Goal: Task Accomplishment & Management: Manage account settings

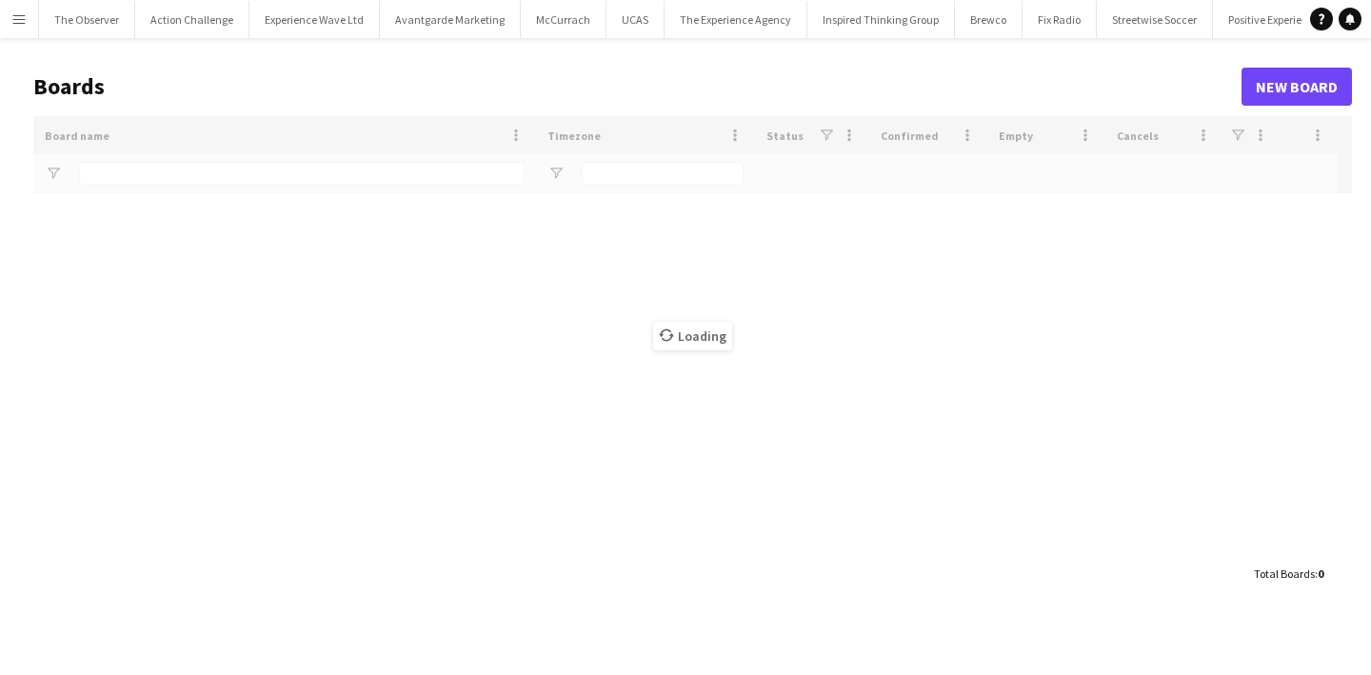
type input "******"
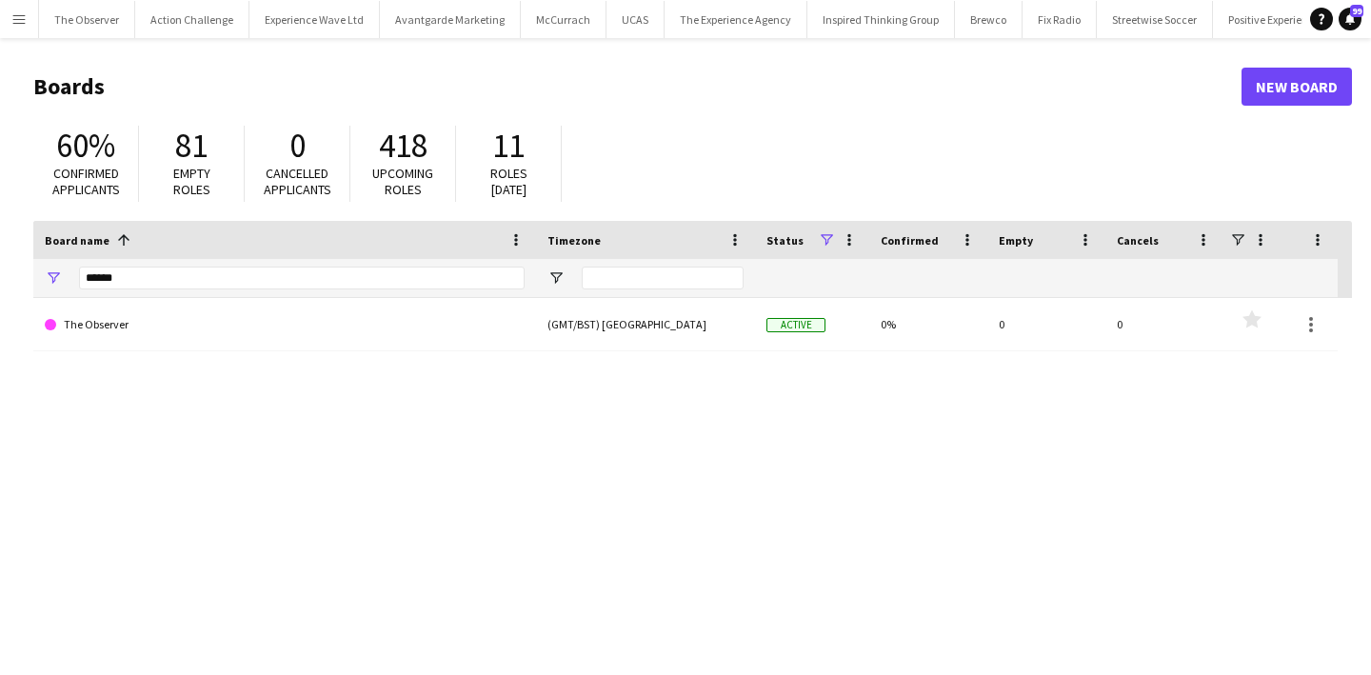
click at [22, 29] on button "Menu" at bounding box center [19, 19] width 38 height 38
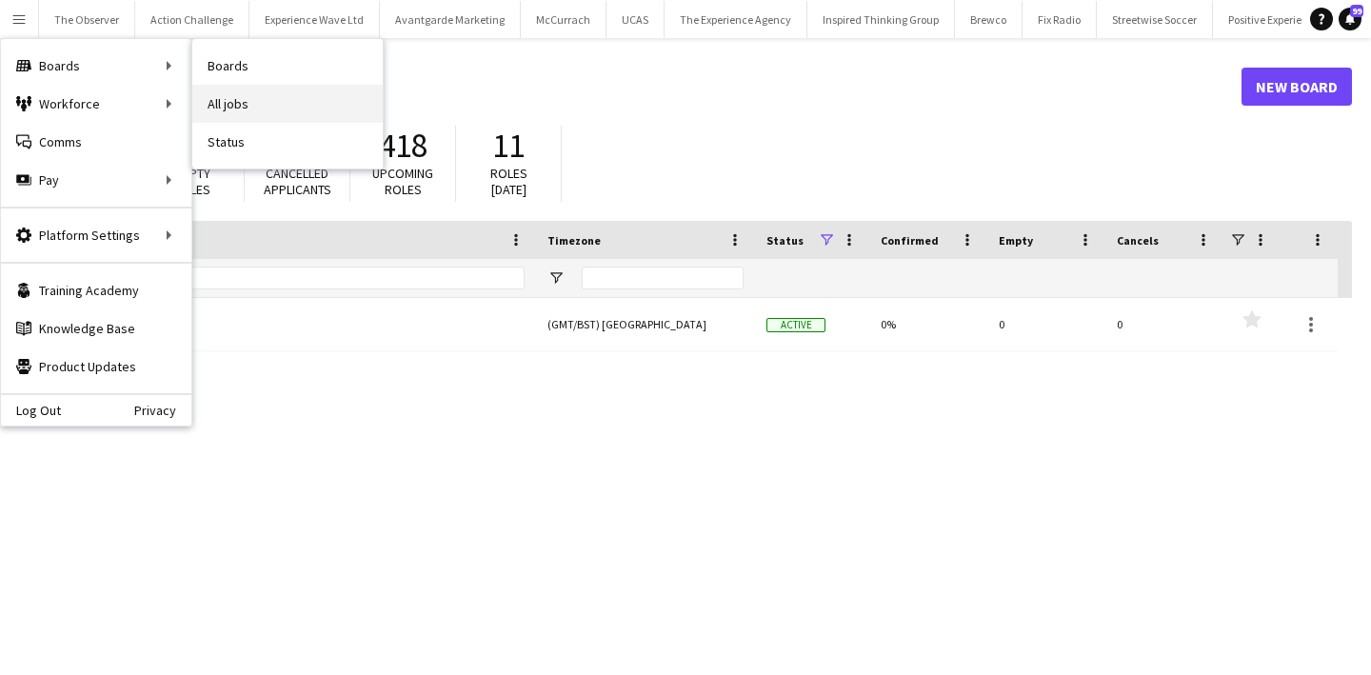
click at [261, 113] on link "All jobs" at bounding box center [287, 104] width 190 height 38
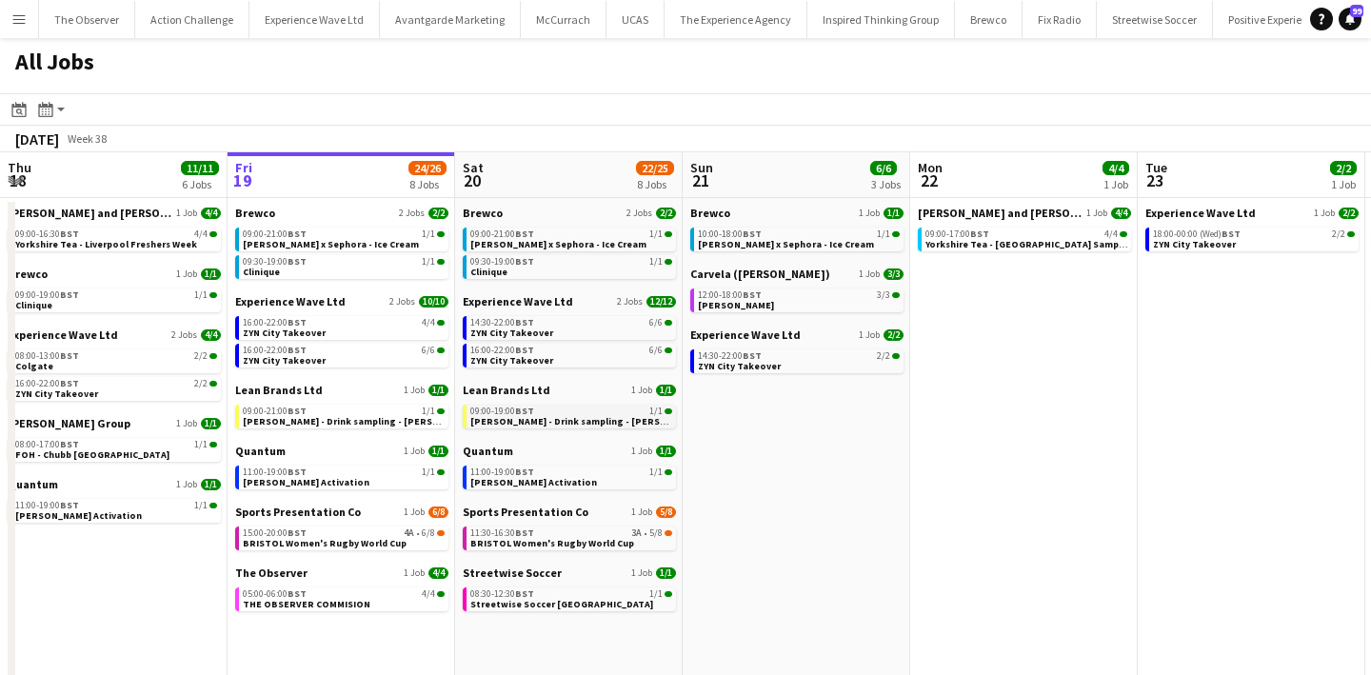
scroll to position [0, 472]
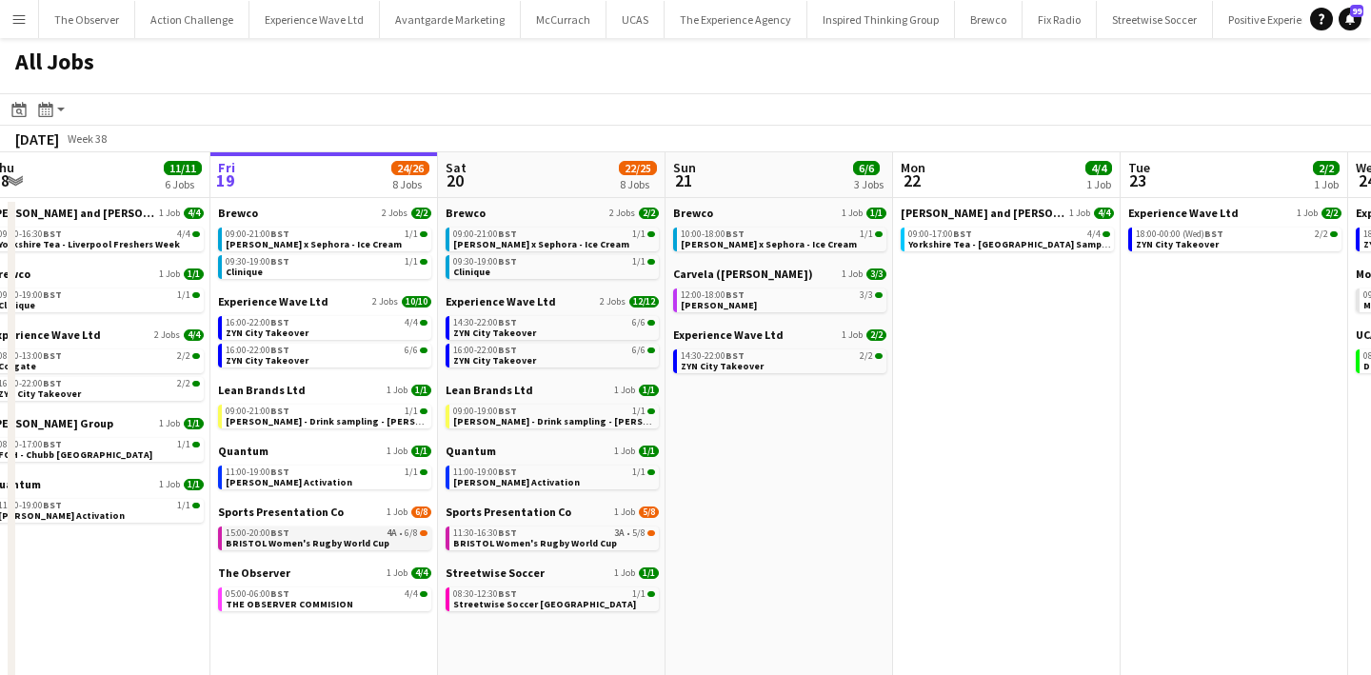
click at [346, 548] on app-brief-job-card "15:00-20:00 BST 4A • 6/8 BRISTOL Women's Rugby World Cup" at bounding box center [324, 538] width 213 height 24
click at [346, 538] on span "BRISTOL Women's Rugby World Cup" at bounding box center [308, 543] width 164 height 12
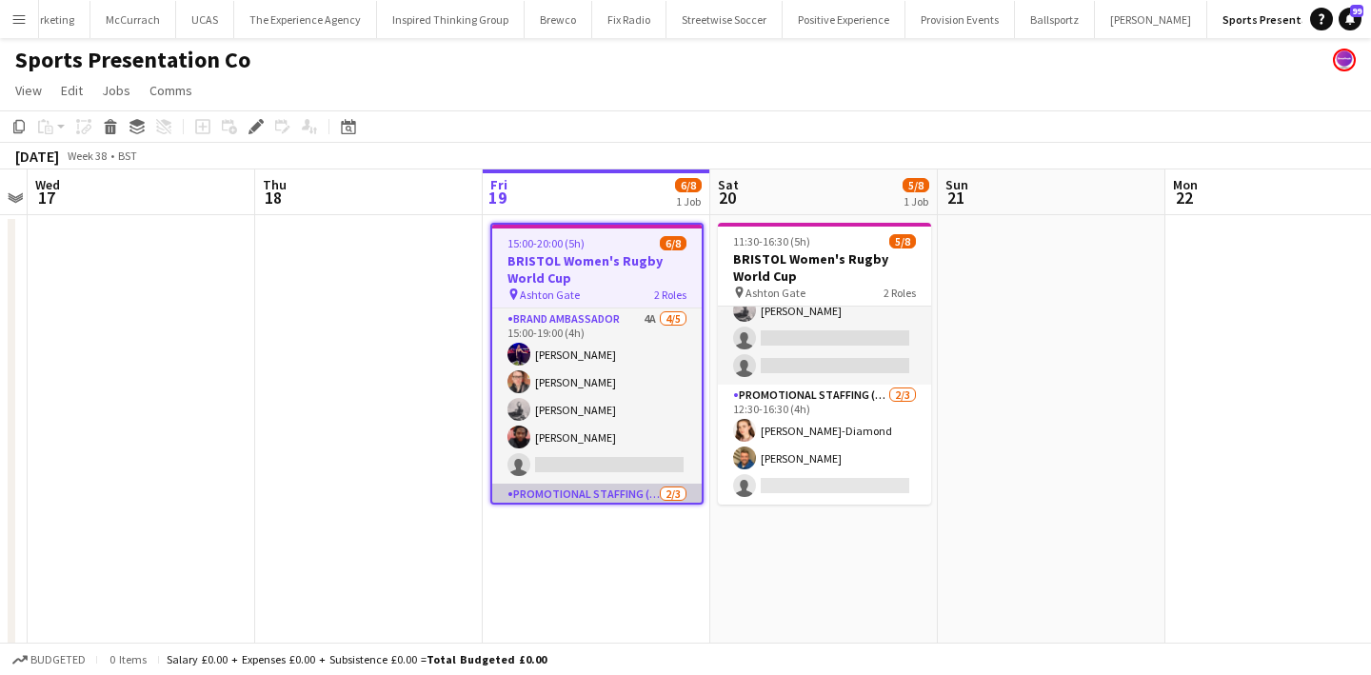
scroll to position [101, 0]
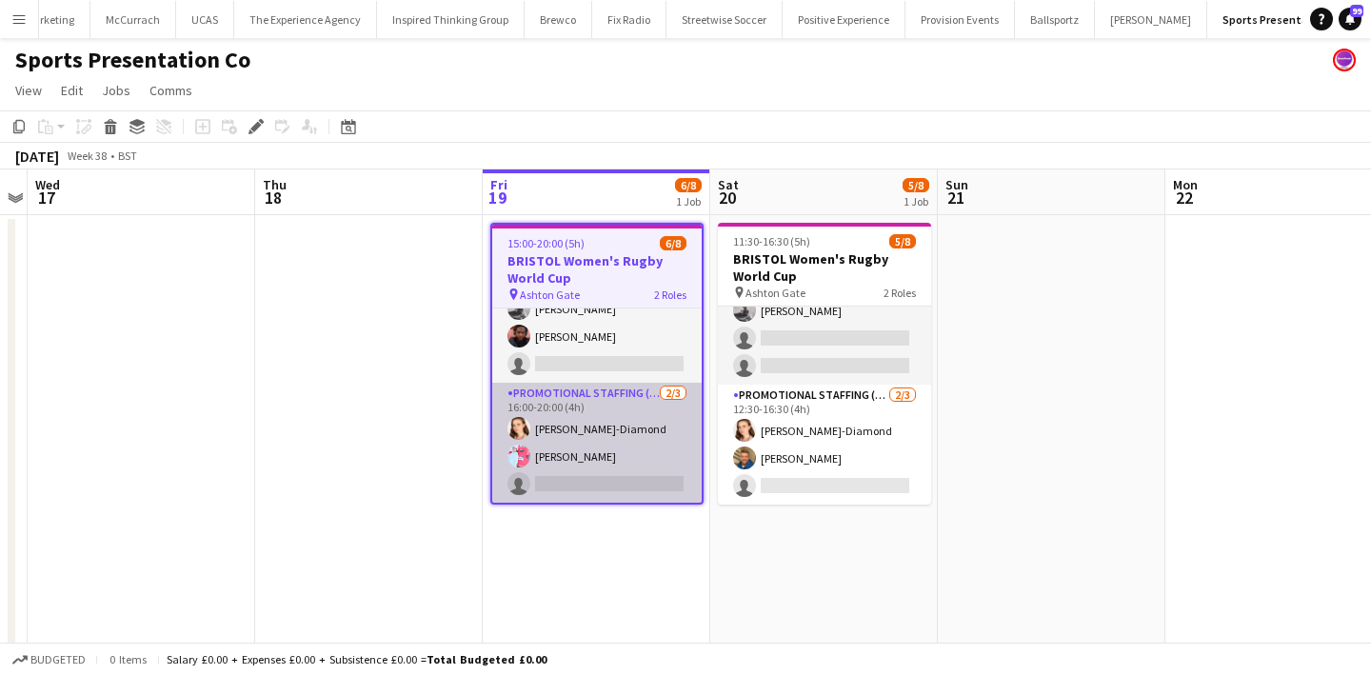
click at [632, 434] on app-card-role "Promotional Staffing (Brand Ambassadors) 2/3 16:00-20:00 (4h) Athena Gibson-Dia…" at bounding box center [596, 443] width 209 height 120
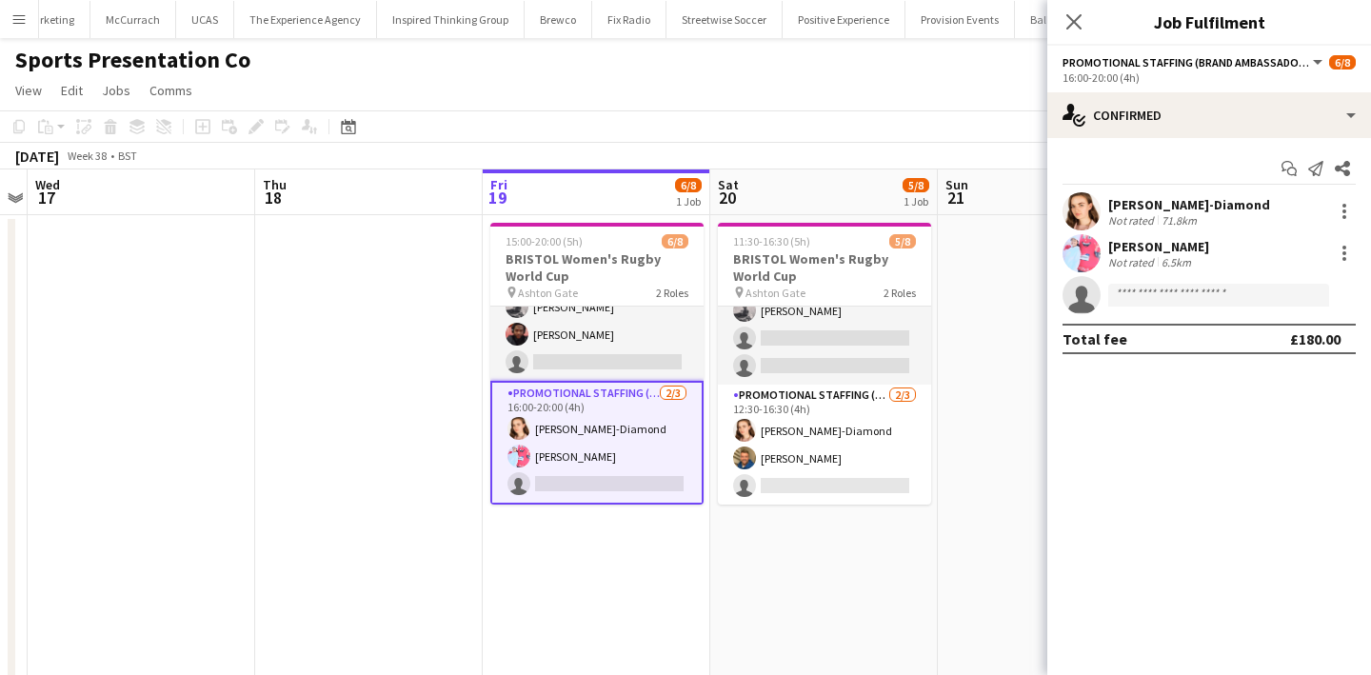
click at [1355, 254] on div "Ami Goff Not rated 6.5km" at bounding box center [1209, 253] width 324 height 38
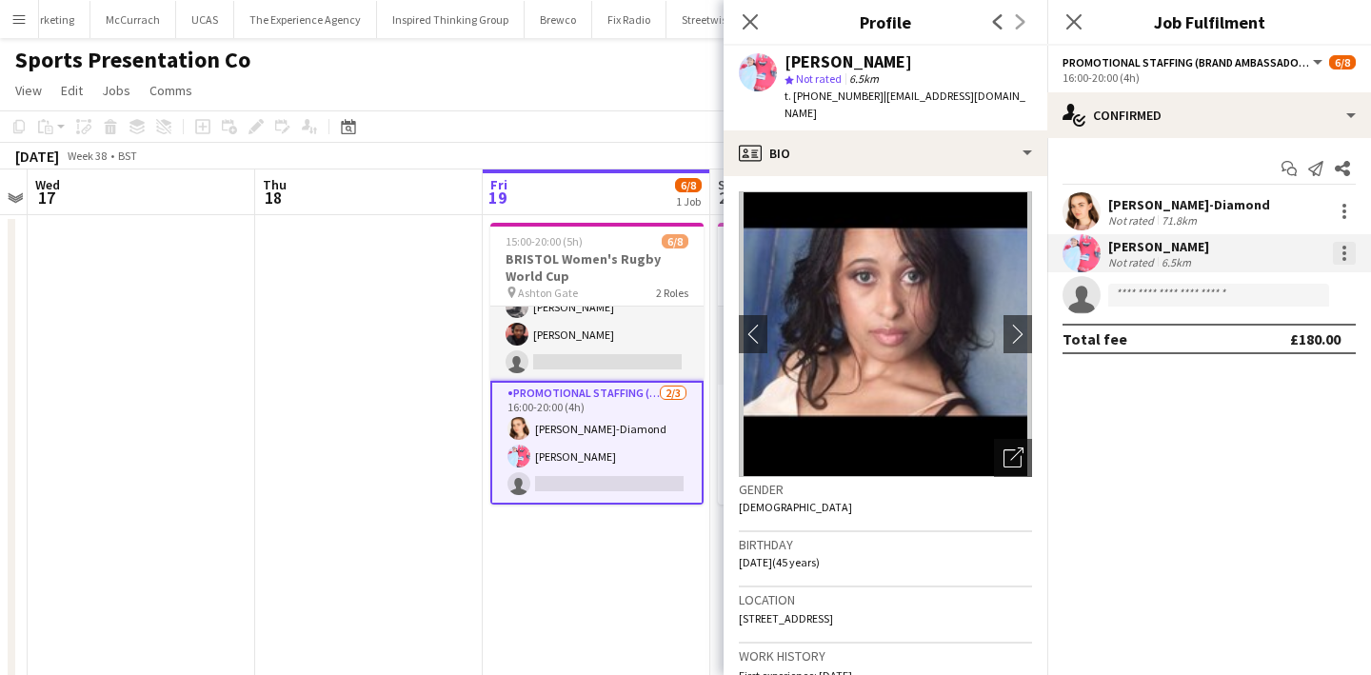
click at [1347, 254] on div at bounding box center [1344, 253] width 23 height 23
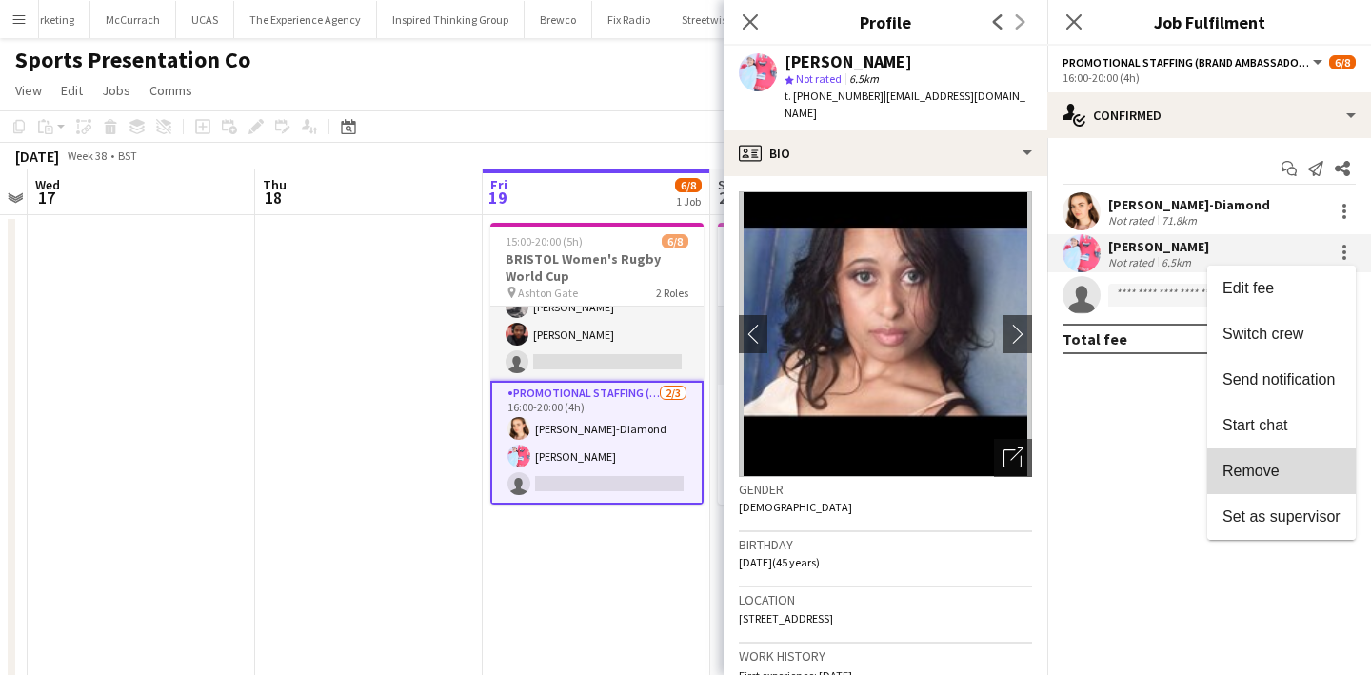
click at [1280, 451] on button "Remove" at bounding box center [1281, 471] width 148 height 46
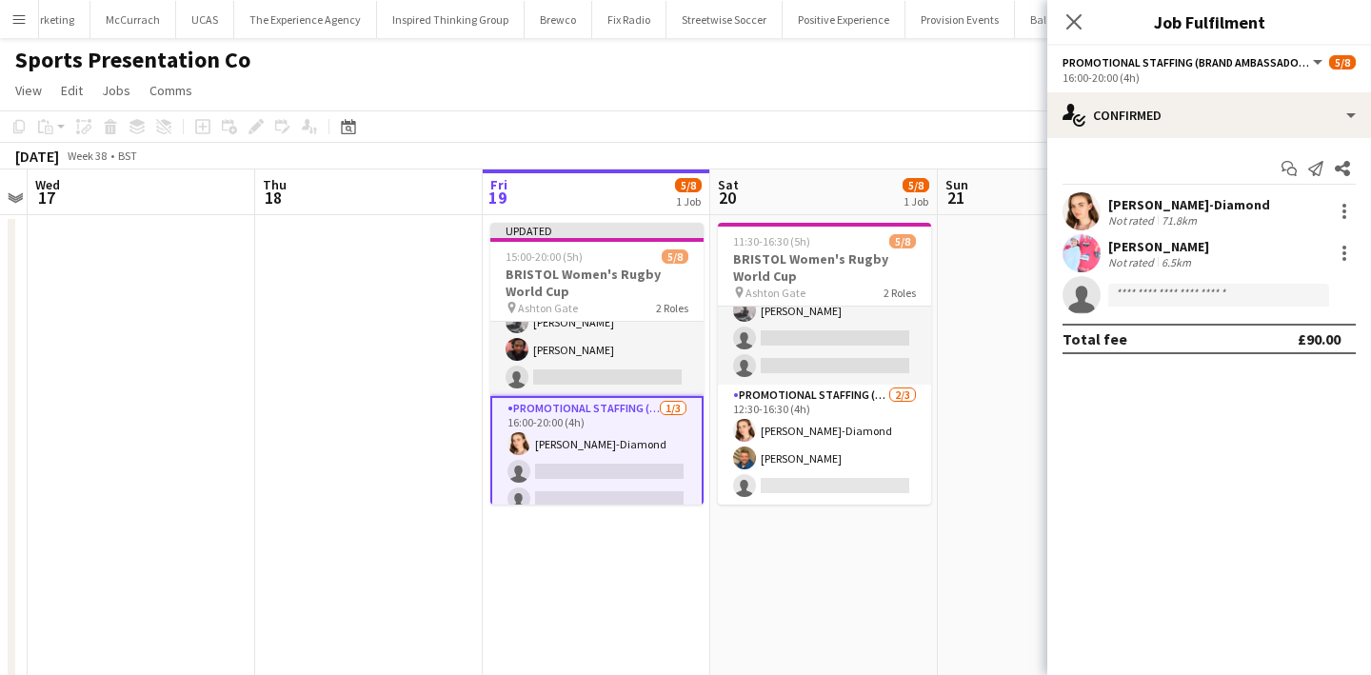
click at [654, 639] on app-date-cell "Updated 15:00-20:00 (5h) 5/8 BRISTOL Women's Rugby World Cup pin Ashton Gate 2 …" at bounding box center [596, 523] width 227 height 617
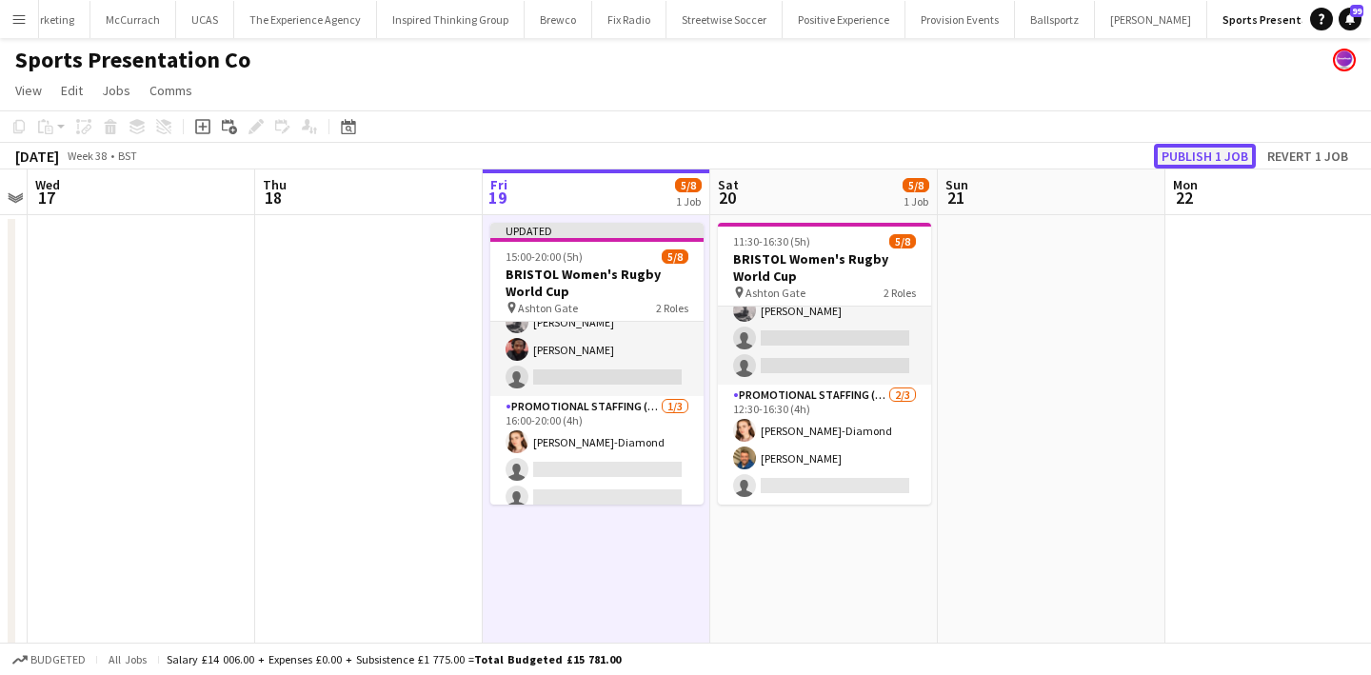
click at [1209, 144] on button "Publish 1 job" at bounding box center [1205, 156] width 102 height 25
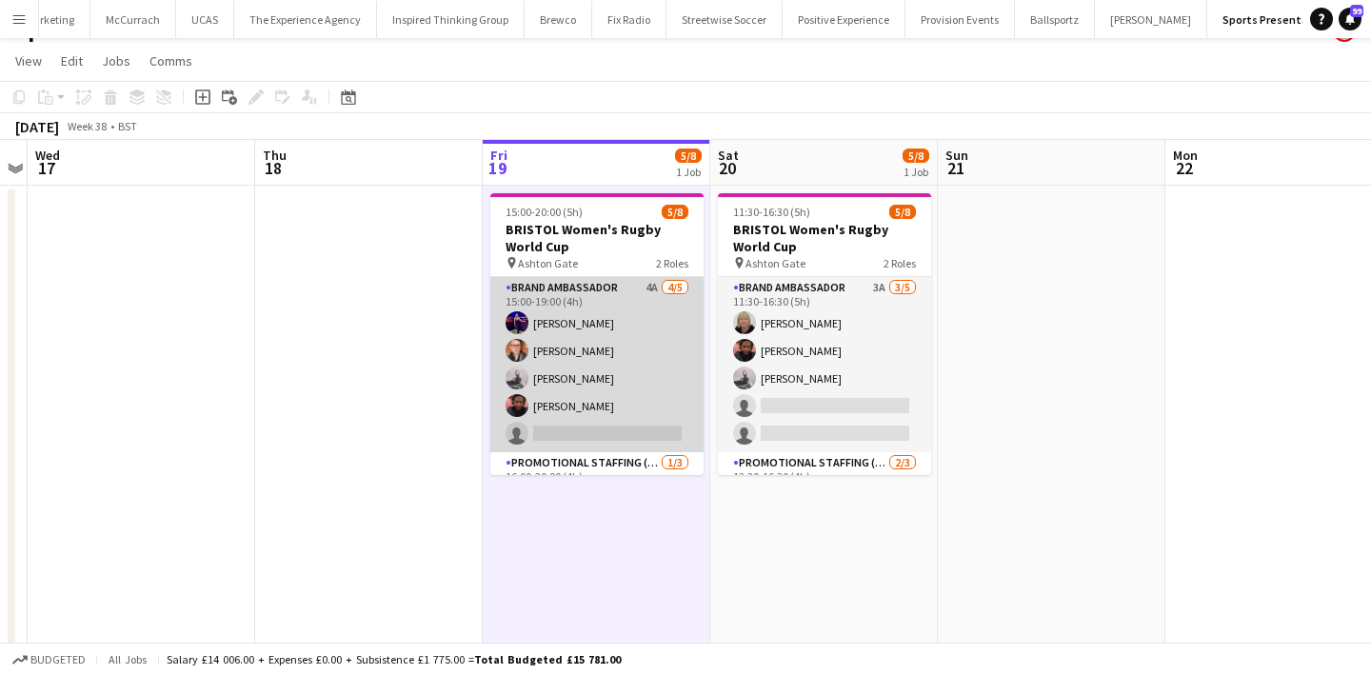
scroll to position [0, 643]
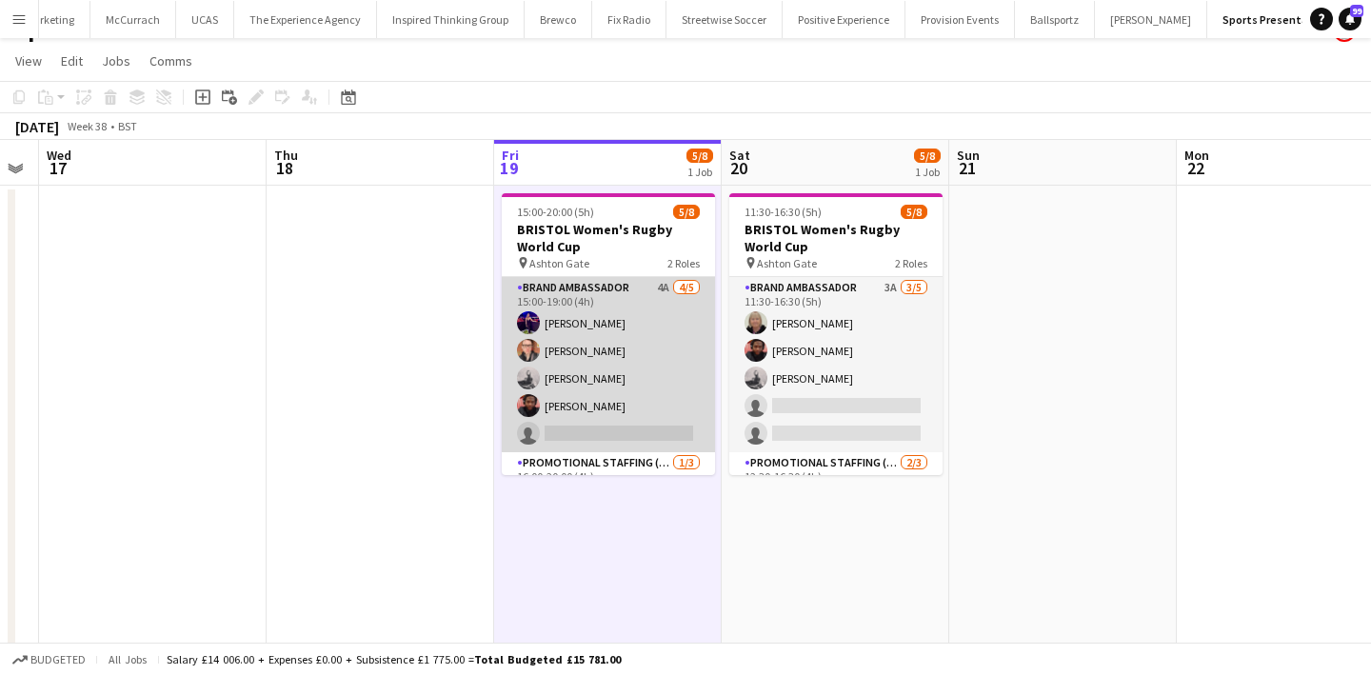
click at [584, 378] on app-card-role "Brand Ambassador 4A 4/5 15:00-19:00 (4h) Jennifer Duffy Caitlin Cordwell Emily …" at bounding box center [608, 364] width 213 height 175
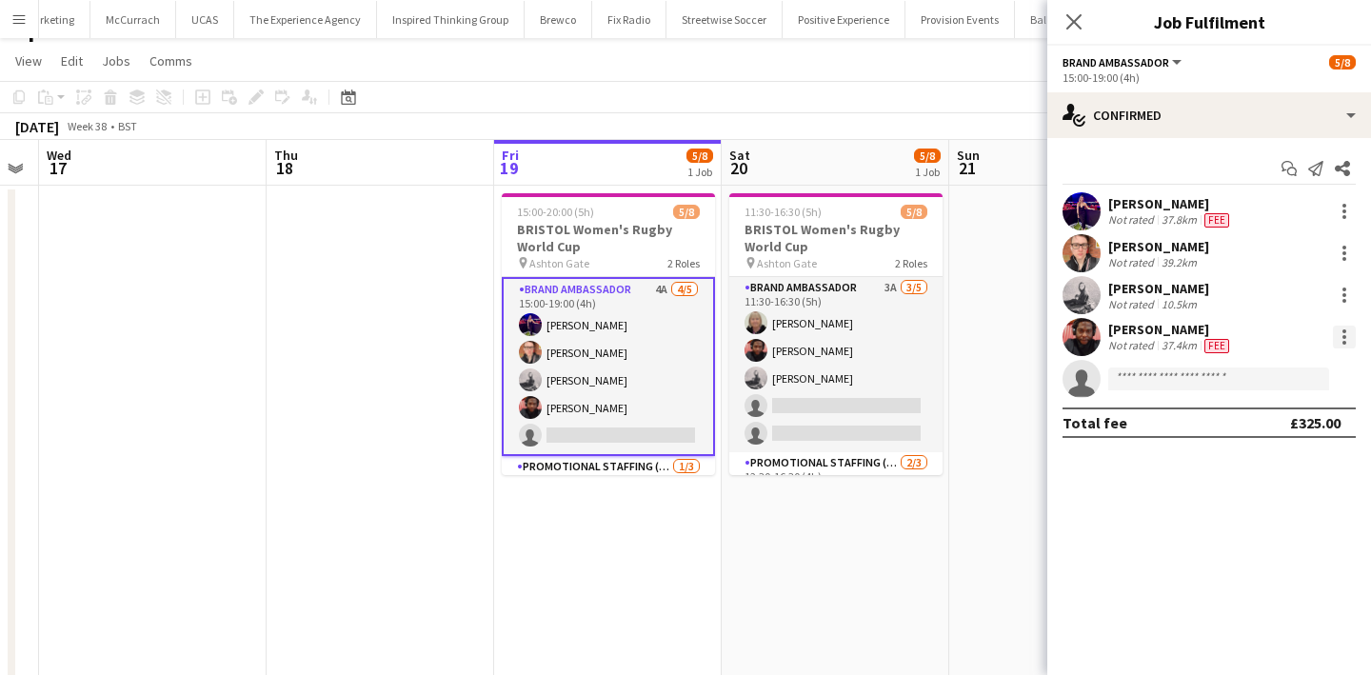
click at [1354, 333] on div at bounding box center [1344, 337] width 23 height 23
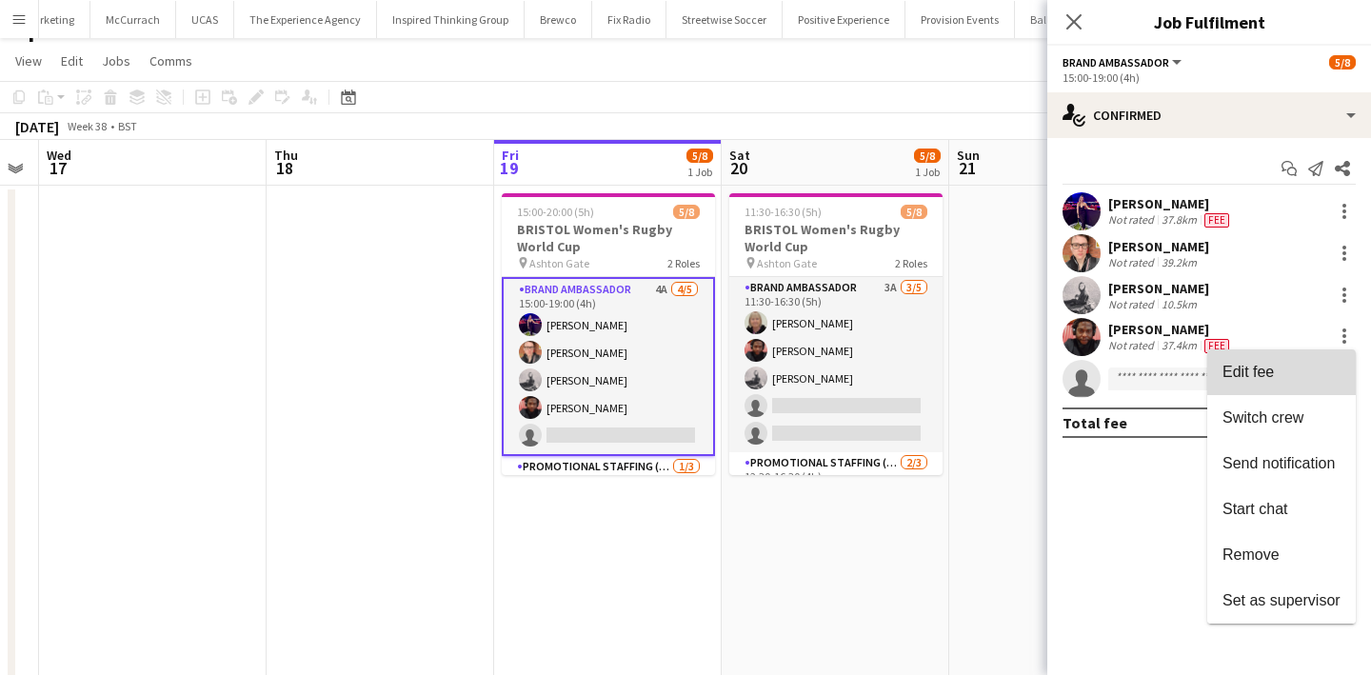
click at [1310, 360] on button "Edit fee" at bounding box center [1281, 372] width 148 height 46
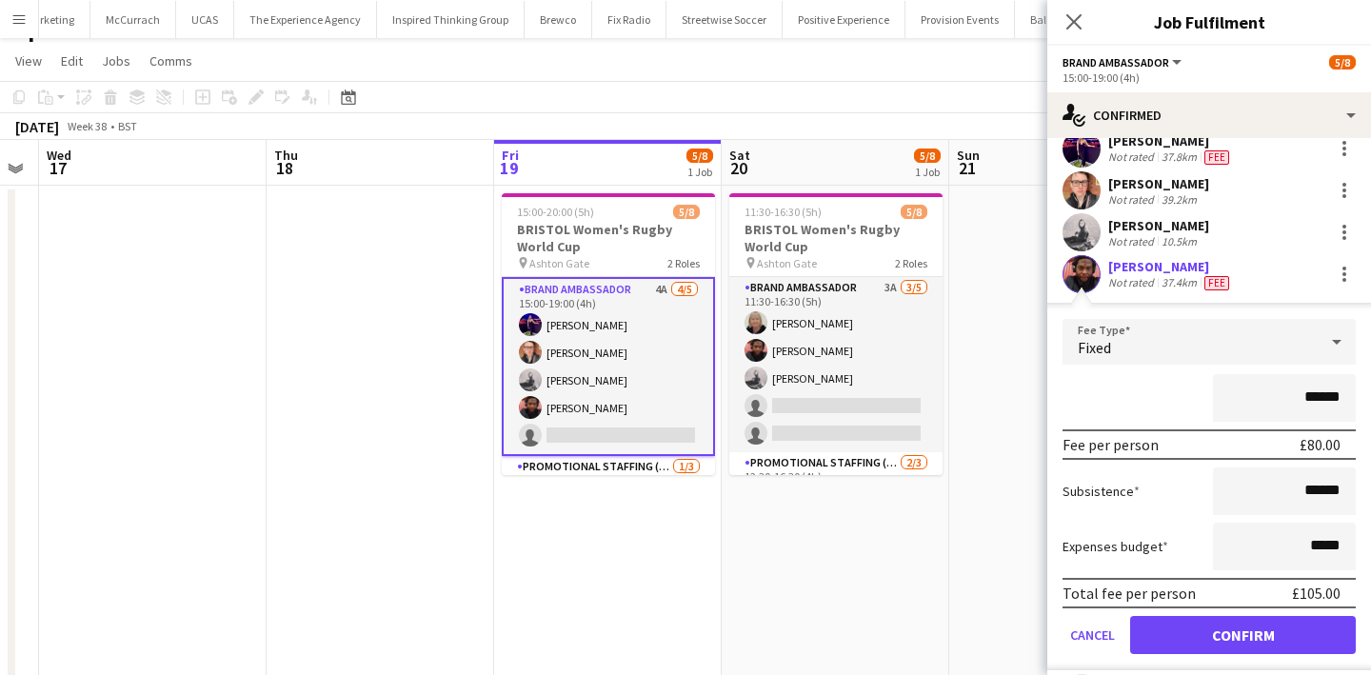
scroll to position [82, 0]
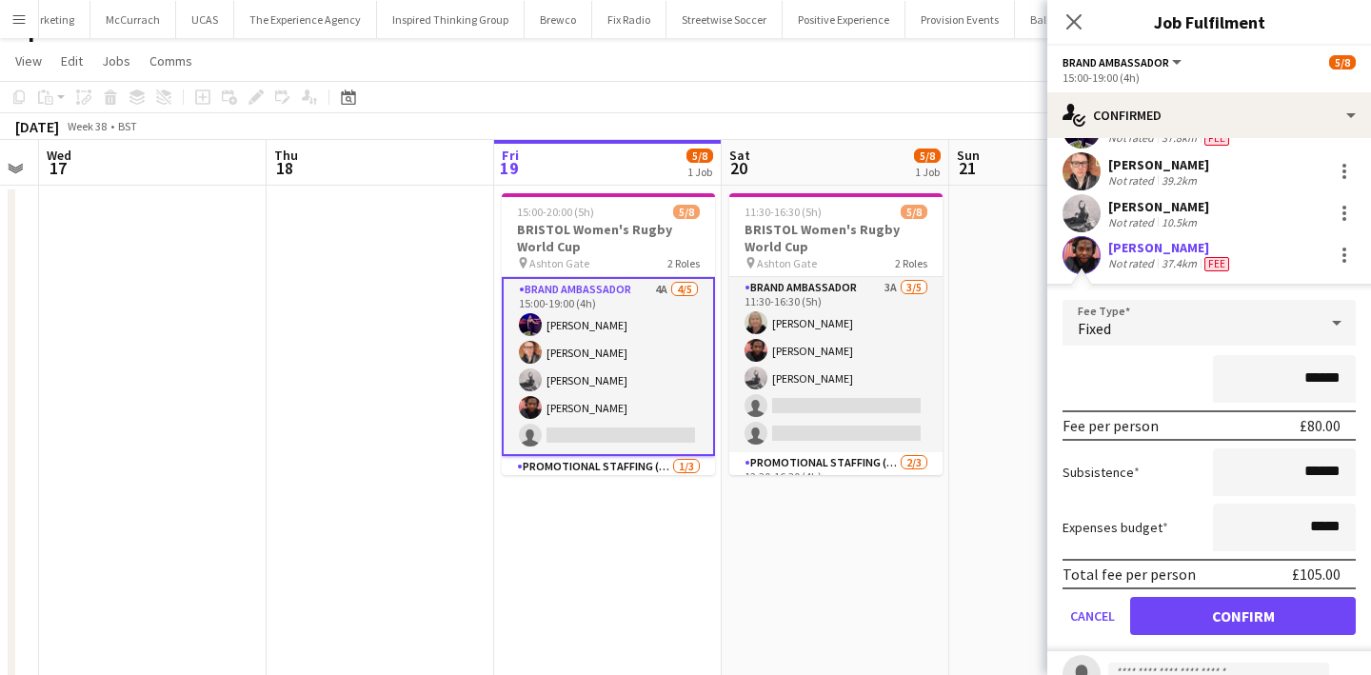
click at [414, 304] on app-date-cell at bounding box center [380, 494] width 227 height 617
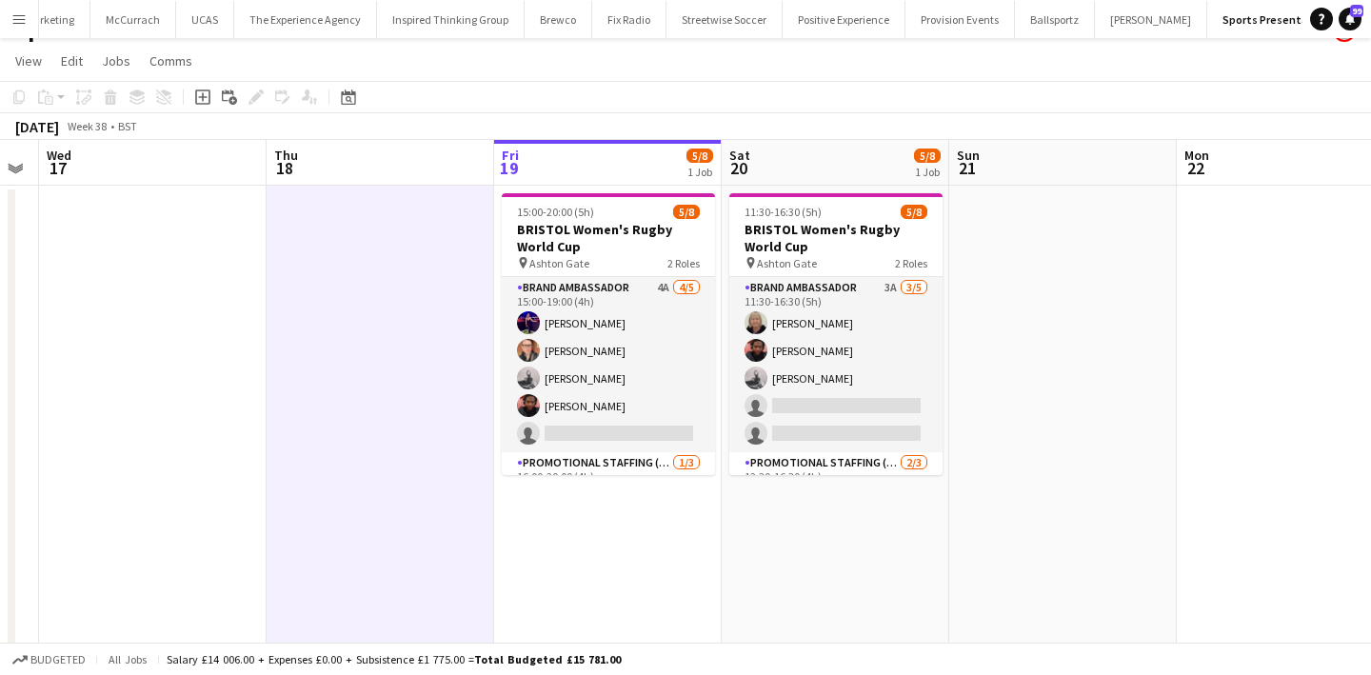
scroll to position [0, 0]
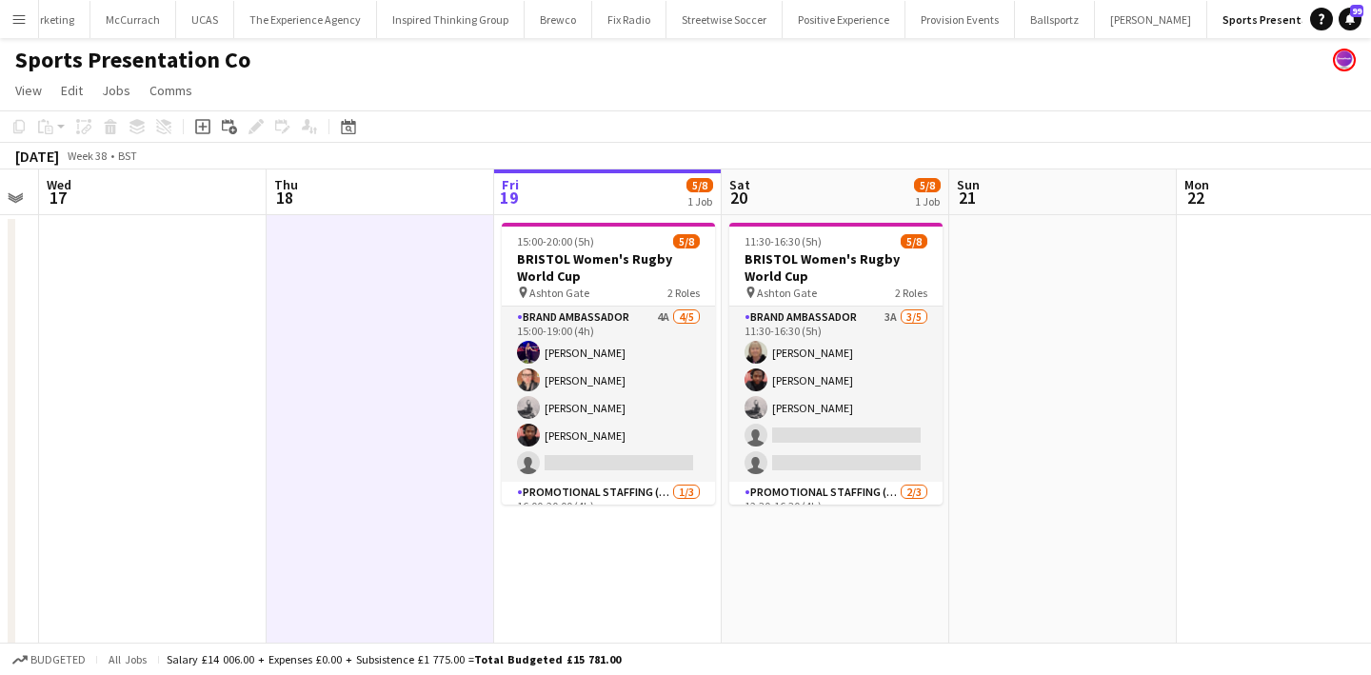
click at [17, 23] on app-icon "Menu" at bounding box center [18, 18] width 15 height 15
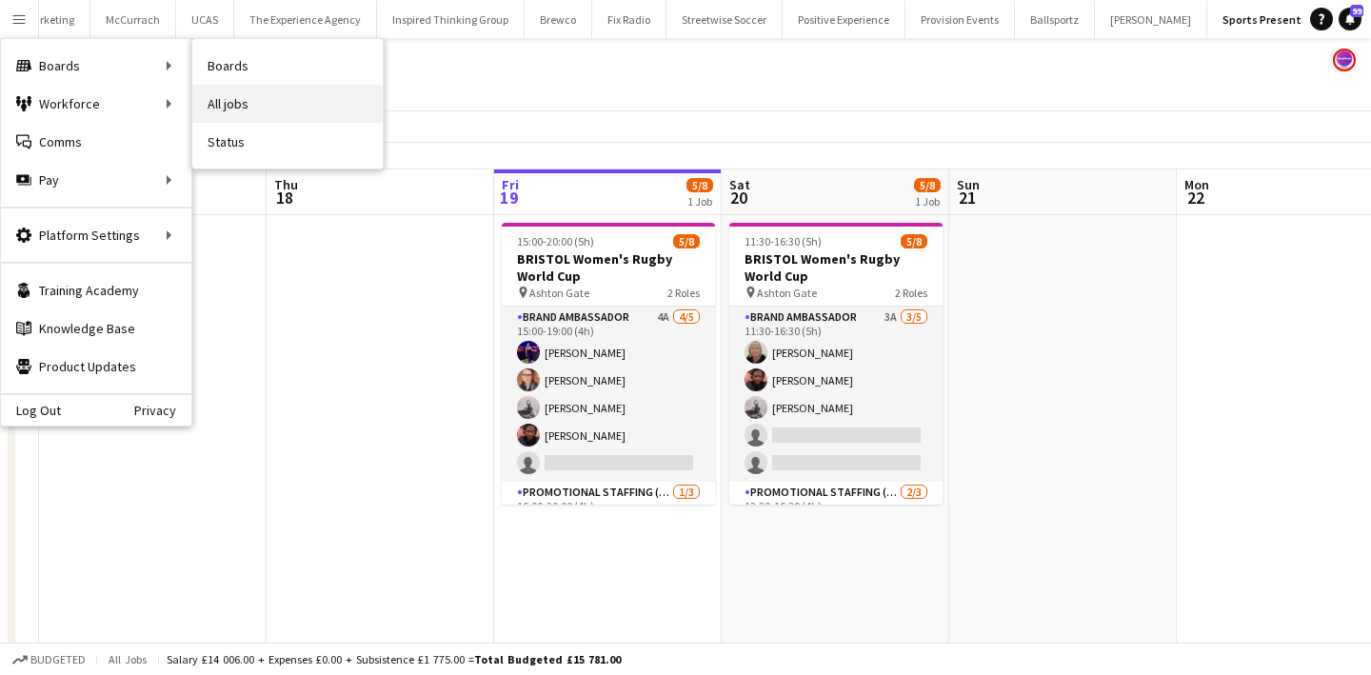
click at [251, 97] on link "All jobs" at bounding box center [287, 104] width 190 height 38
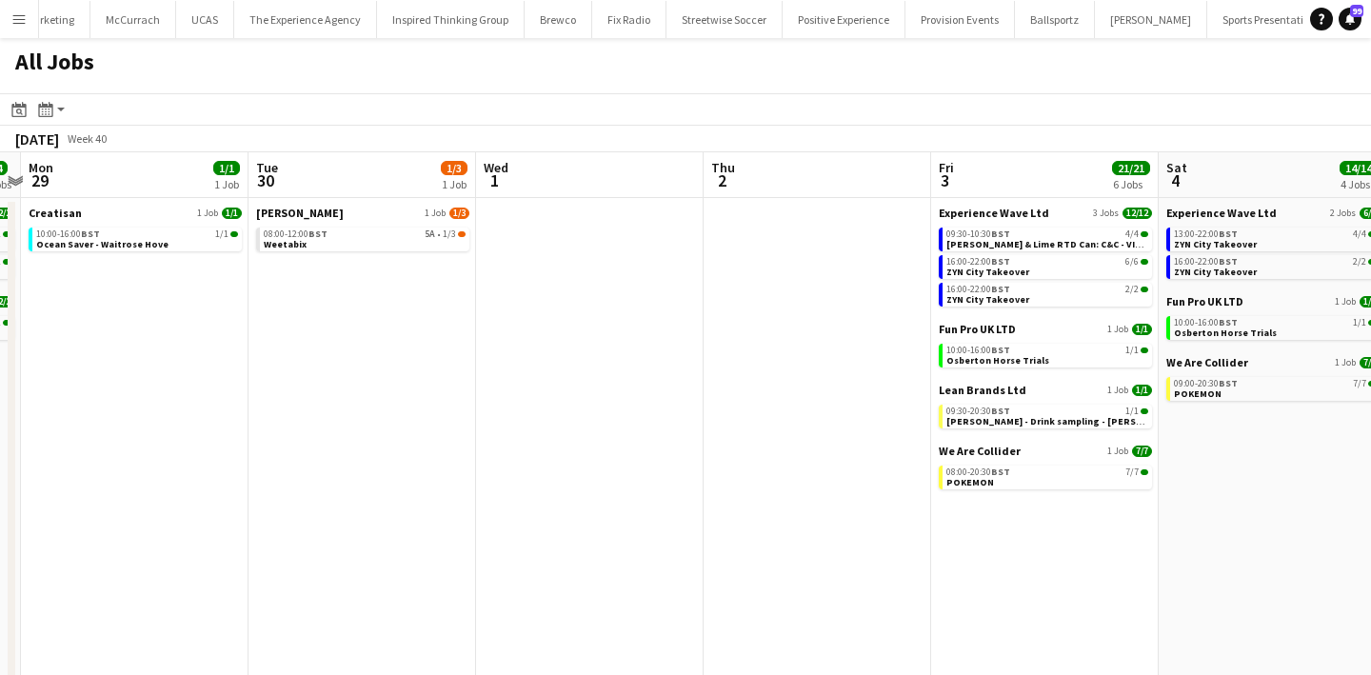
scroll to position [0, 936]
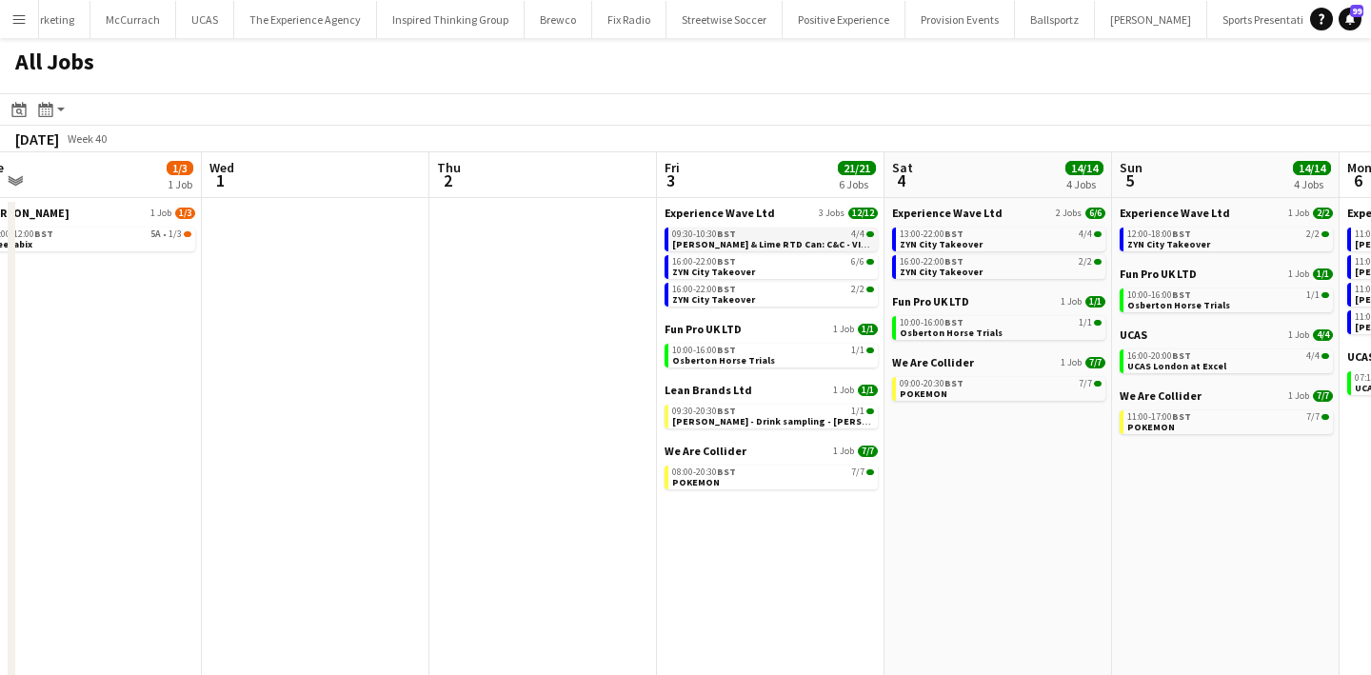
click at [794, 238] on span "Jameson Ginger & Lime RTD Can: C&C - VIRTUAL TRAINING" at bounding box center [805, 244] width 266 height 12
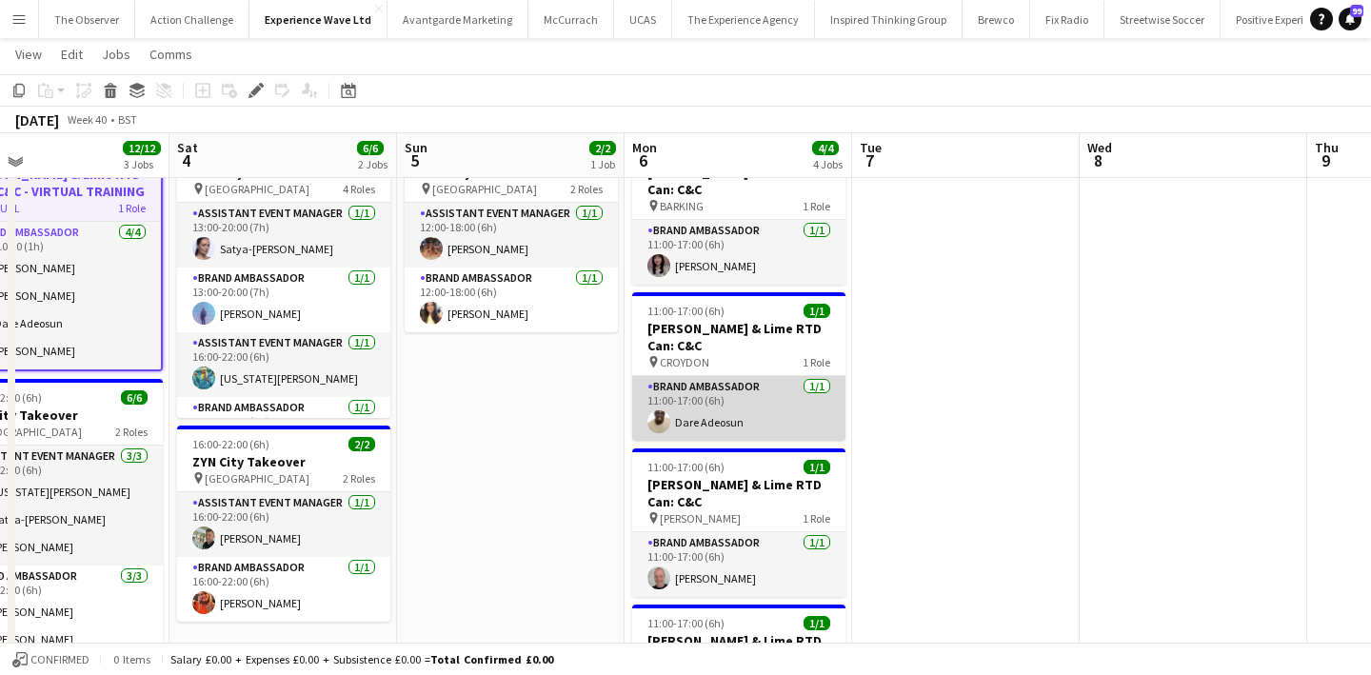
scroll to position [84, 0]
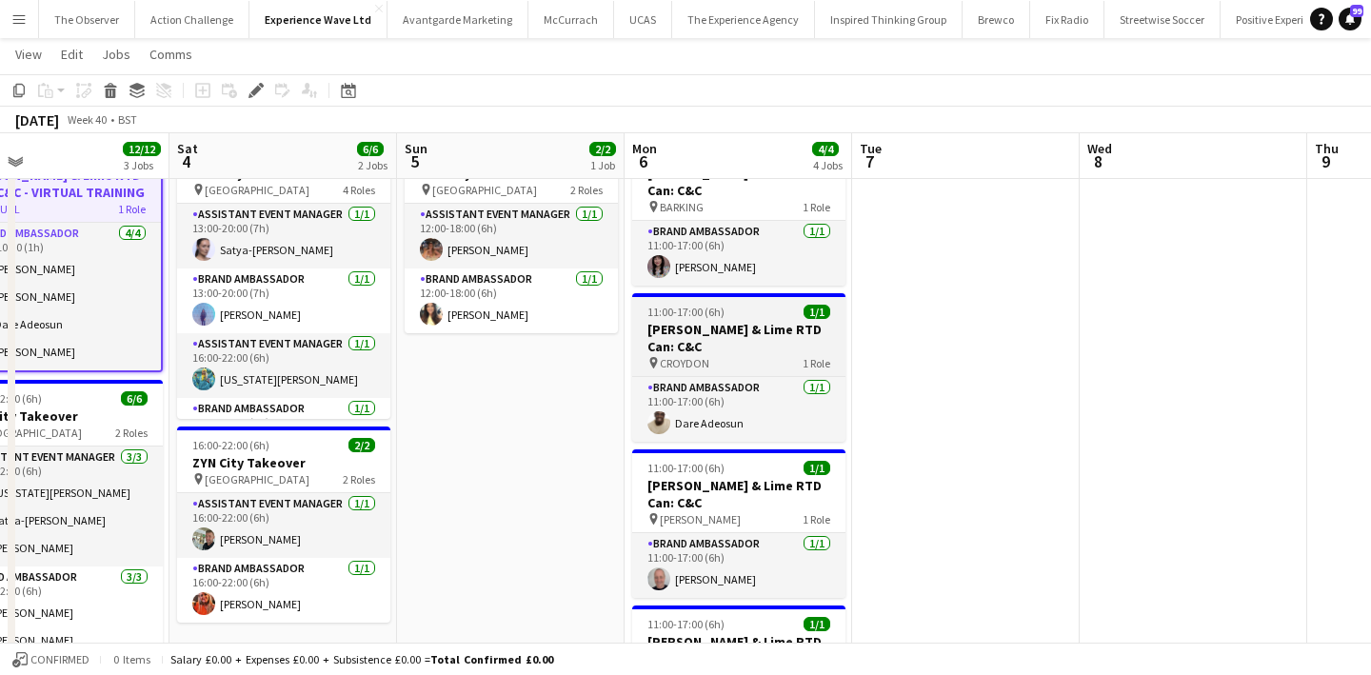
click at [720, 308] on span "11:00-17:00 (6h)" at bounding box center [685, 312] width 77 height 14
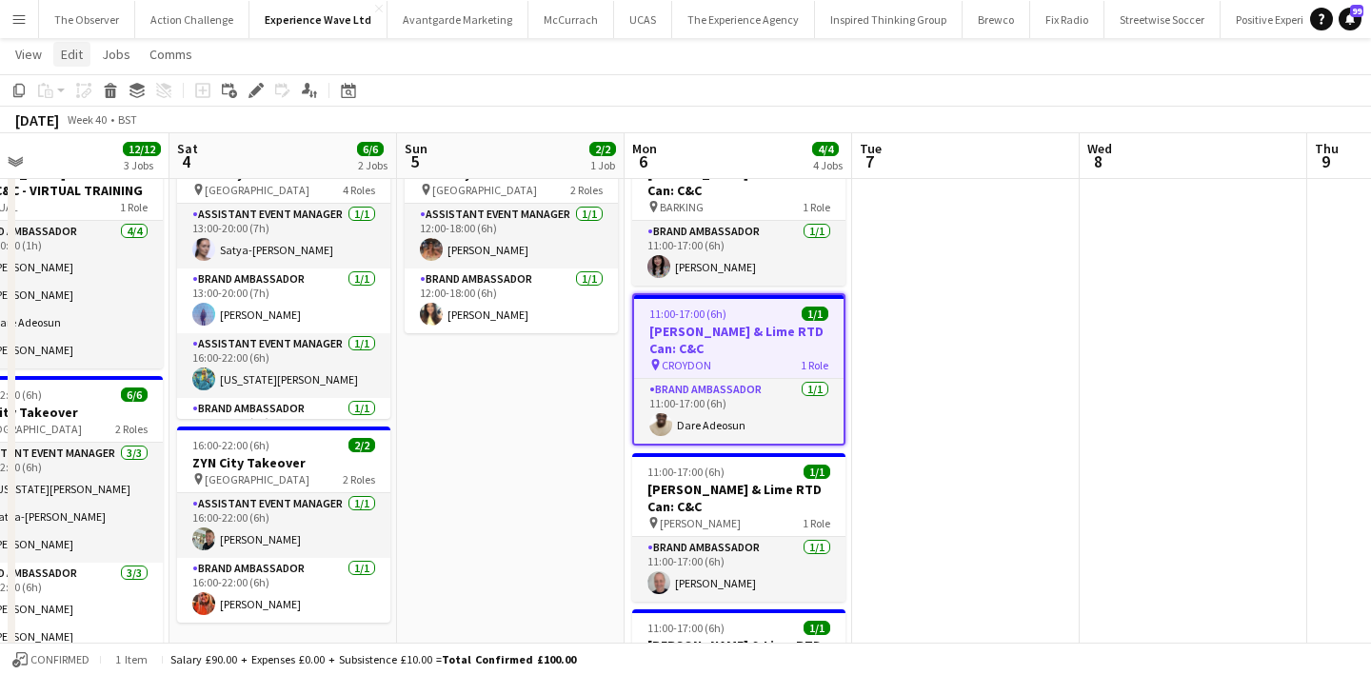
click at [72, 55] on span "Edit" at bounding box center [72, 54] width 22 height 17
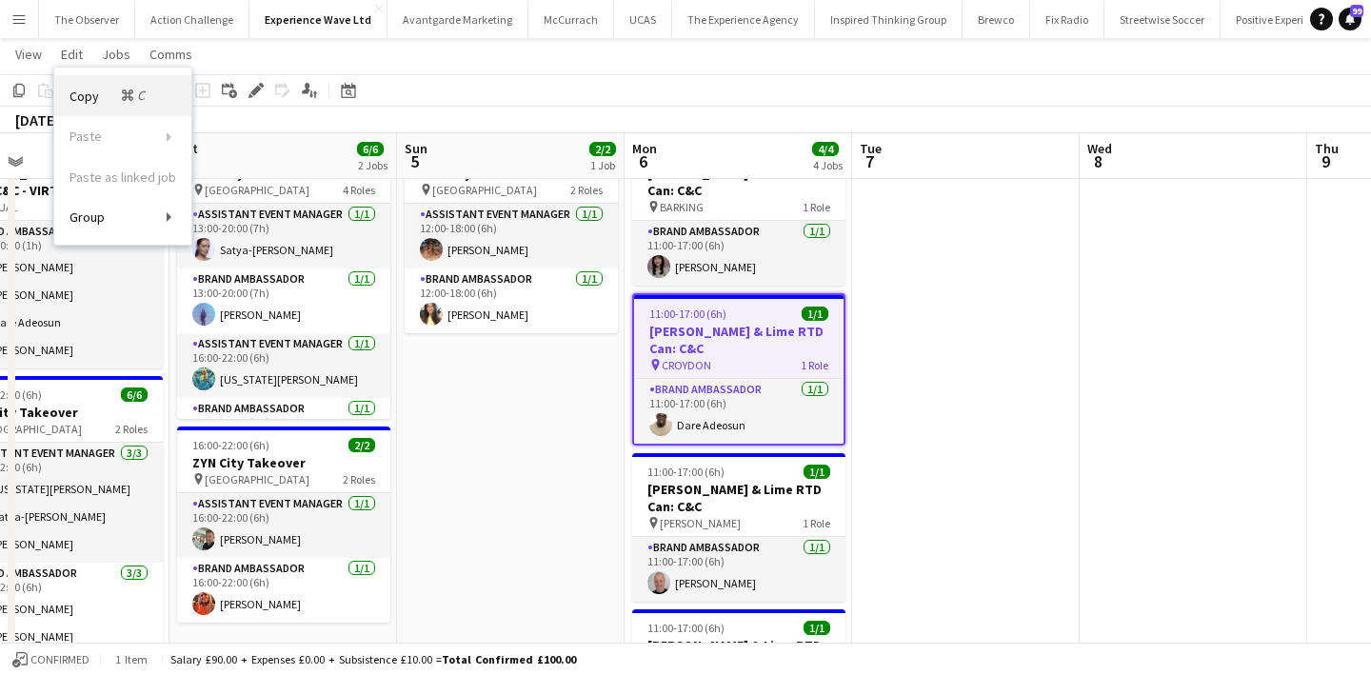
click at [103, 97] on span "Copy Command C" at bounding box center [108, 96] width 79 height 18
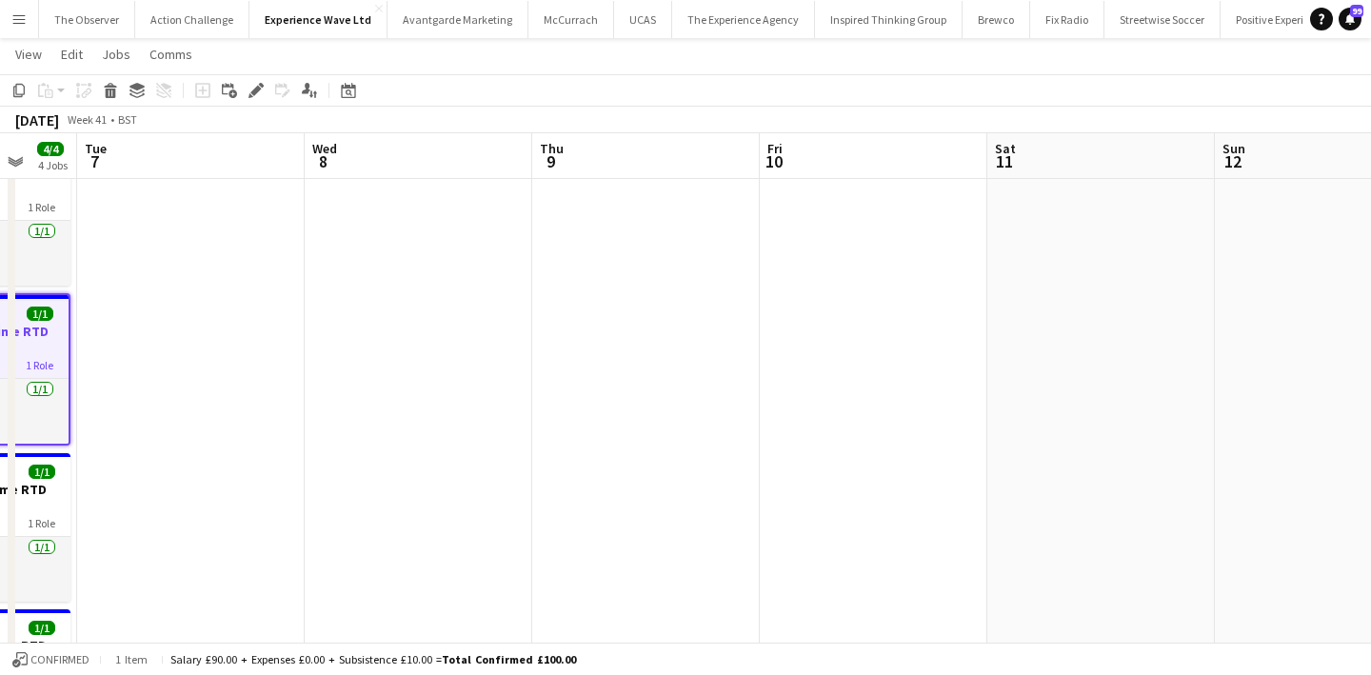
scroll to position [0, 637]
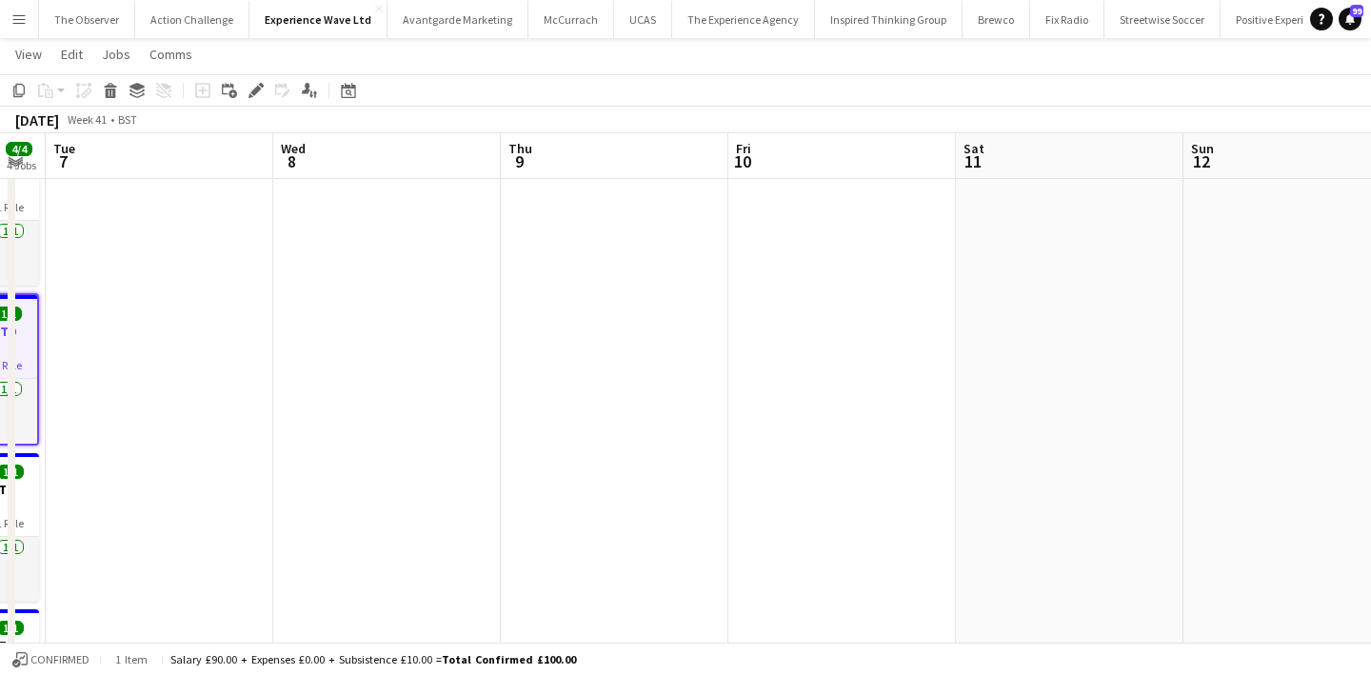
click at [710, 336] on app-date-cell at bounding box center [614, 515] width 227 height 773
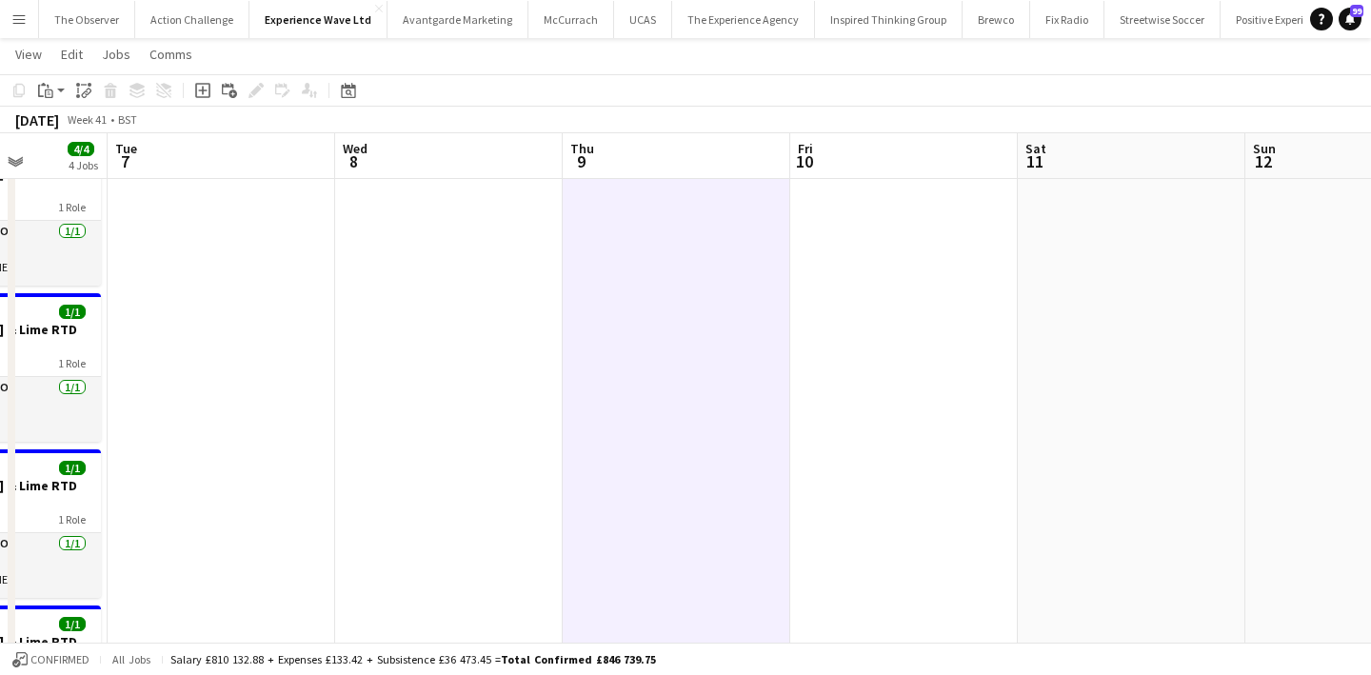
scroll to position [0, 571]
click at [73, 61] on span "Edit" at bounding box center [72, 54] width 22 height 17
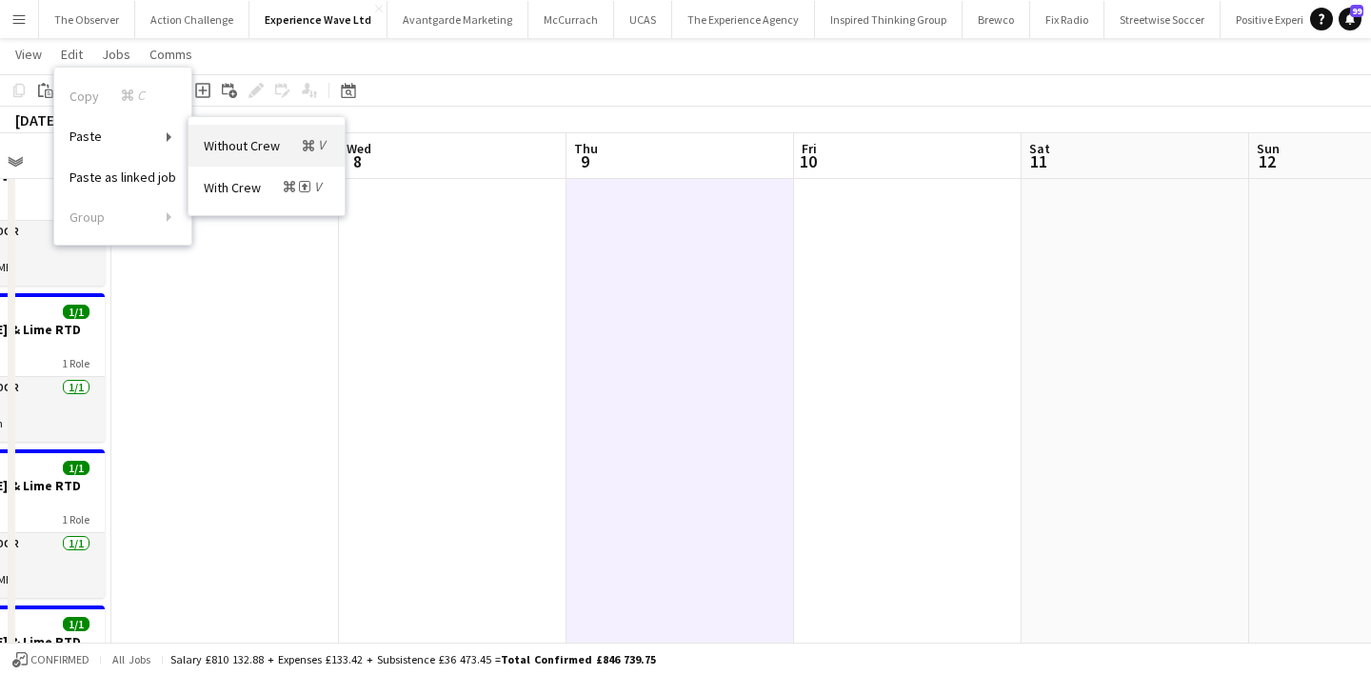
click at [278, 165] on link "Without Crew Command V" at bounding box center [266, 145] width 156 height 41
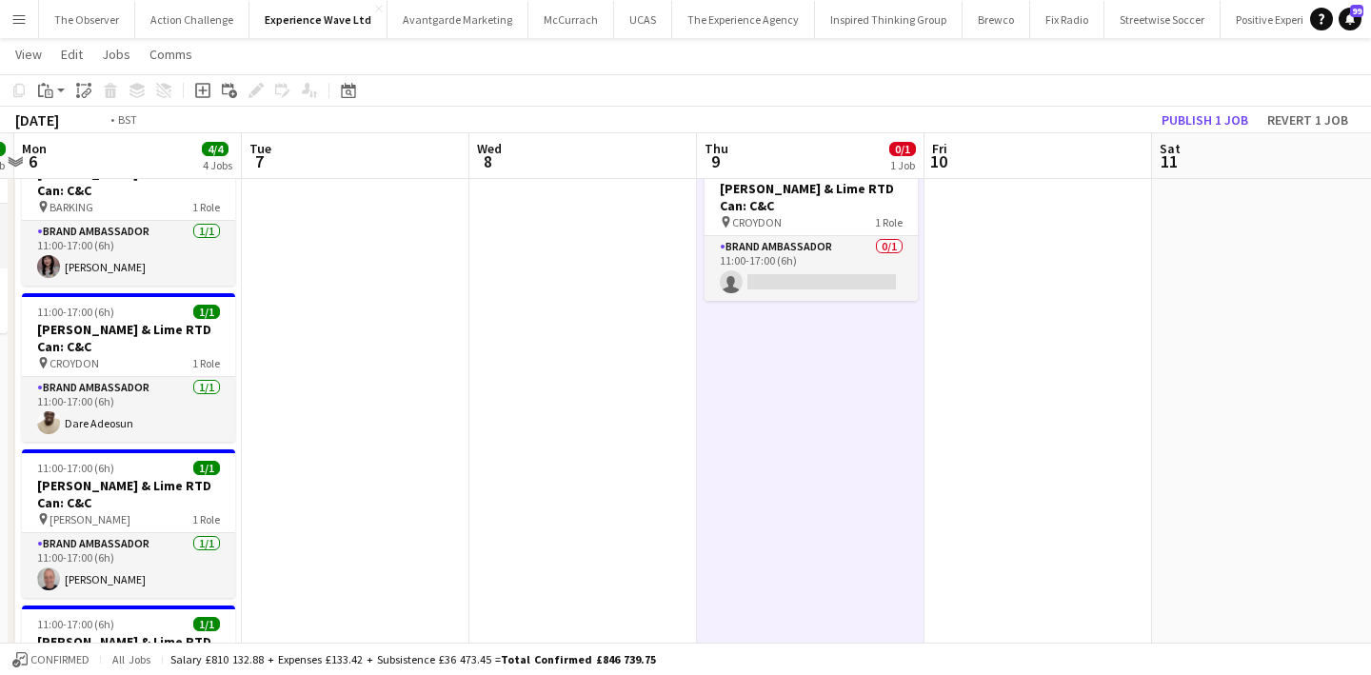
scroll to position [0, 387]
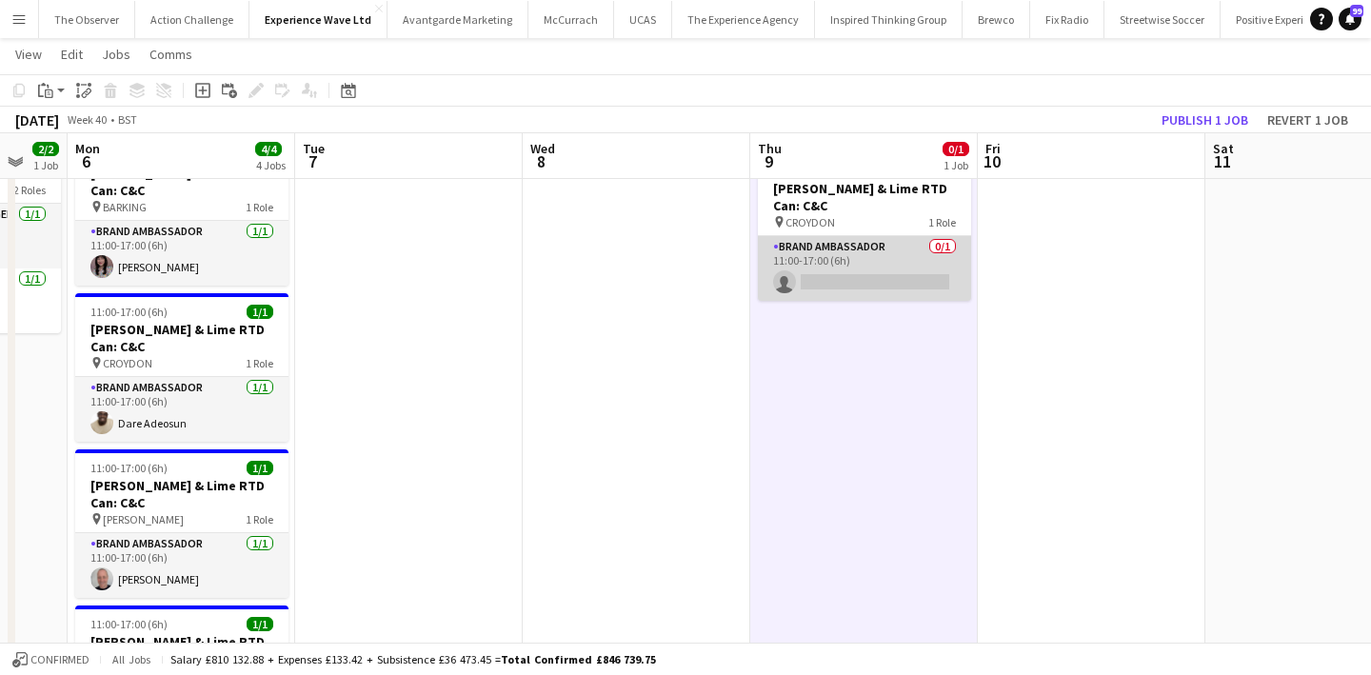
click at [860, 278] on app-card-role "Brand Ambassador 0/1 11:00-17:00 (6h) single-neutral-actions" at bounding box center [864, 268] width 213 height 65
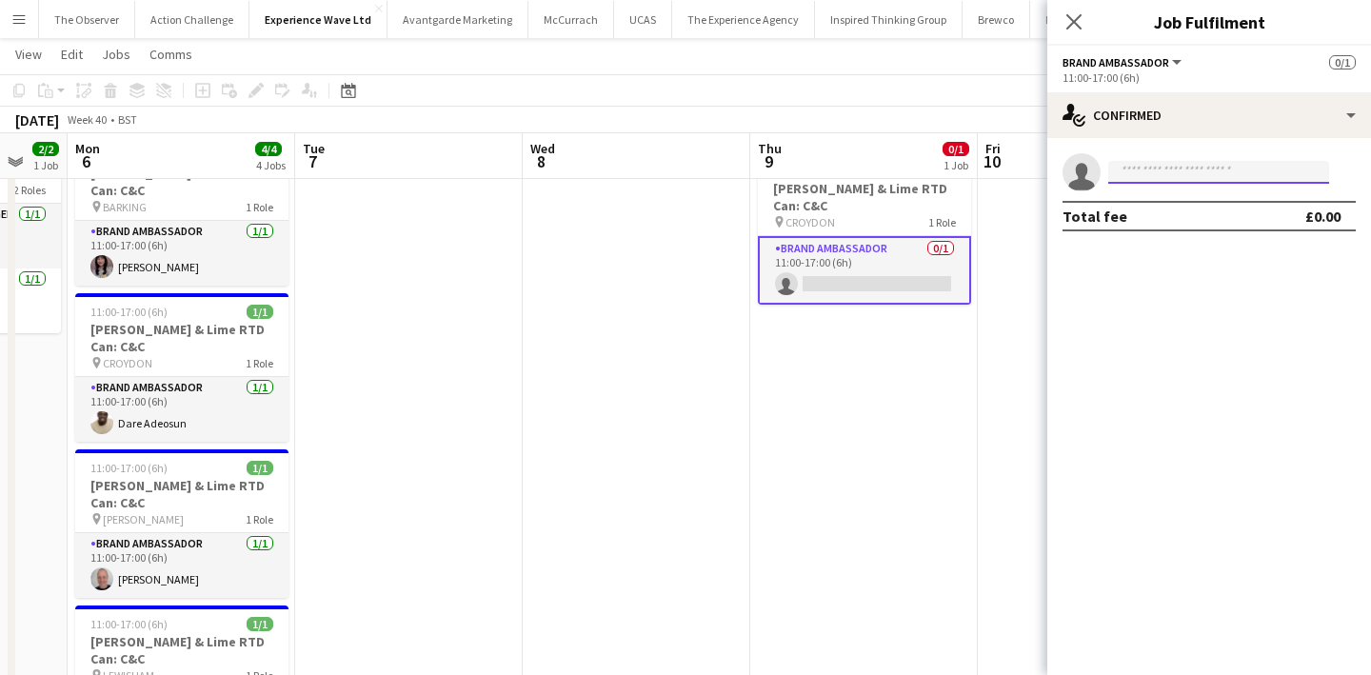
click at [1206, 179] on input at bounding box center [1218, 172] width 221 height 23
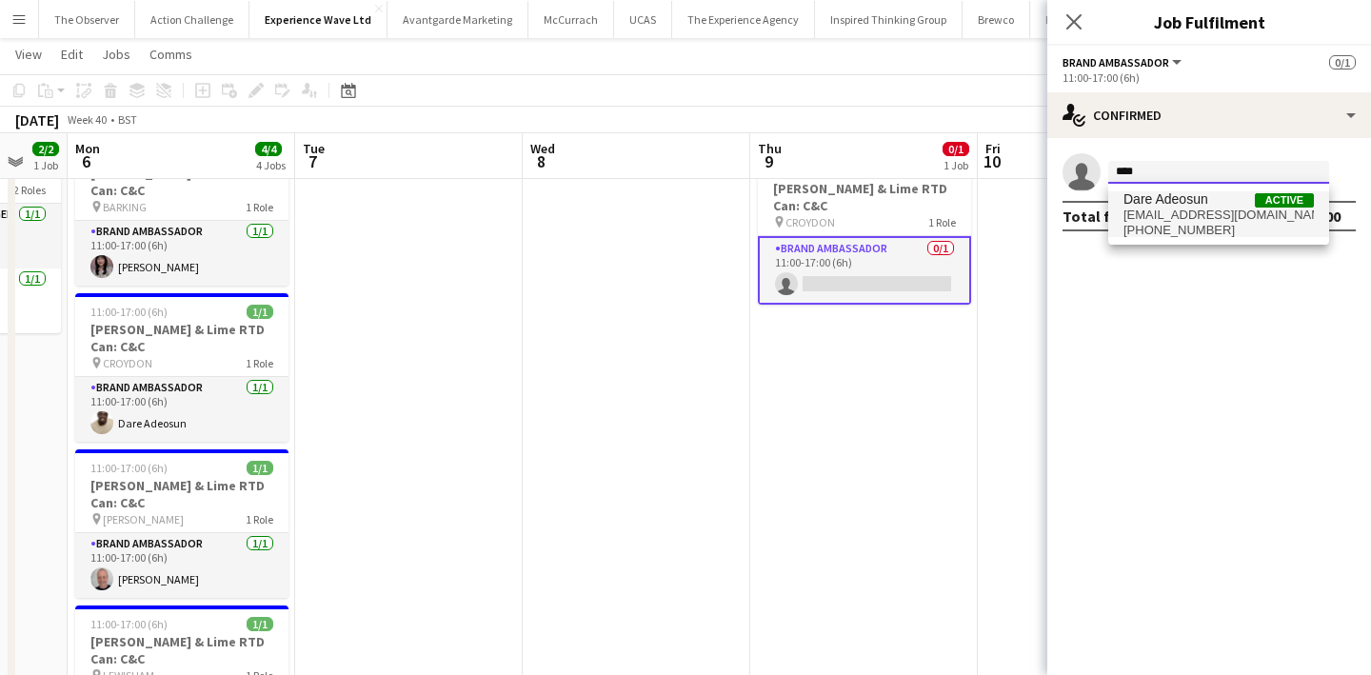
type input "****"
click at [1204, 206] on span "Dare Adeosun" at bounding box center [1165, 199] width 85 height 16
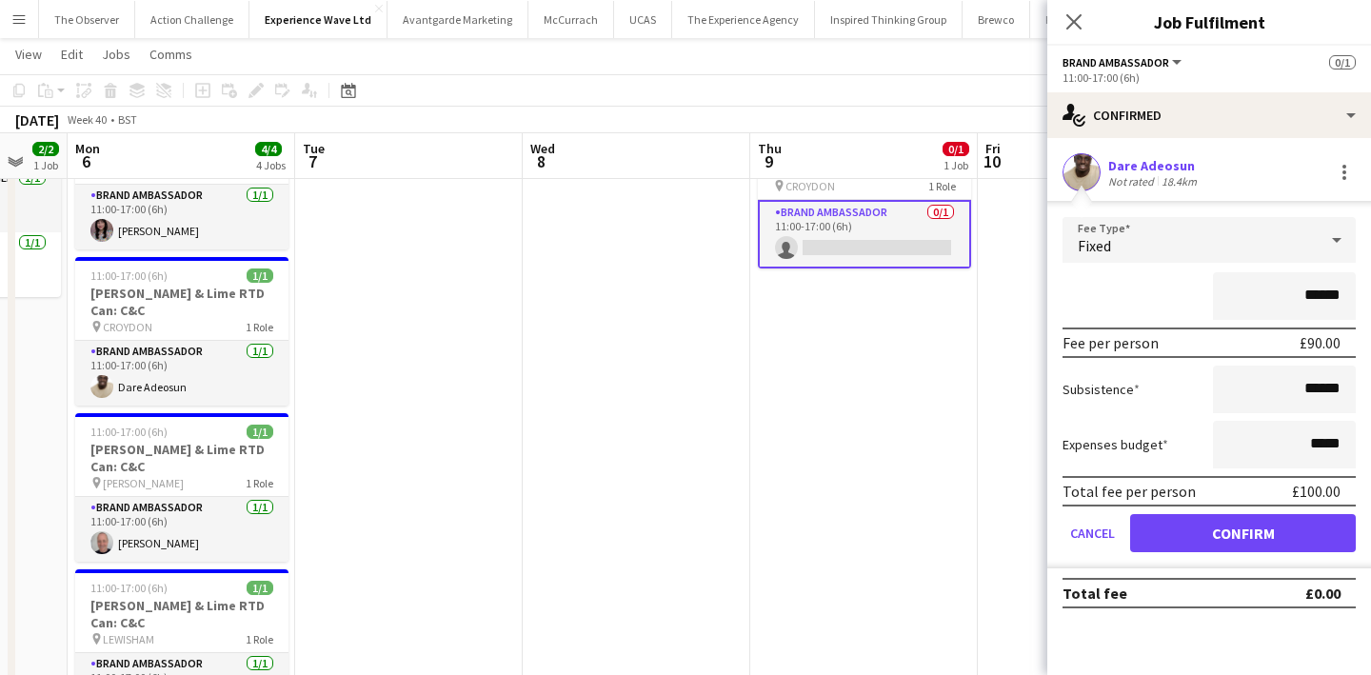
scroll to position [126, 0]
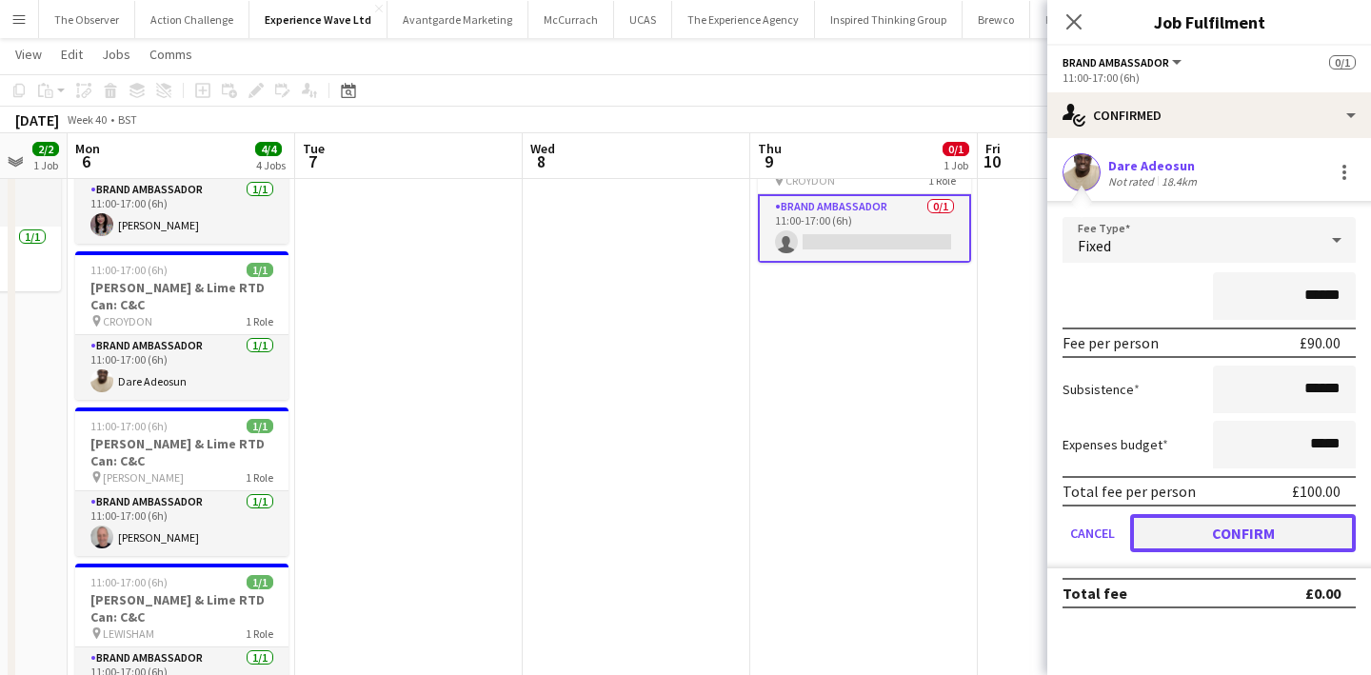
click at [1246, 536] on button "Confirm" at bounding box center [1243, 533] width 226 height 38
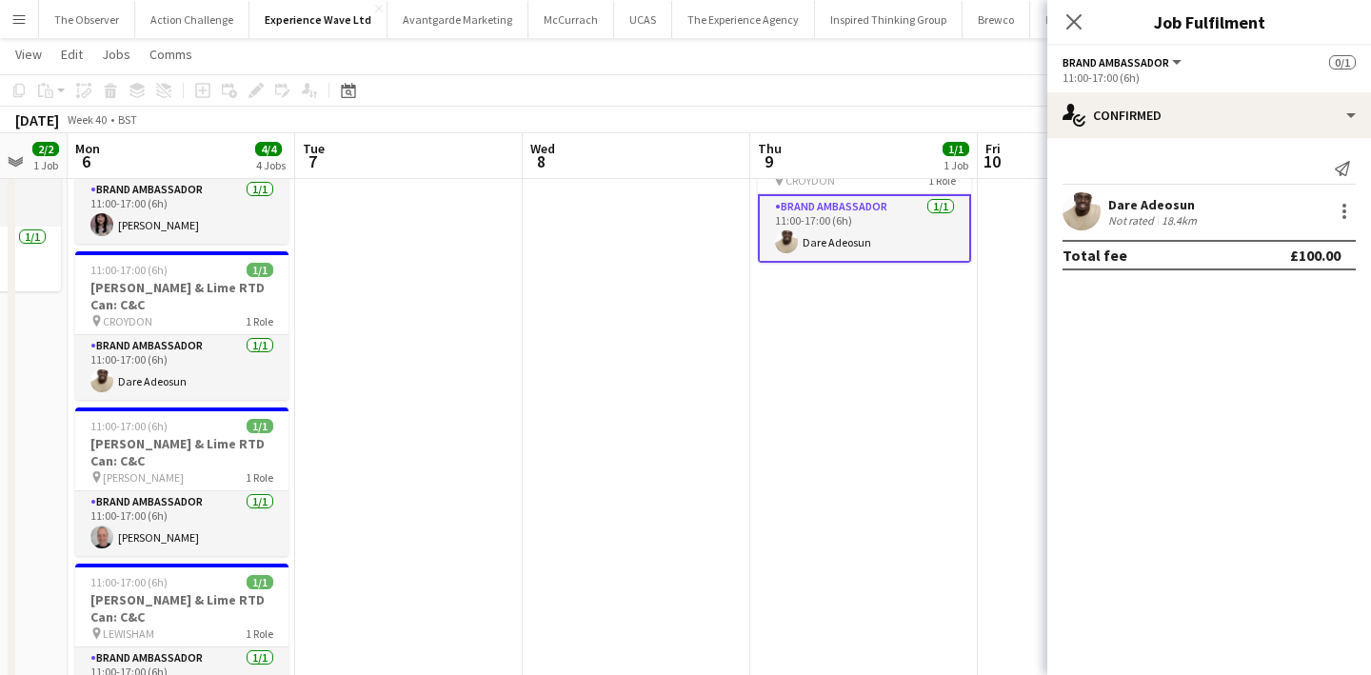
click at [927, 339] on app-date-cell "Draft 11:00-17:00 (6h) 1/1 Jameson Ginger & Lime RTD Can: C&C pin CROYDON 1 Rol…" at bounding box center [863, 474] width 227 height 773
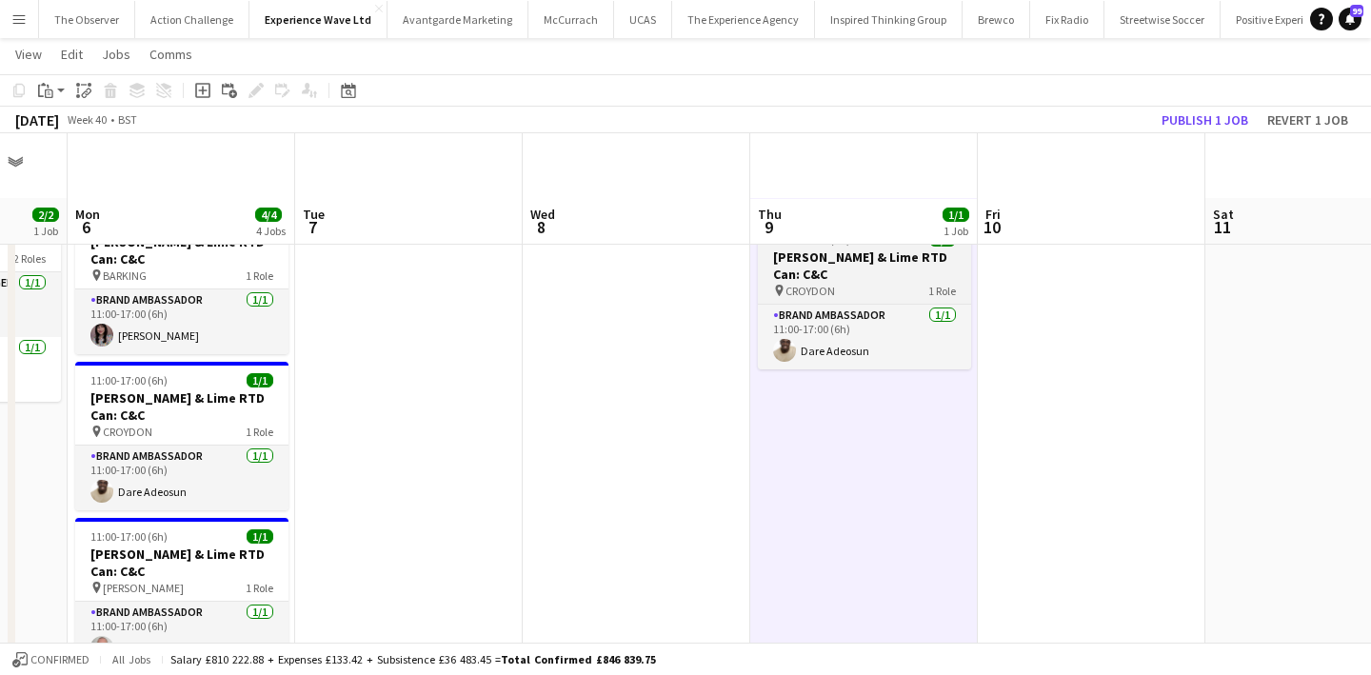
scroll to position [0, 0]
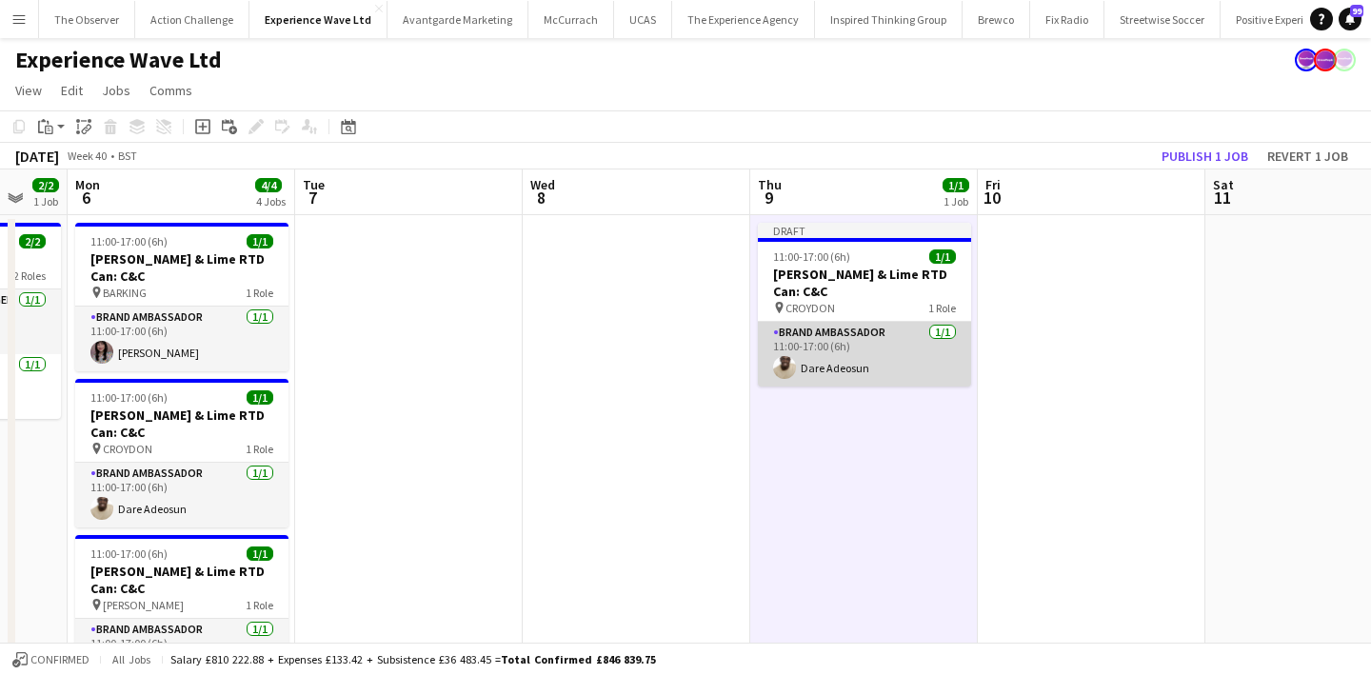
click at [924, 344] on app-card-role "Brand Ambassador 1/1 11:00-17:00 (6h) Dare Adeosun" at bounding box center [864, 354] width 213 height 65
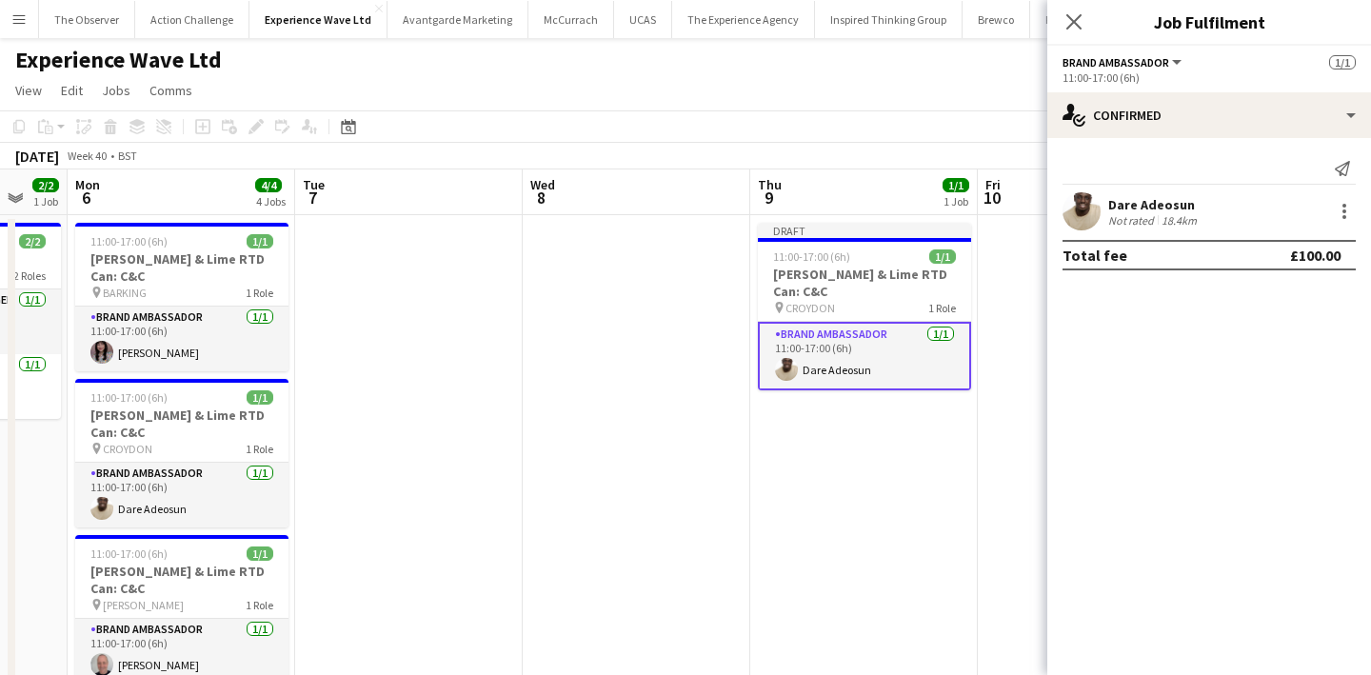
click at [913, 446] on app-date-cell "Draft 11:00-17:00 (6h) 1/1 Jameson Ginger & Lime RTD Can: C&C pin CROYDON 1 Rol…" at bounding box center [863, 601] width 227 height 773
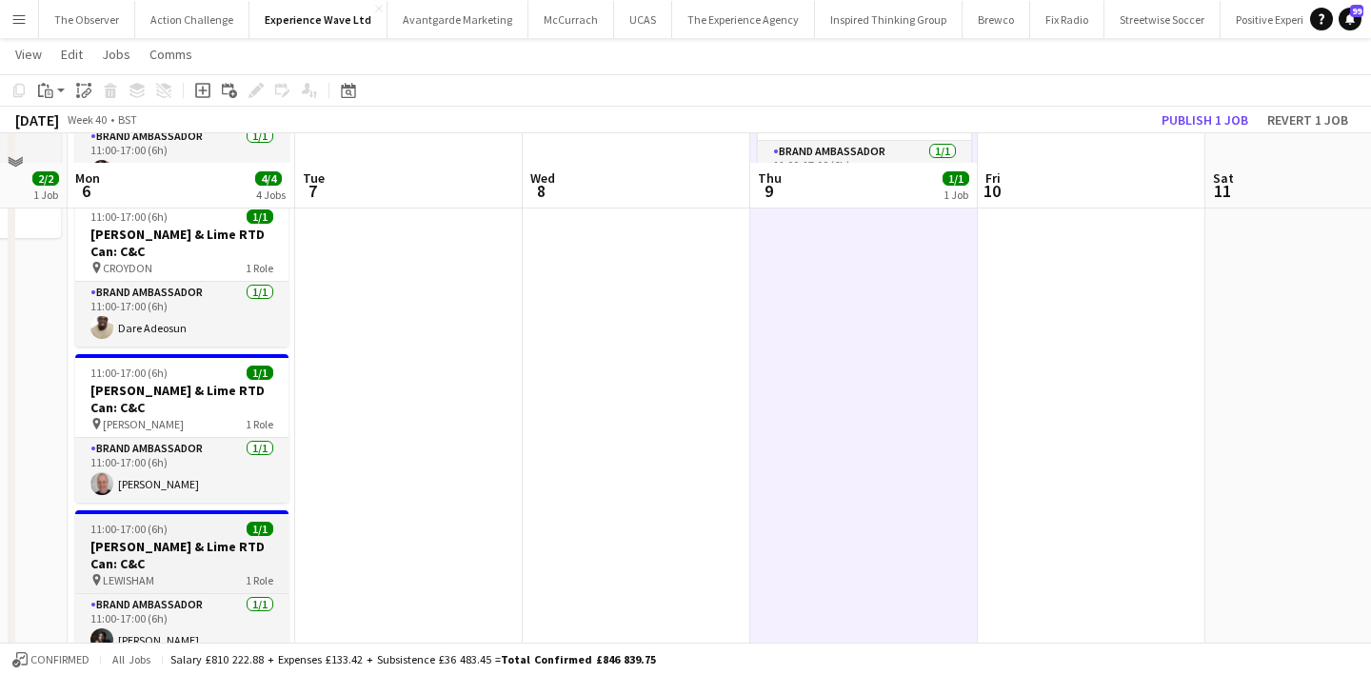
scroll to position [245, 0]
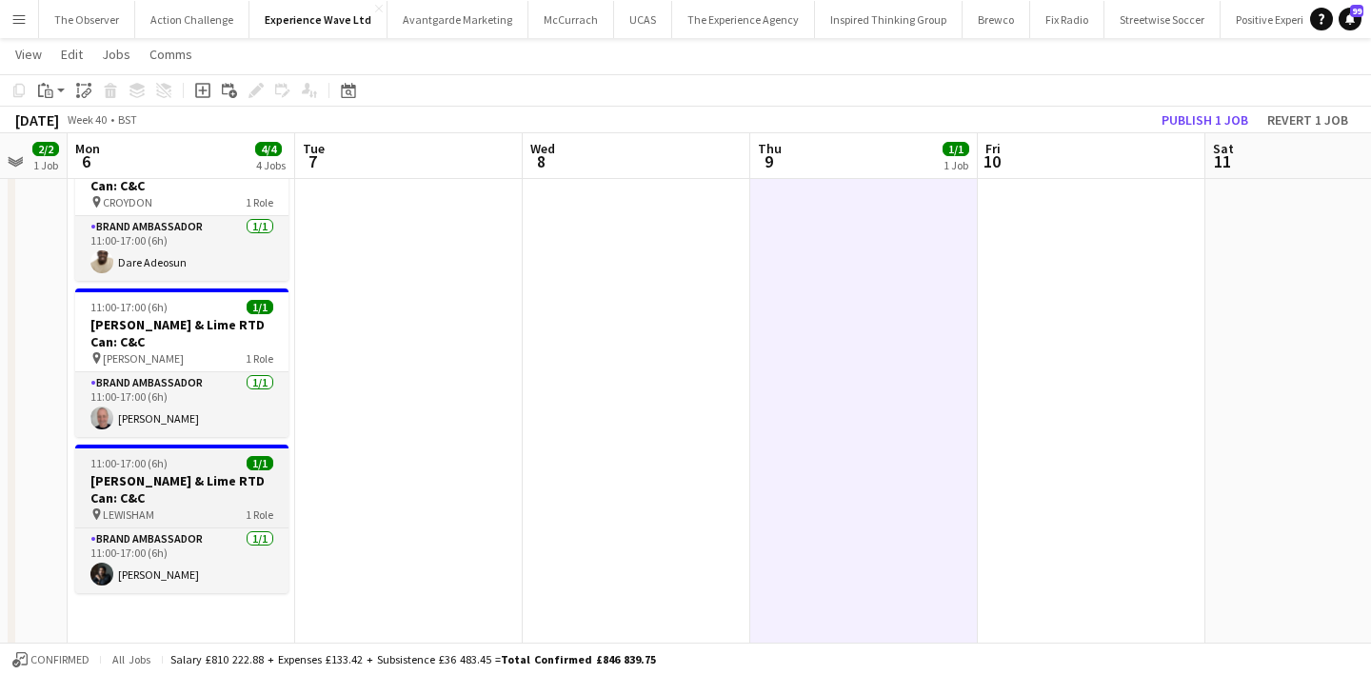
click at [210, 492] on h3 "Jameson Ginger & Lime RTD Can: C&C" at bounding box center [181, 489] width 213 height 34
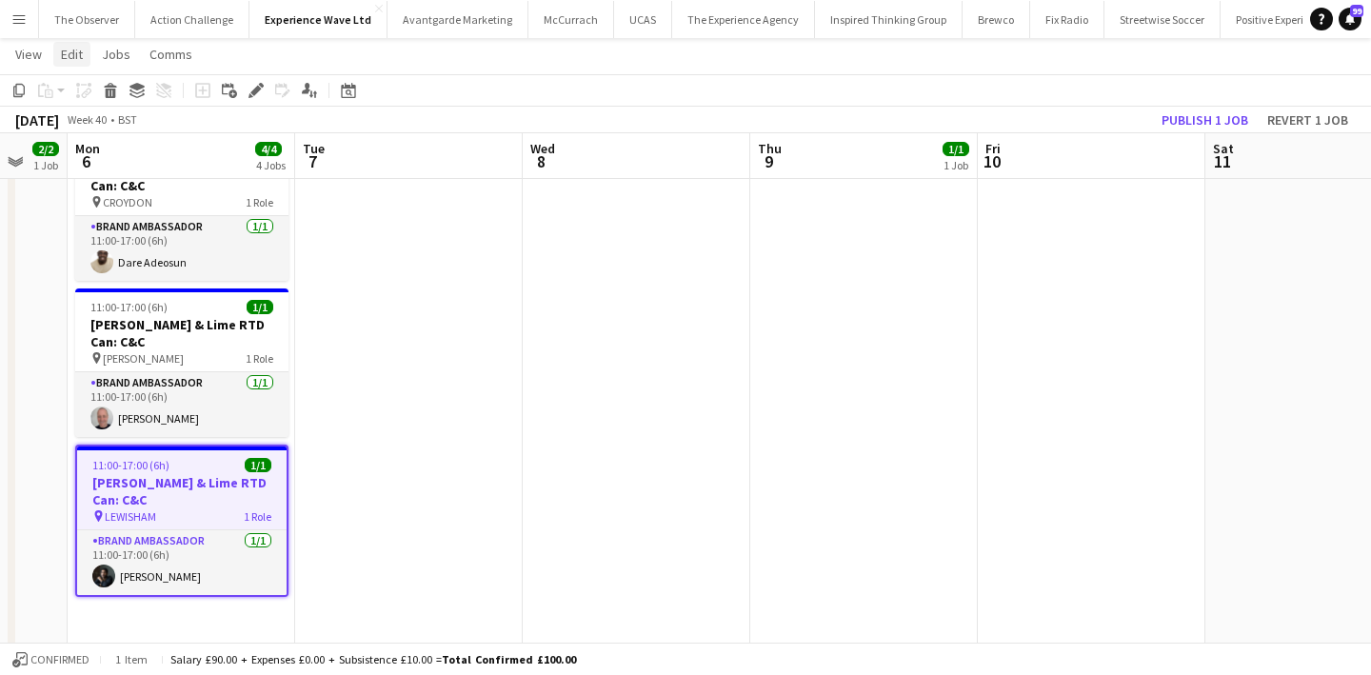
click at [70, 54] on span "Edit" at bounding box center [72, 54] width 22 height 17
click at [97, 90] on span "Copy Command C" at bounding box center [108, 96] width 79 height 18
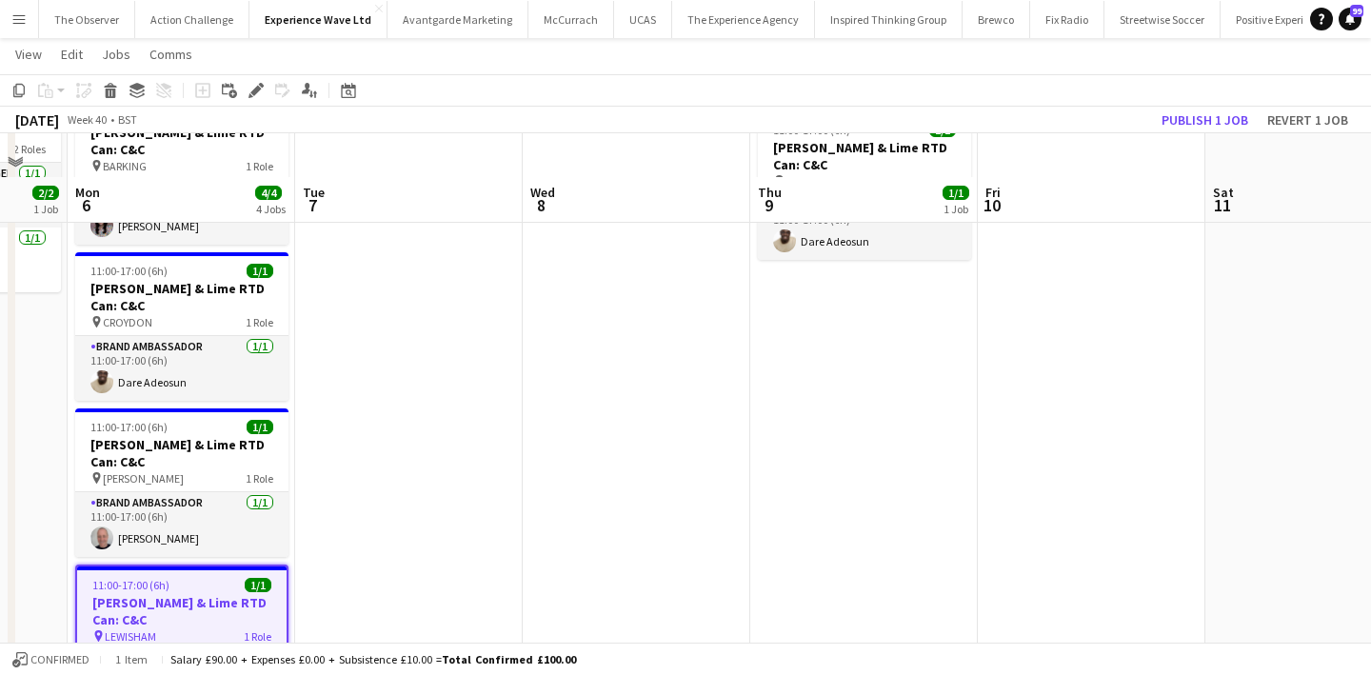
scroll to position [123, 0]
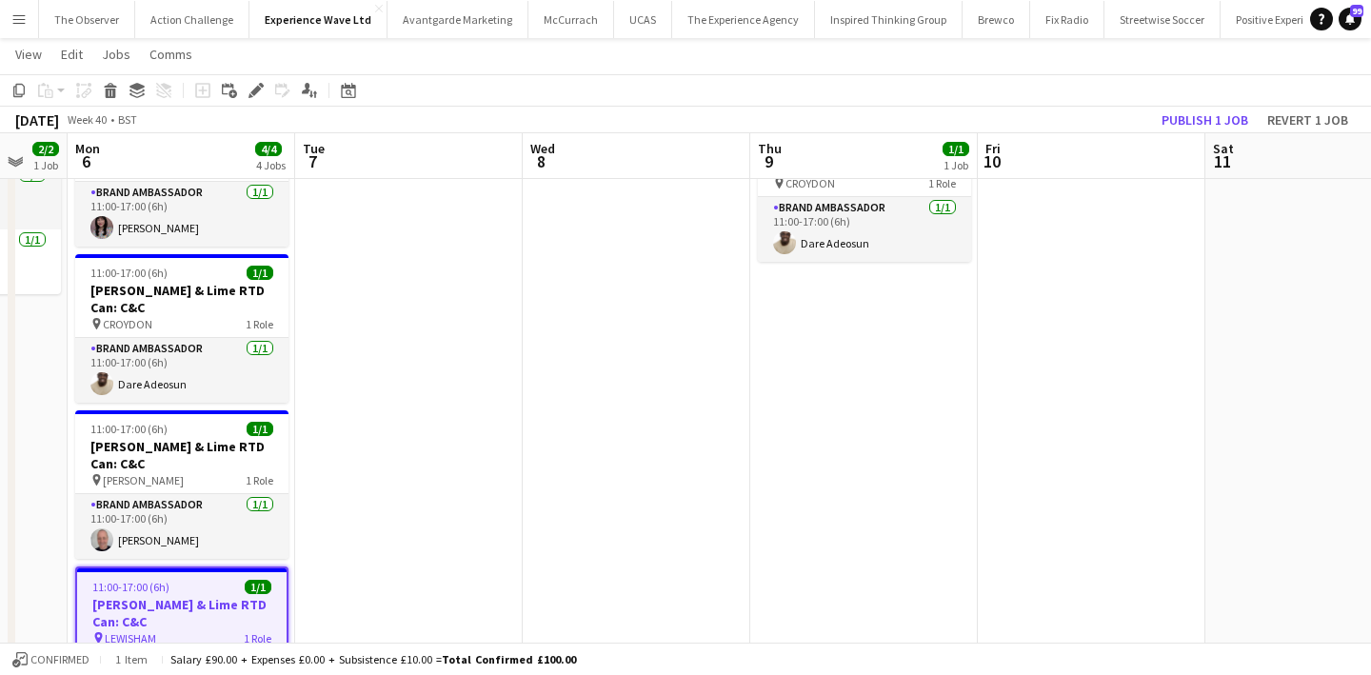
click at [852, 336] on app-date-cell "Draft 11:00-17:00 (6h) 1/1 Jameson Ginger & Lime RTD Can: C&C pin CROYDON 1 Rol…" at bounding box center [863, 476] width 227 height 773
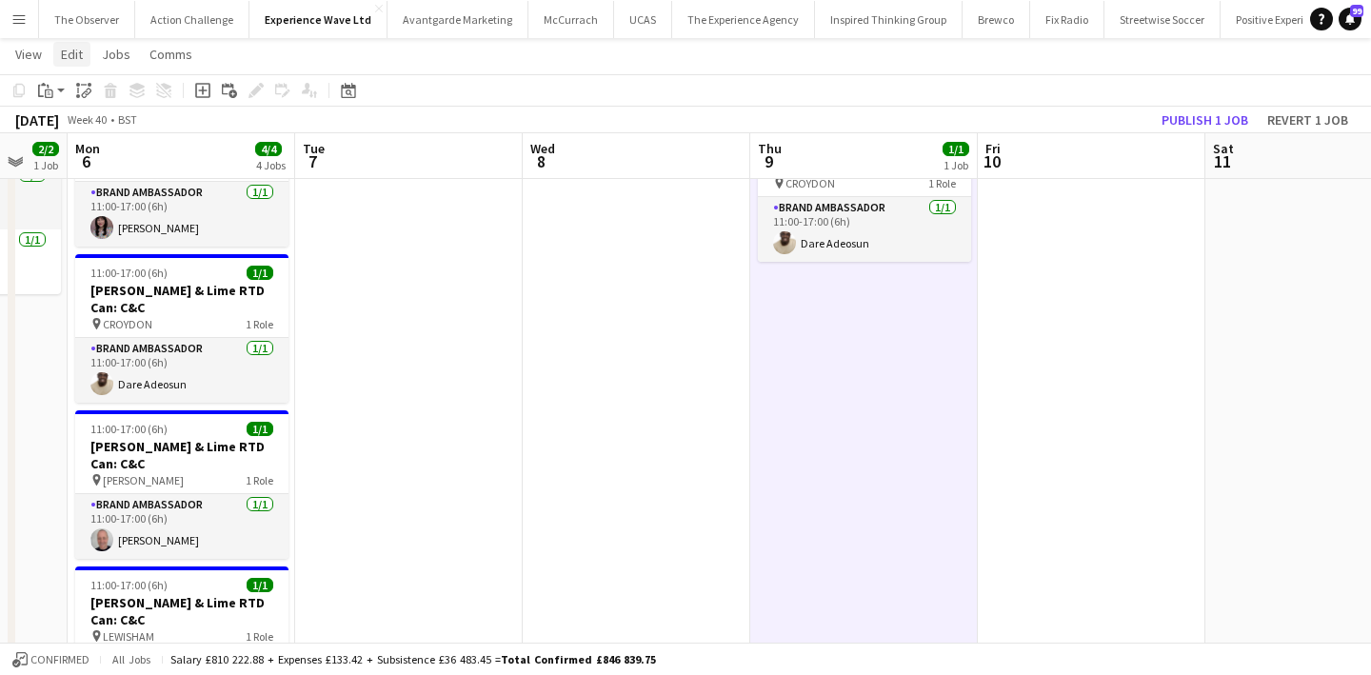
click at [75, 62] on span "Edit" at bounding box center [72, 54] width 22 height 17
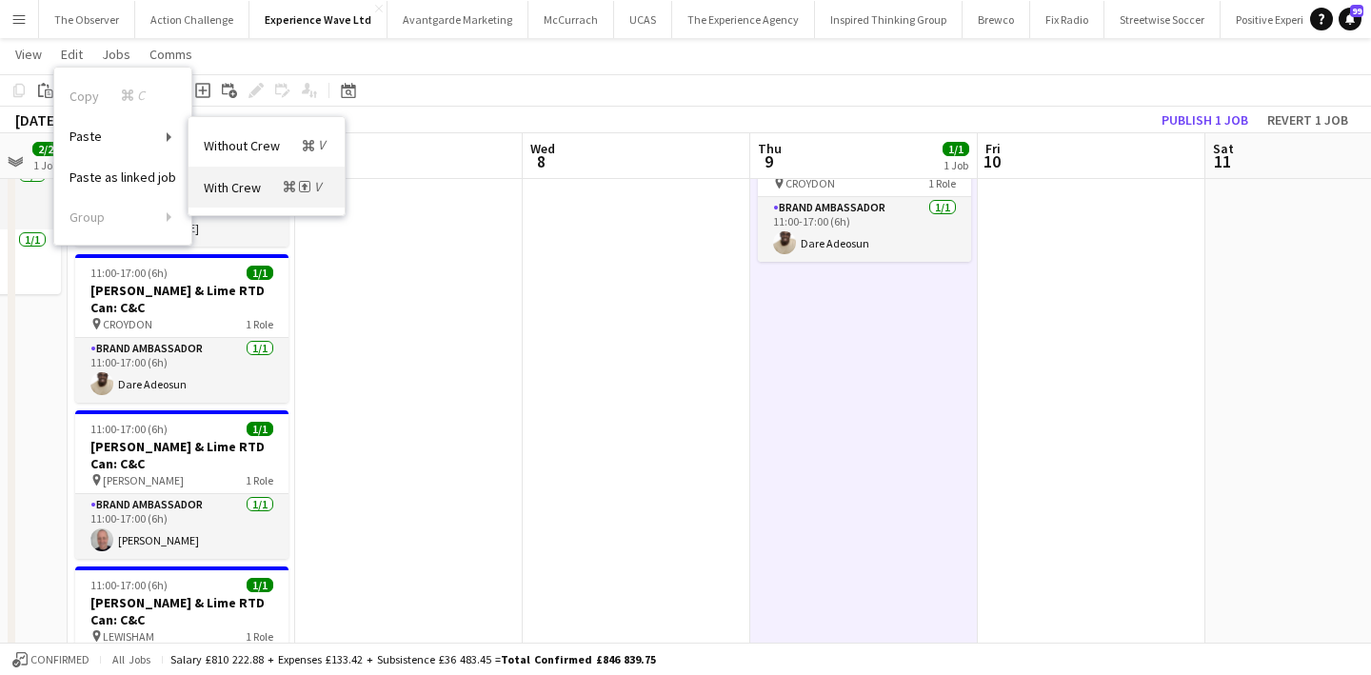
click at [261, 186] on span "With Crew Command Shift V" at bounding box center [265, 187] width 122 height 18
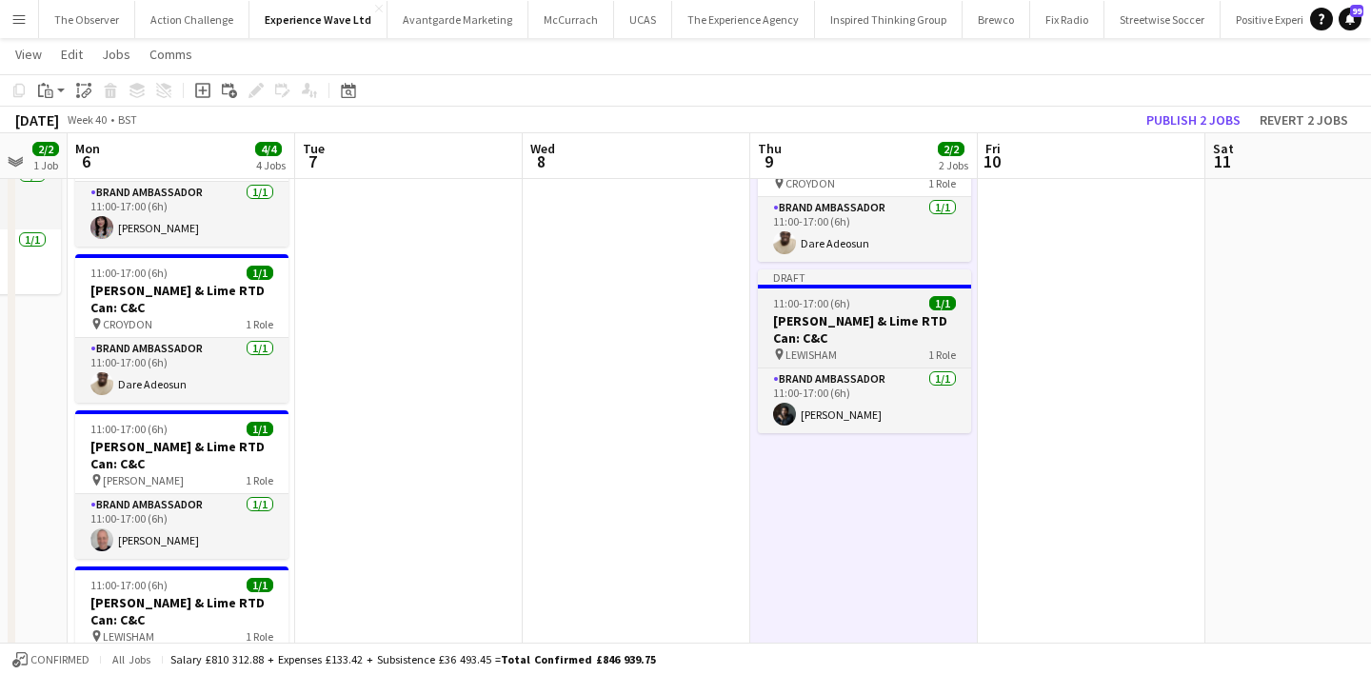
click at [824, 345] on h3 "Jameson Ginger & Lime RTD Can: C&C" at bounding box center [864, 329] width 213 height 34
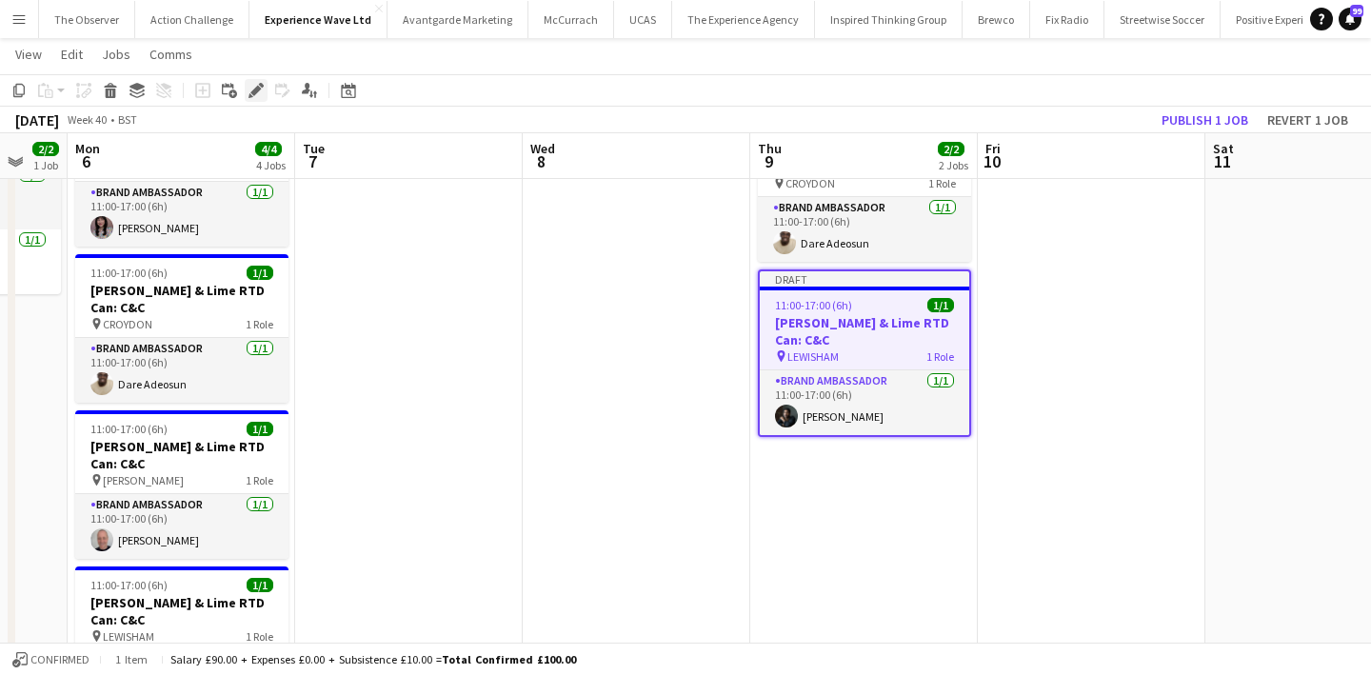
click at [251, 94] on icon "Edit" at bounding box center [255, 90] width 15 height 15
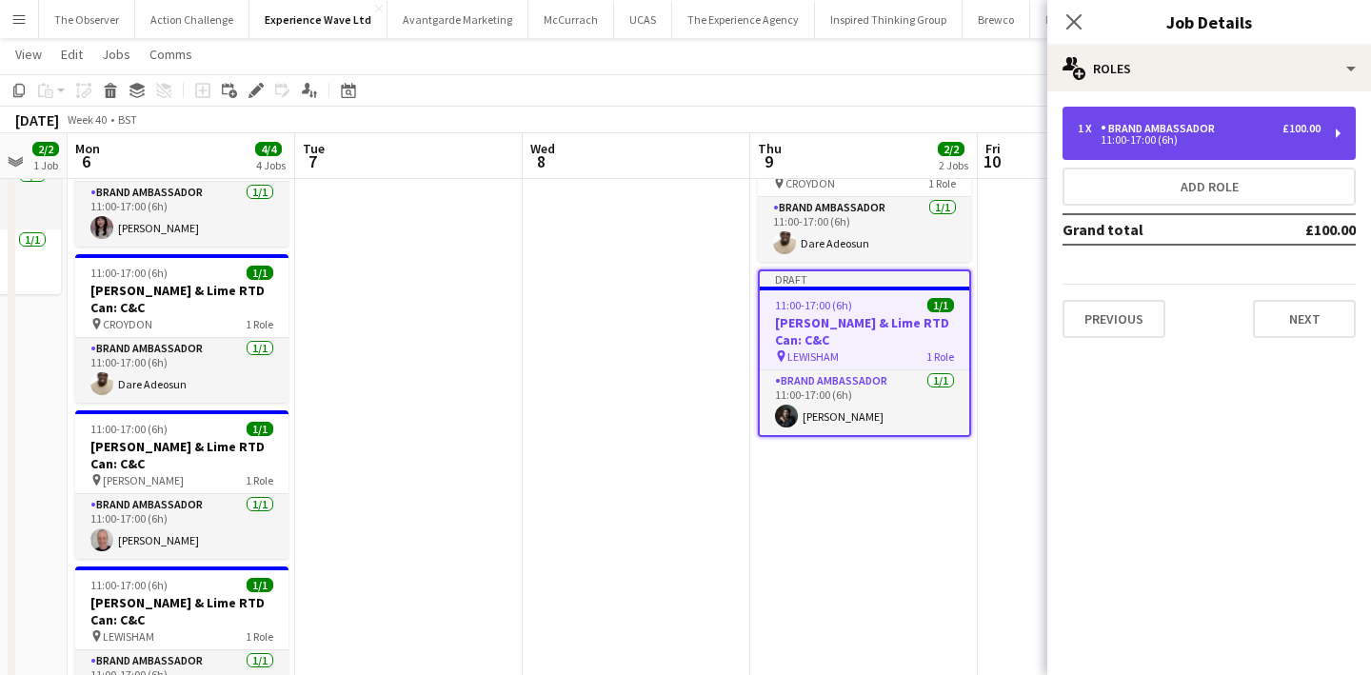
click at [1091, 146] on div "1 x Brand Ambassador £100.00 11:00-17:00 (6h)" at bounding box center [1208, 133] width 293 height 53
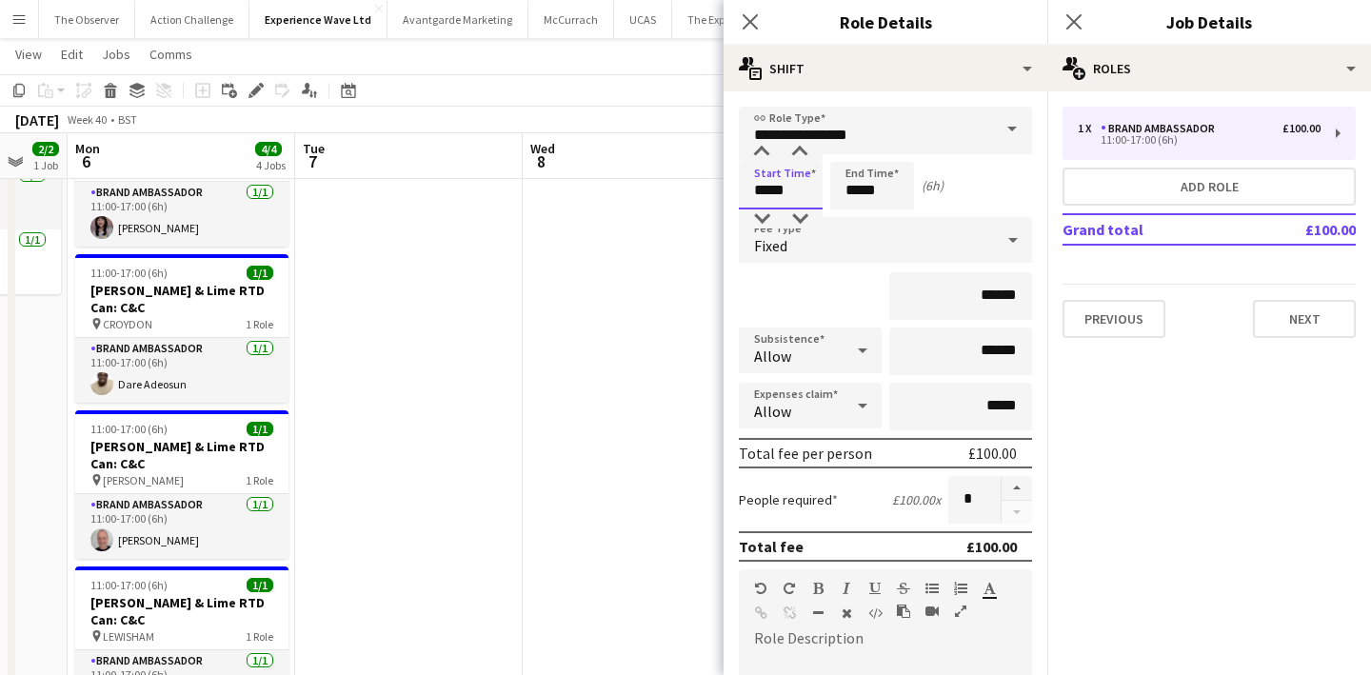
click at [807, 167] on input "*****" at bounding box center [781, 186] width 84 height 48
click at [760, 230] on div "Fixed" at bounding box center [866, 240] width 255 height 46
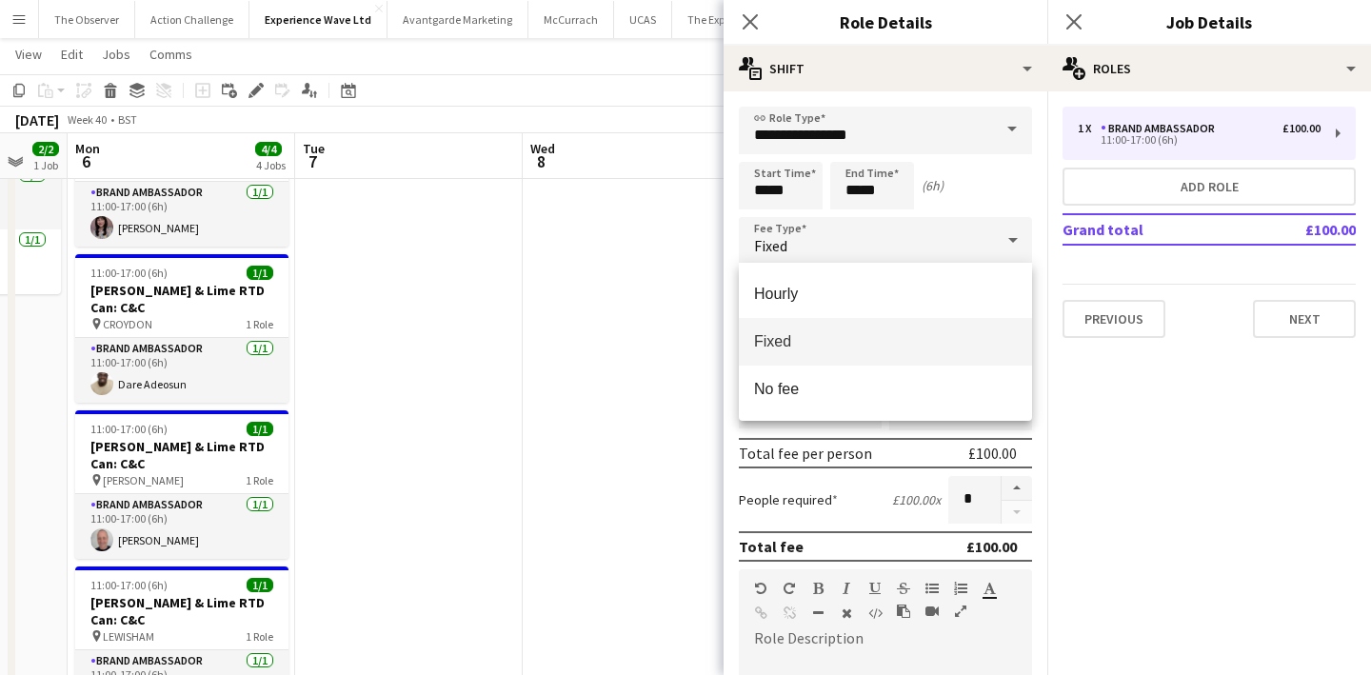
click at [766, 198] on div at bounding box center [685, 337] width 1371 height 675
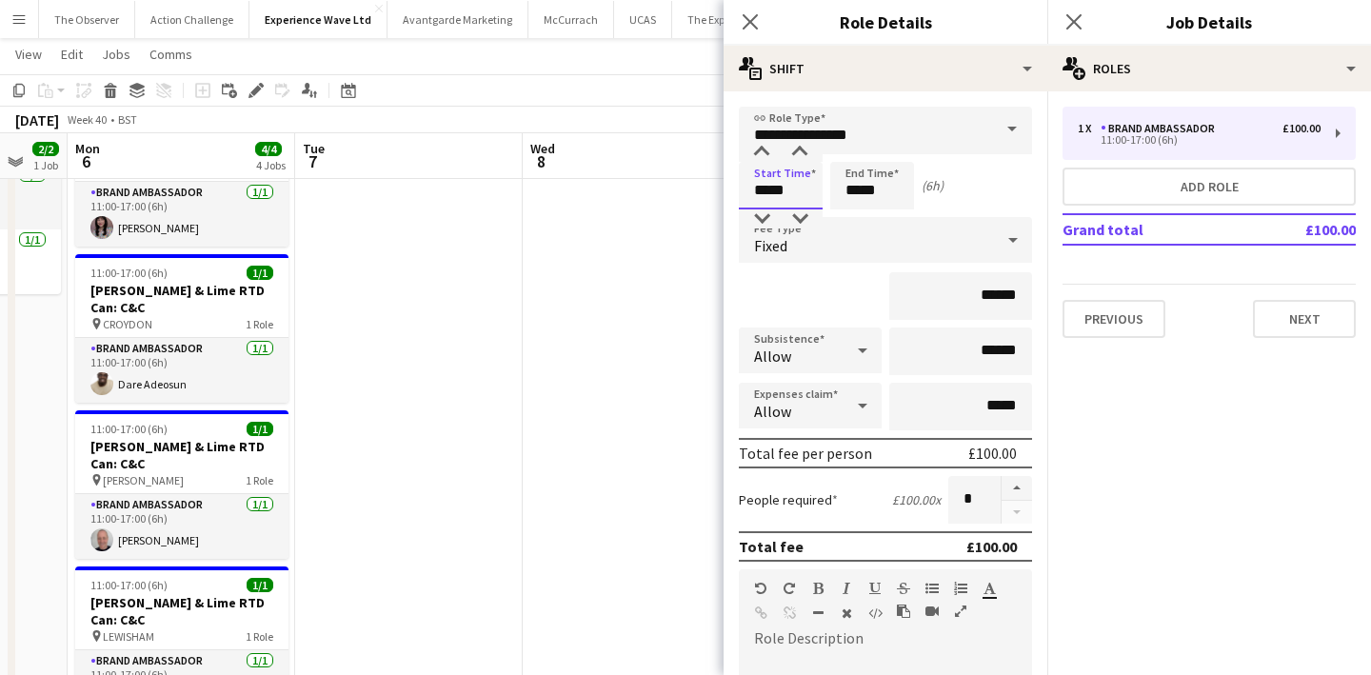
click at [767, 186] on input "*****" at bounding box center [781, 186] width 84 height 48
click at [767, 208] on input "*****" at bounding box center [781, 186] width 84 height 48
type input "*****"
click at [767, 214] on div at bounding box center [761, 218] width 38 height 19
click at [842, 203] on input "*****" at bounding box center [872, 186] width 84 height 48
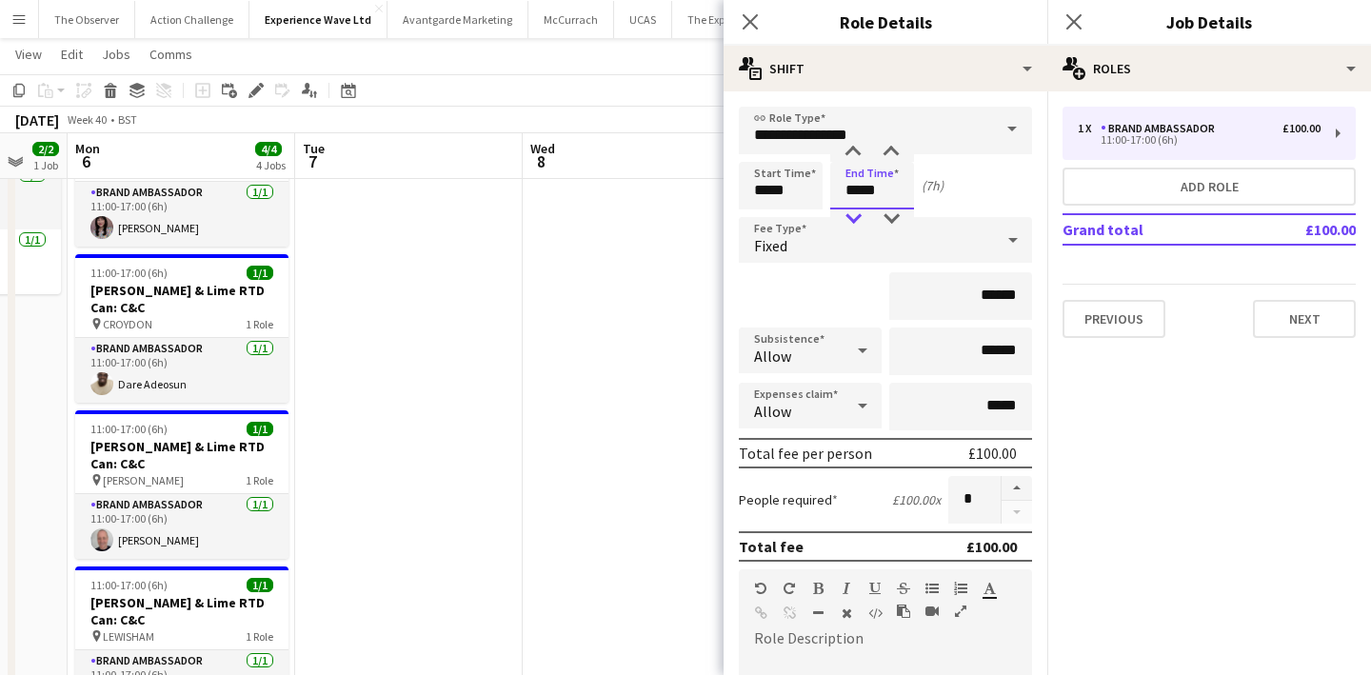
type input "*****"
click at [851, 217] on div at bounding box center [853, 218] width 38 height 19
click at [617, 298] on app-date-cell at bounding box center [636, 476] width 227 height 773
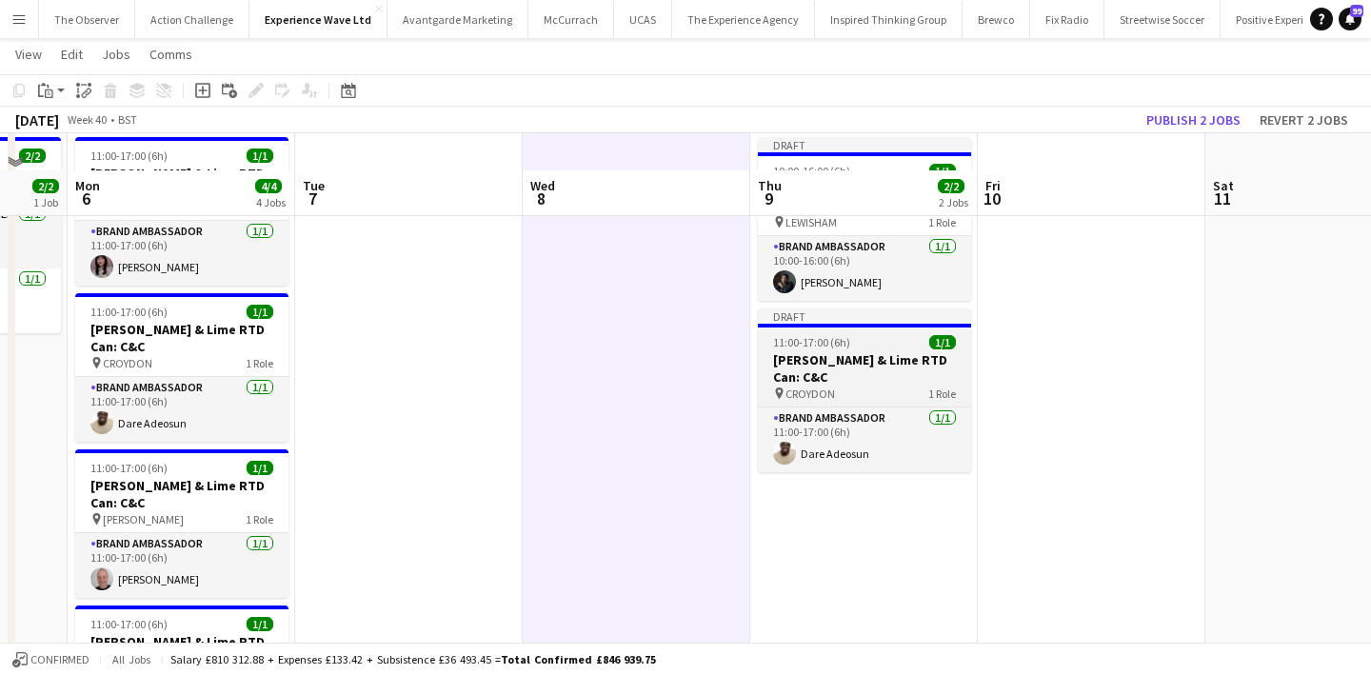
scroll to position [51, 0]
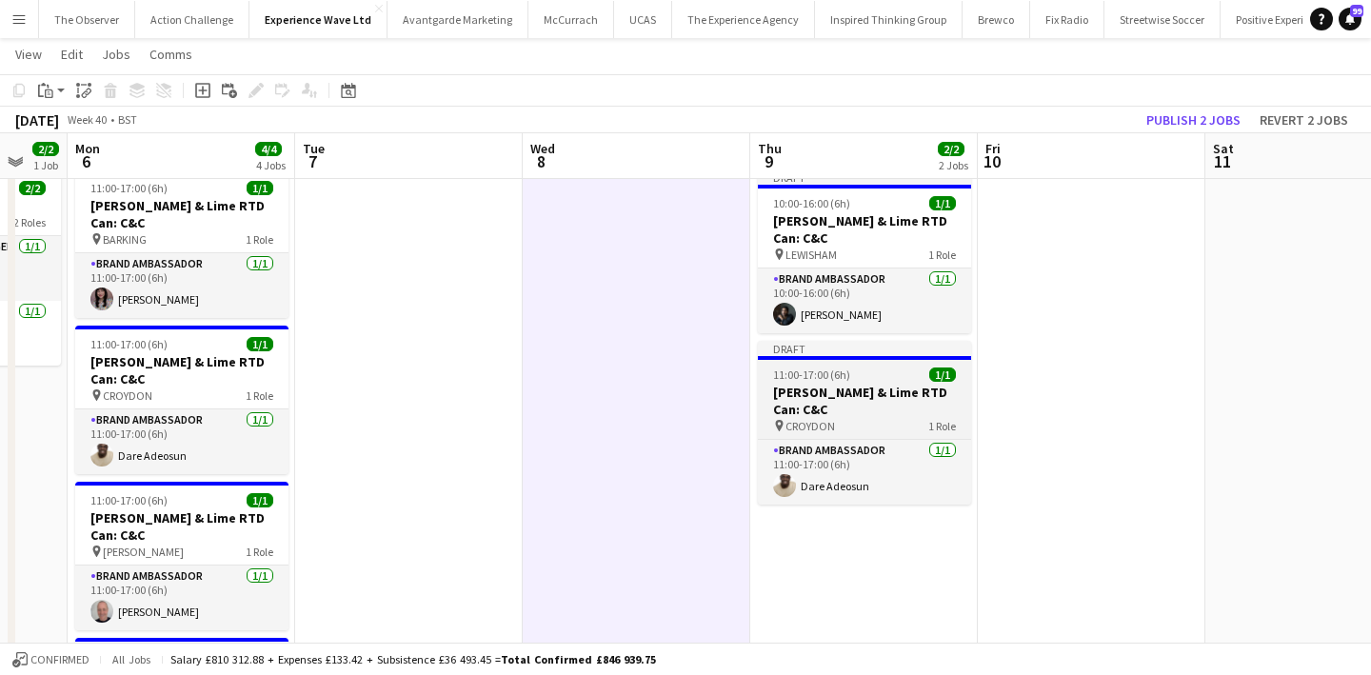
click at [878, 426] on div "pin CROYDON 1 Role" at bounding box center [864, 425] width 213 height 15
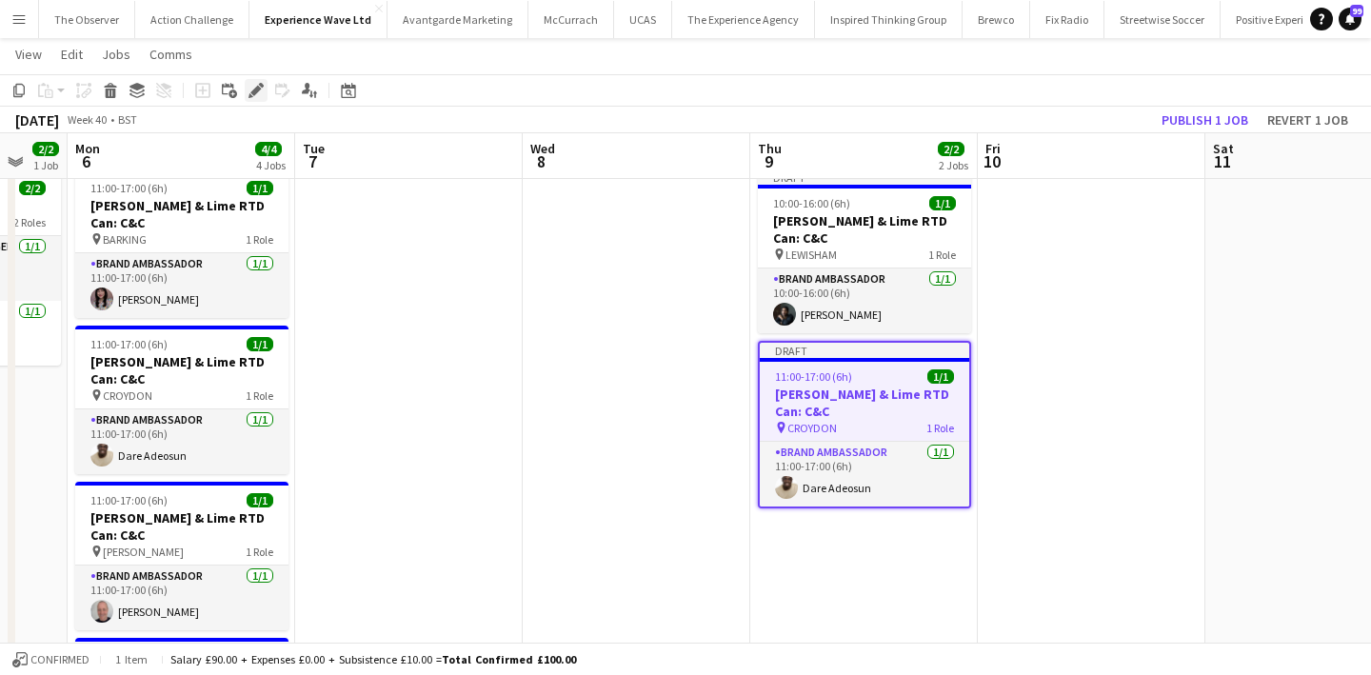
click at [249, 89] on icon "Edit" at bounding box center [255, 90] width 15 height 15
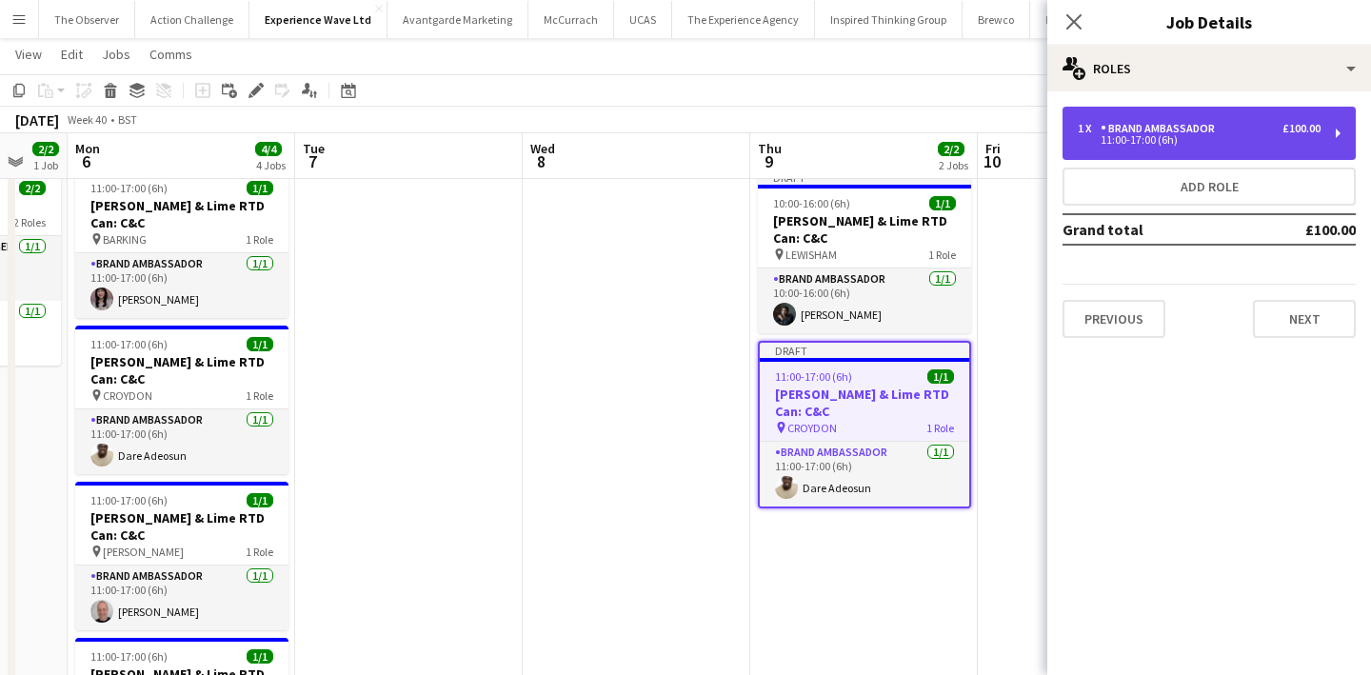
click at [1120, 124] on div "Brand Ambassador" at bounding box center [1161, 128] width 122 height 13
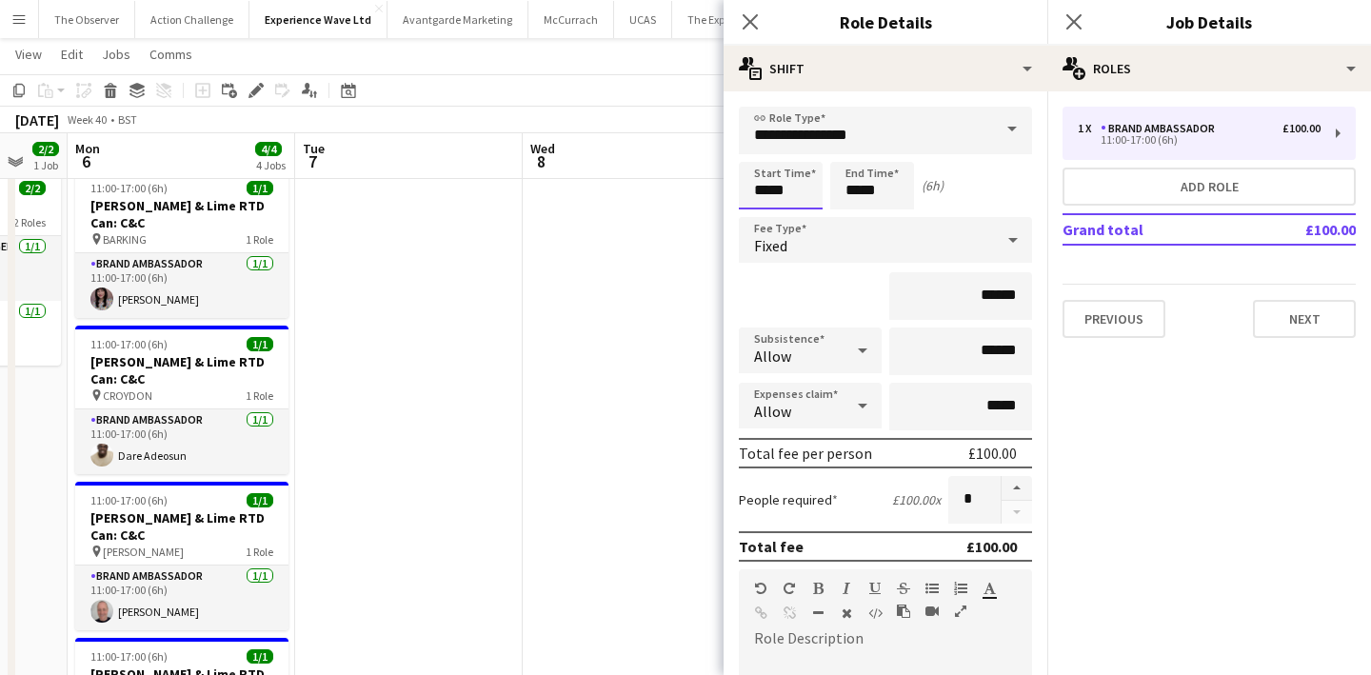
click at [784, 195] on input "*****" at bounding box center [781, 186] width 84 height 48
type input "*****"
click at [764, 225] on div at bounding box center [761, 218] width 38 height 19
click at [865, 191] on input "*****" at bounding box center [872, 186] width 84 height 48
type input "*****"
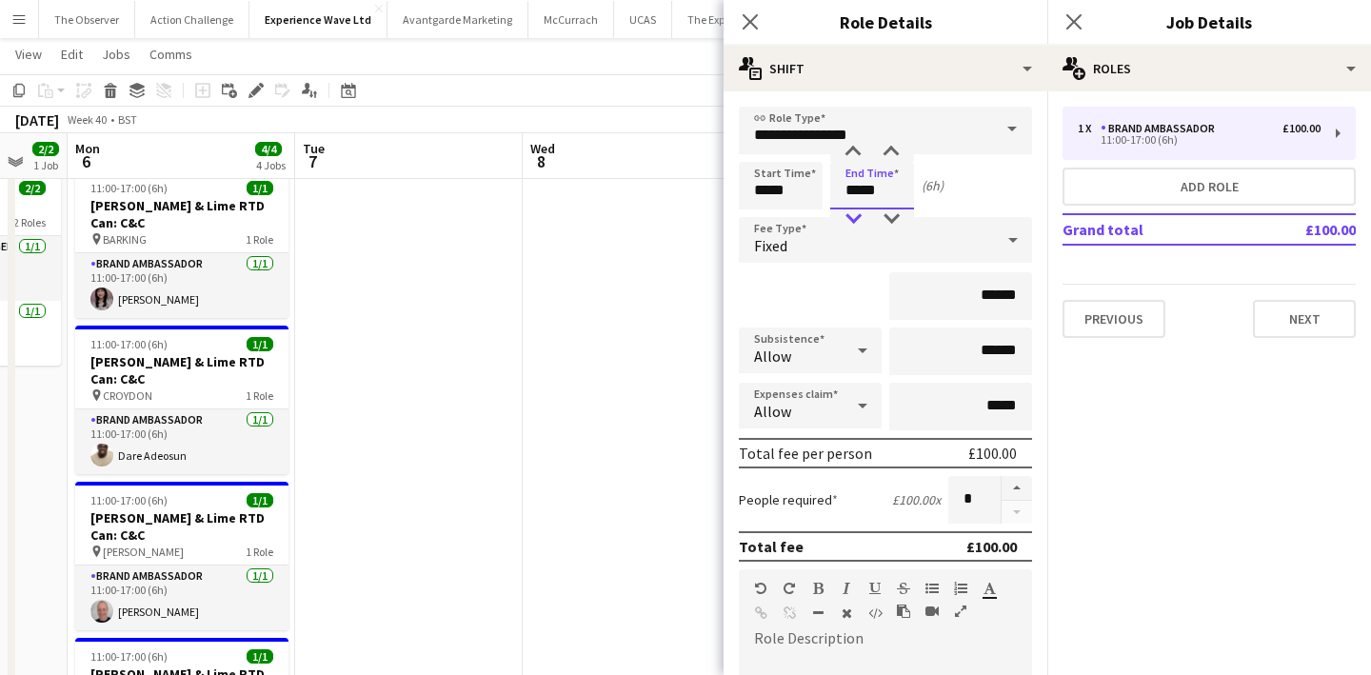
click at [859, 217] on div at bounding box center [853, 218] width 38 height 19
click at [672, 308] on app-date-cell at bounding box center [636, 548] width 227 height 773
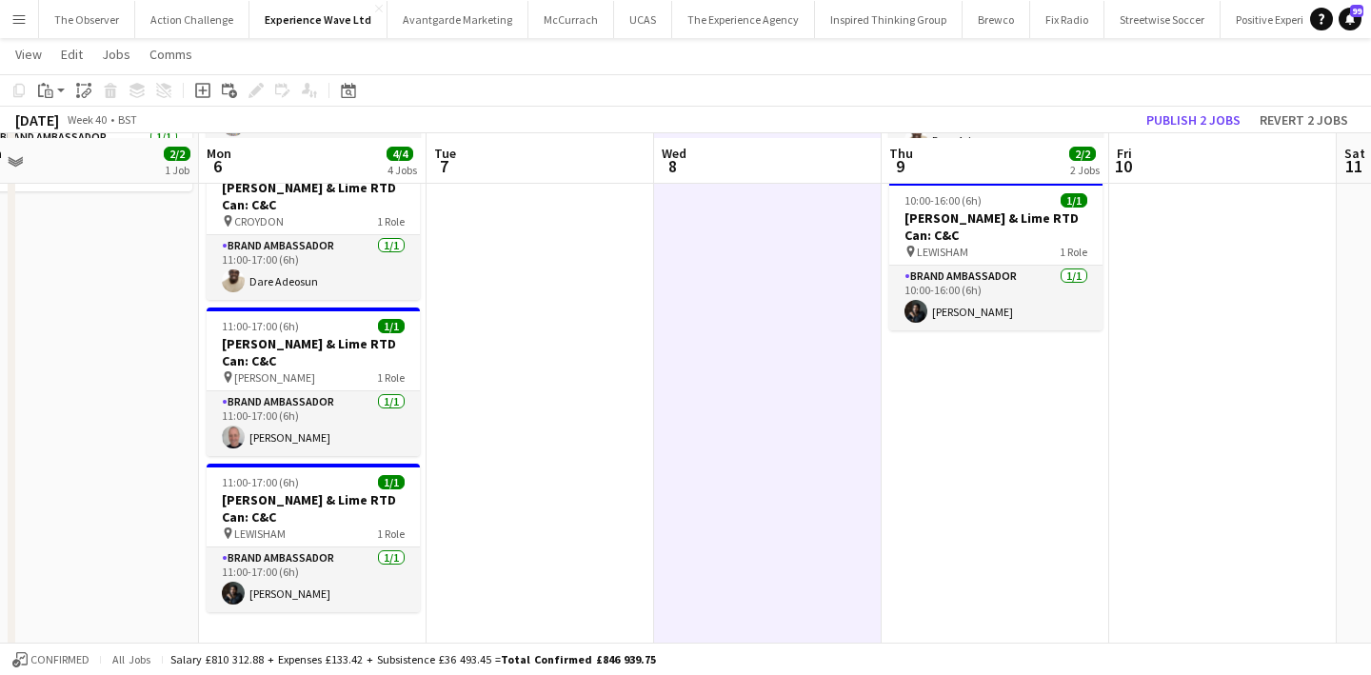
scroll to position [234, 0]
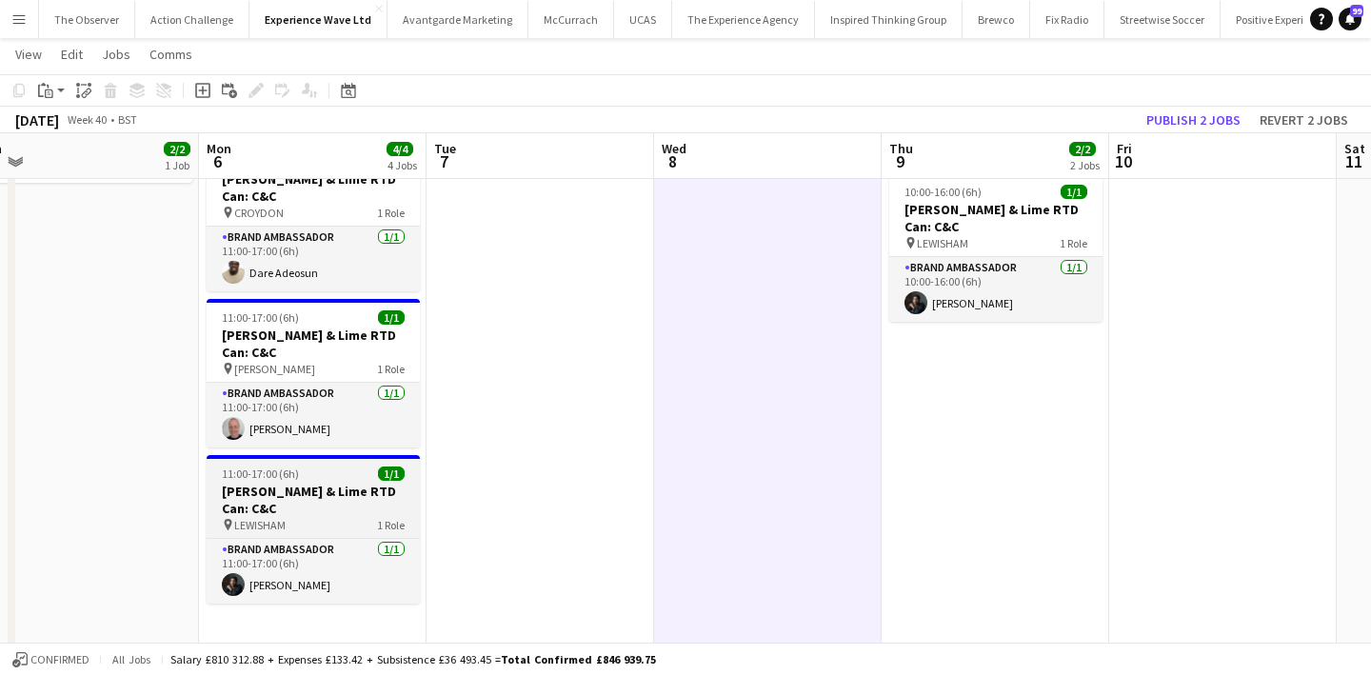
click at [331, 503] on h3 "Jameson Ginger & Lime RTD Can: C&C" at bounding box center [313, 500] width 213 height 34
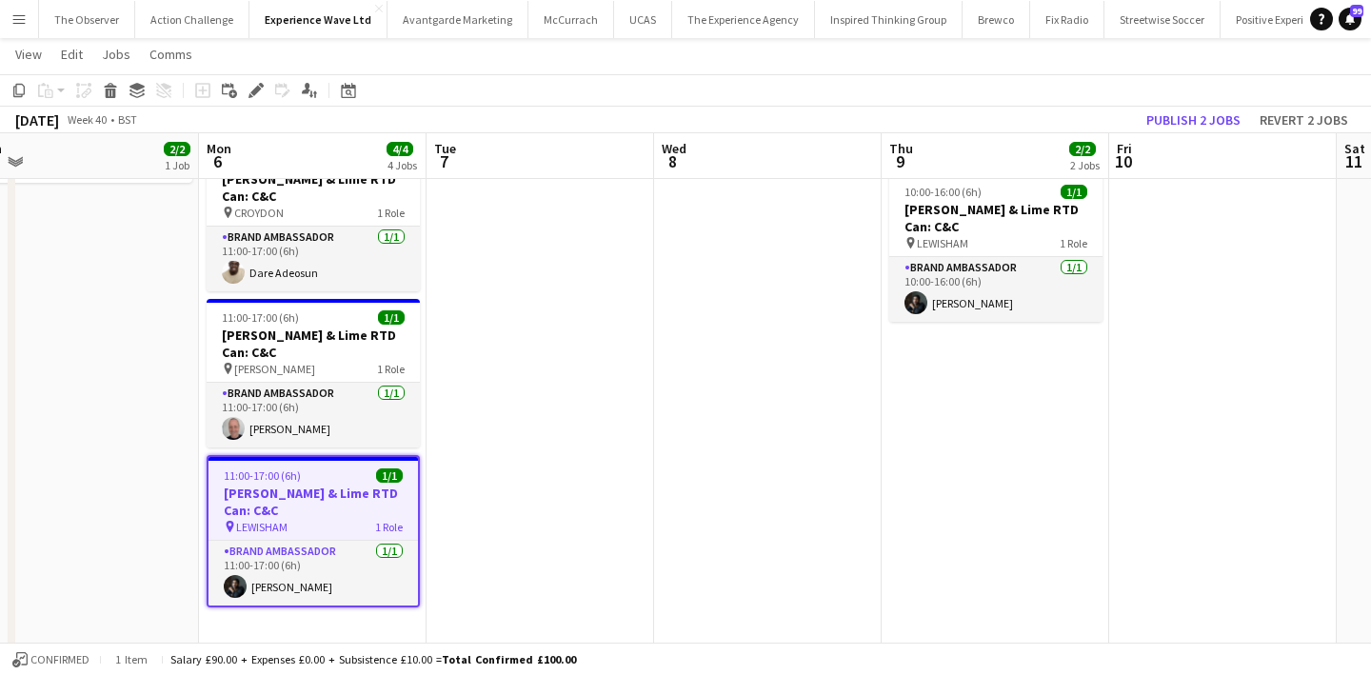
scroll to position [0, 0]
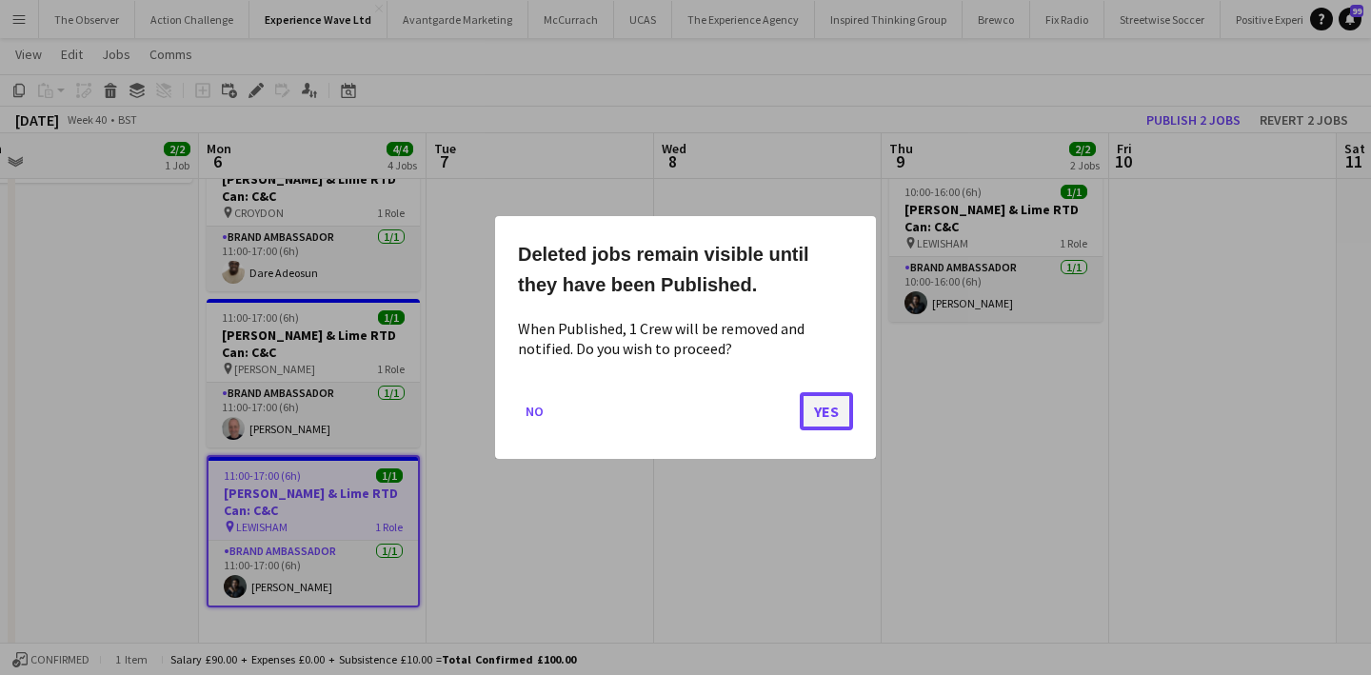
click at [835, 415] on button "Yes" at bounding box center [826, 411] width 53 height 38
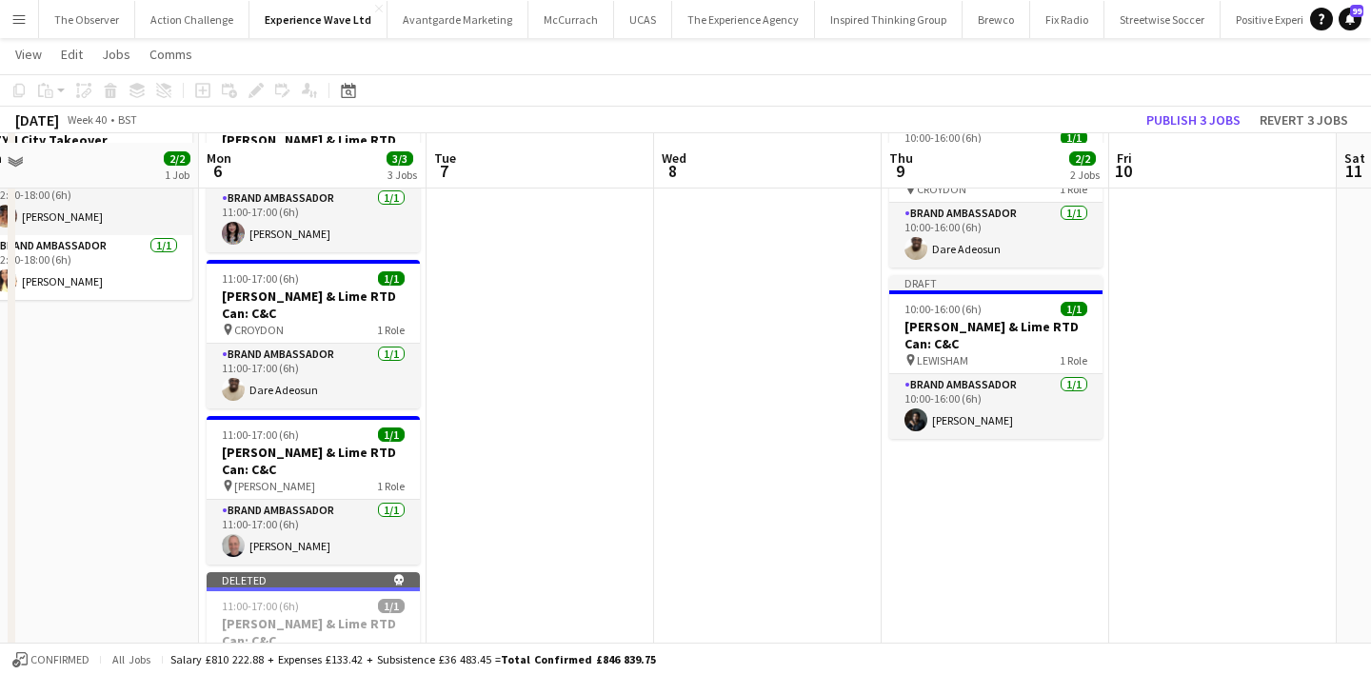
scroll to position [84, 0]
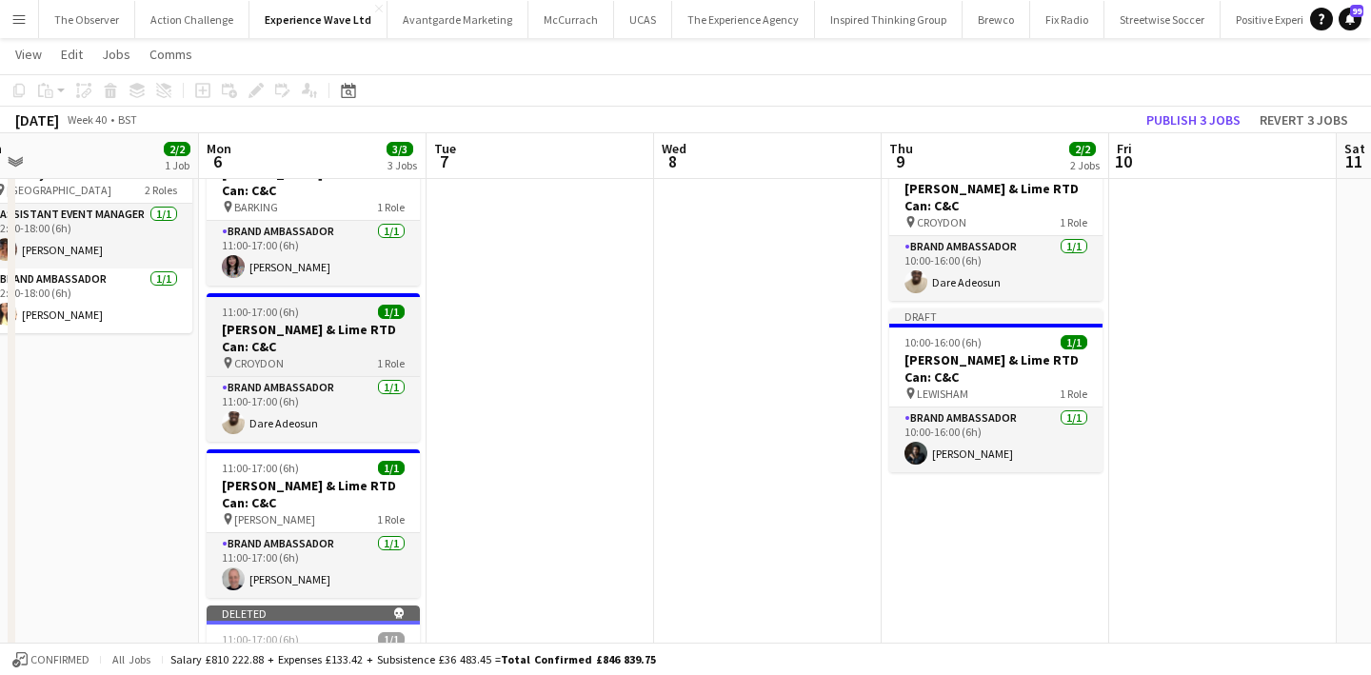
click at [340, 336] on h3 "Jameson Ginger & Lime RTD Can: C&C" at bounding box center [313, 338] width 213 height 34
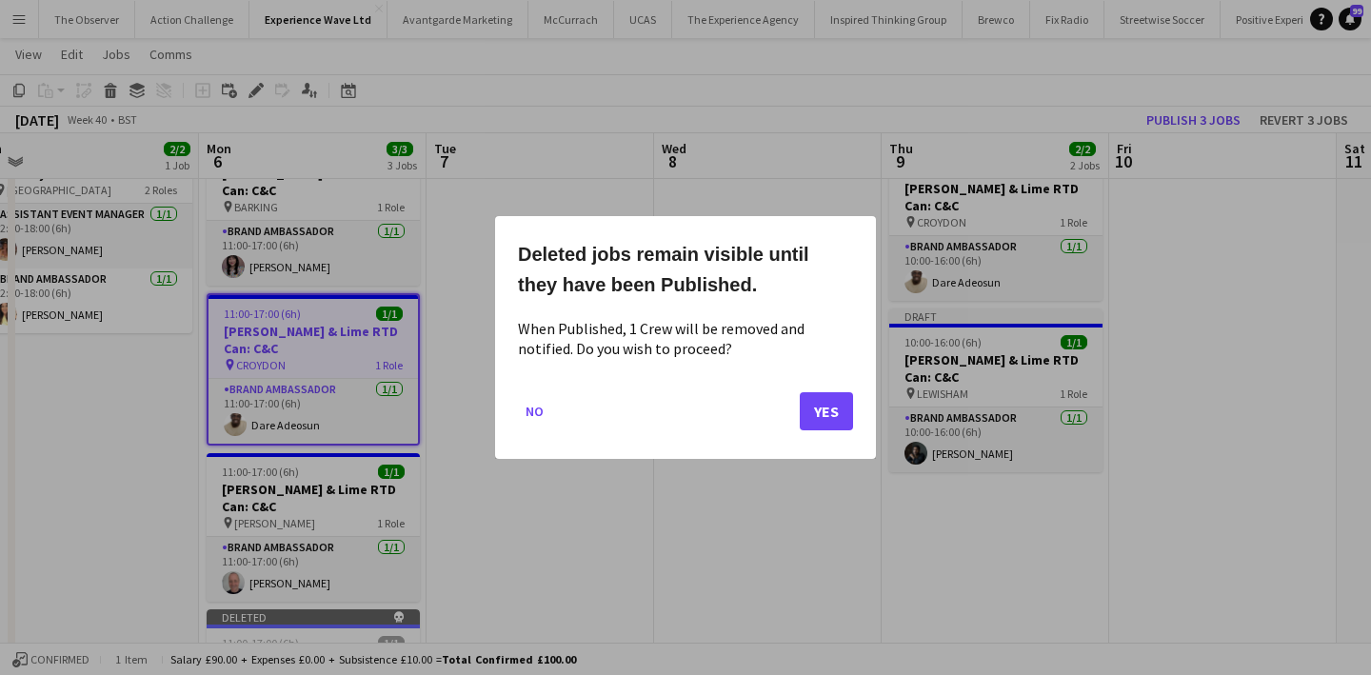
scroll to position [0, 0]
click at [837, 420] on button "Yes" at bounding box center [826, 411] width 53 height 38
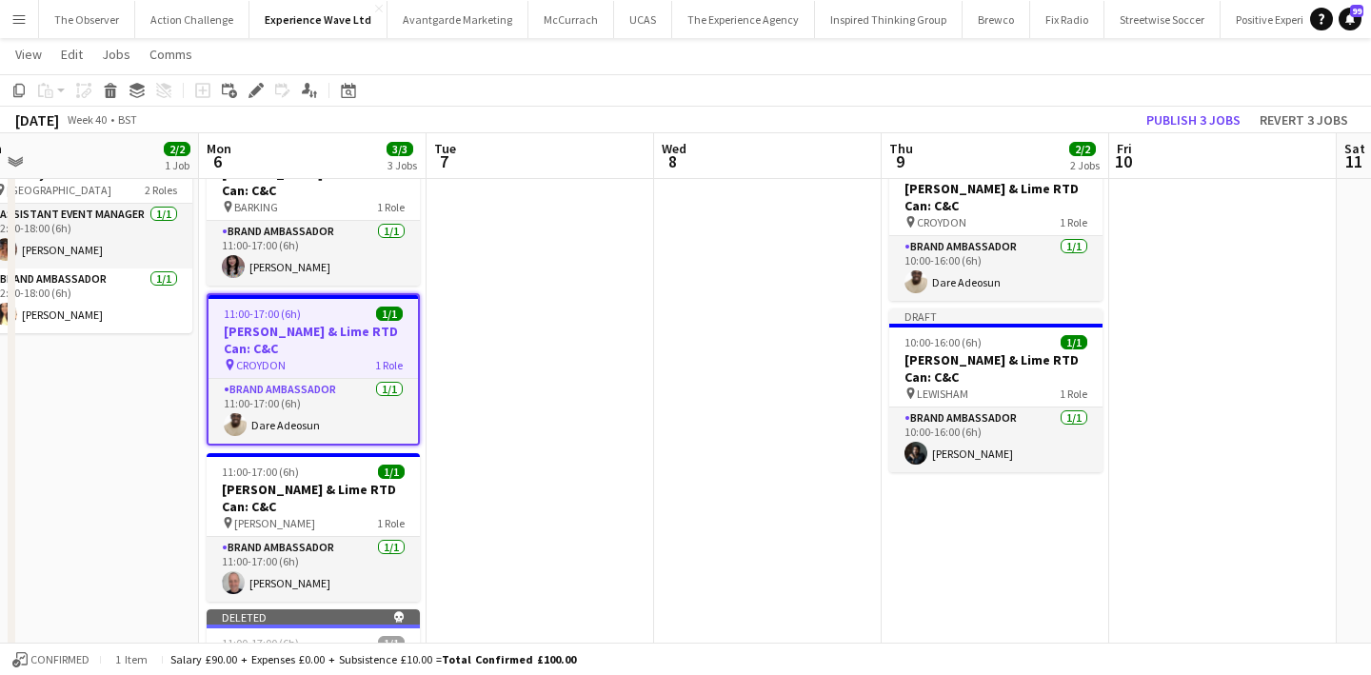
scroll to position [84, 0]
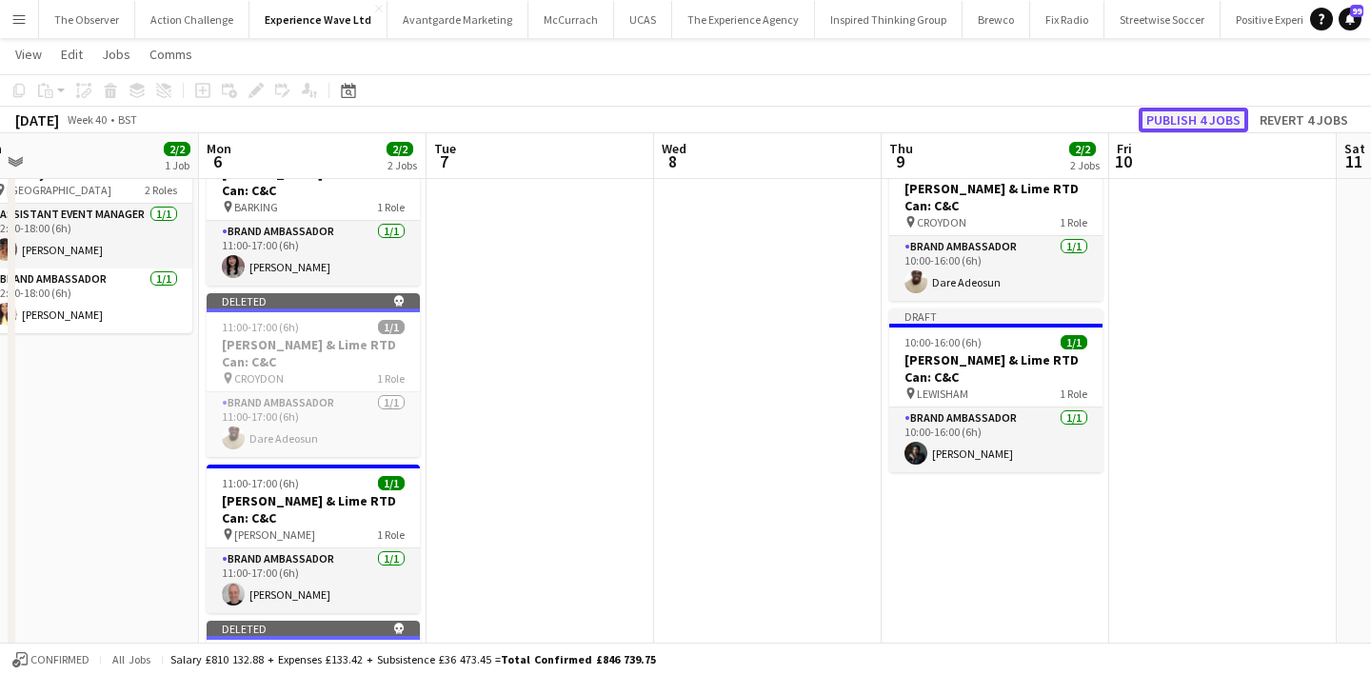
click at [1189, 116] on button "Publish 4 jobs" at bounding box center [1192, 120] width 109 height 25
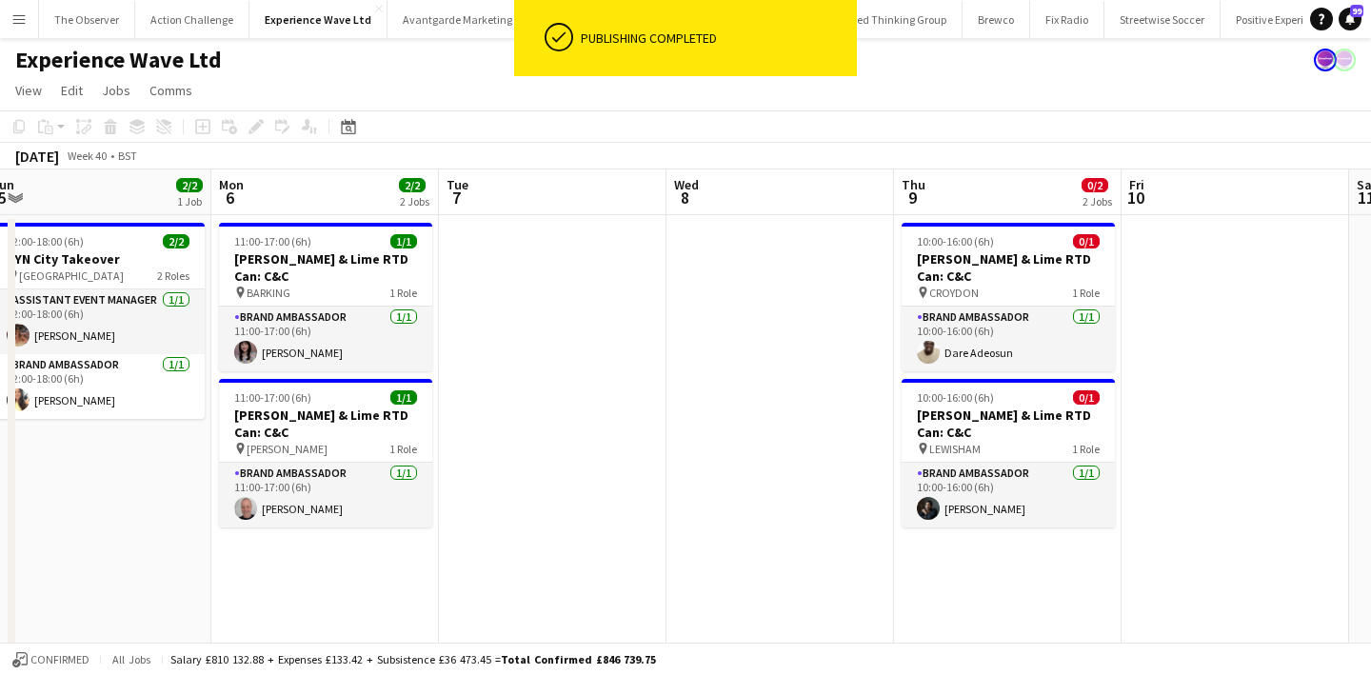
scroll to position [0, 467]
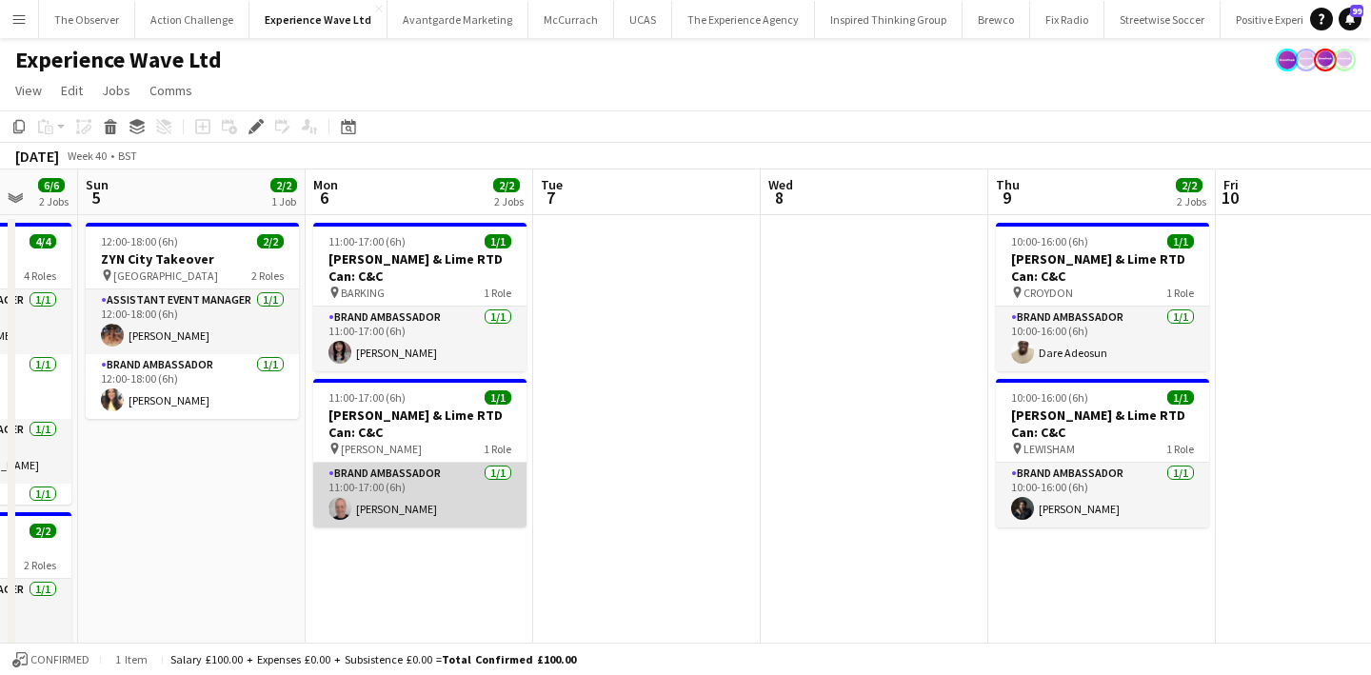
scroll to position [0, 607]
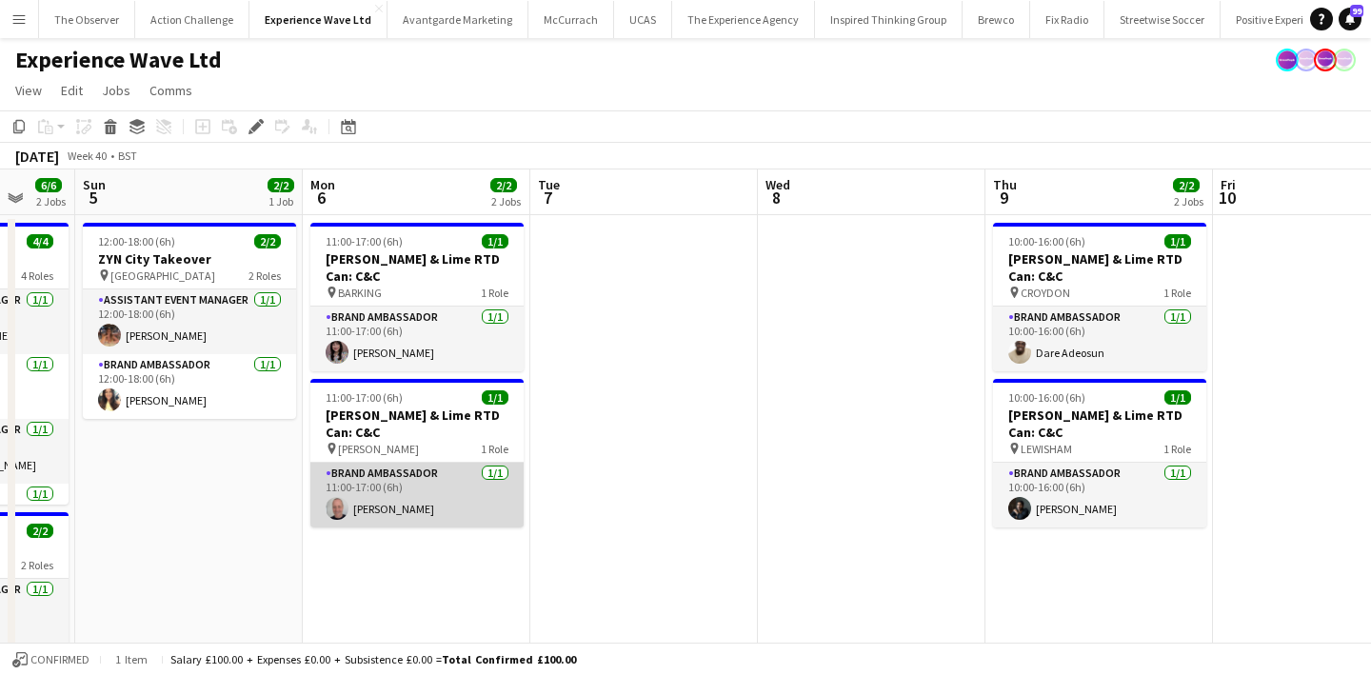
click at [457, 499] on app-card-role "Brand Ambassador [DATE] 11:00-17:00 (6h) [PERSON_NAME]" at bounding box center [416, 495] width 213 height 65
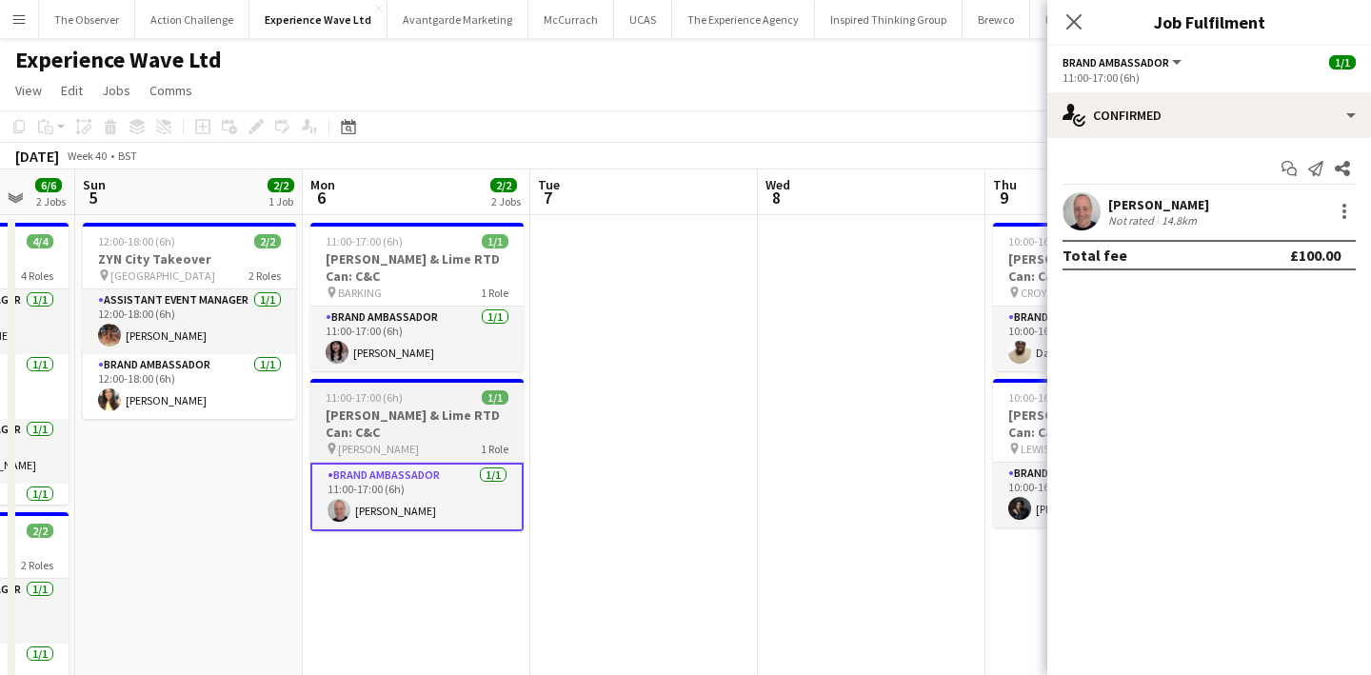
click at [465, 462] on div "Brand Ambassador [DATE] 11:00-17:00 (6h) [PERSON_NAME]" at bounding box center [416, 496] width 213 height 69
click at [465, 450] on div "pin [PERSON_NAME] 1 Role" at bounding box center [416, 448] width 213 height 15
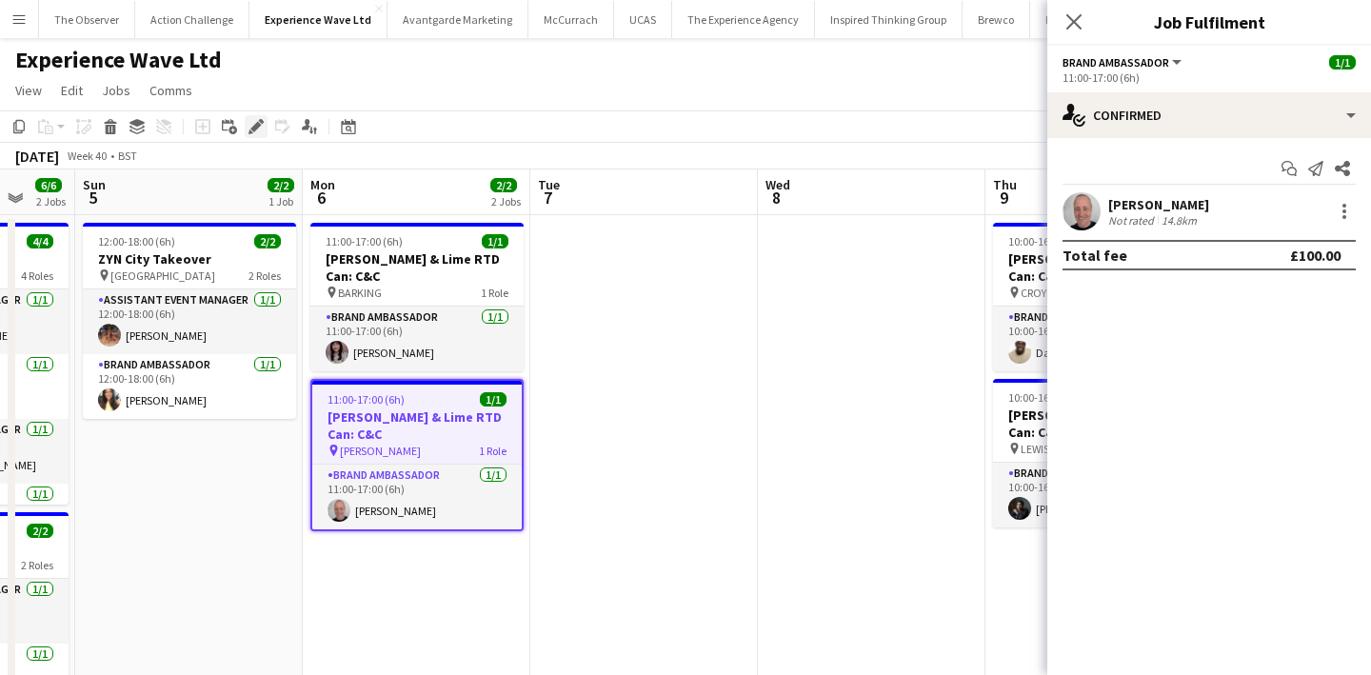
click at [256, 132] on icon "Edit" at bounding box center [255, 126] width 15 height 15
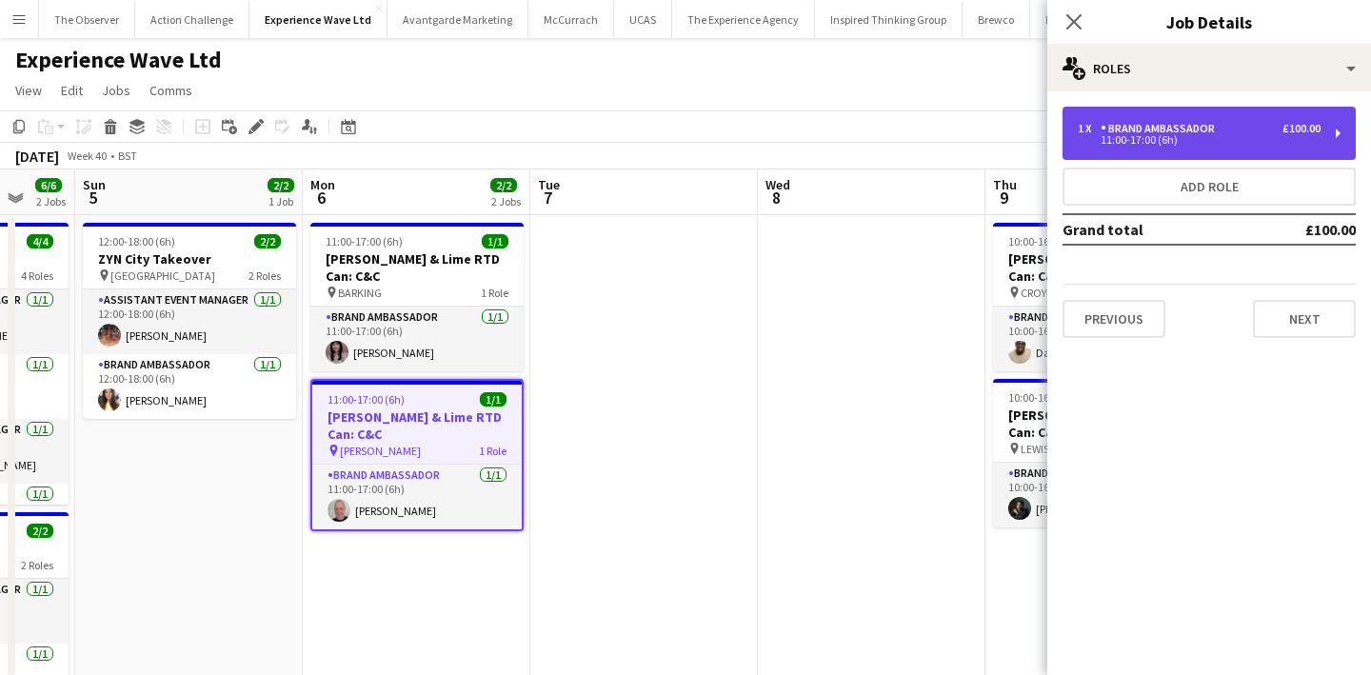
click at [1154, 129] on div "Brand Ambassador" at bounding box center [1161, 128] width 122 height 13
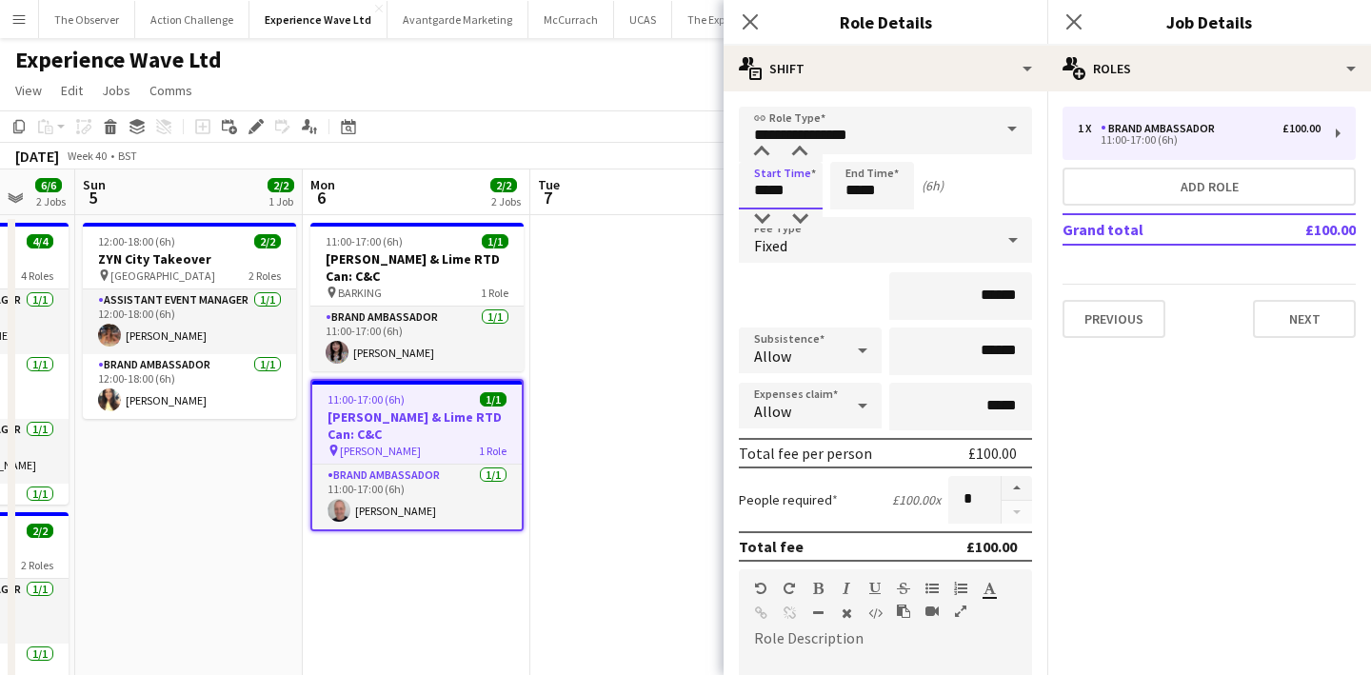
click at [821, 200] on input "*****" at bounding box center [781, 186] width 84 height 48
type input "*****"
click at [765, 218] on div at bounding box center [761, 218] width 38 height 19
click at [876, 185] on input "*****" at bounding box center [872, 186] width 84 height 48
type input "*****"
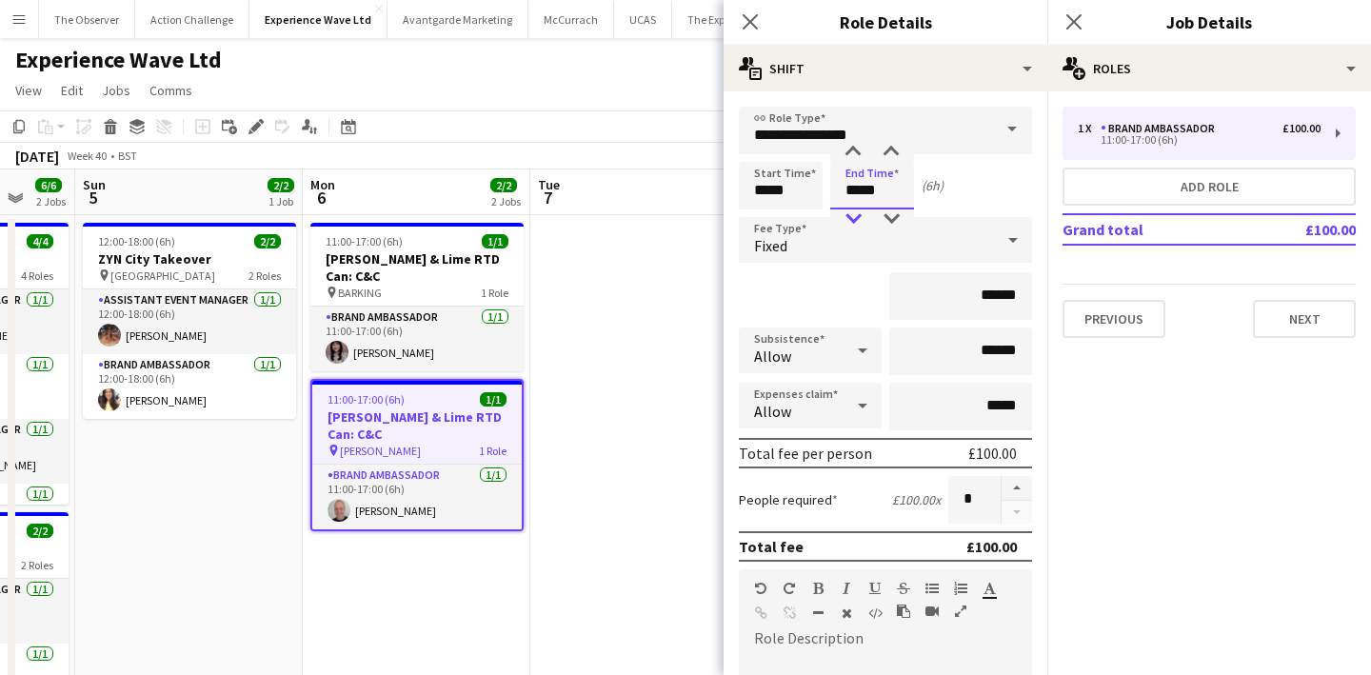
click at [859, 215] on div at bounding box center [853, 218] width 38 height 19
click at [653, 331] on app-date-cell at bounding box center [643, 601] width 227 height 773
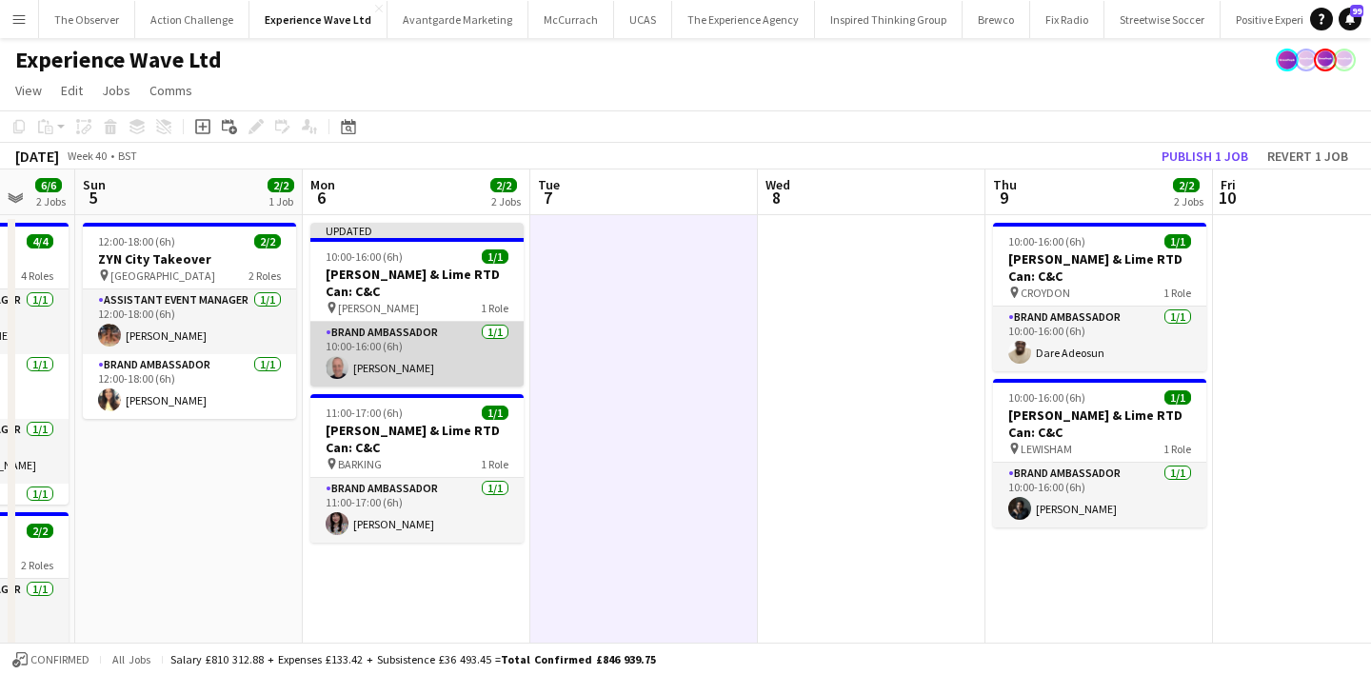
click at [460, 327] on app-card-role "Brand Ambassador 1/1 10:00-16:00 (6h) Rob Frater" at bounding box center [416, 354] width 213 height 65
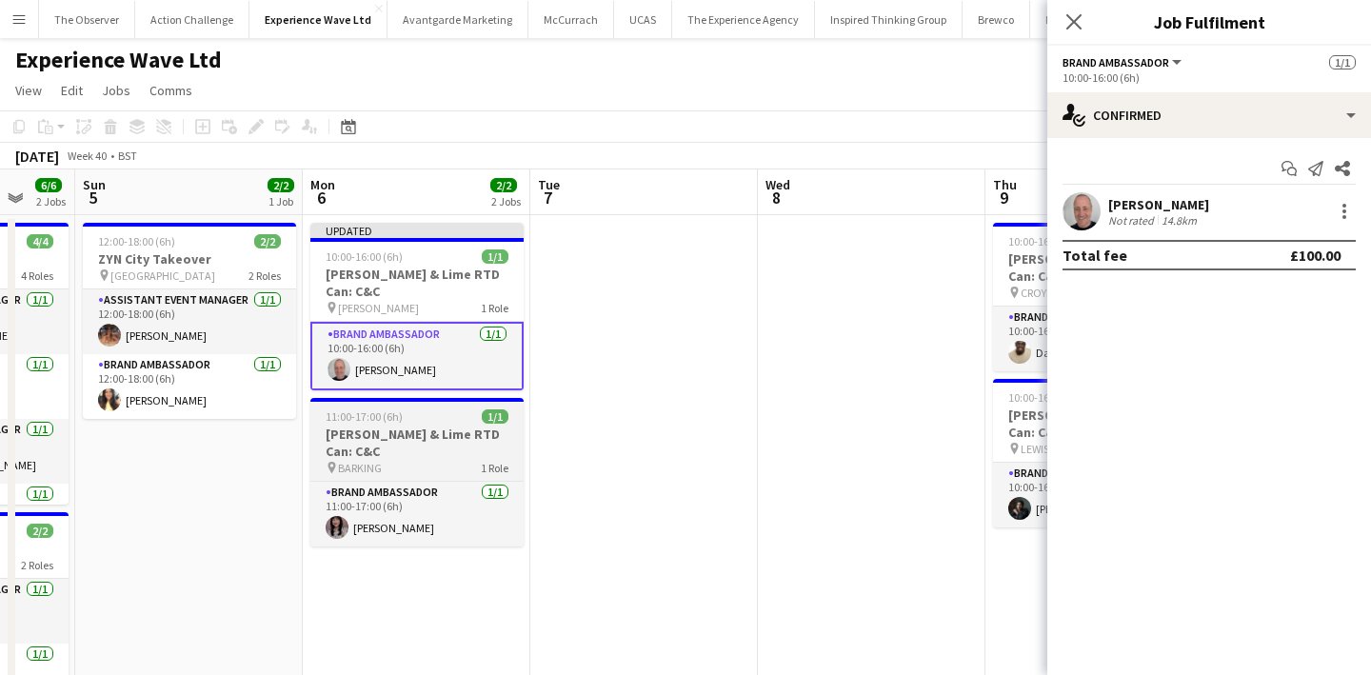
click at [460, 461] on div "pin BARKING 1 Role" at bounding box center [416, 467] width 213 height 15
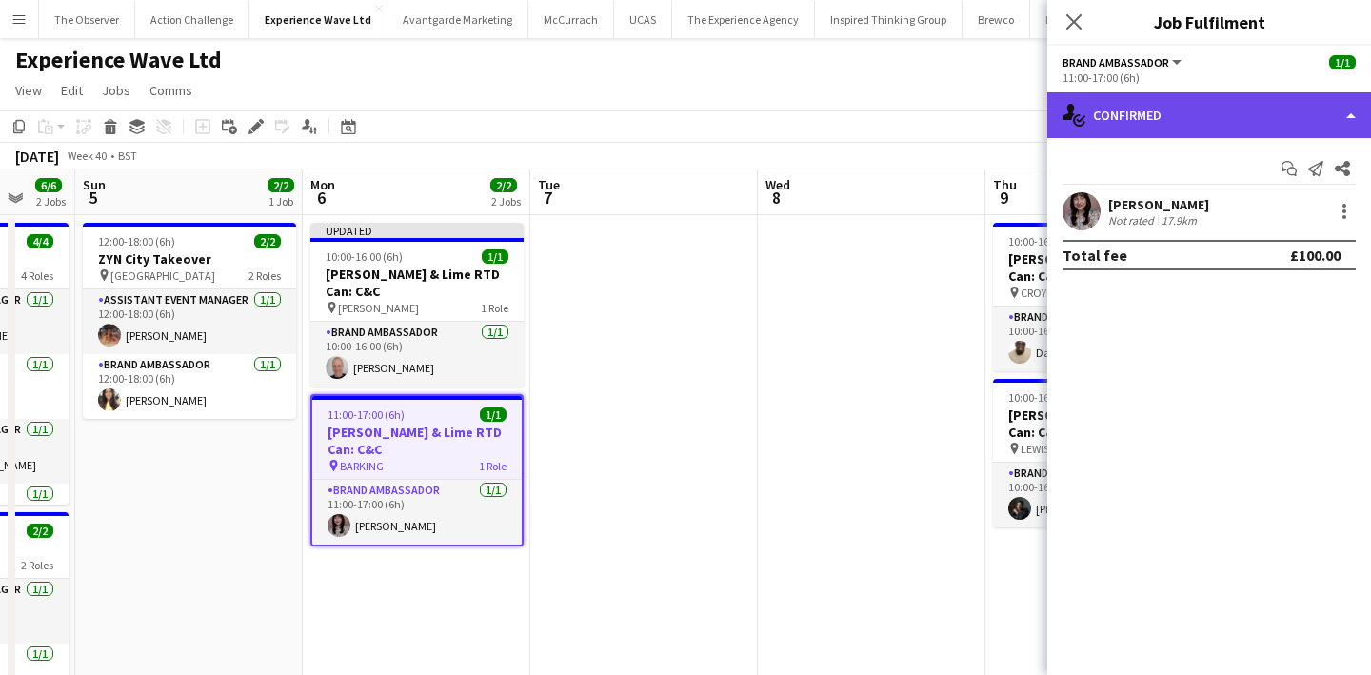
click at [1258, 123] on div "single-neutral-actions-check-2 Confirmed" at bounding box center [1209, 115] width 324 height 46
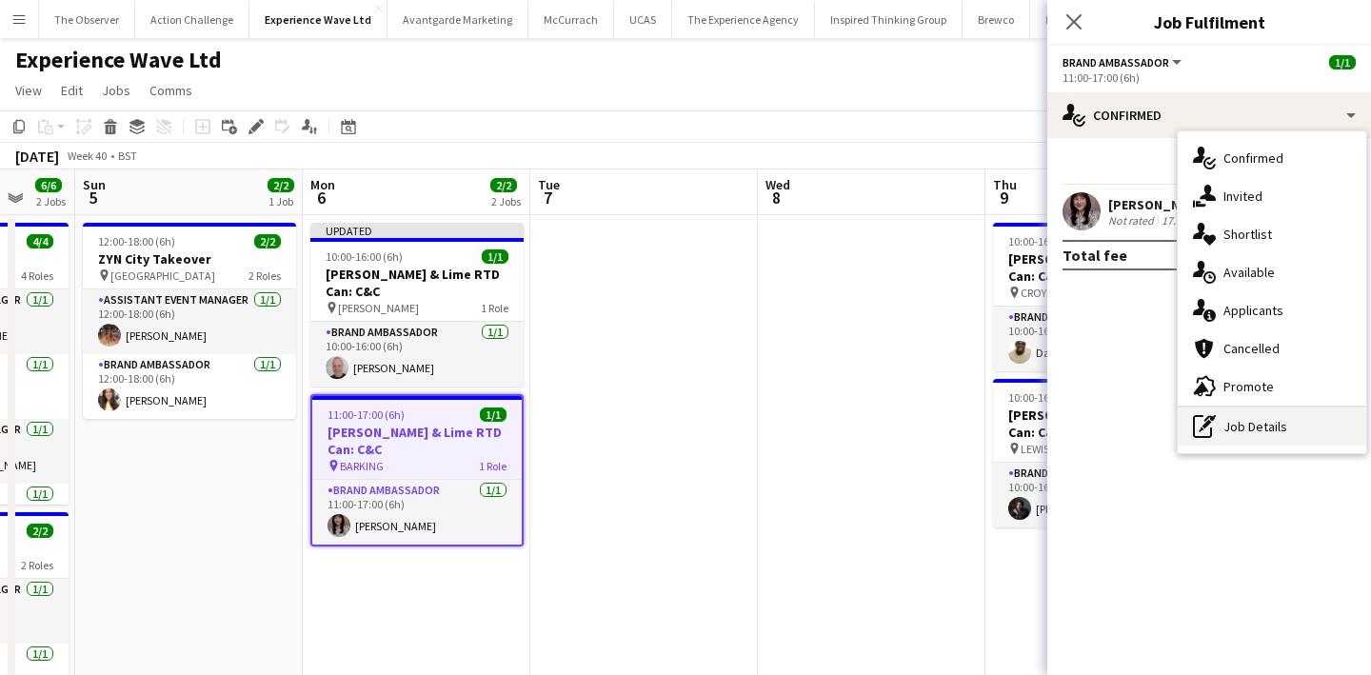
click at [1263, 418] on div "pen-write Job Details" at bounding box center [1271, 426] width 188 height 38
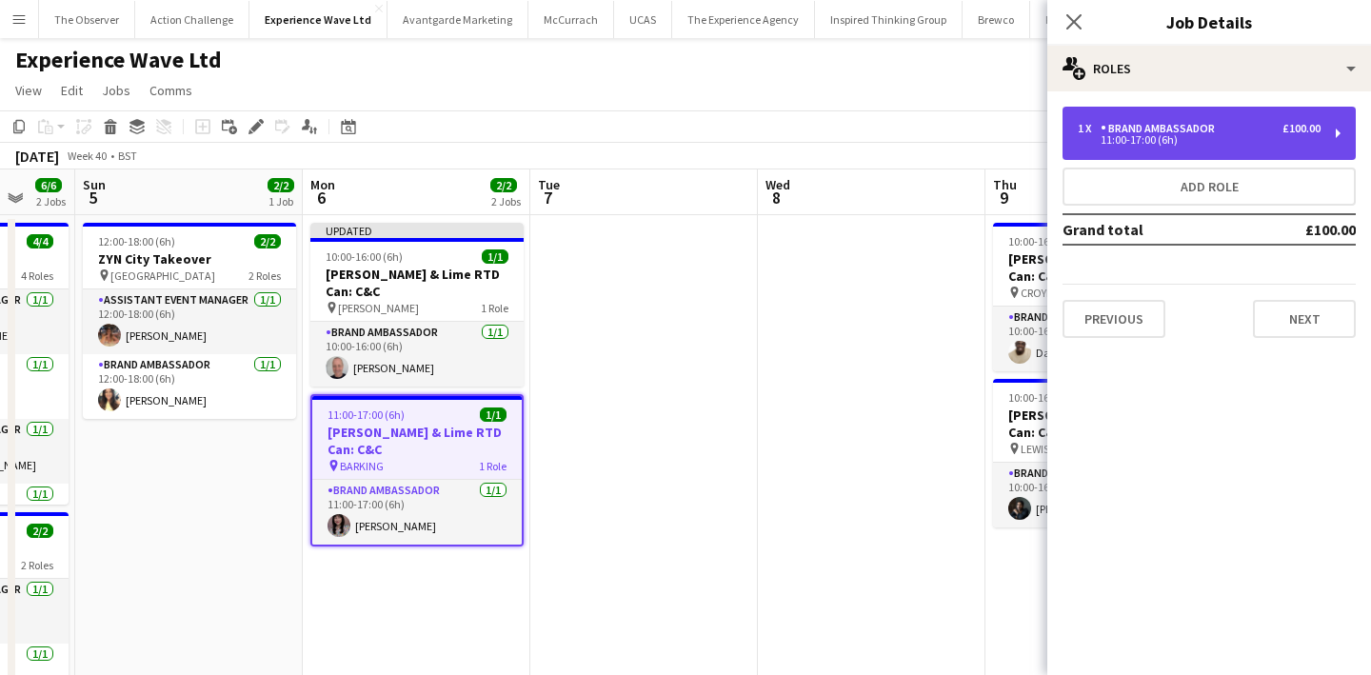
click at [1118, 140] on div "11:00-17:00 (6h)" at bounding box center [1198, 140] width 243 height 10
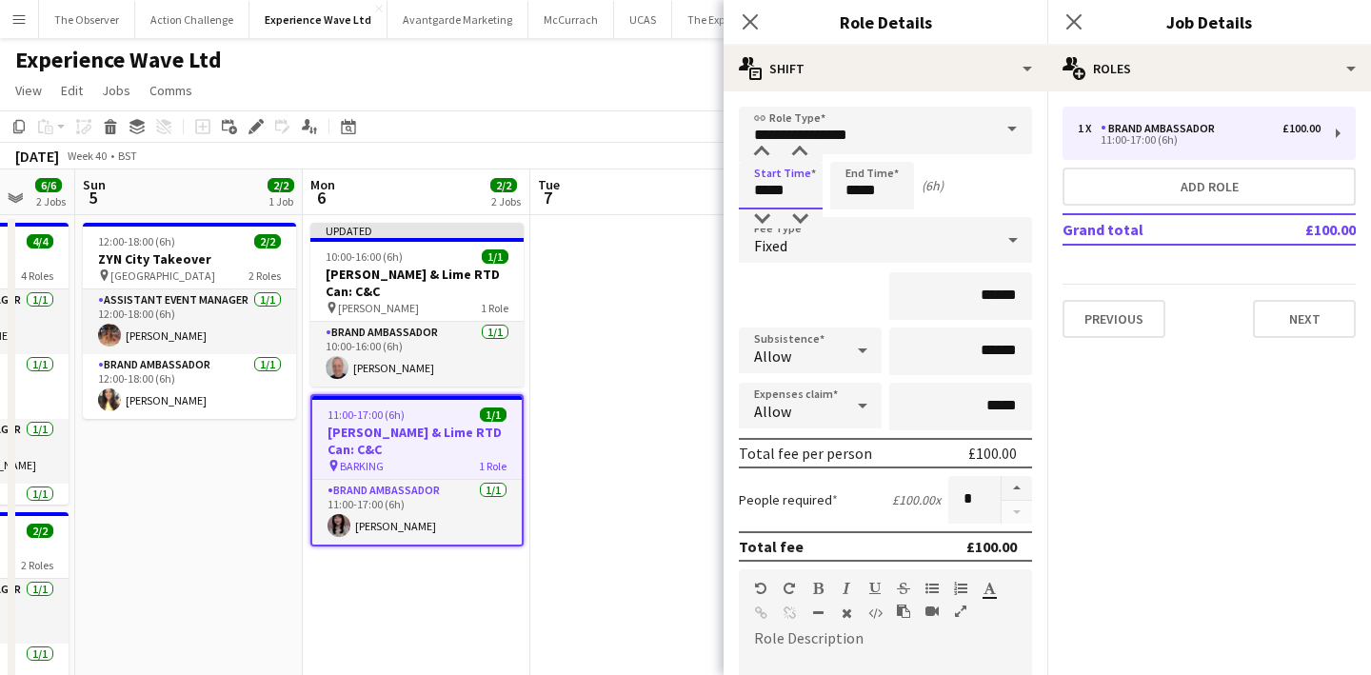
click at [777, 181] on input "*****" at bounding box center [781, 186] width 84 height 48
type input "*****"
click at [757, 219] on div at bounding box center [761, 218] width 38 height 19
click at [866, 193] on input "*****" at bounding box center [872, 186] width 84 height 48
type input "*****"
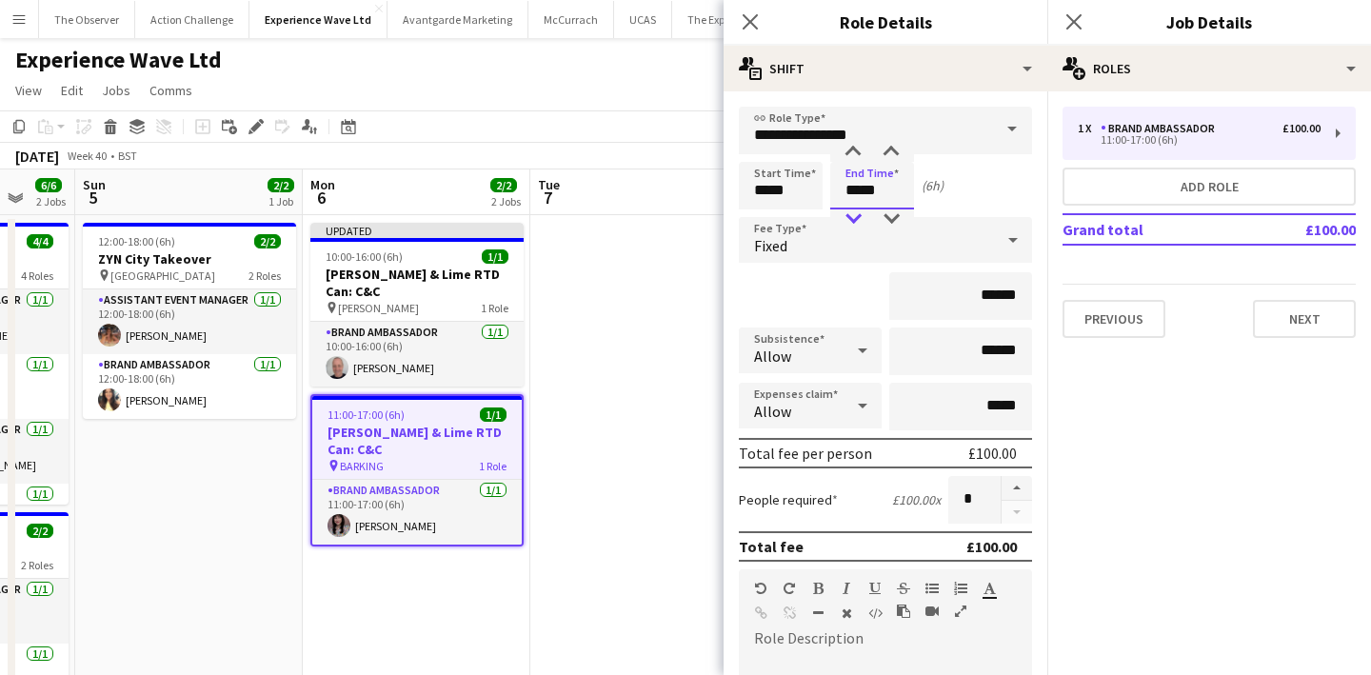
click at [860, 220] on div at bounding box center [853, 218] width 38 height 19
click at [661, 290] on app-date-cell at bounding box center [643, 601] width 227 height 773
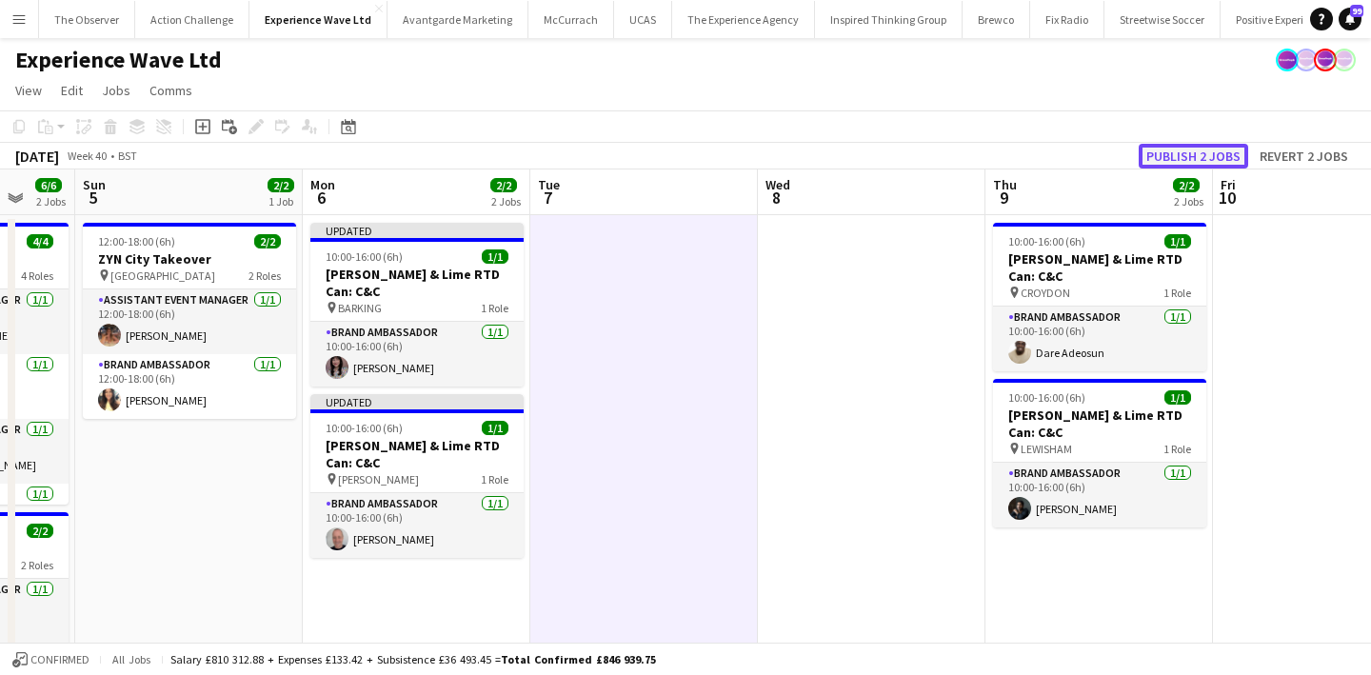
click at [1196, 159] on button "Publish 2 jobs" at bounding box center [1192, 156] width 109 height 25
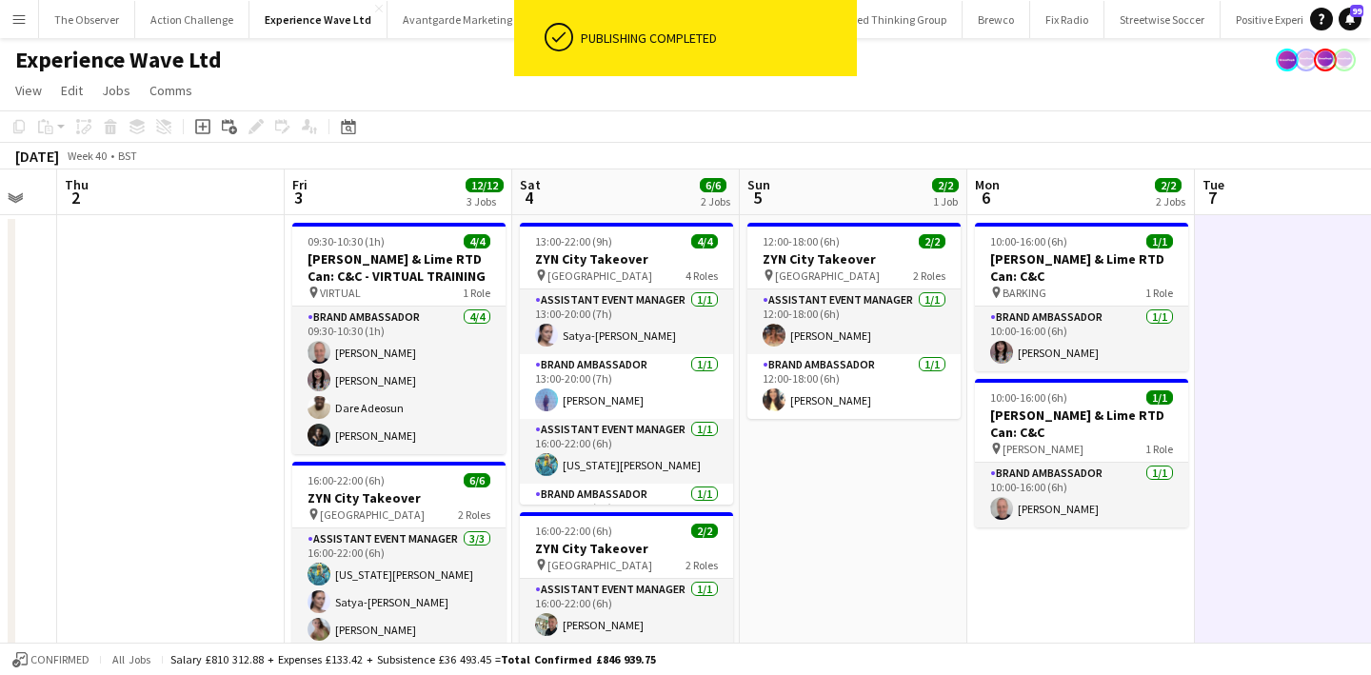
scroll to position [0, 572]
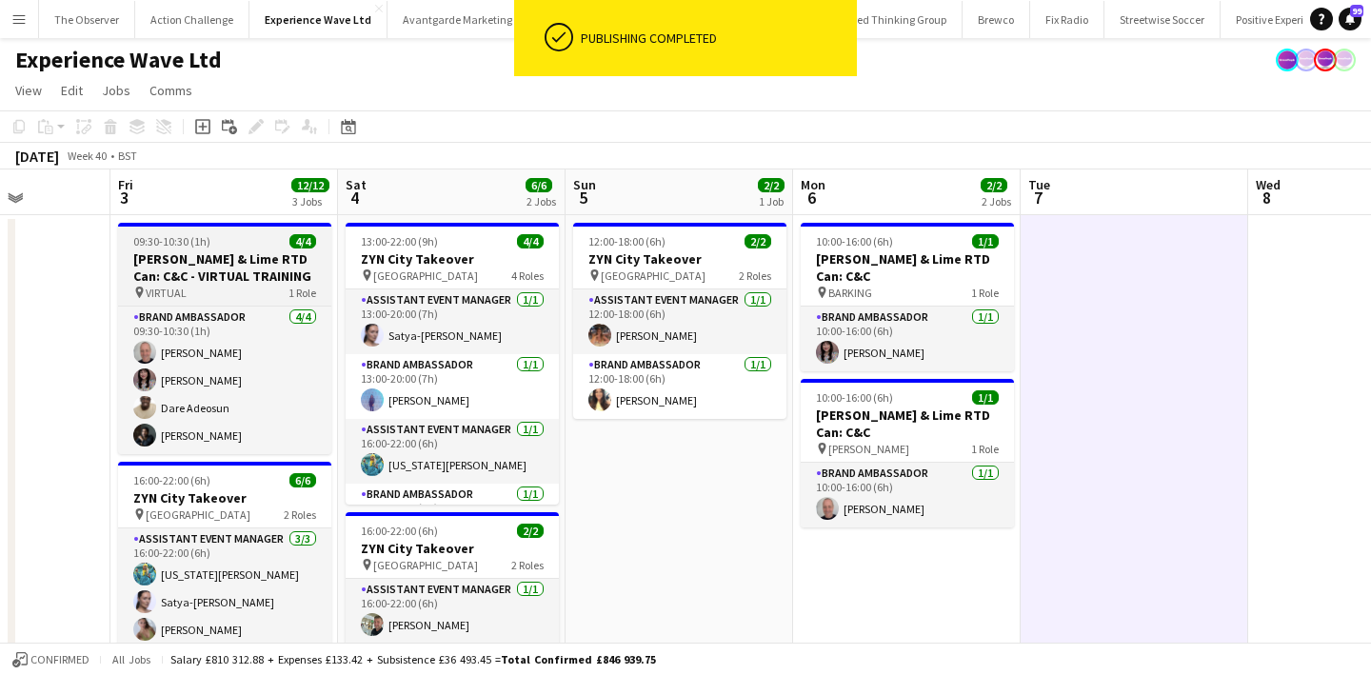
click at [272, 279] on h3 "Jameson Ginger & Lime RTD Can: C&C - VIRTUAL TRAINING" at bounding box center [224, 267] width 213 height 34
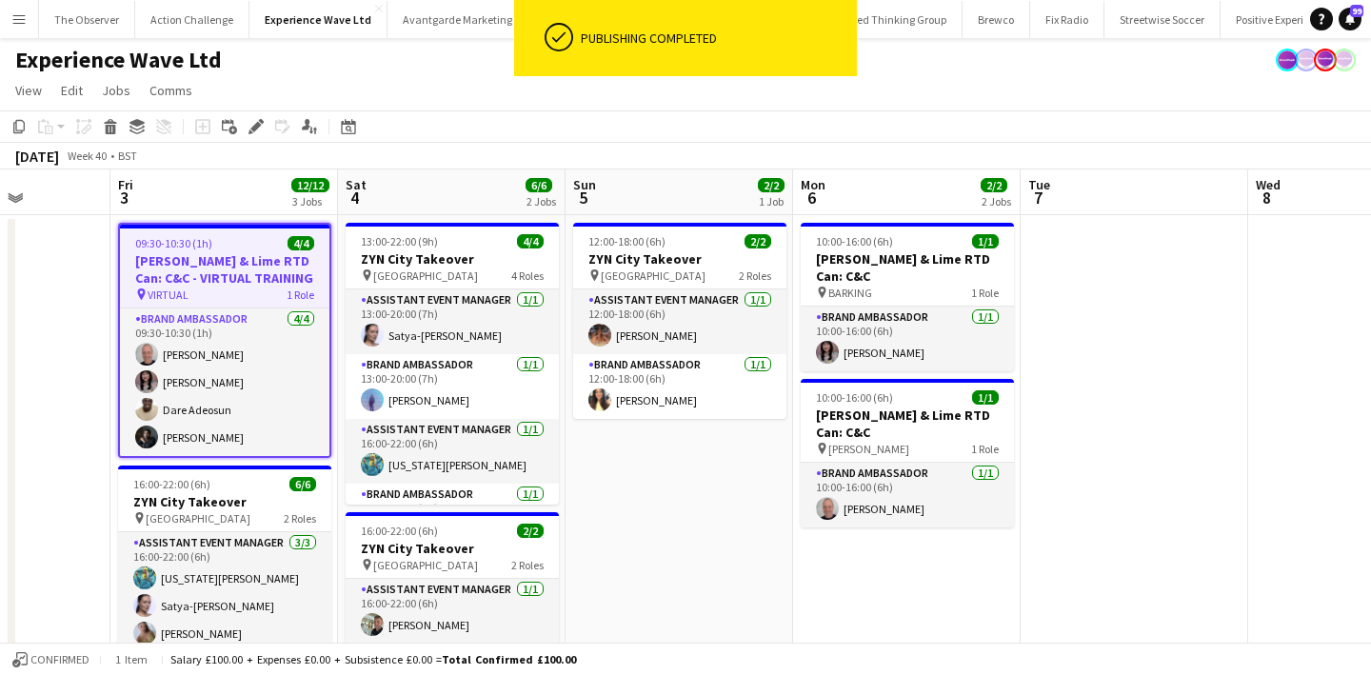
click at [252, 138] on app-toolbar "Copy Paste Paste Command V Paste with crew Command Shift V Paste linked Job Del…" at bounding box center [685, 126] width 1371 height 32
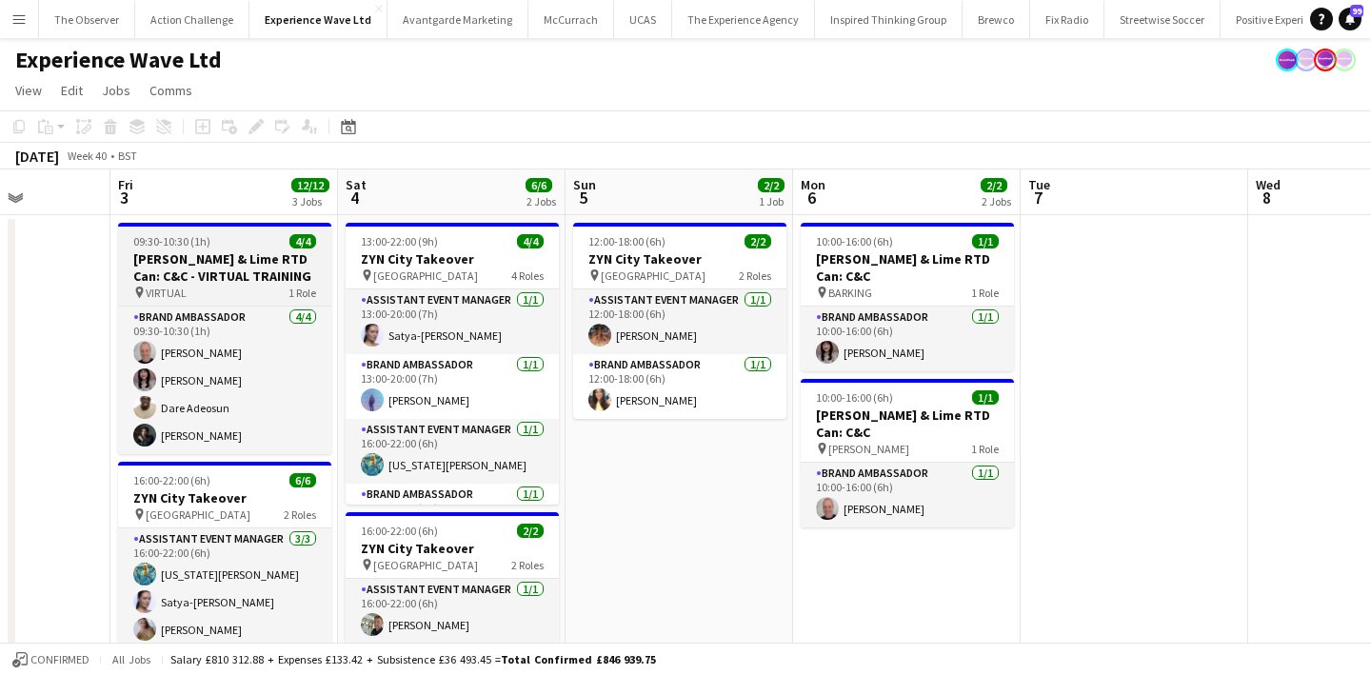
click at [235, 250] on h3 "Jameson Ginger & Lime RTD Can: C&C - VIRTUAL TRAINING" at bounding box center [224, 267] width 213 height 34
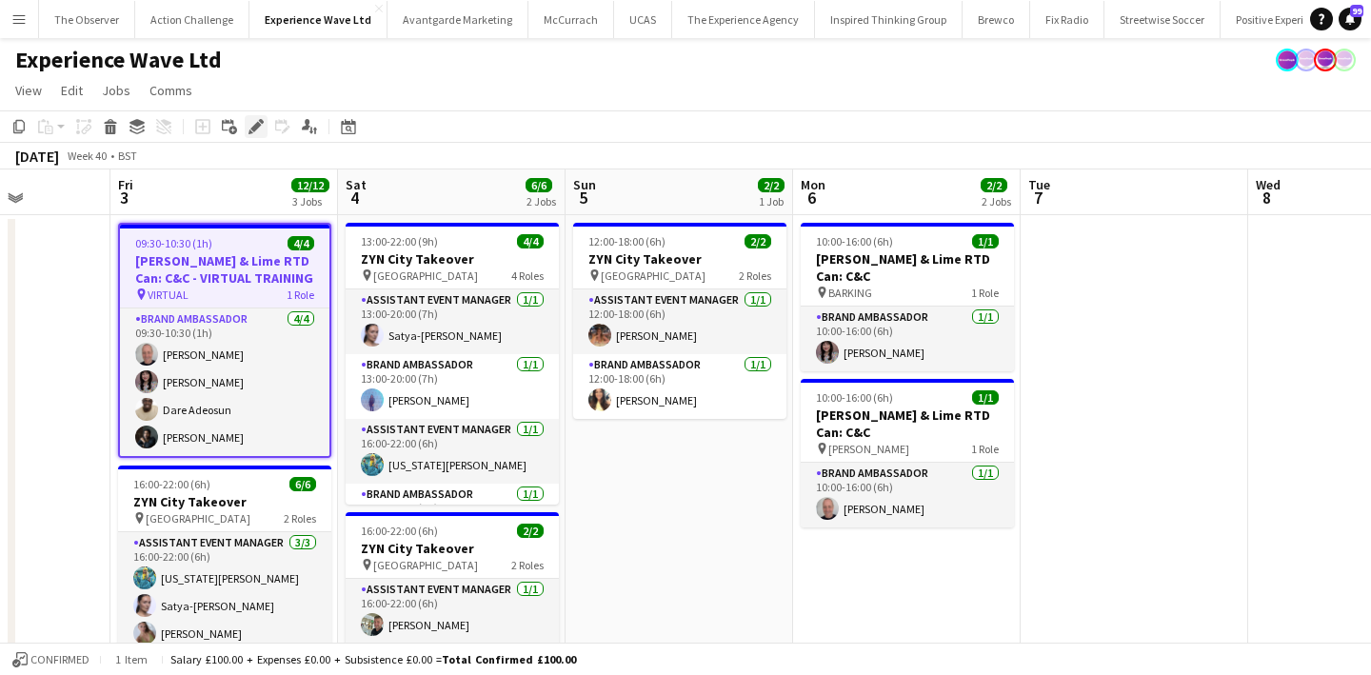
click at [248, 125] on icon "Edit" at bounding box center [255, 126] width 15 height 15
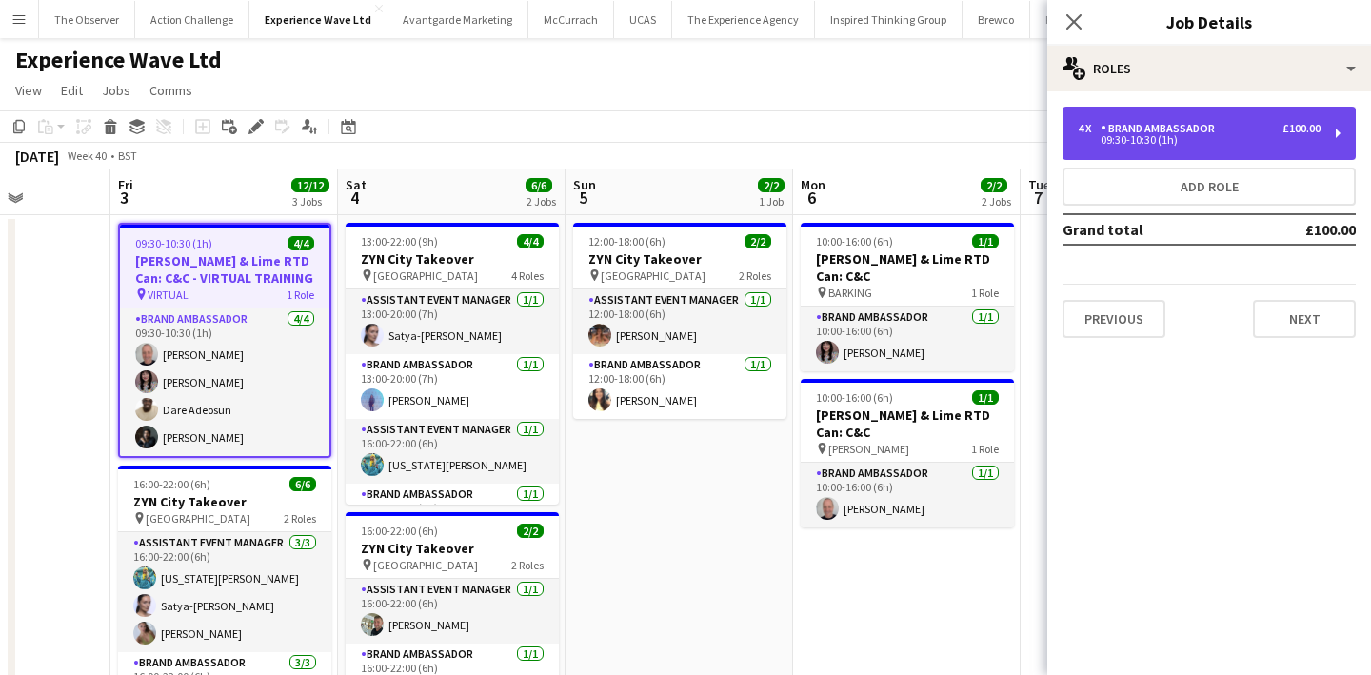
click at [1167, 128] on div "Brand Ambassador" at bounding box center [1161, 128] width 122 height 13
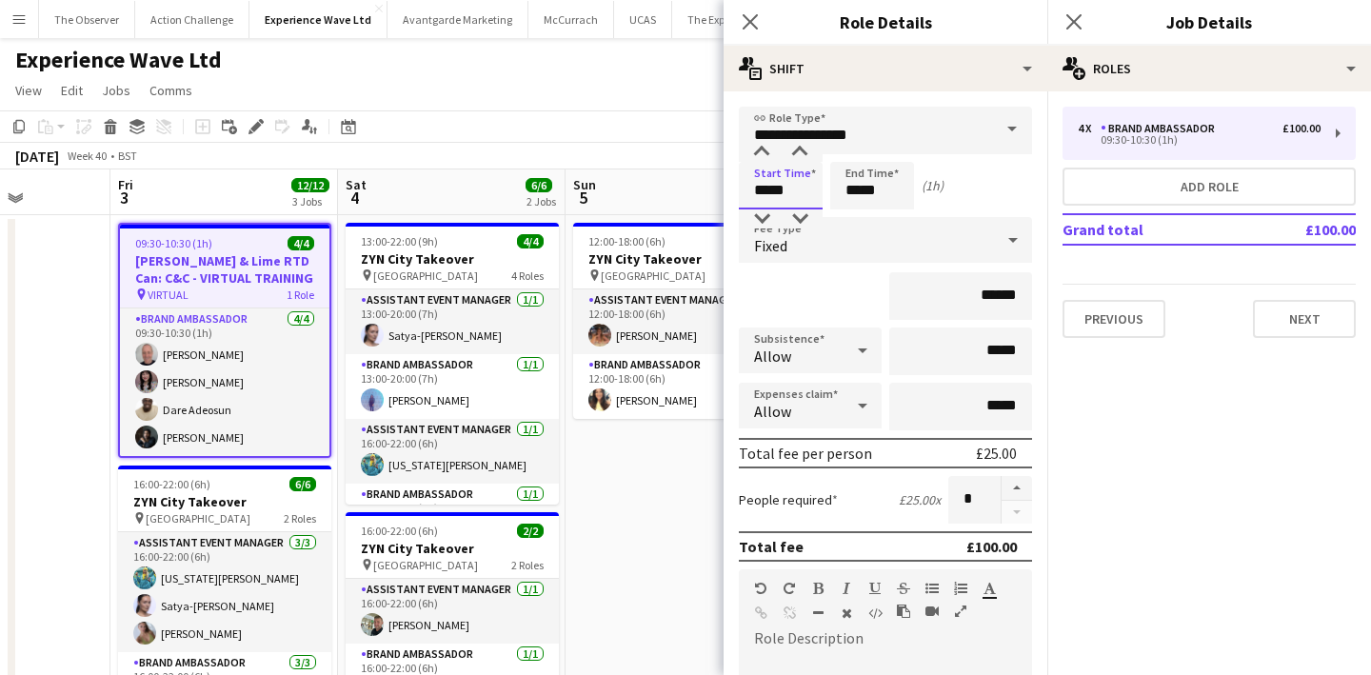
click at [814, 177] on input "*****" at bounding box center [781, 186] width 84 height 48
click at [765, 146] on div at bounding box center [761, 152] width 38 height 19
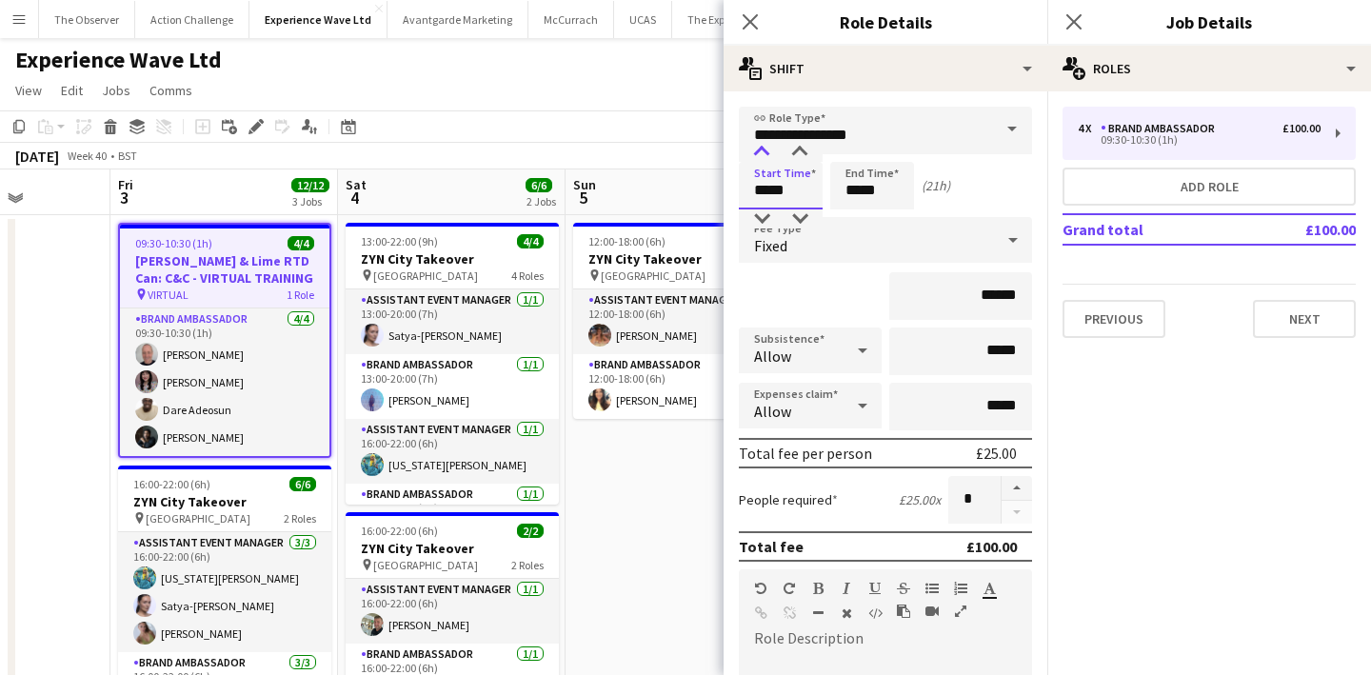
type input "*****"
click at [765, 146] on div at bounding box center [761, 152] width 38 height 19
click at [861, 188] on input "*****" at bounding box center [872, 186] width 84 height 48
click at [860, 153] on div at bounding box center [853, 152] width 38 height 19
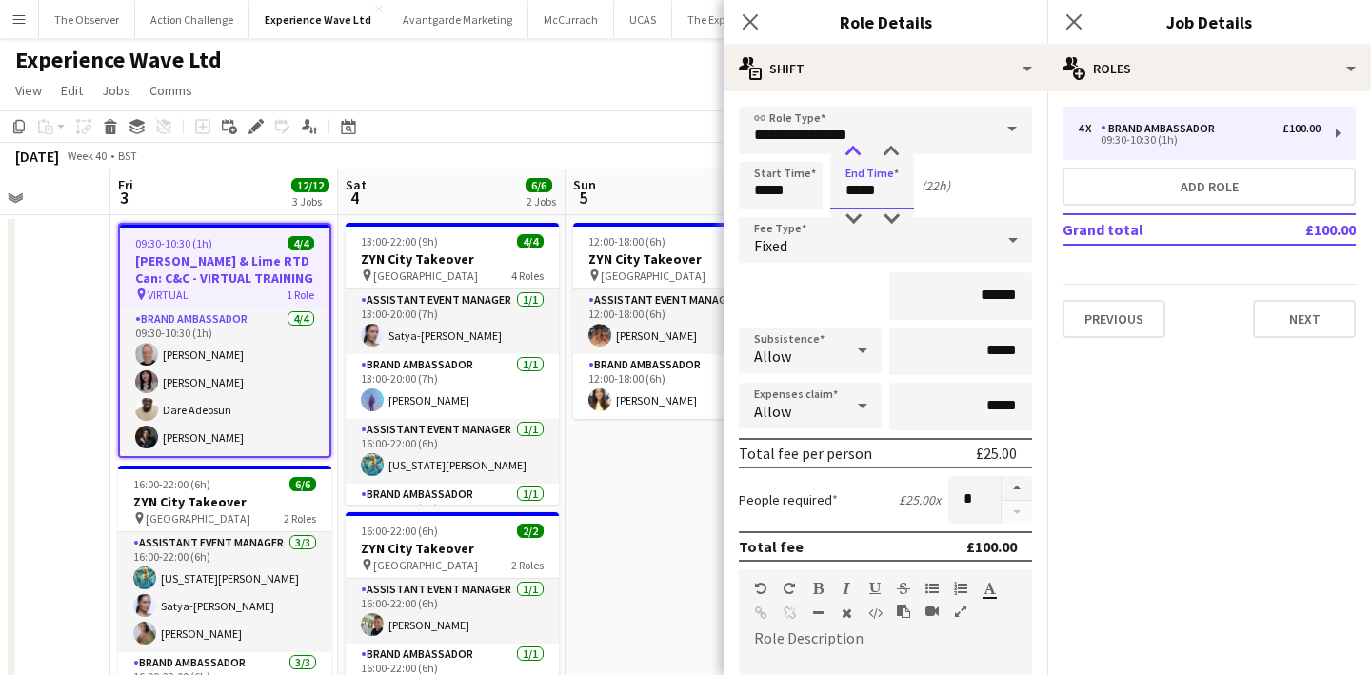
click at [860, 153] on div at bounding box center [853, 152] width 38 height 19
type input "*****"
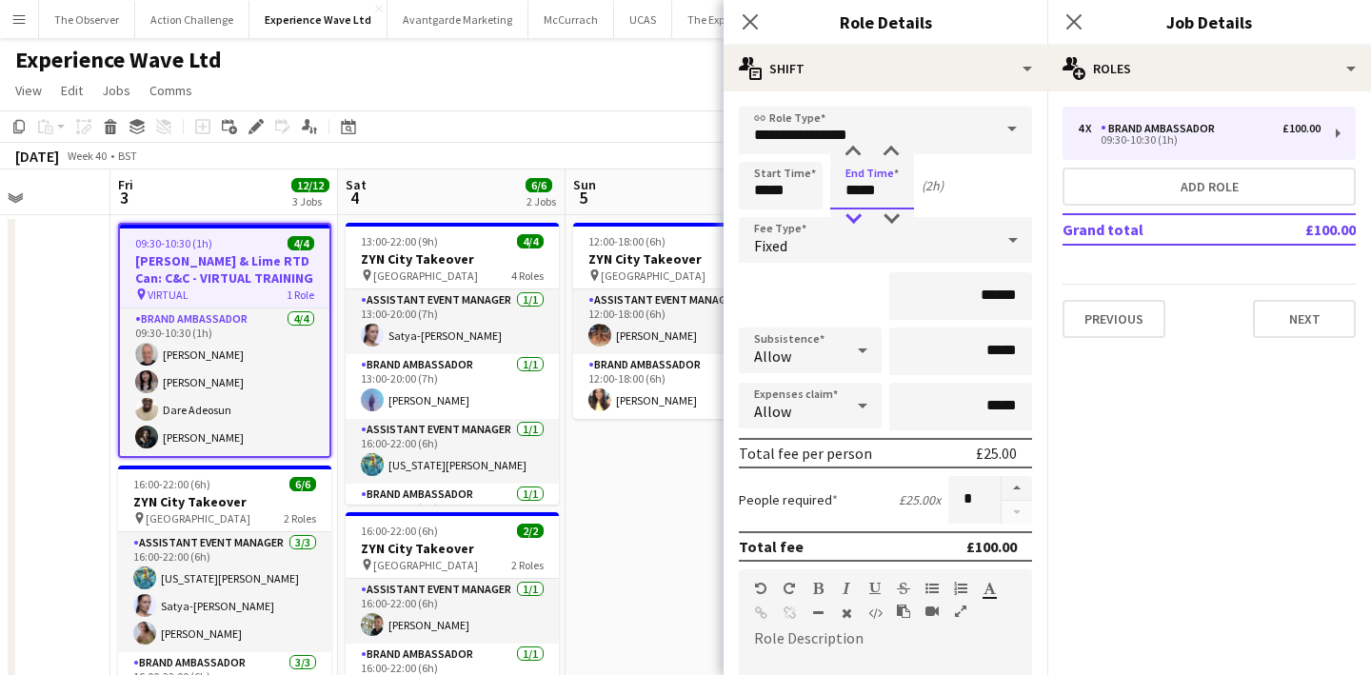
click at [851, 212] on div at bounding box center [853, 218] width 38 height 19
click at [800, 199] on input "*****" at bounding box center [781, 186] width 84 height 48
click at [762, 210] on div at bounding box center [761, 218] width 38 height 19
type input "*****"
click at [761, 157] on div at bounding box center [761, 152] width 38 height 19
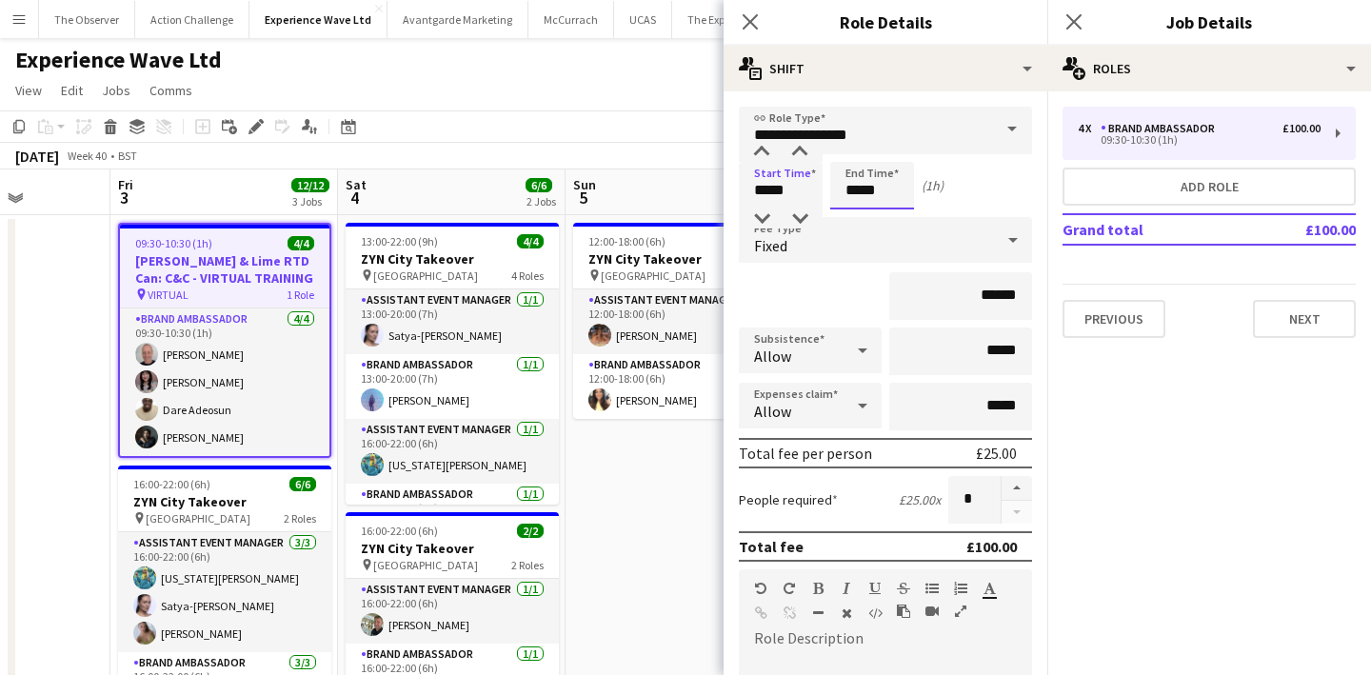
click at [856, 205] on input "*****" at bounding box center [872, 186] width 84 height 48
click at [670, 528] on app-date-cell "12:00-18:00 (6h) 2/2 ZYN City Takeover pin Newcastle 2 Roles Assistant Event Ma…" at bounding box center [678, 601] width 227 height 773
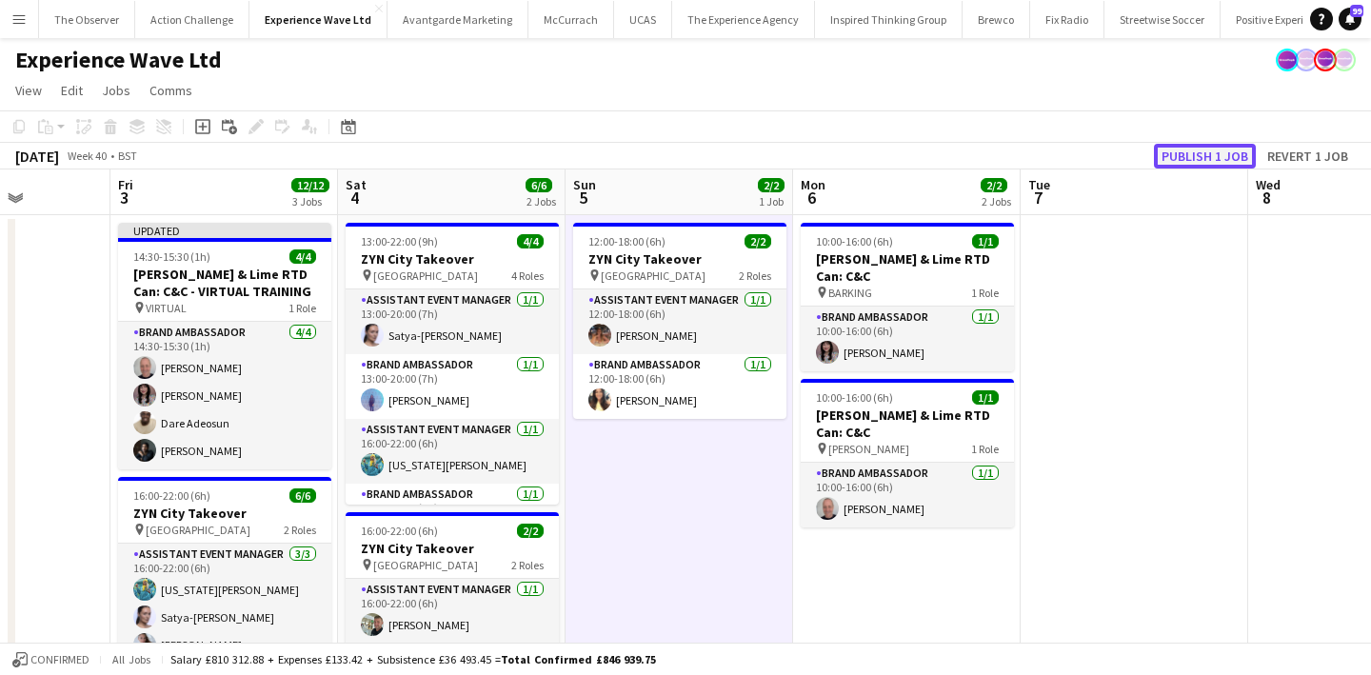
click at [1223, 153] on button "Publish 1 job" at bounding box center [1205, 156] width 102 height 25
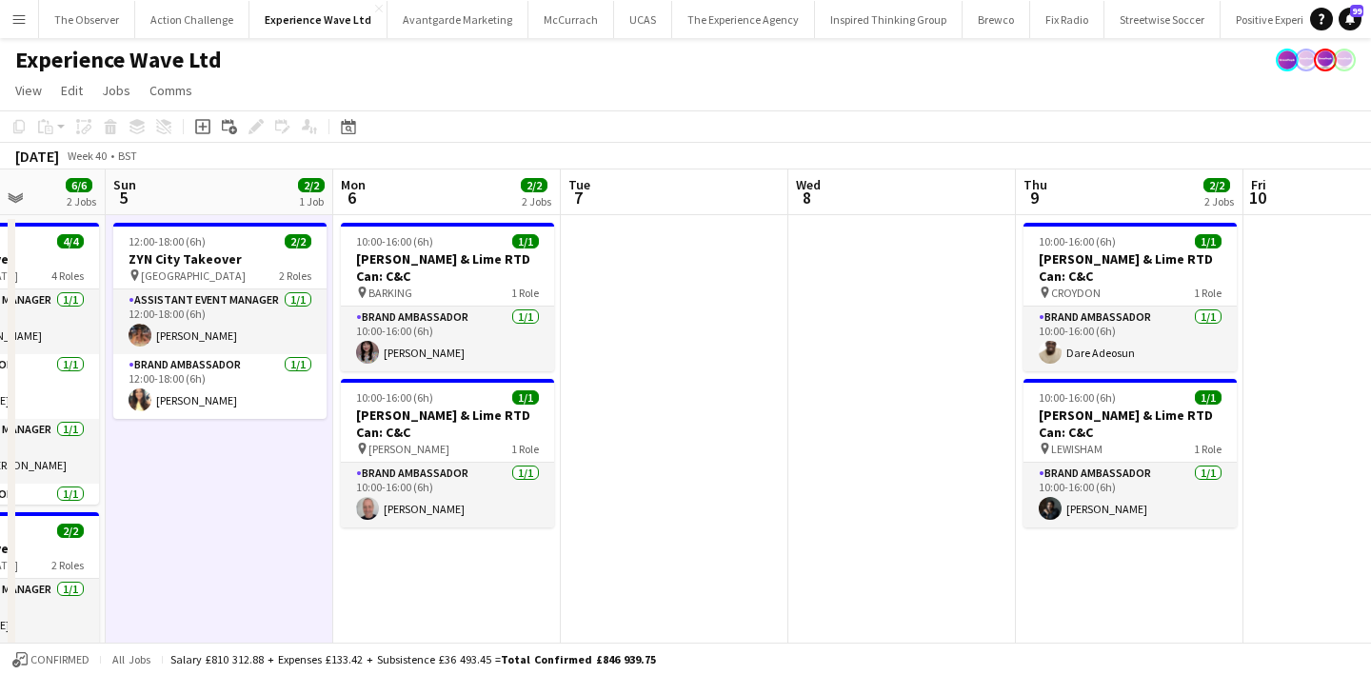
scroll to position [0, 559]
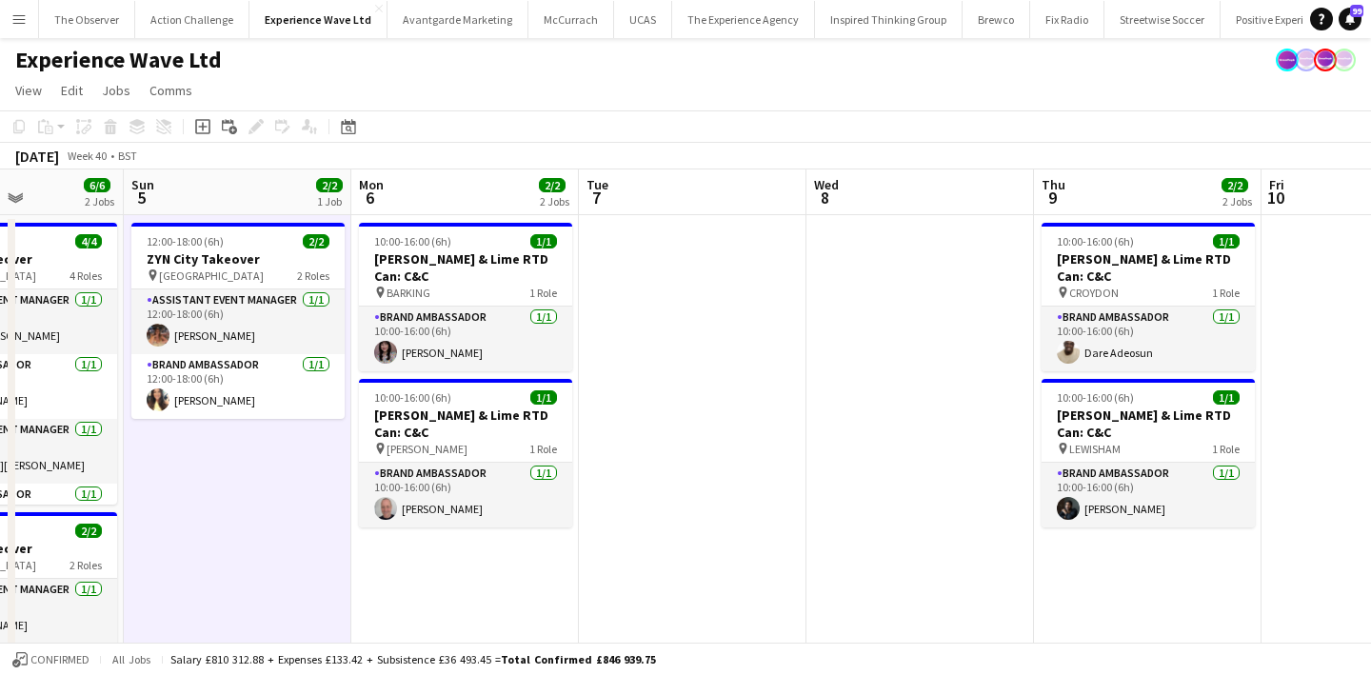
click at [20, 23] on app-icon "Menu" at bounding box center [18, 18] width 15 height 15
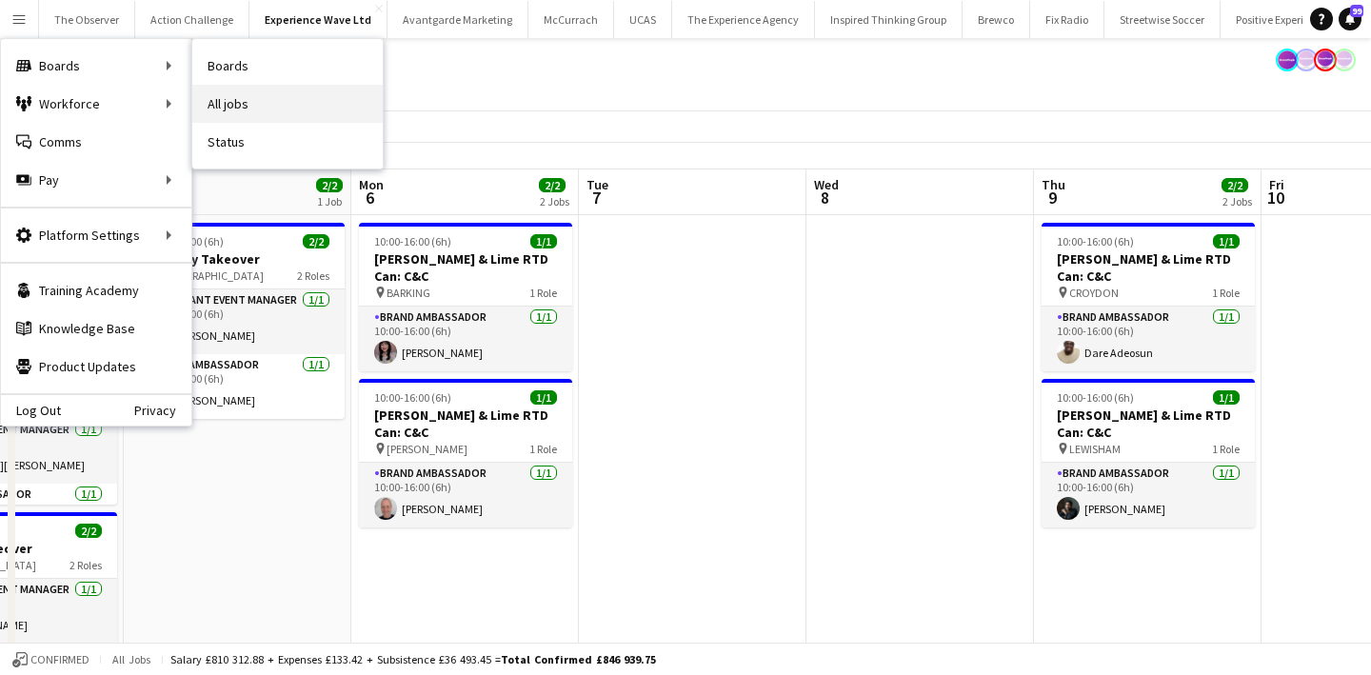
click at [231, 95] on link "All jobs" at bounding box center [287, 104] width 190 height 38
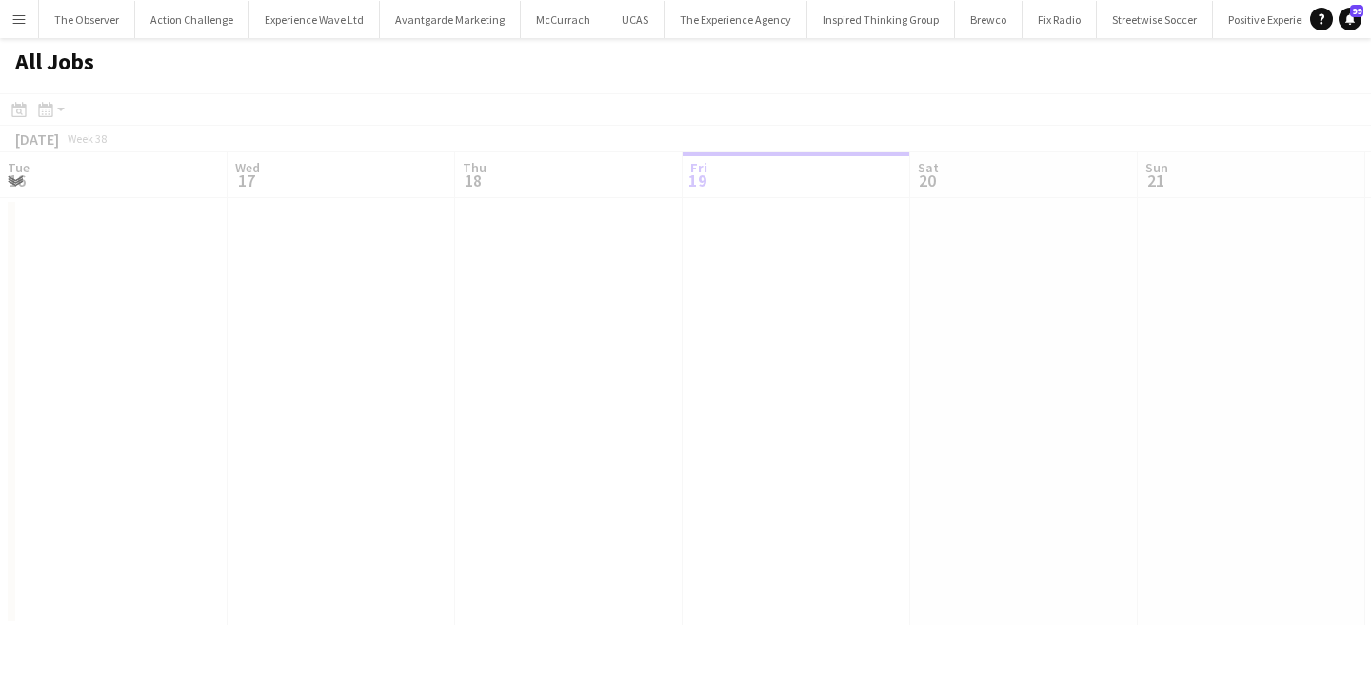
scroll to position [0, 455]
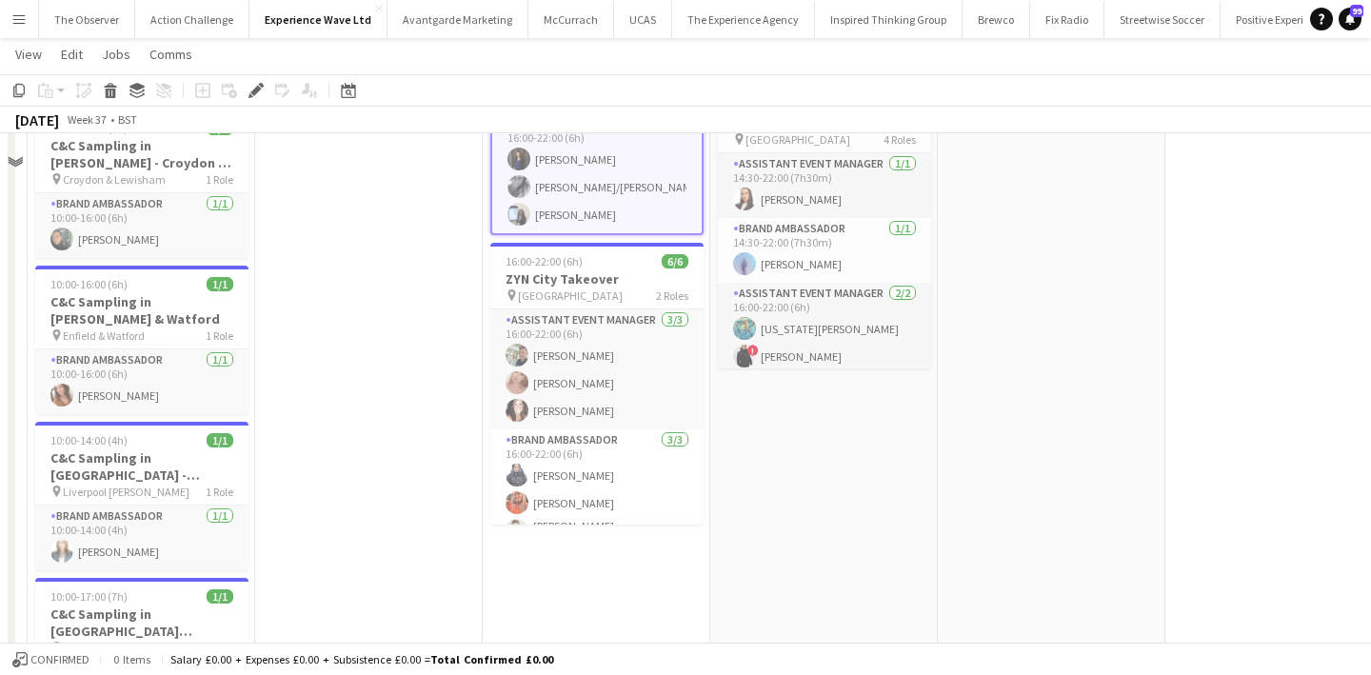
scroll to position [487, 0]
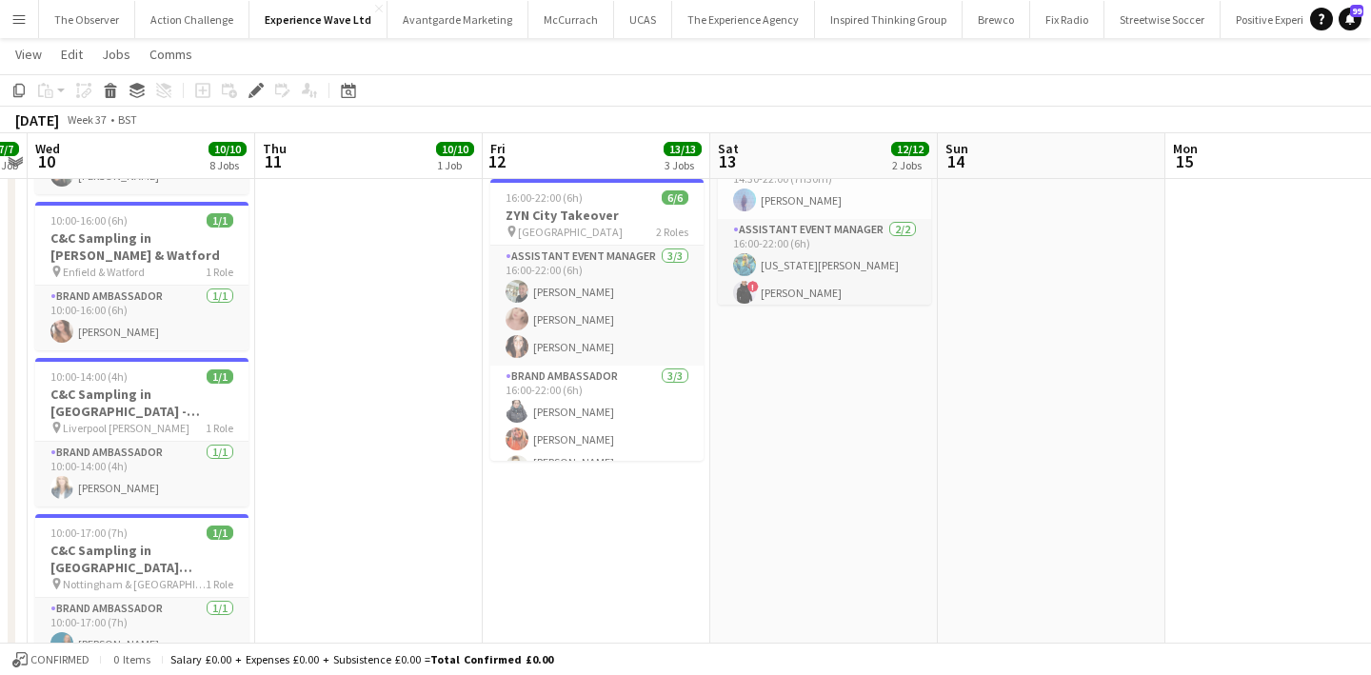
click at [558, 488] on app-date-cell "03:00-04:00 (1h) 1/1 LILY CADWELL PARK EXPENSES 1 Role Brand Ambassador 1/1 03:…" at bounding box center [596, 574] width 227 height 1697
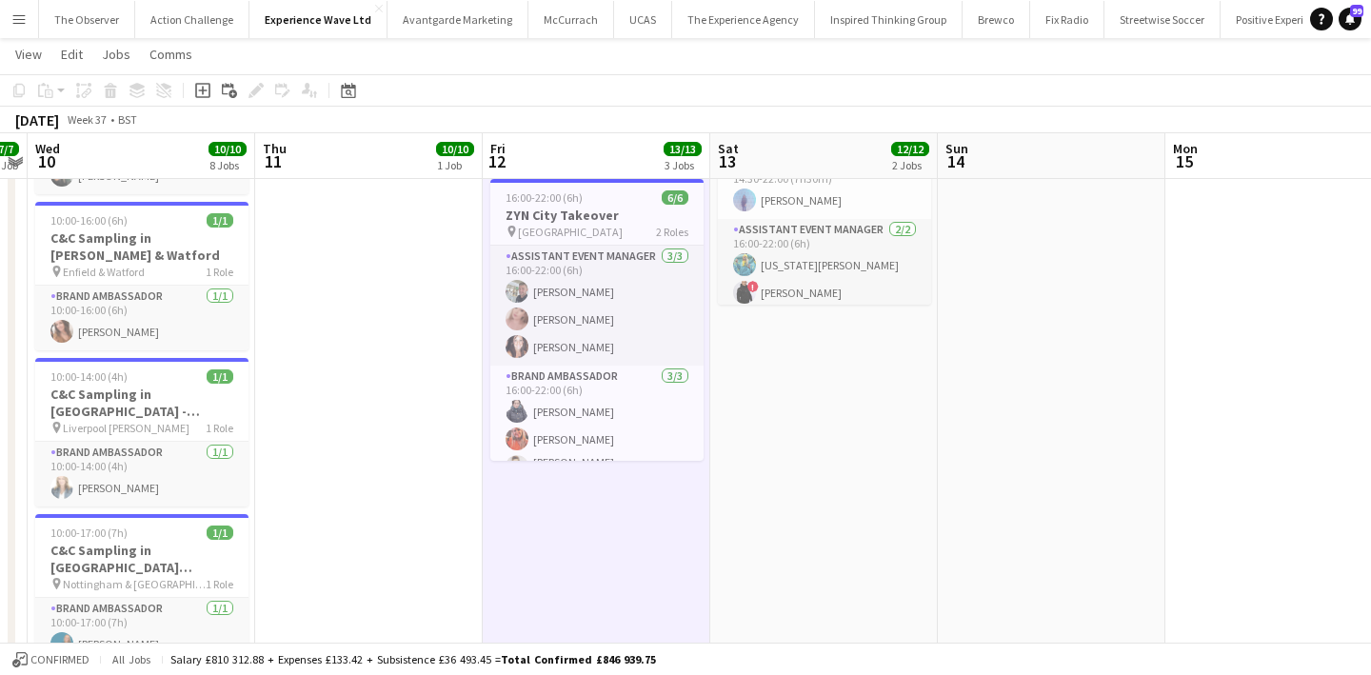
scroll to position [25, 0]
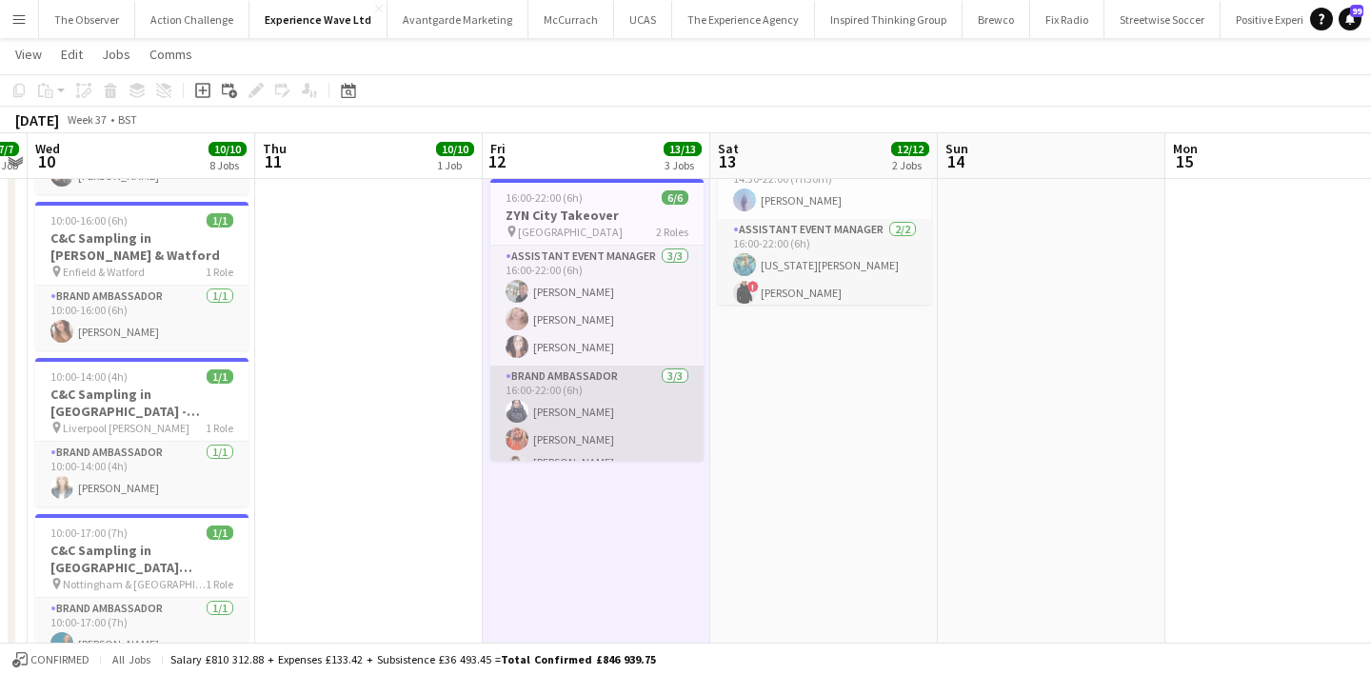
click at [568, 408] on app-card-role "Brand Ambassador 3/3 16:00-22:00 (6h) Adlina Othman Alison Anderson Mohamad Kha…" at bounding box center [596, 429] width 213 height 126
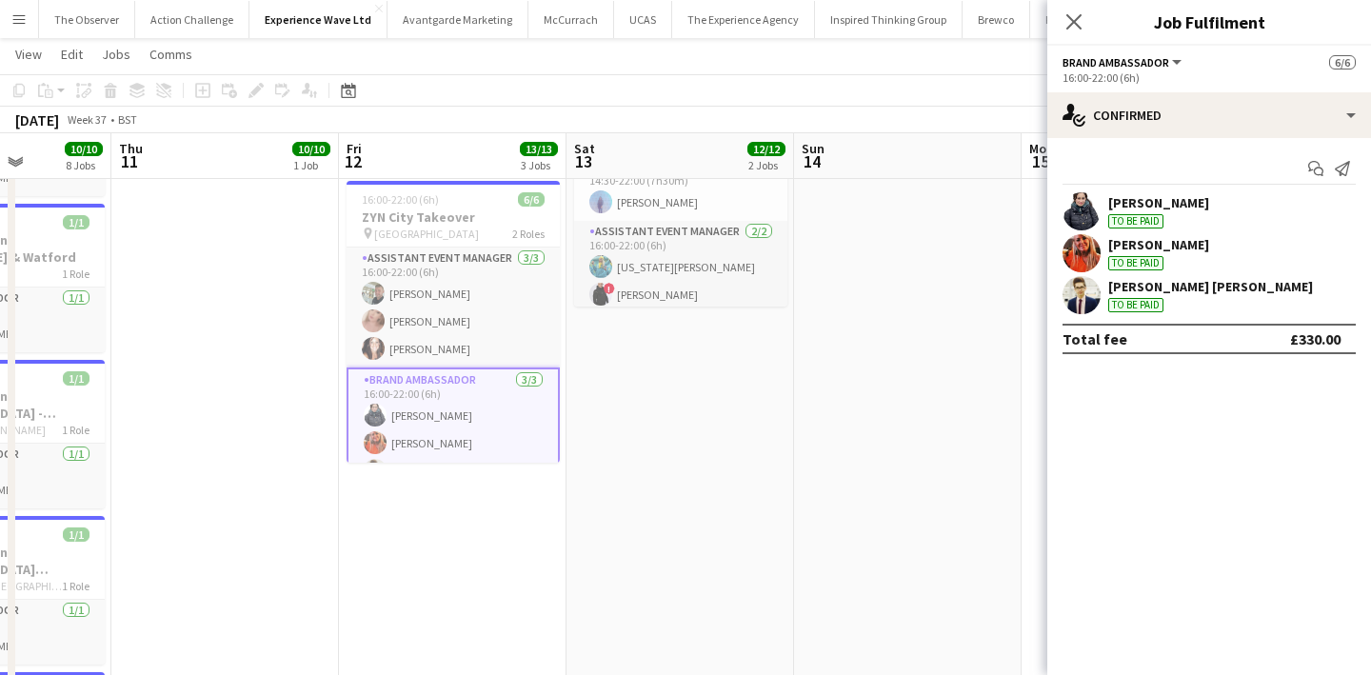
scroll to position [0, 924]
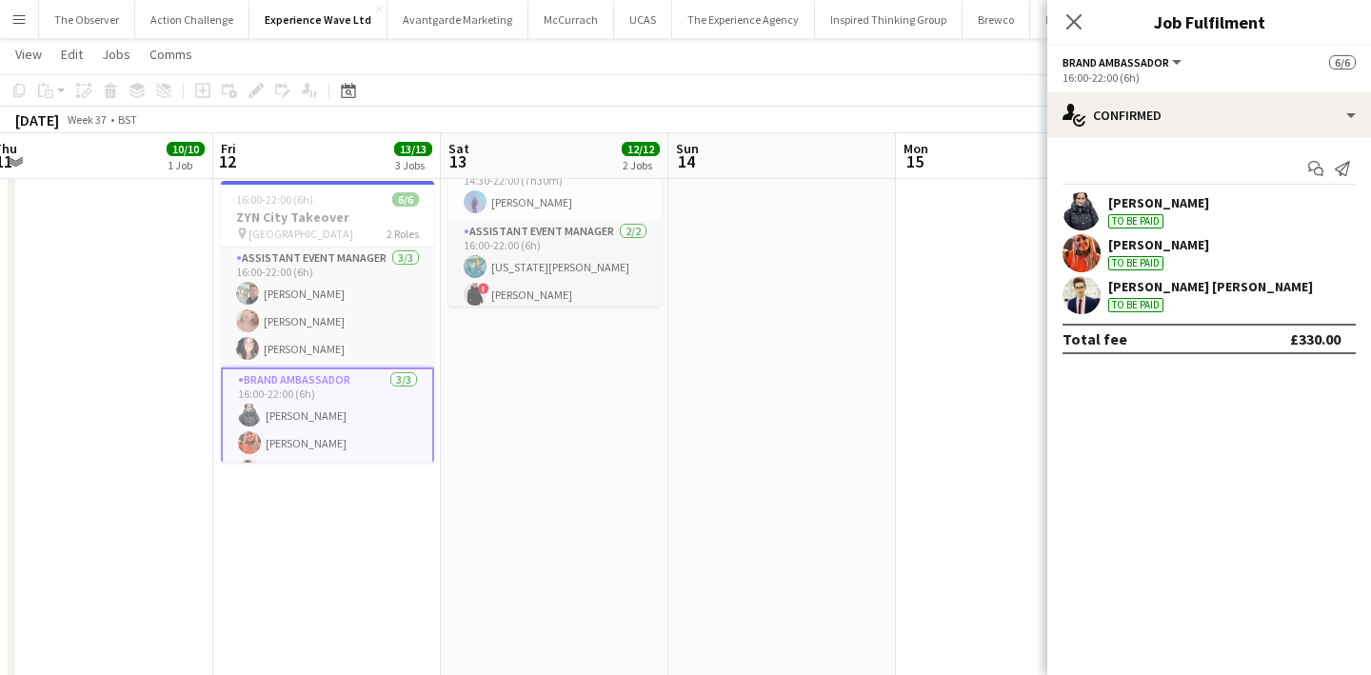
click at [732, 397] on app-date-cell at bounding box center [781, 576] width 227 height 1697
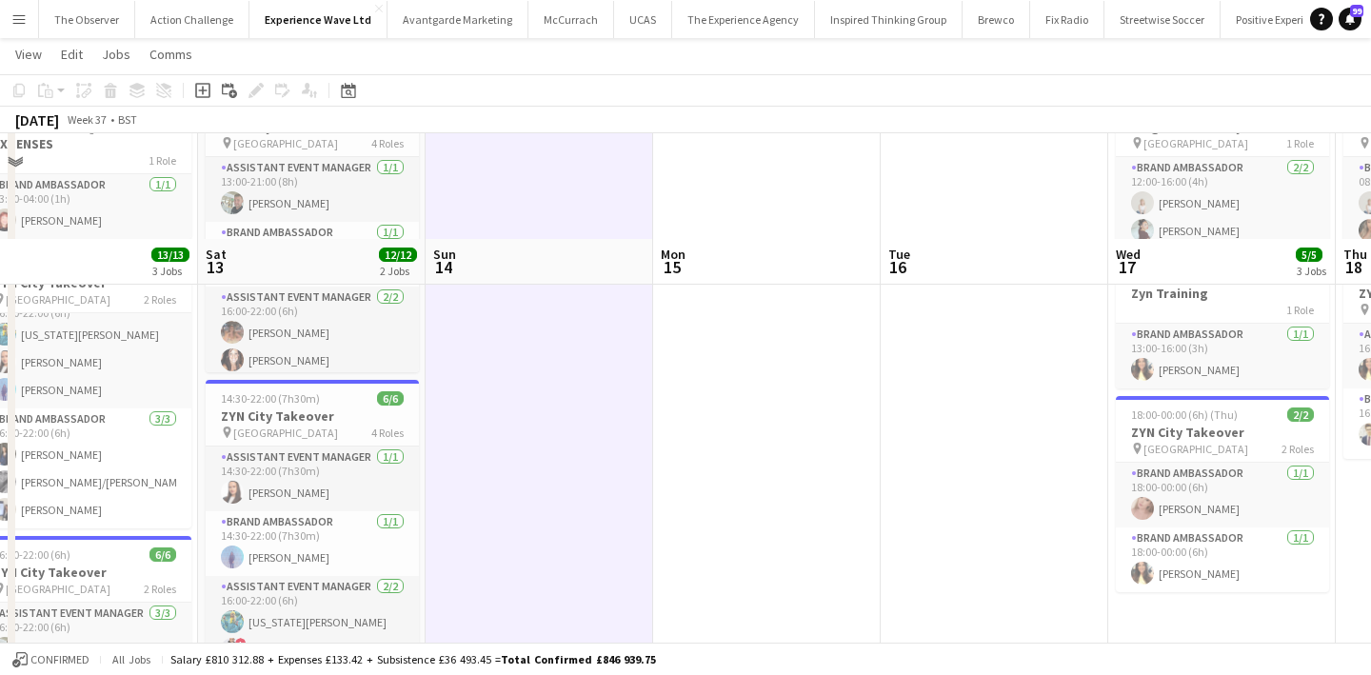
scroll to position [0, 0]
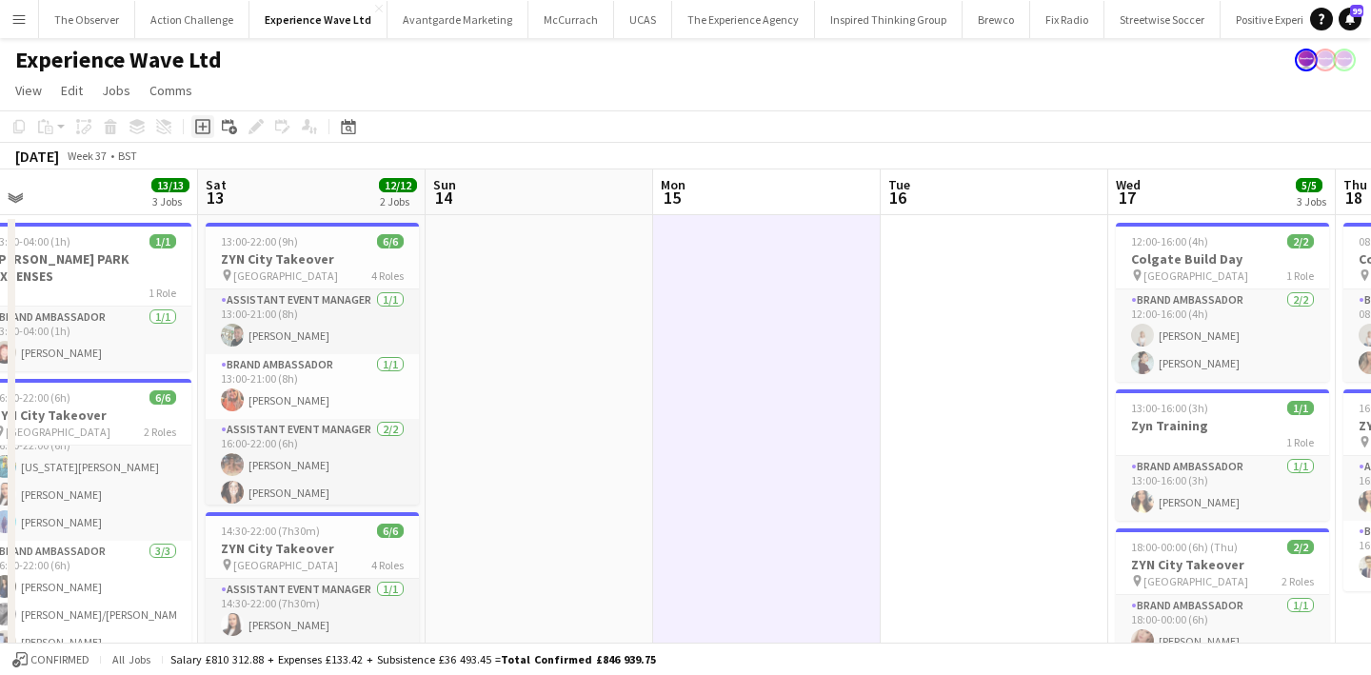
click at [196, 129] on icon at bounding box center [202, 126] width 15 height 15
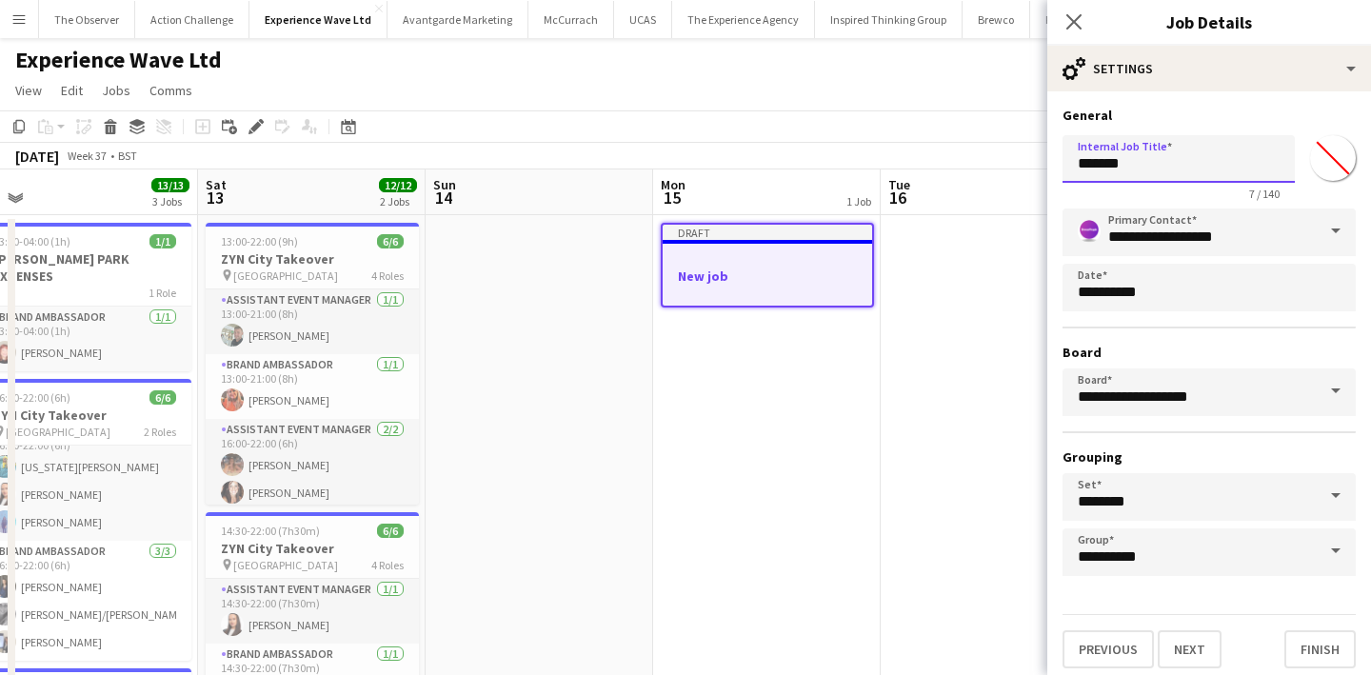
click at [1133, 159] on input "*******" at bounding box center [1178, 159] width 232 height 48
type input "**********"
click at [1170, 659] on button "Next" at bounding box center [1189, 649] width 64 height 38
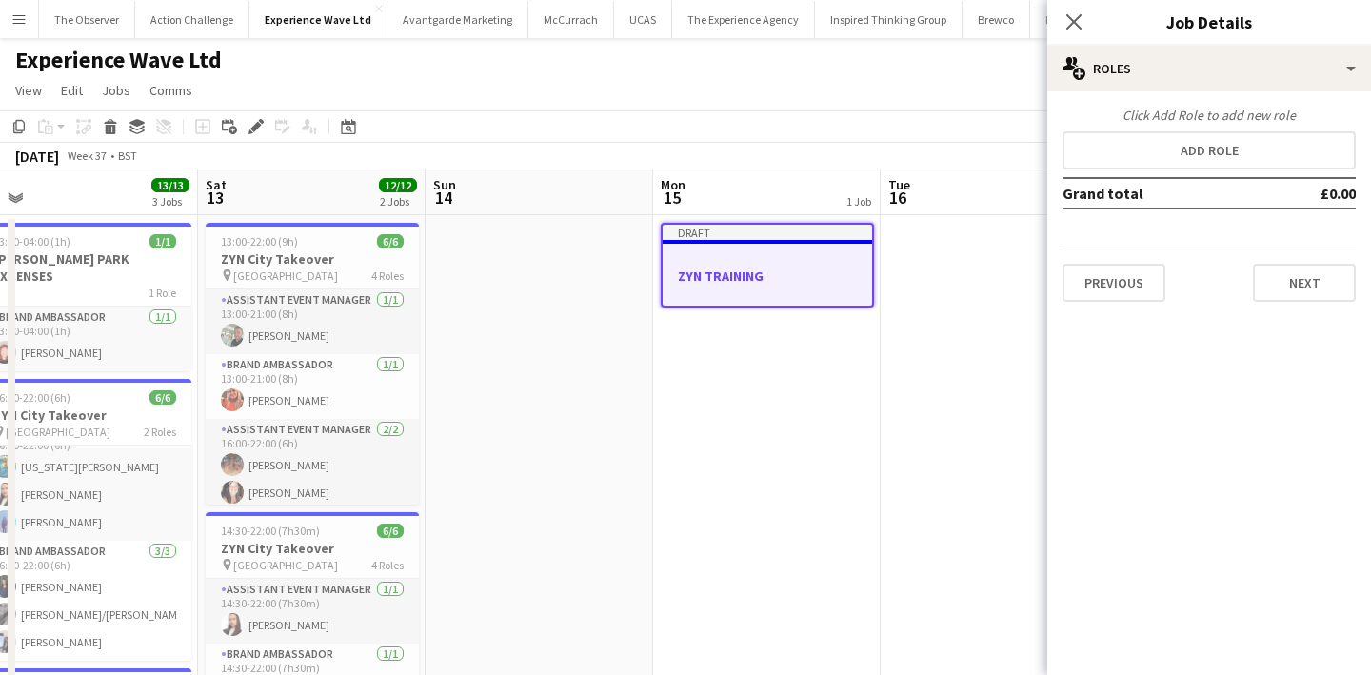
click at [1237, 173] on div "Click Add Role to add new role Add role Grand total £0.00 Previous Next" at bounding box center [1209, 204] width 324 height 195
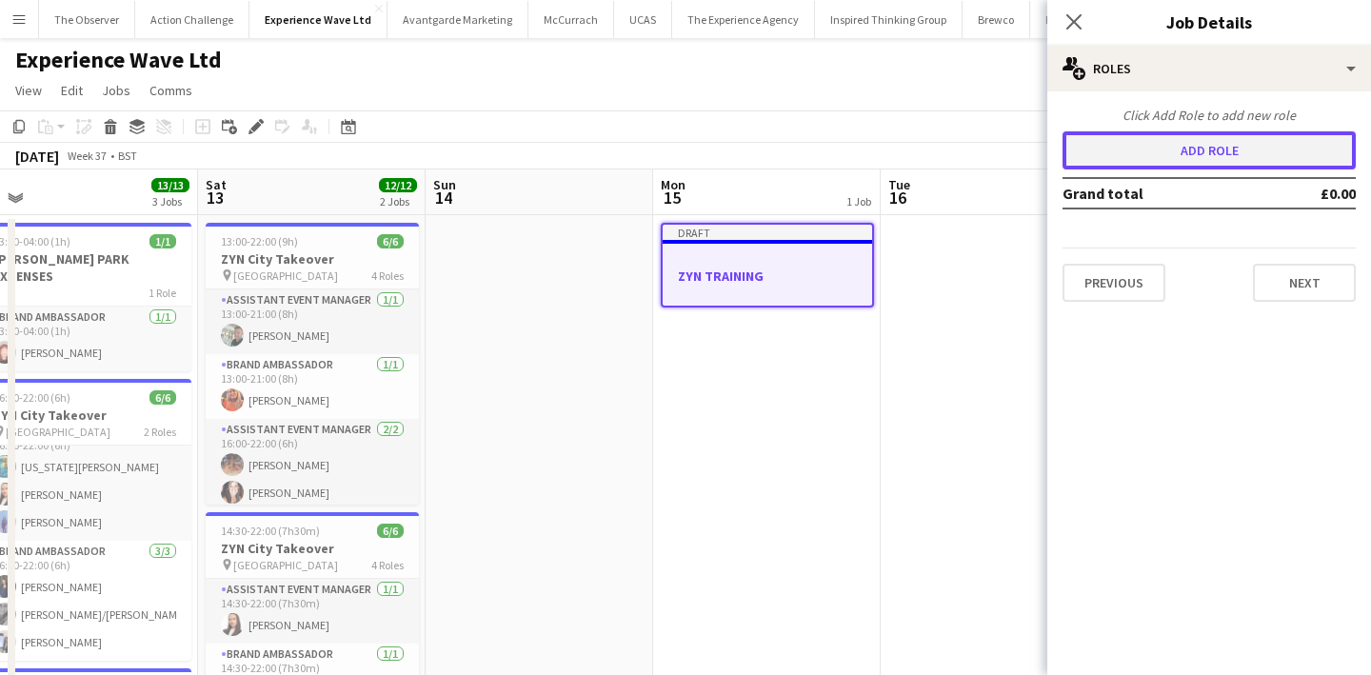
click at [1233, 151] on button "Add role" at bounding box center [1208, 150] width 293 height 38
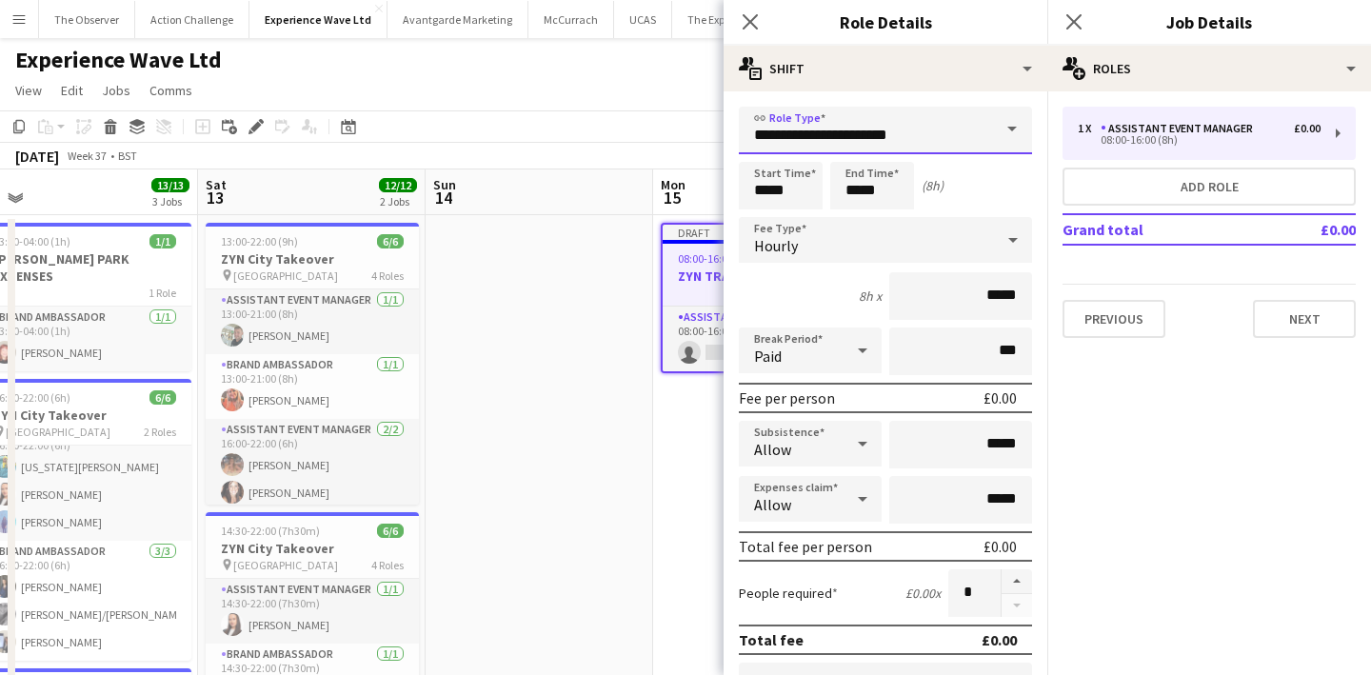
click at [824, 133] on input "**********" at bounding box center [885, 131] width 293 height 48
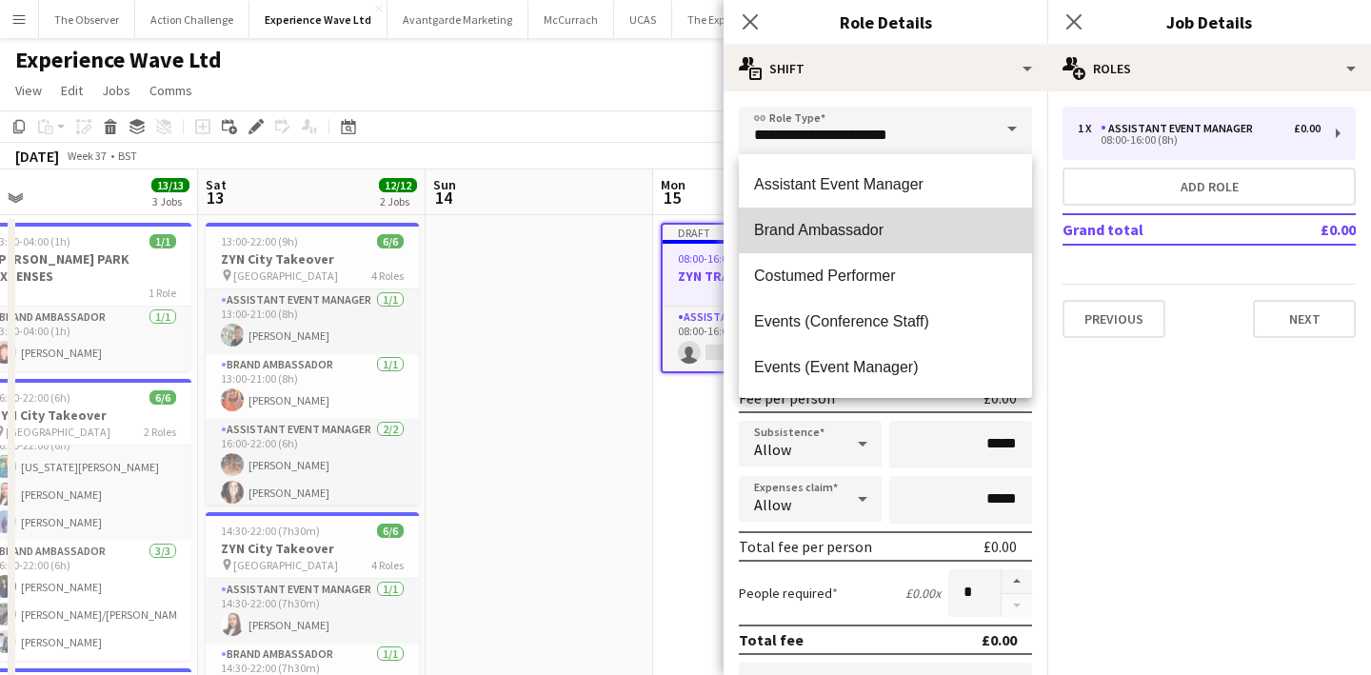
click at [820, 224] on span "Brand Ambassador" at bounding box center [885, 230] width 263 height 18
type input "**********"
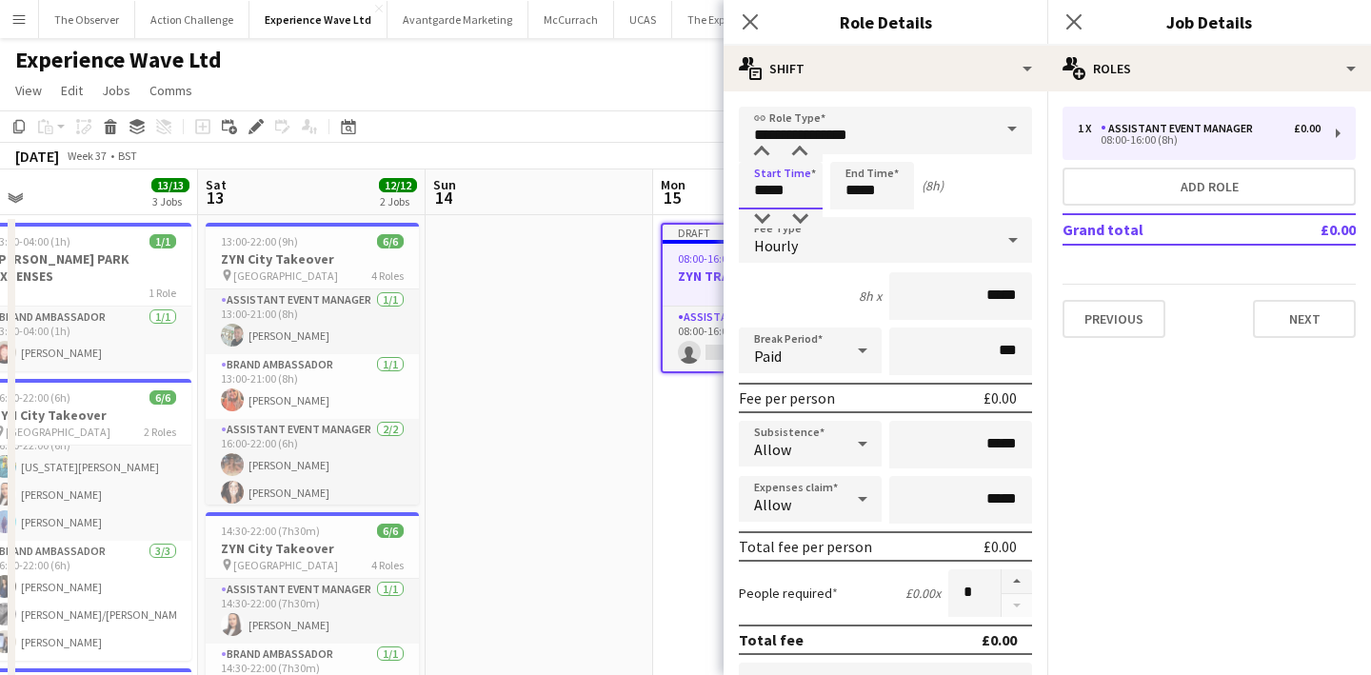
click at [761, 194] on input "*****" at bounding box center [781, 186] width 84 height 48
click at [870, 193] on input "*****" at bounding box center [872, 186] width 84 height 48
click at [858, 218] on div at bounding box center [853, 218] width 38 height 19
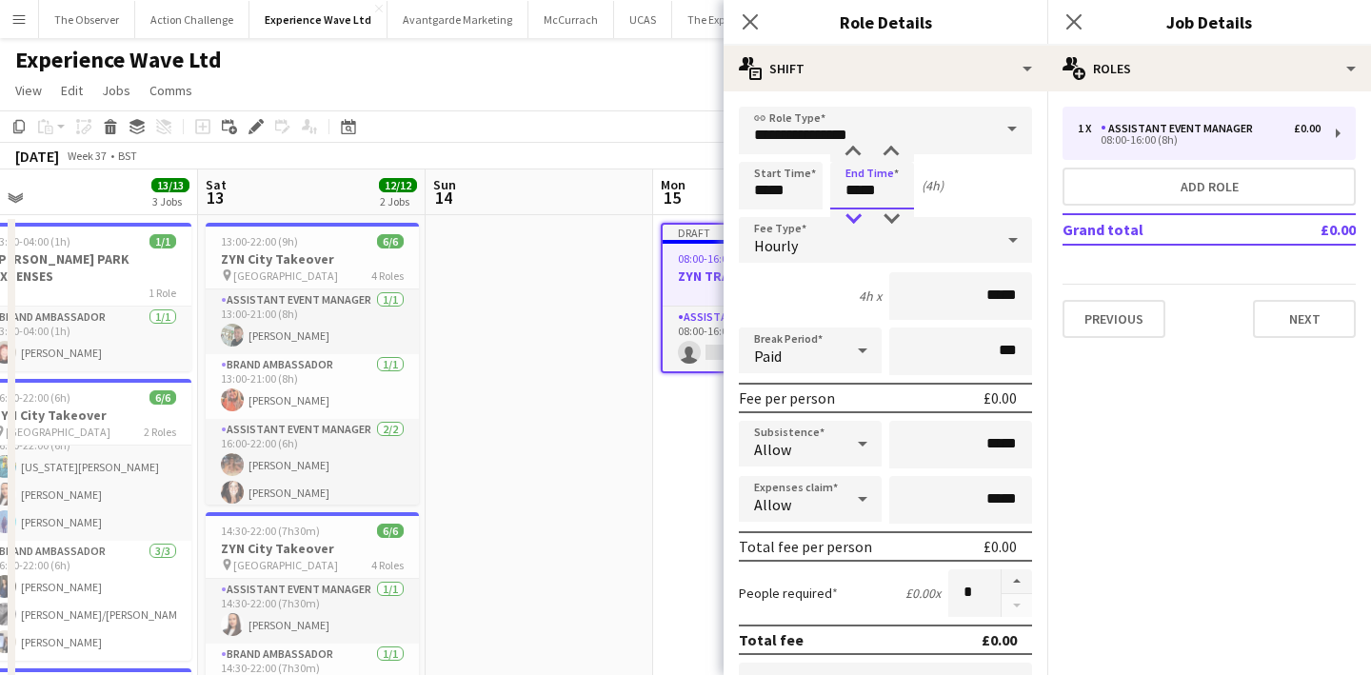
click at [858, 218] on div at bounding box center [853, 218] width 38 height 19
type input "*****"
click at [858, 218] on div at bounding box center [853, 218] width 38 height 19
click at [855, 248] on div "Hourly" at bounding box center [866, 240] width 255 height 46
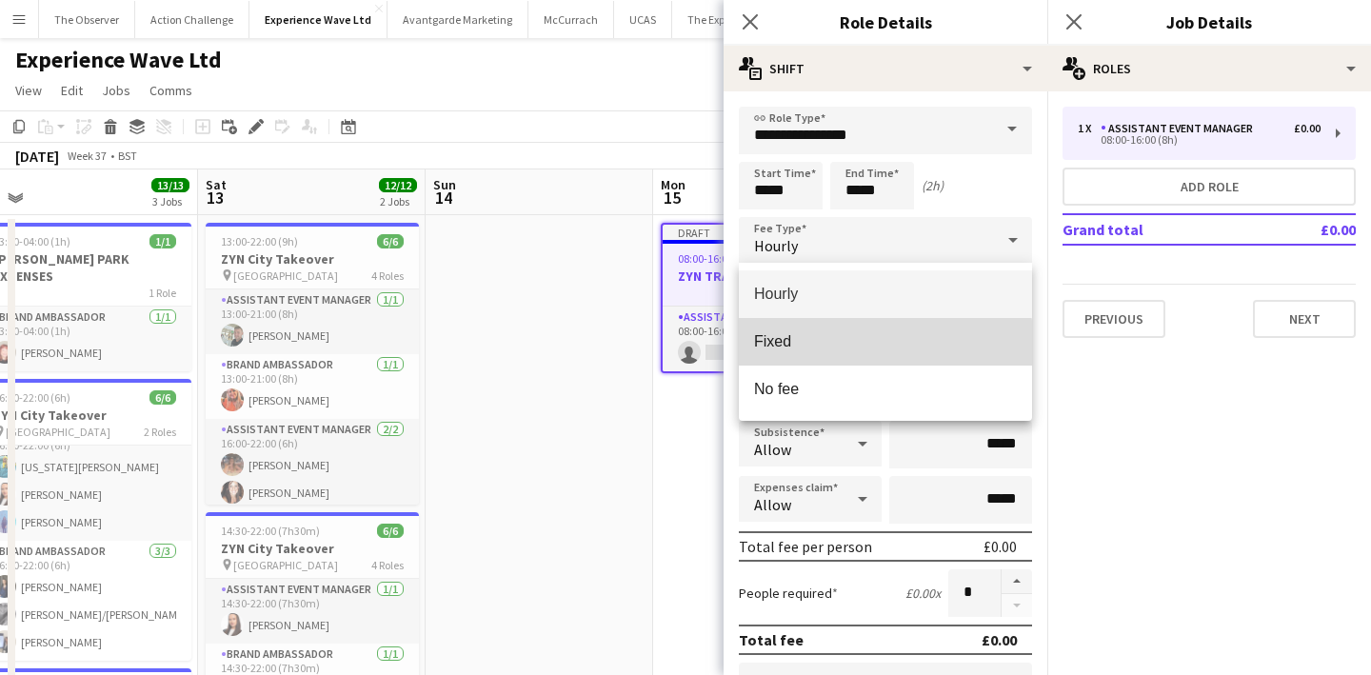
click at [848, 346] on span "Fixed" at bounding box center [885, 341] width 263 height 18
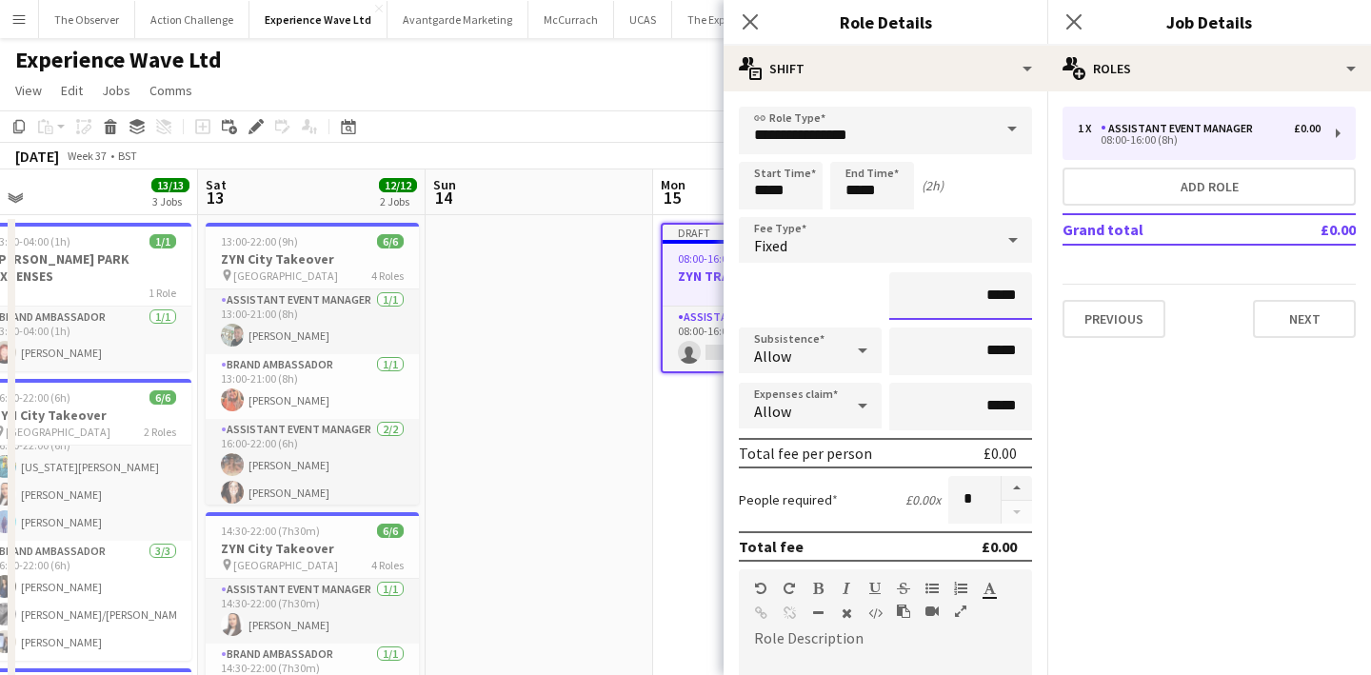
click at [1005, 295] on input "*****" at bounding box center [960, 296] width 143 height 48
click at [1004, 301] on input "******" at bounding box center [960, 296] width 143 height 48
type input "******"
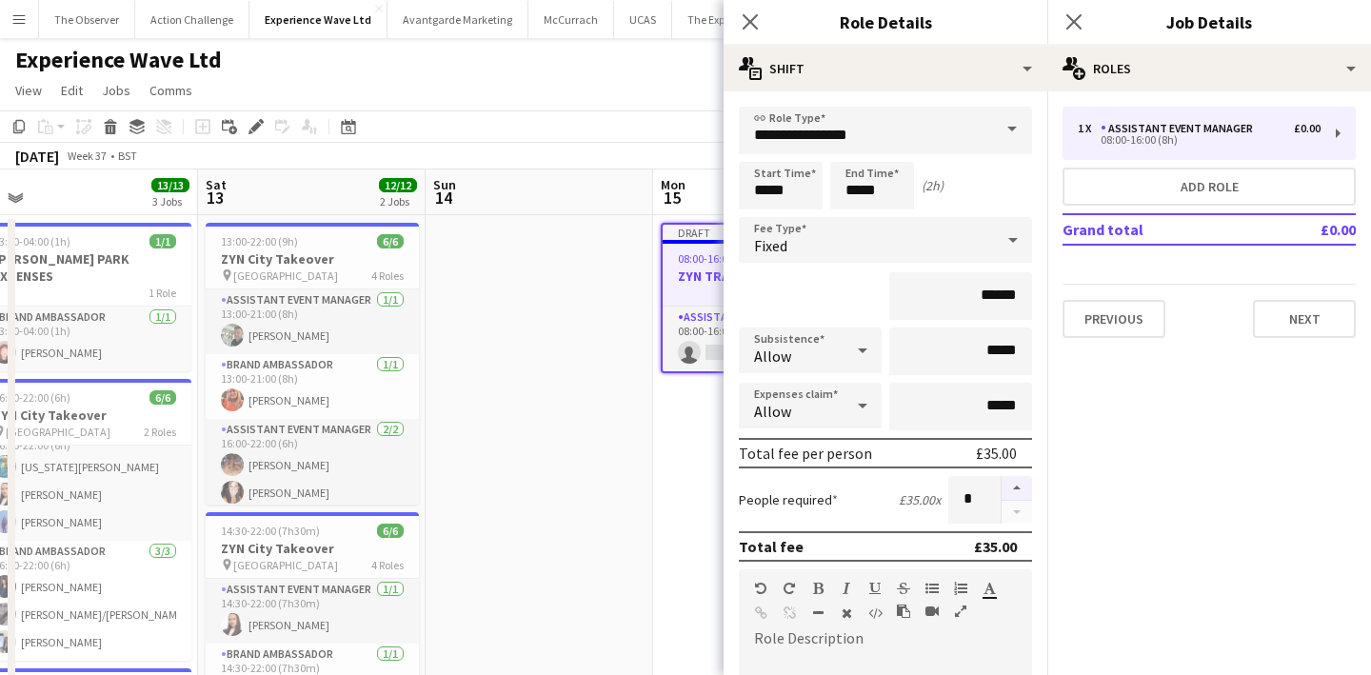
click at [1013, 492] on button "button" at bounding box center [1016, 488] width 30 height 25
type input "*"
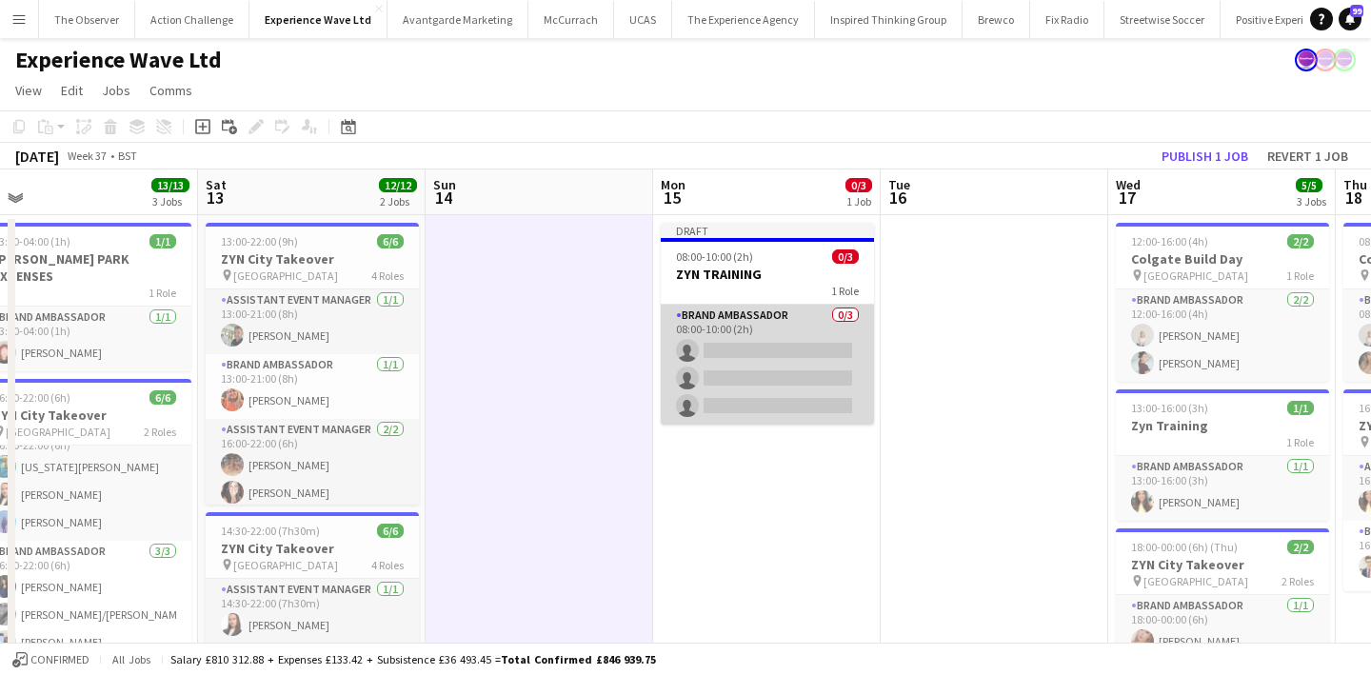
click at [756, 354] on app-card-role "Brand Ambassador 0/3 08:00-10:00 (2h) single-neutral-actions single-neutral-act…" at bounding box center [767, 365] width 213 height 120
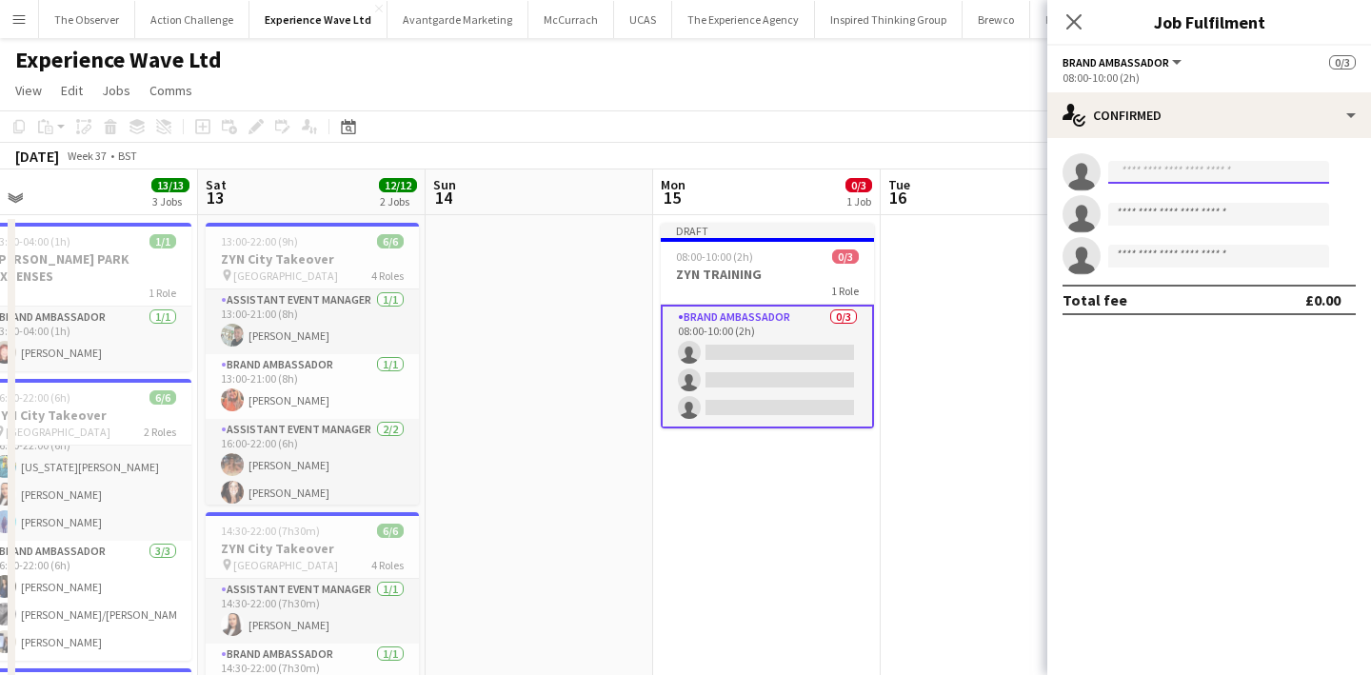
click at [1187, 167] on input at bounding box center [1218, 172] width 221 height 23
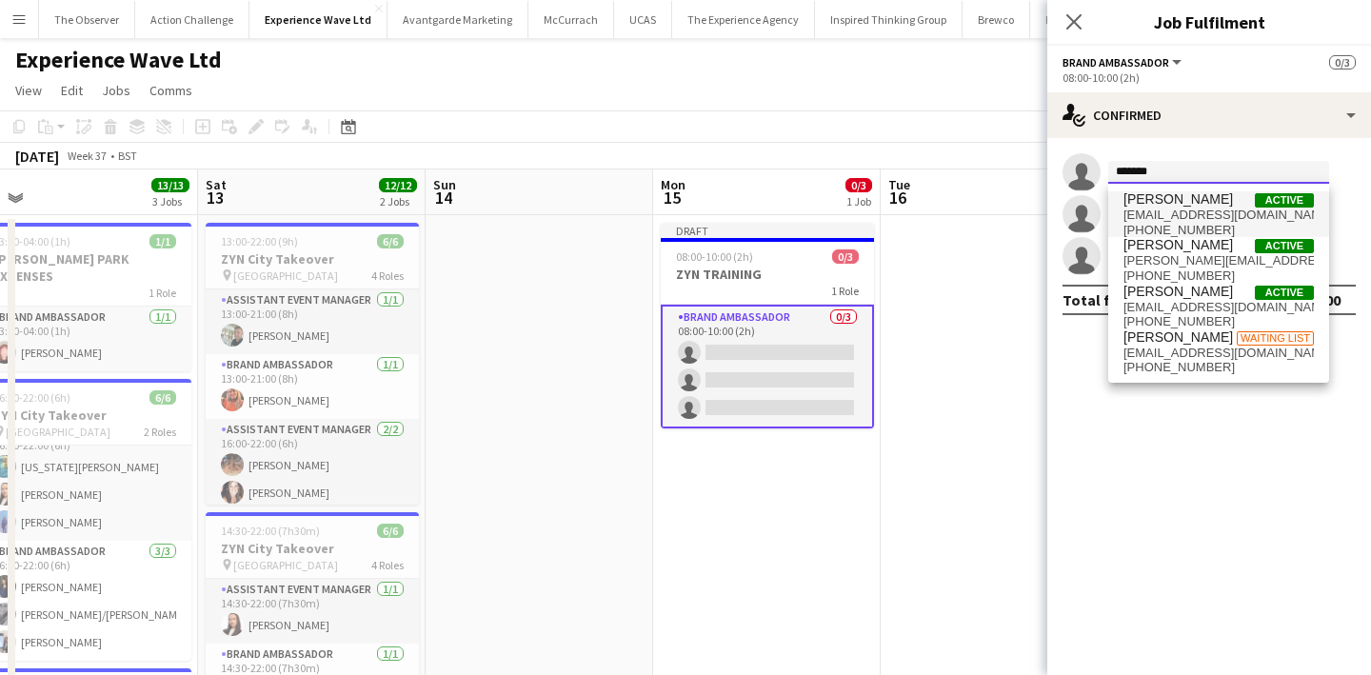
type input "******"
click at [1166, 225] on span "+4407717743517" at bounding box center [1218, 230] width 190 height 15
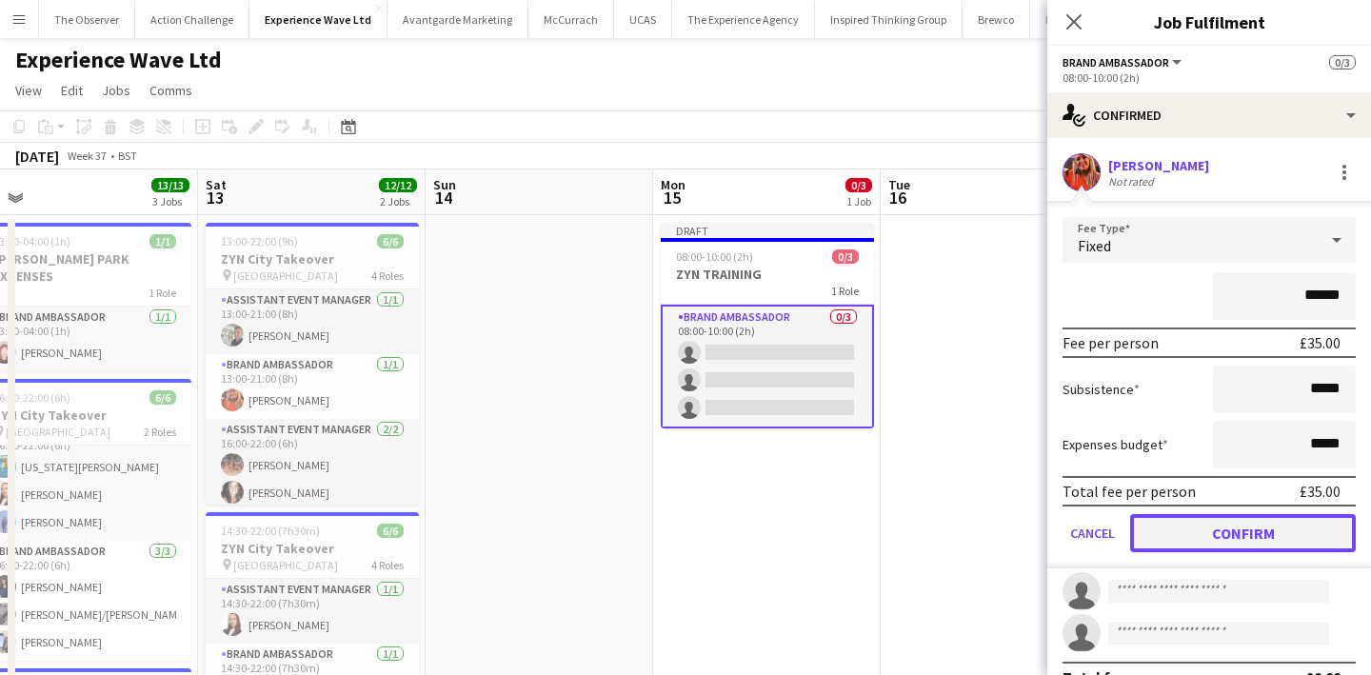
click at [1229, 523] on button "Confirm" at bounding box center [1243, 533] width 226 height 38
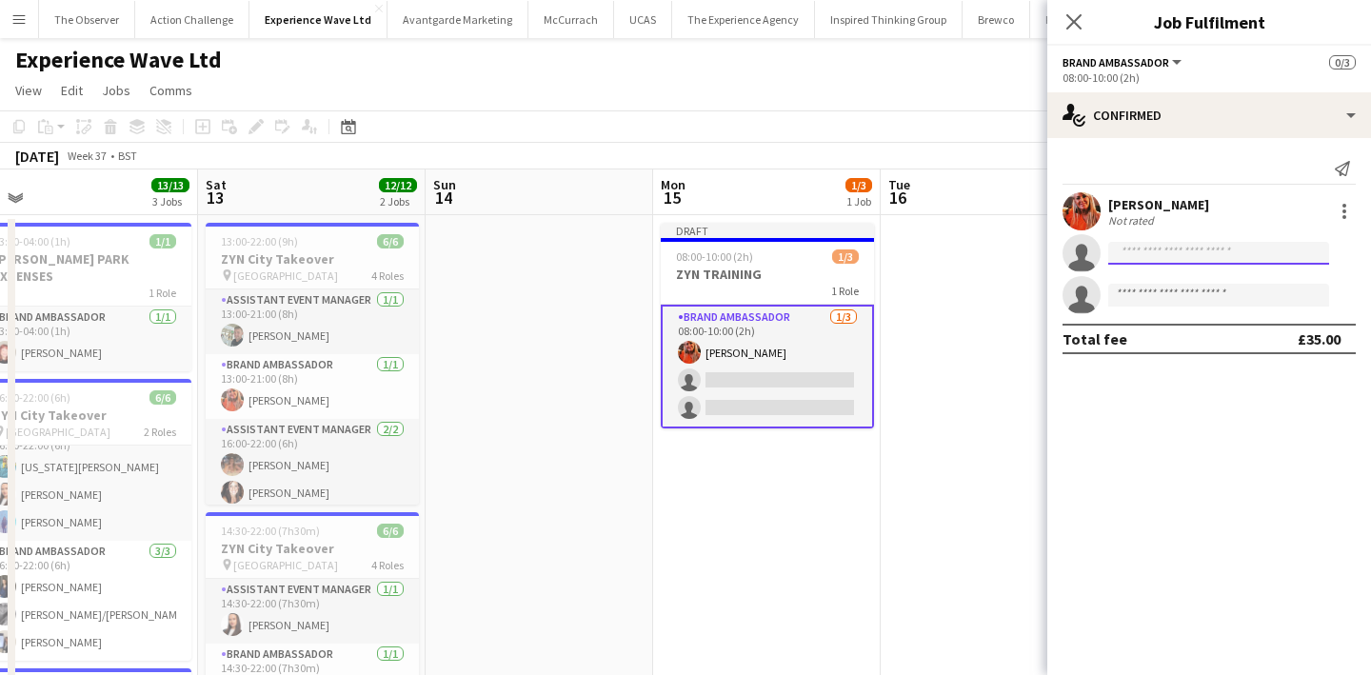
click at [1211, 257] on input at bounding box center [1218, 253] width 221 height 23
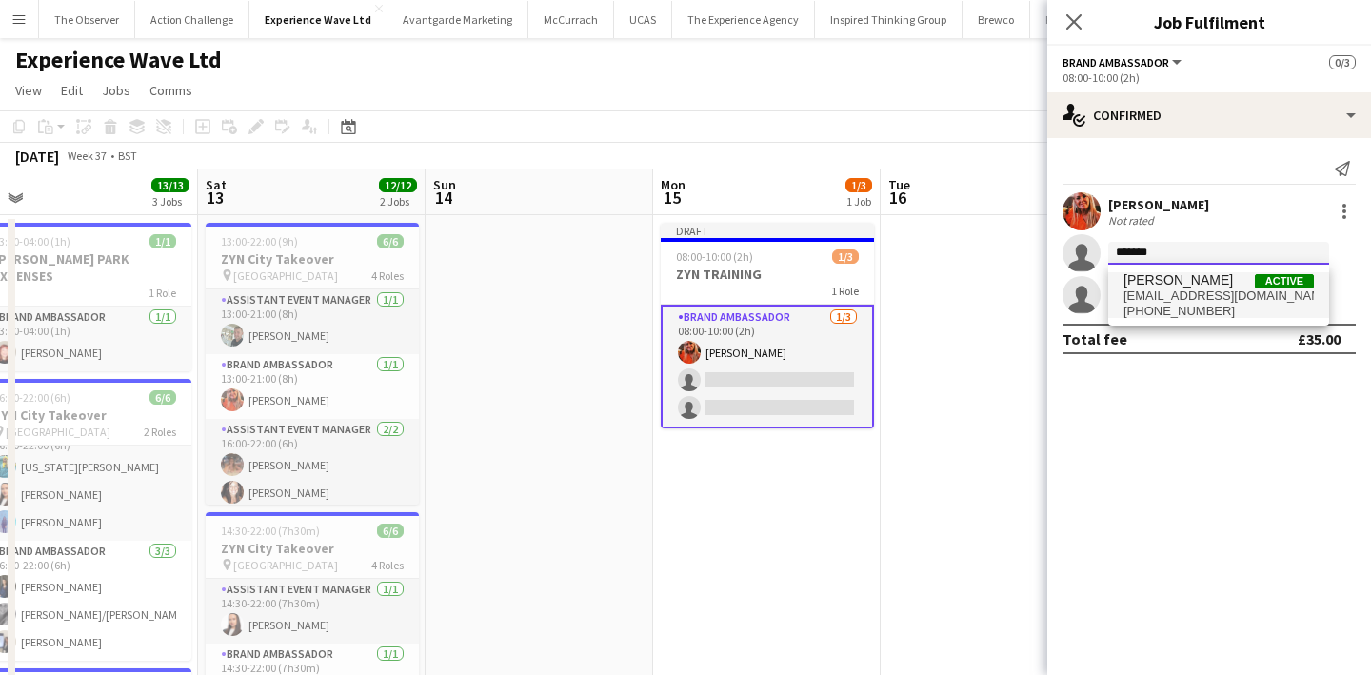
type input "*******"
click at [1203, 297] on span "paulmac2106@gmail.com" at bounding box center [1218, 295] width 190 height 15
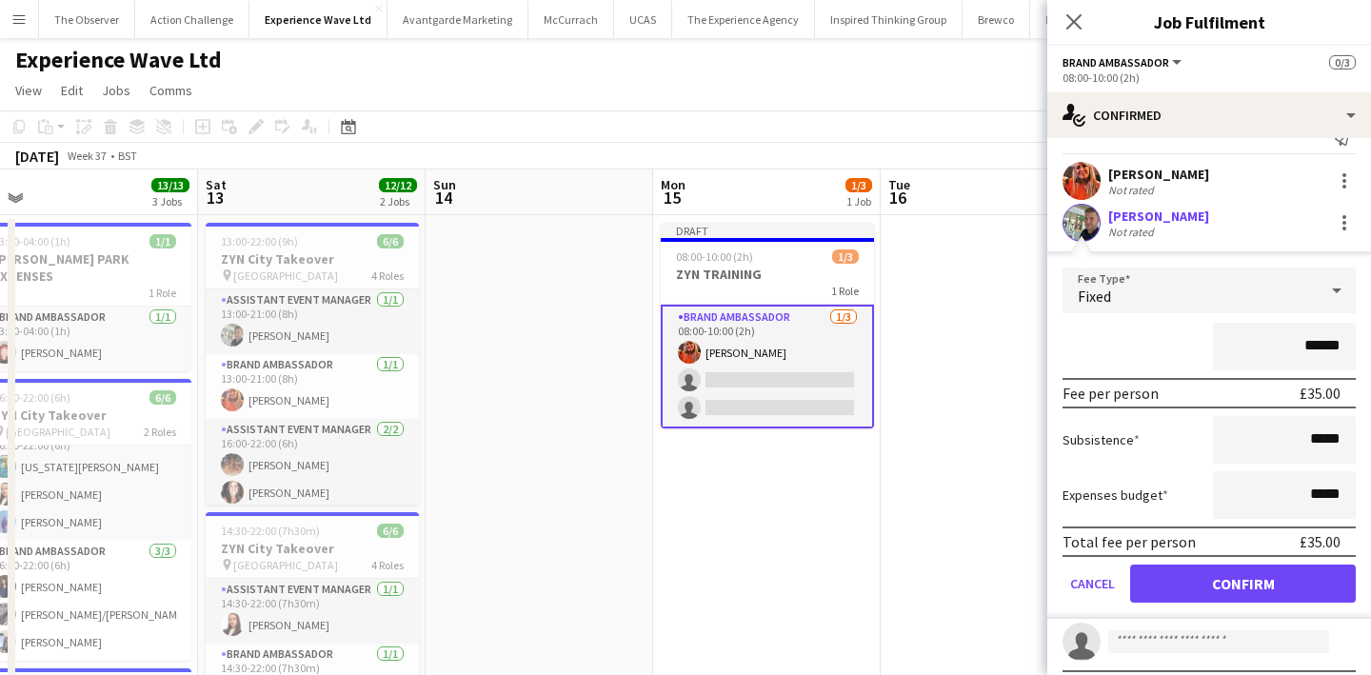
scroll to position [32, 0]
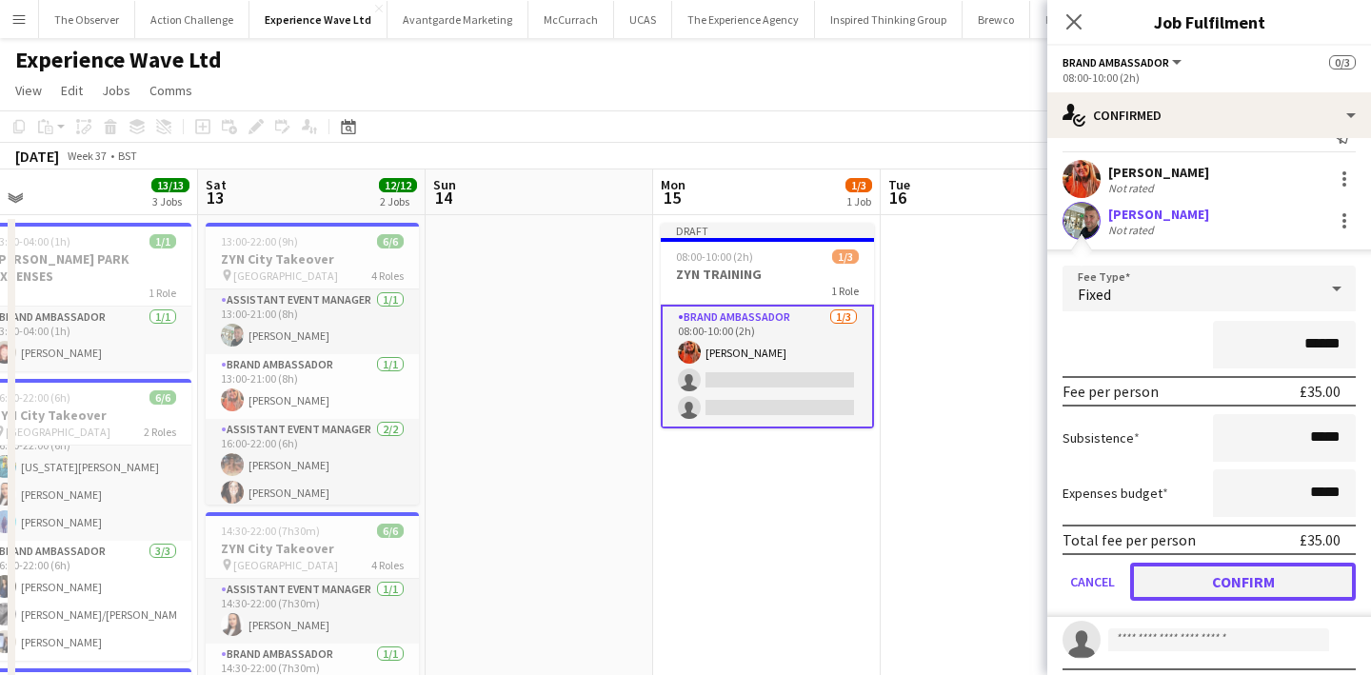
click at [1223, 581] on button "Confirm" at bounding box center [1243, 582] width 226 height 38
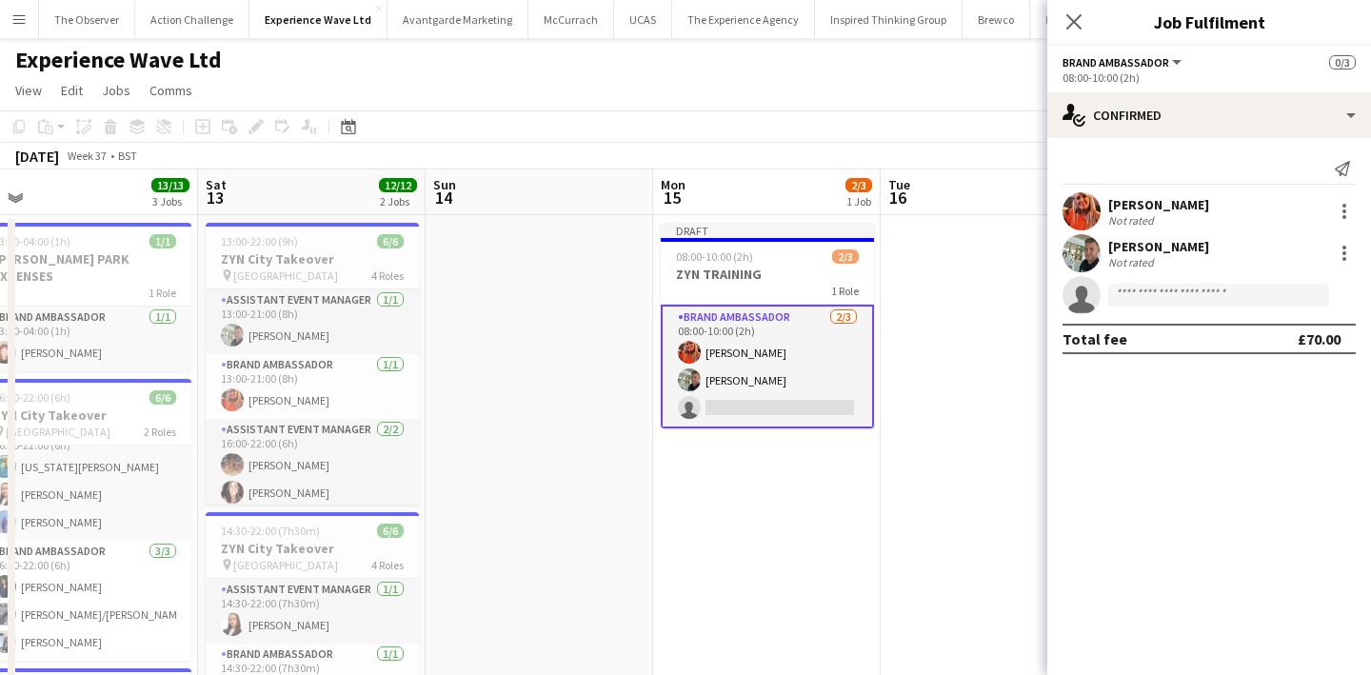
scroll to position [0, 0]
click at [1210, 290] on input at bounding box center [1218, 295] width 221 height 23
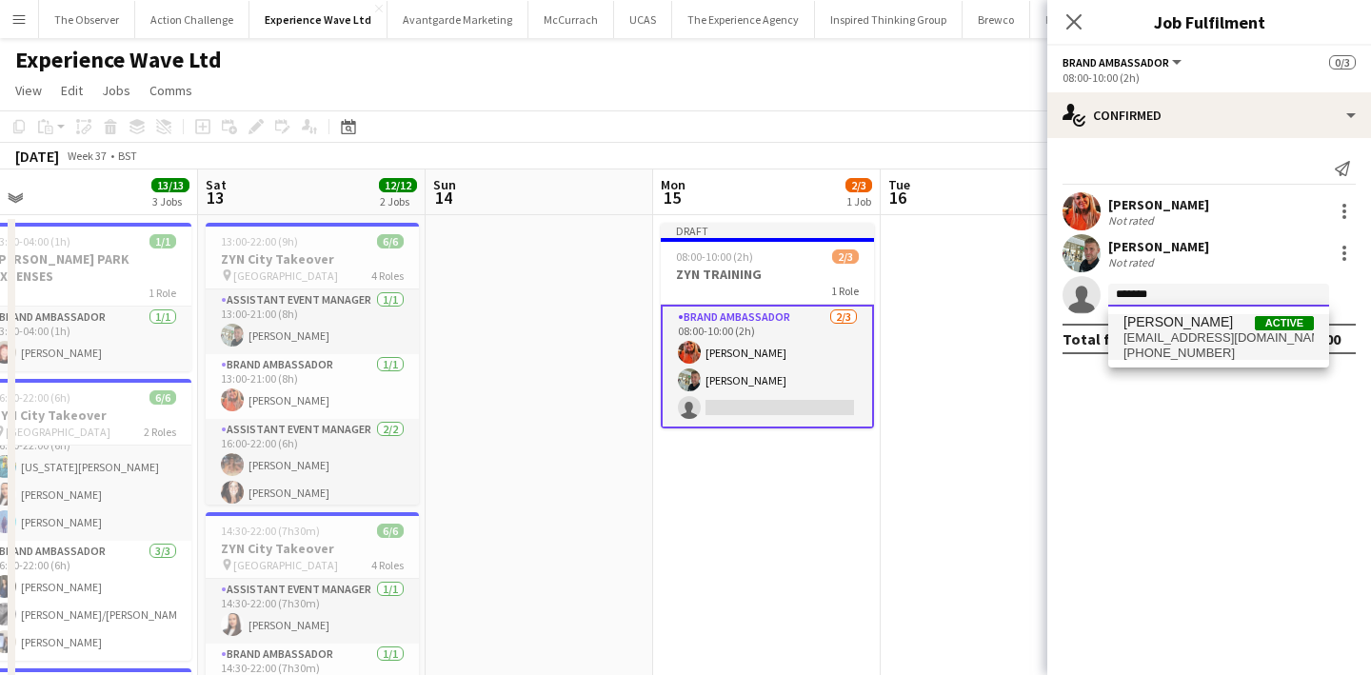
type input "*******"
click at [1173, 351] on span "+447823577807" at bounding box center [1218, 353] width 190 height 15
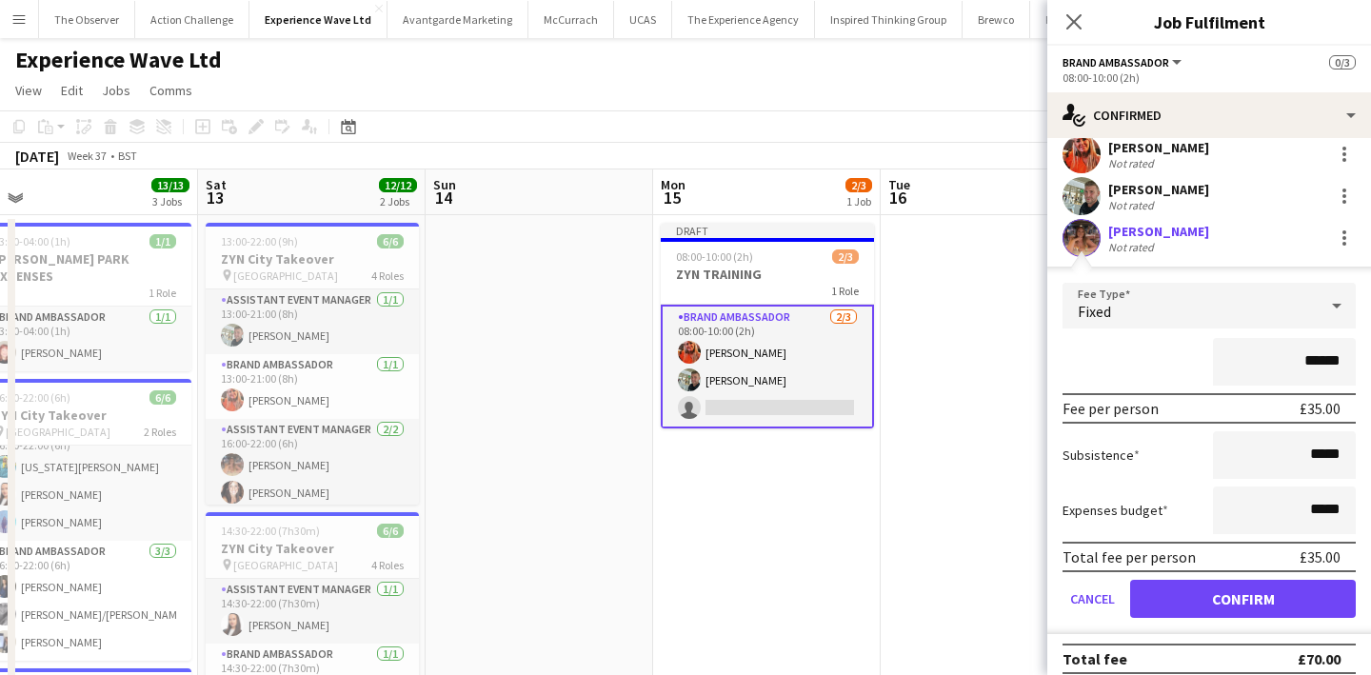
scroll to position [71, 0]
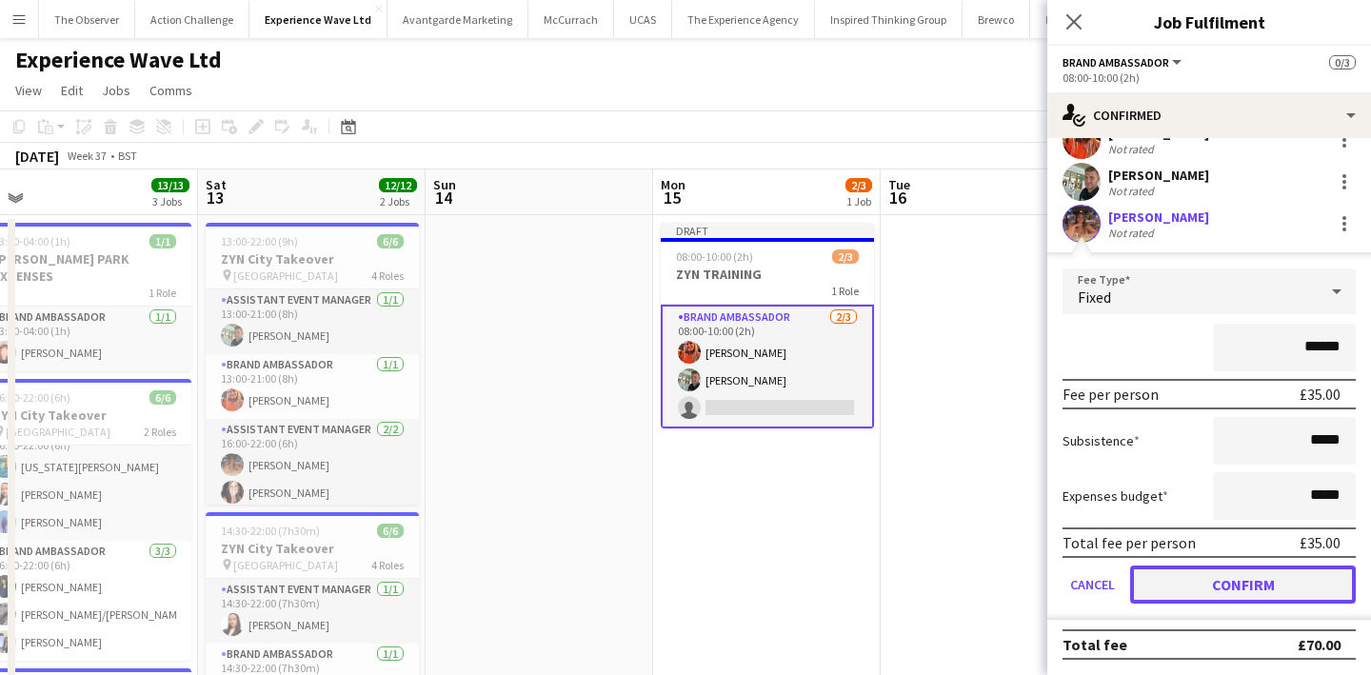
click at [1196, 574] on button "Confirm" at bounding box center [1243, 584] width 226 height 38
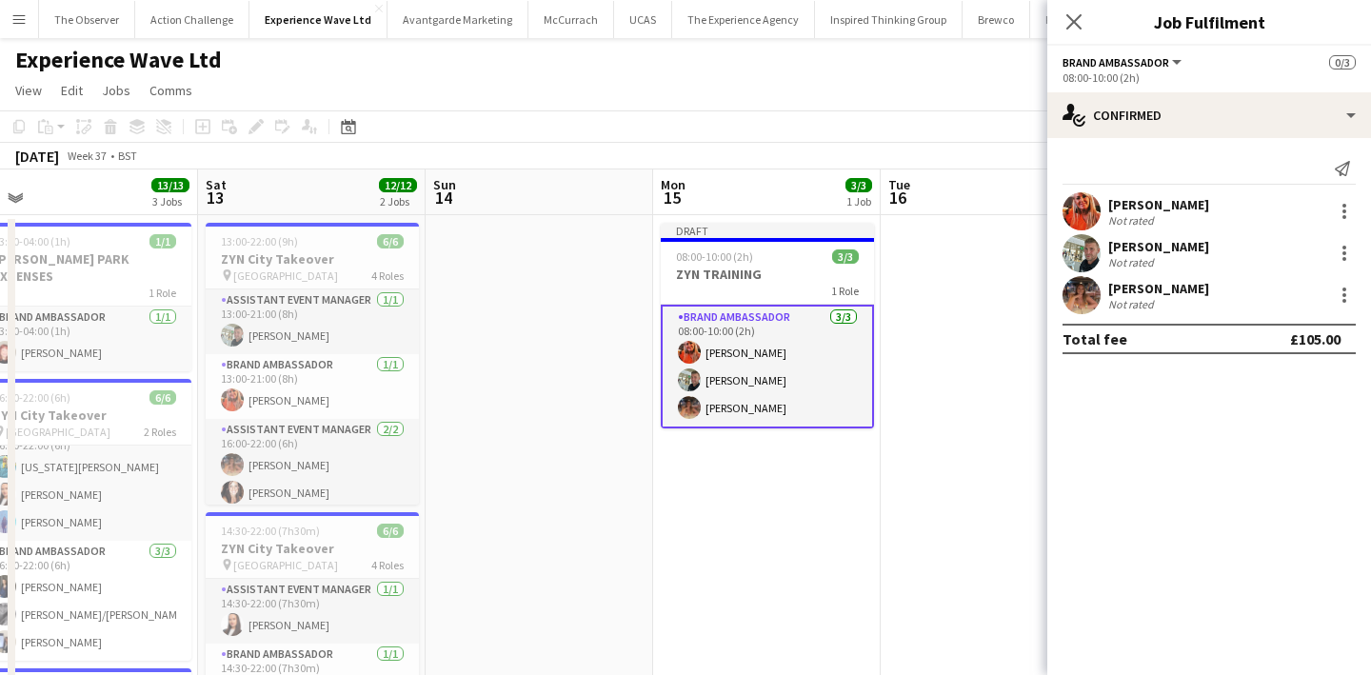
scroll to position [0, 0]
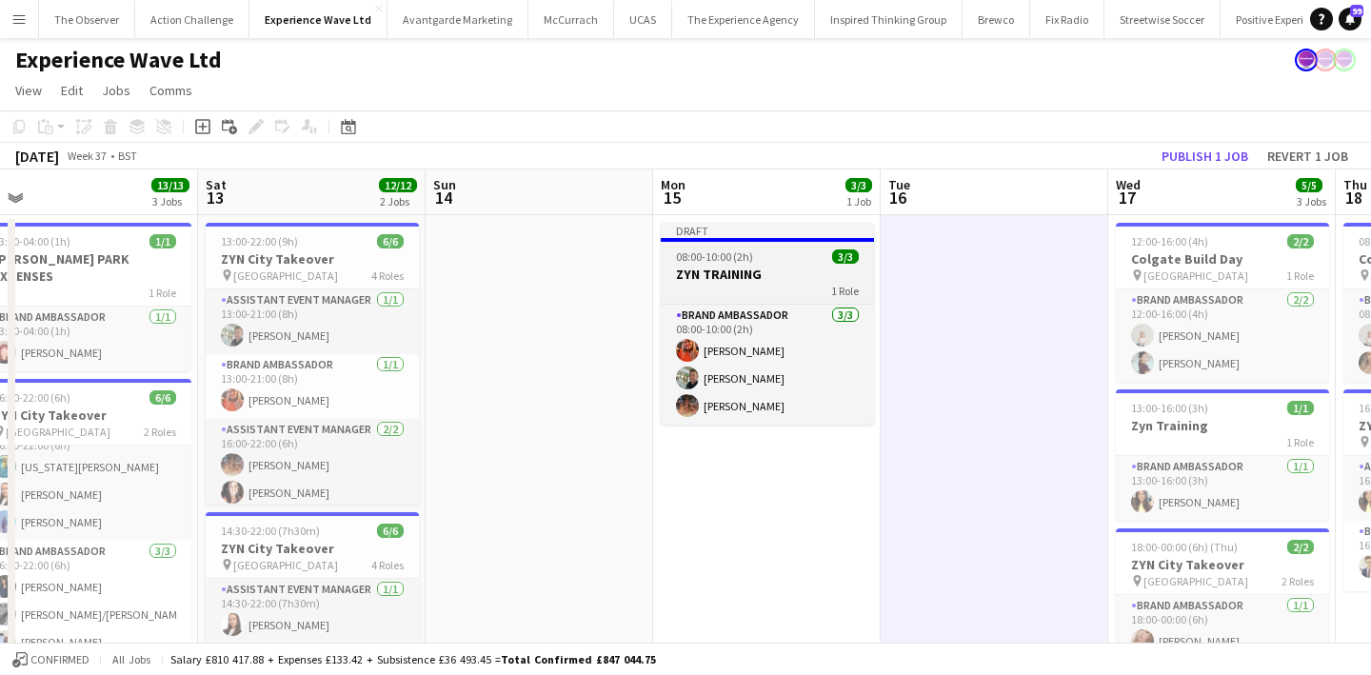
click at [806, 272] on h3 "ZYN TRAINING" at bounding box center [767, 274] width 213 height 17
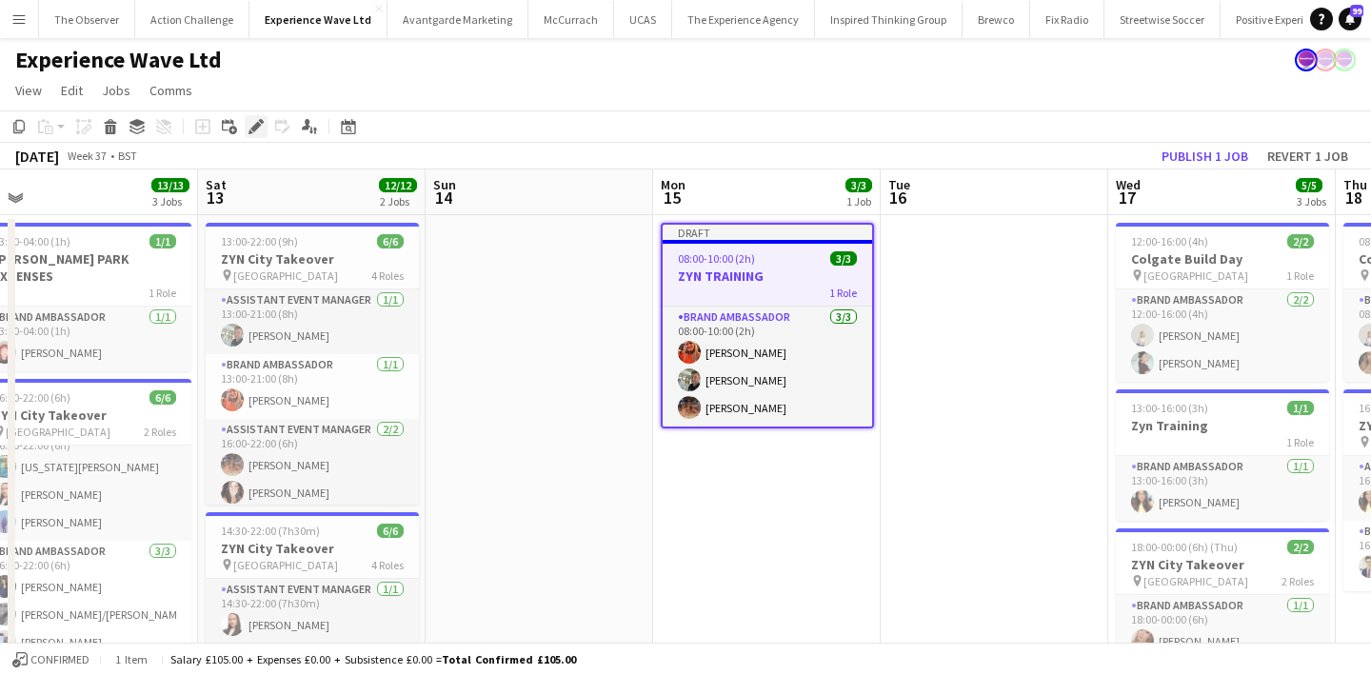
click at [248, 128] on icon "Edit" at bounding box center [255, 126] width 15 height 15
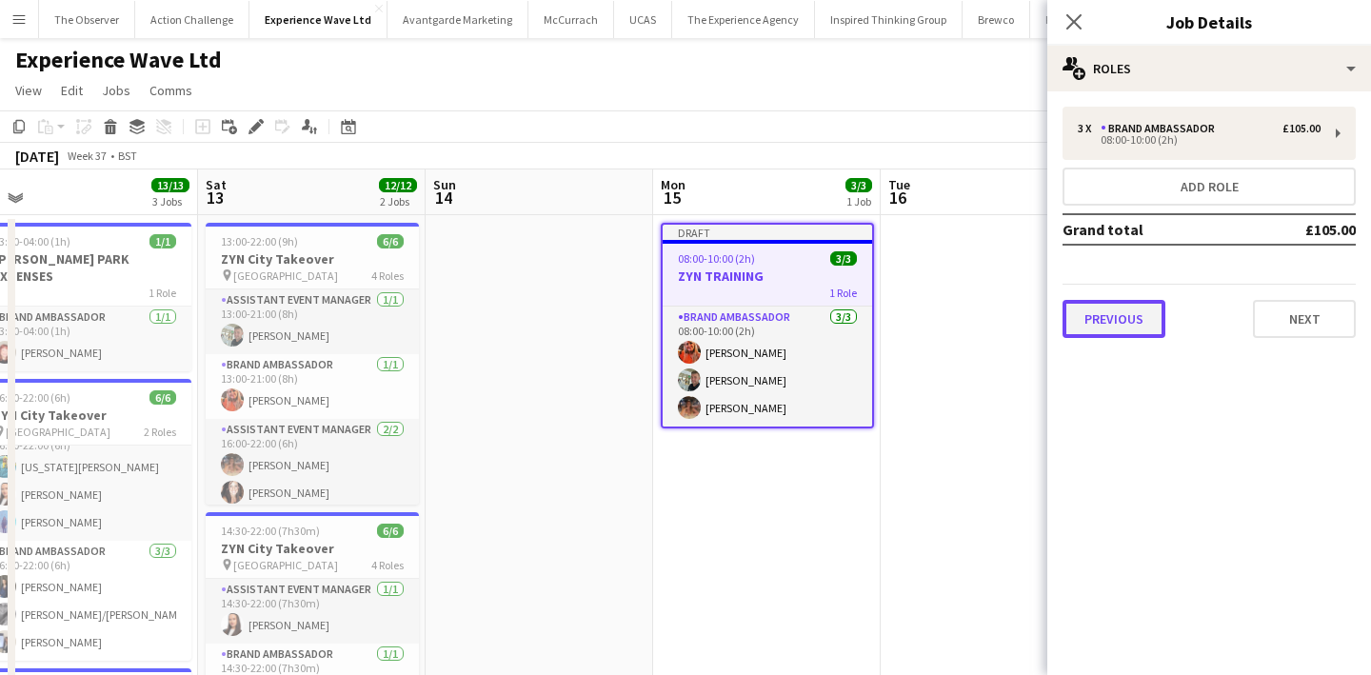
click at [1097, 316] on button "Previous" at bounding box center [1113, 319] width 103 height 38
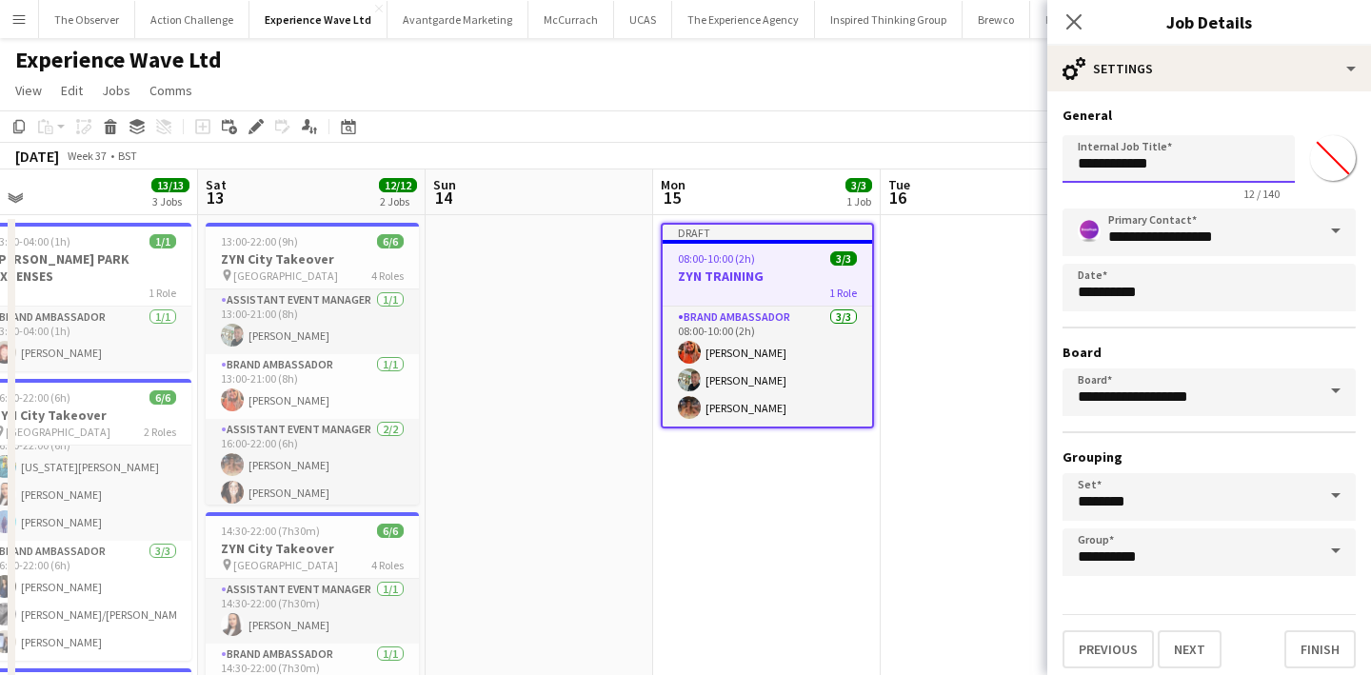
click at [1178, 164] on input "**********" at bounding box center [1178, 159] width 232 height 48
type input "**********"
click at [1195, 645] on button "Next" at bounding box center [1189, 649] width 64 height 38
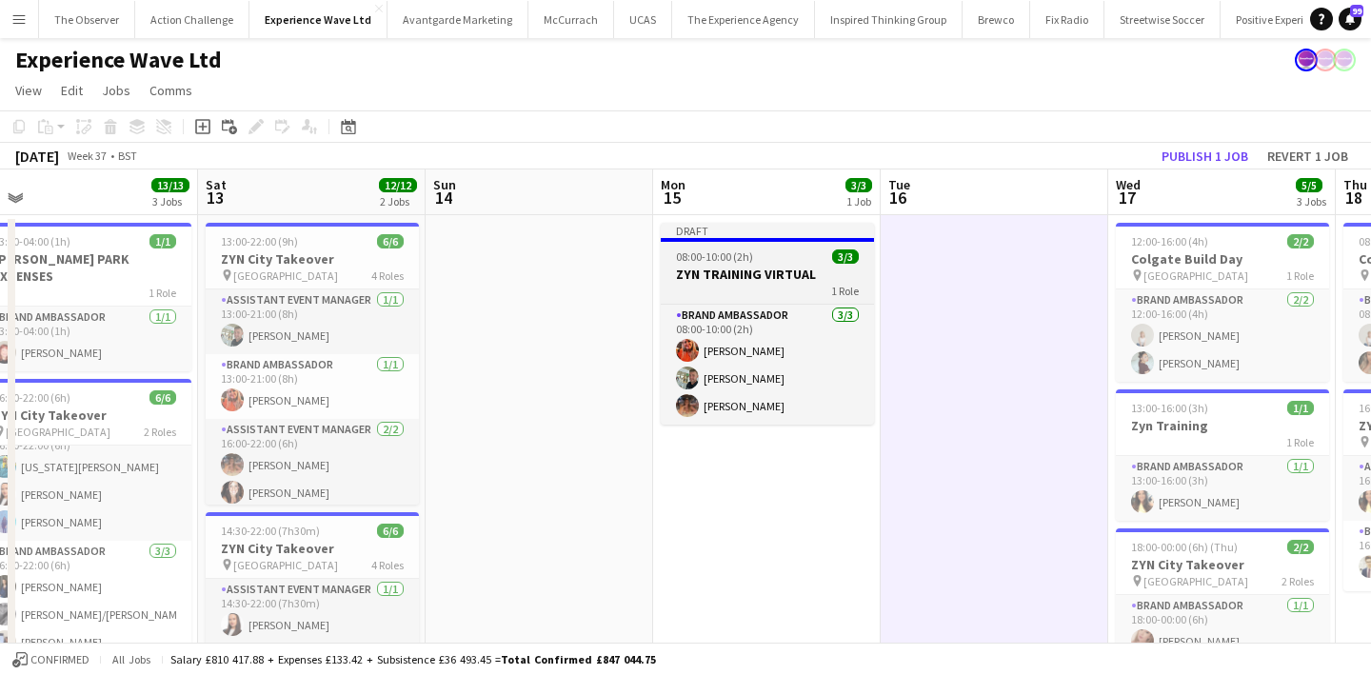
click at [853, 293] on span "1 Role" at bounding box center [845, 291] width 28 height 14
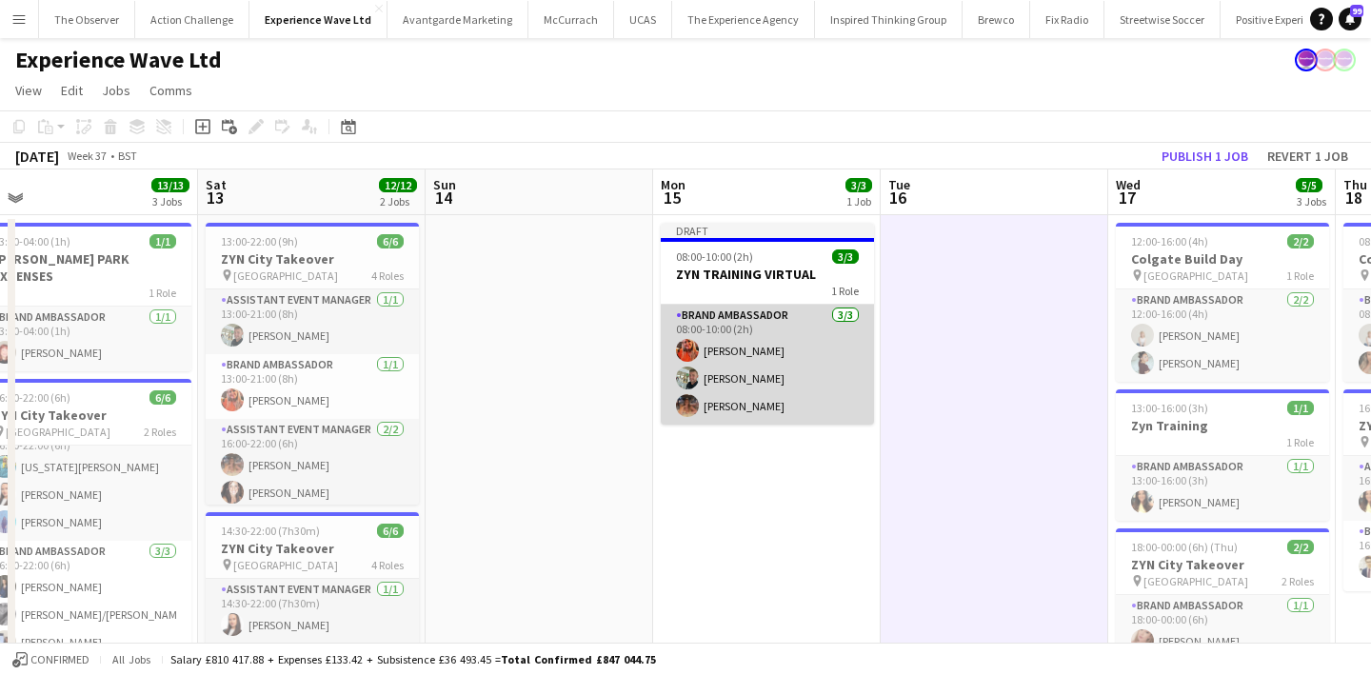
click at [852, 351] on app-card-role "Brand Ambassador 3/3 08:00-10:00 (2h) Alison Anderson Paul McDonald Emma Mcangus" at bounding box center [767, 365] width 213 height 120
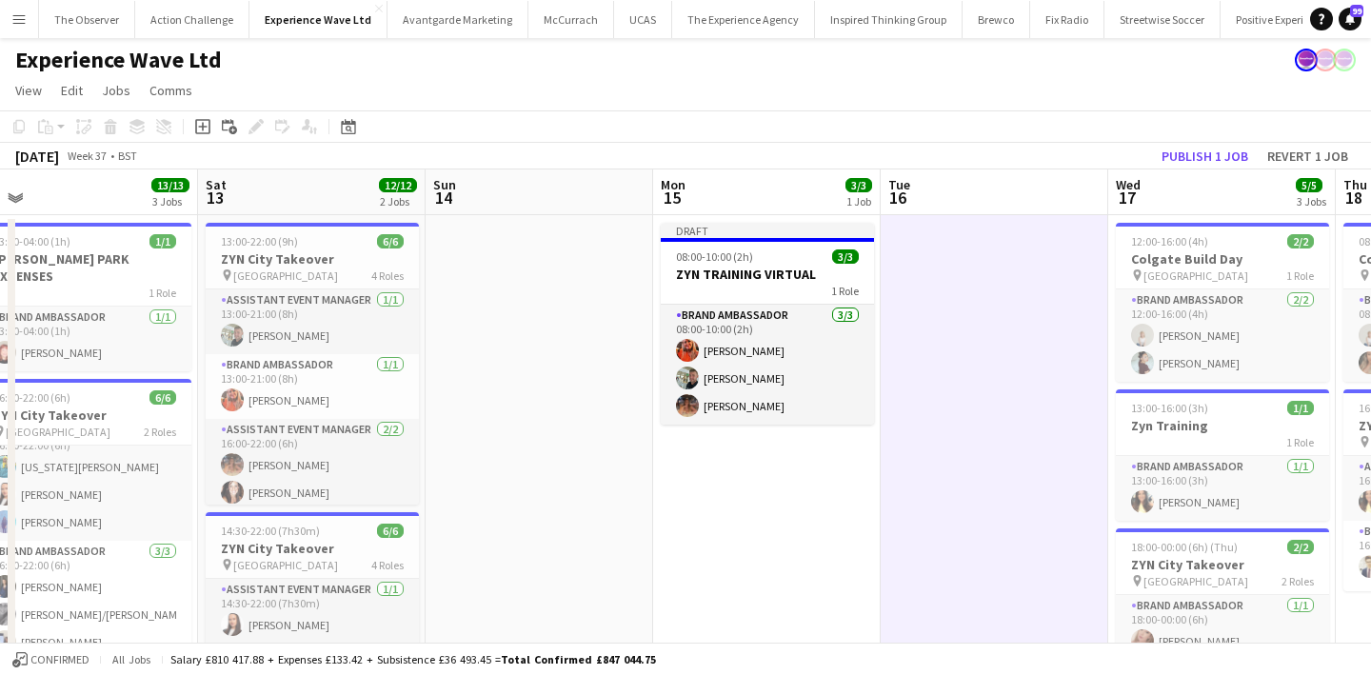
click at [1201, 169] on app-board-header-date "Wed 17 5/5 3 Jobs" at bounding box center [1221, 192] width 227 height 46
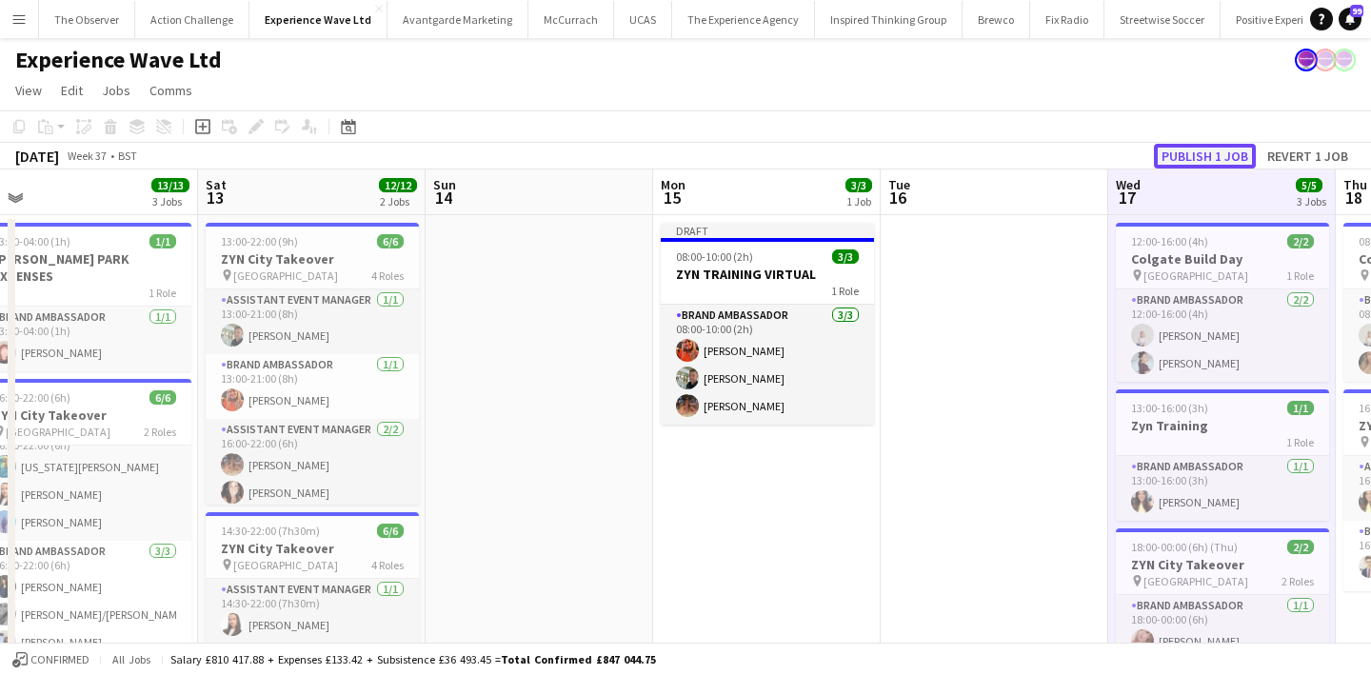
click at [1201, 161] on button "Publish 1 job" at bounding box center [1205, 156] width 102 height 25
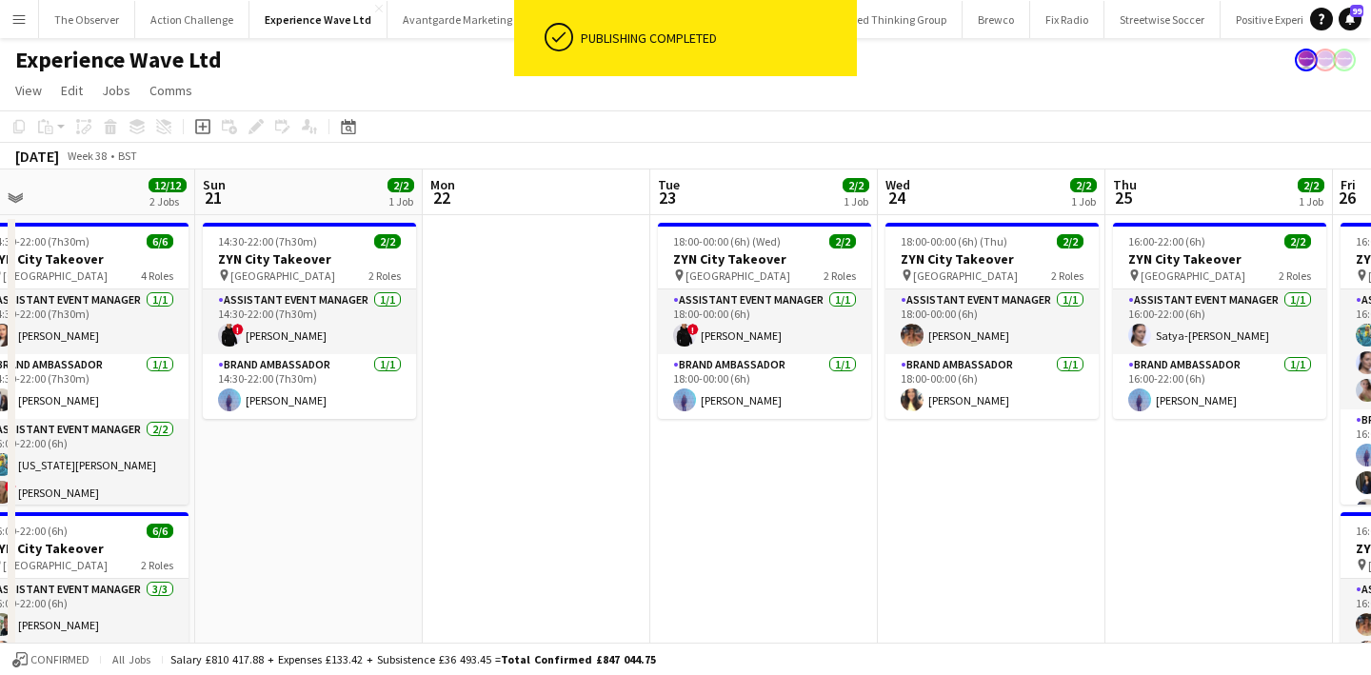
scroll to position [0, 727]
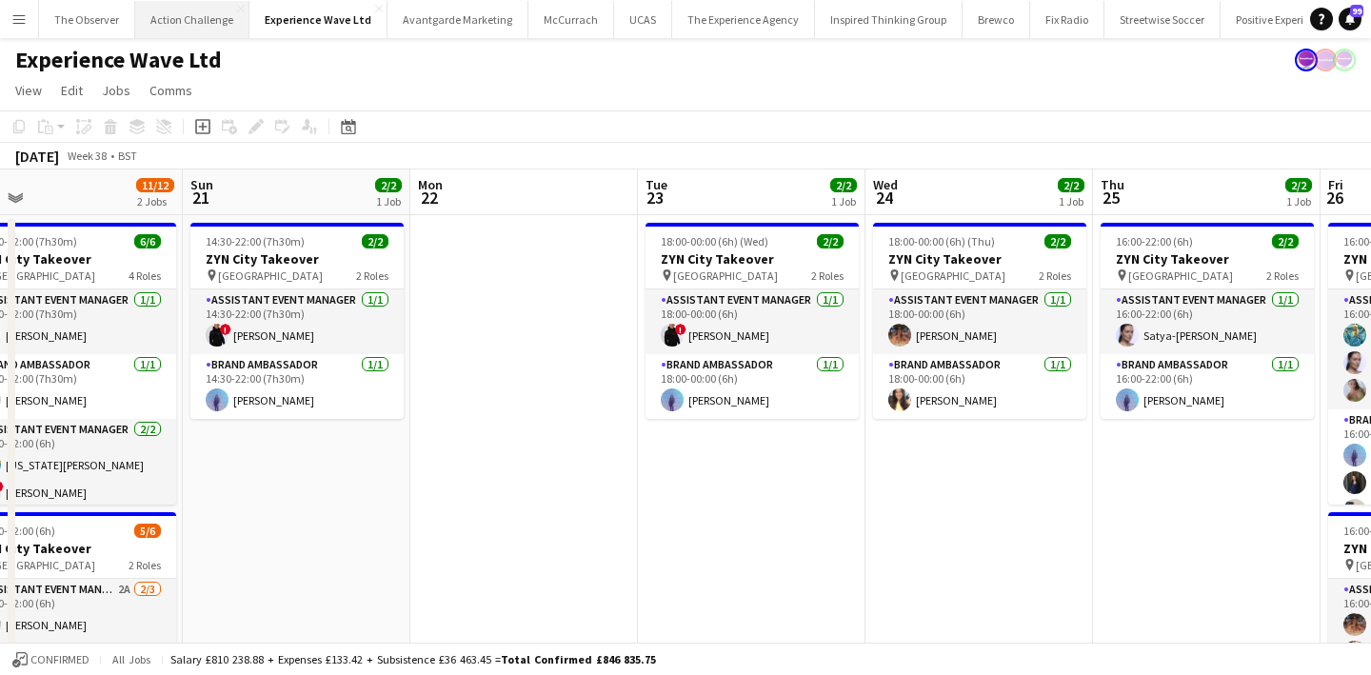
click at [188, 16] on button "Action Challenge Close" at bounding box center [192, 19] width 114 height 37
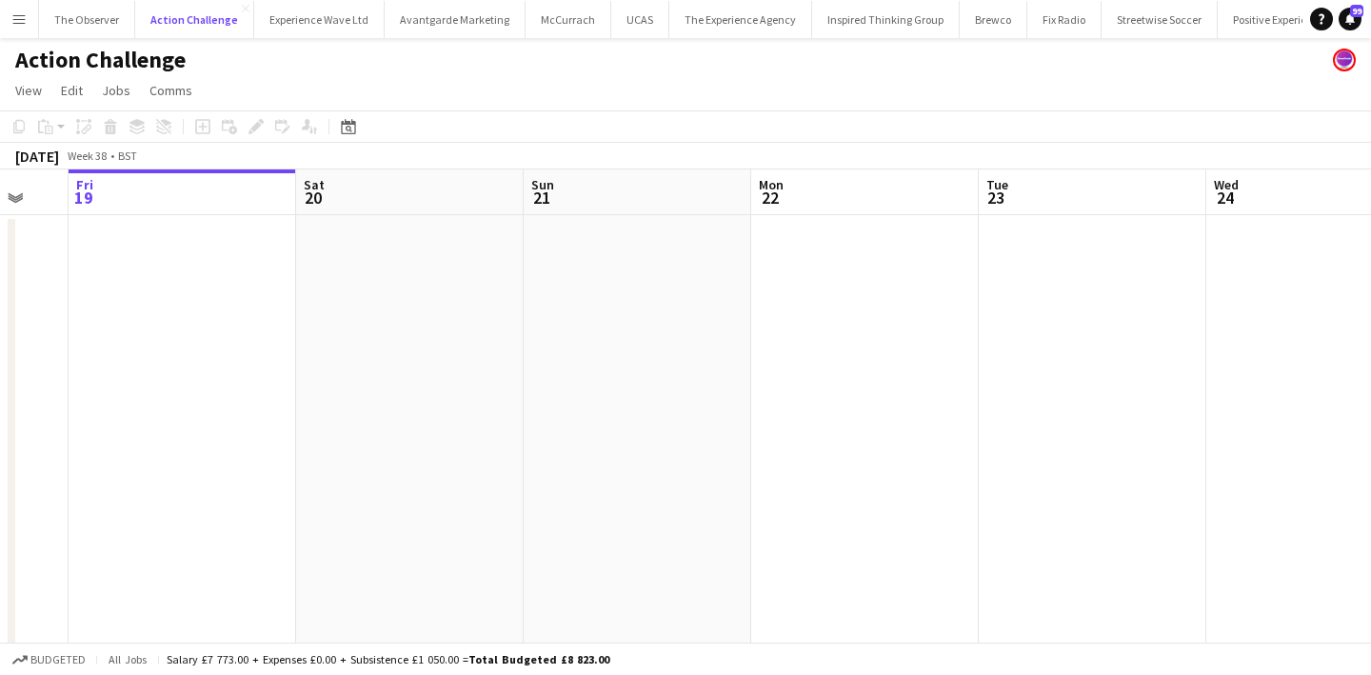
scroll to position [0, 775]
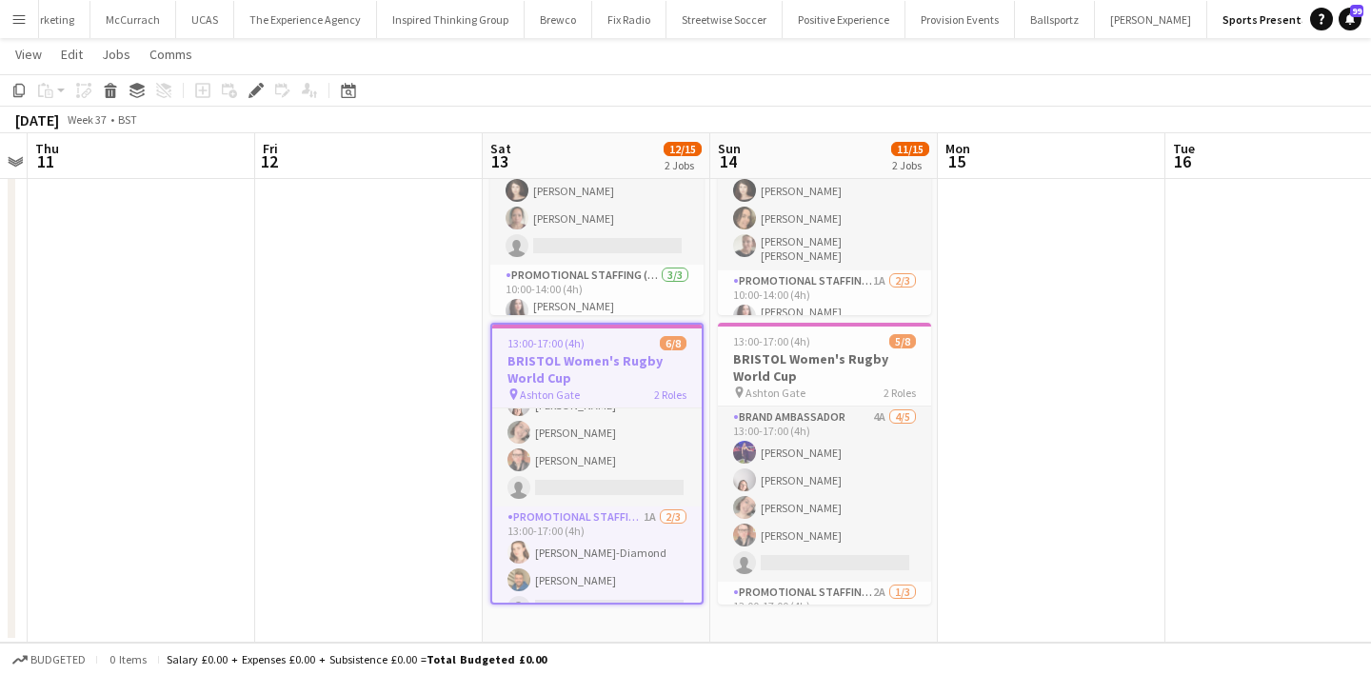
scroll to position [101, 0]
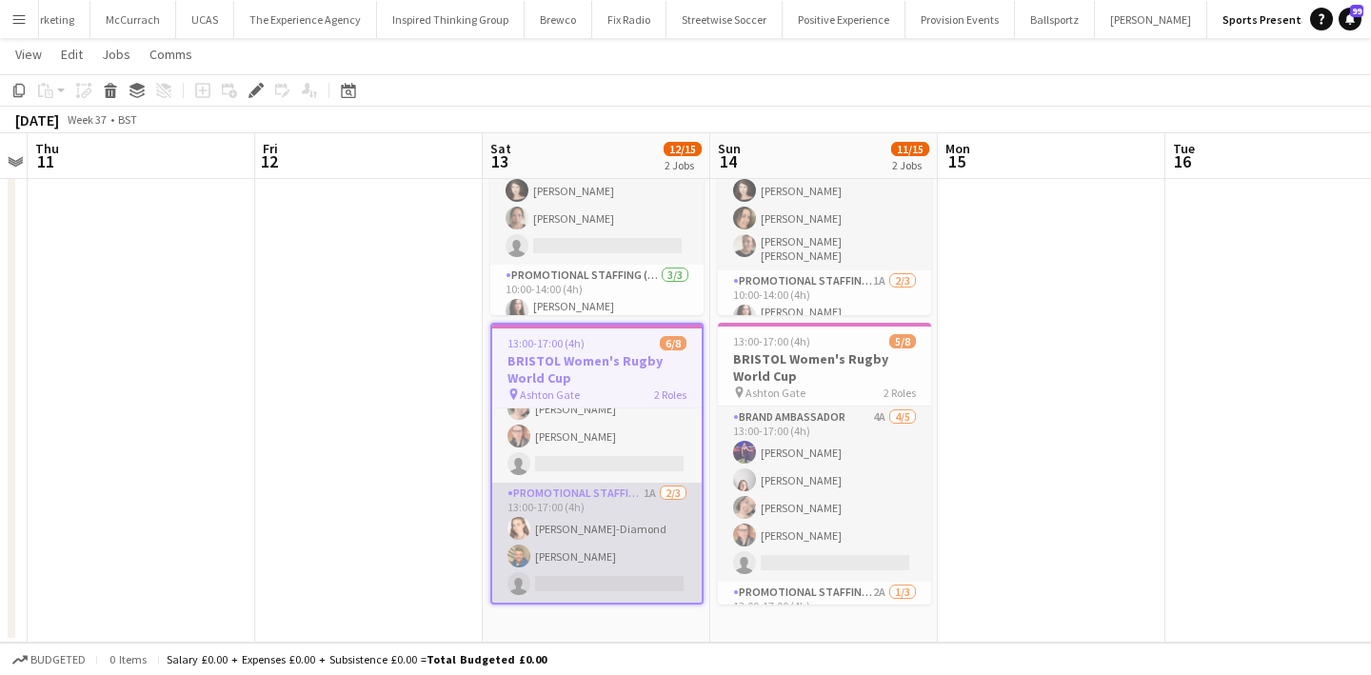
click at [626, 551] on app-card-role "Promotional Staffing (Brand Ambassadors) 1A [DATE] 13:00-17:00 (4h) [PERSON_NAM…" at bounding box center [596, 543] width 209 height 120
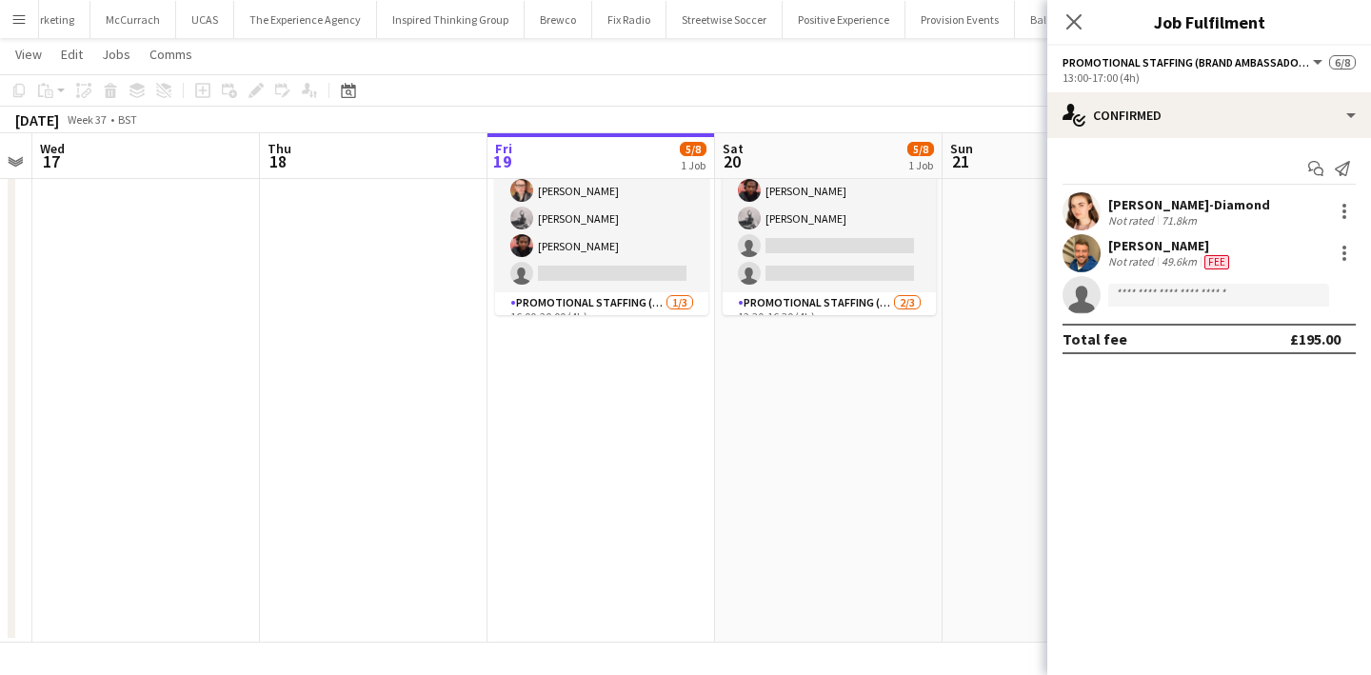
scroll to position [0, 653]
click at [651, 508] on app-date-cell "15:00-20:00 (5h) 5/8 BRISTOL Women's Rugby World Cup pin Ashton Gate 2 Roles Br…" at bounding box center [597, 334] width 227 height 617
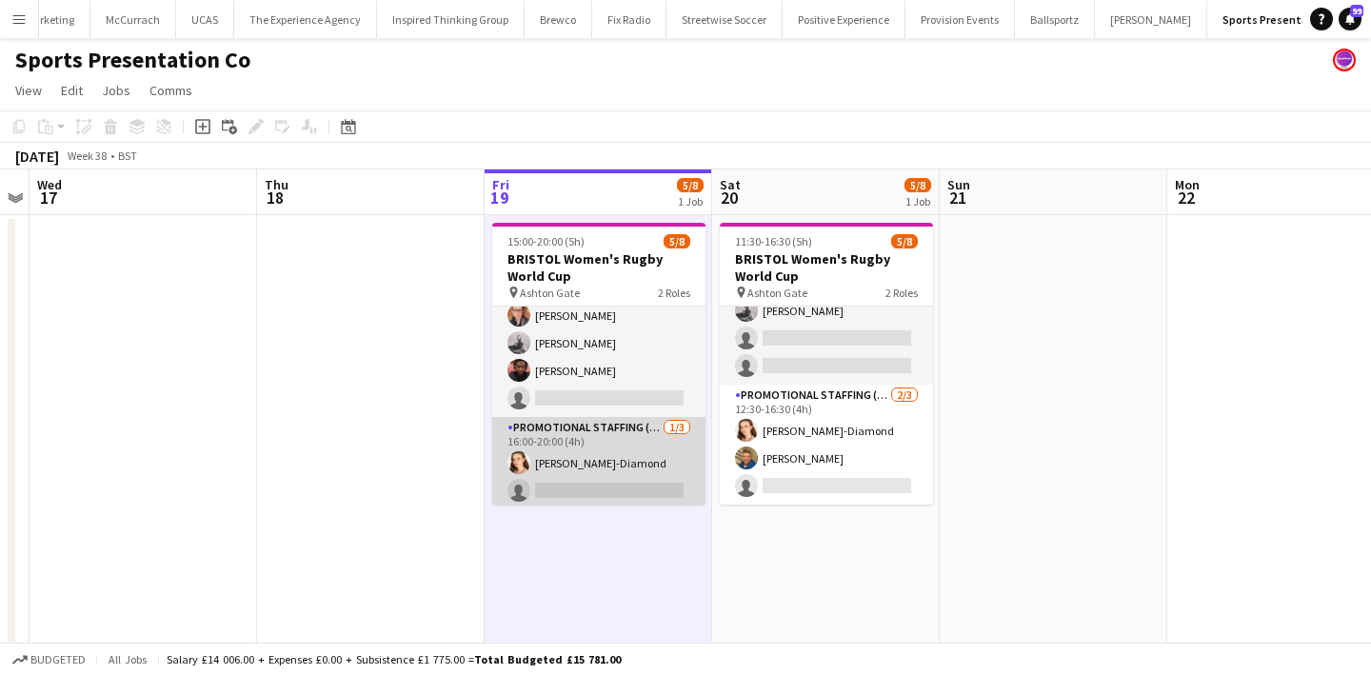
scroll to position [91, 0]
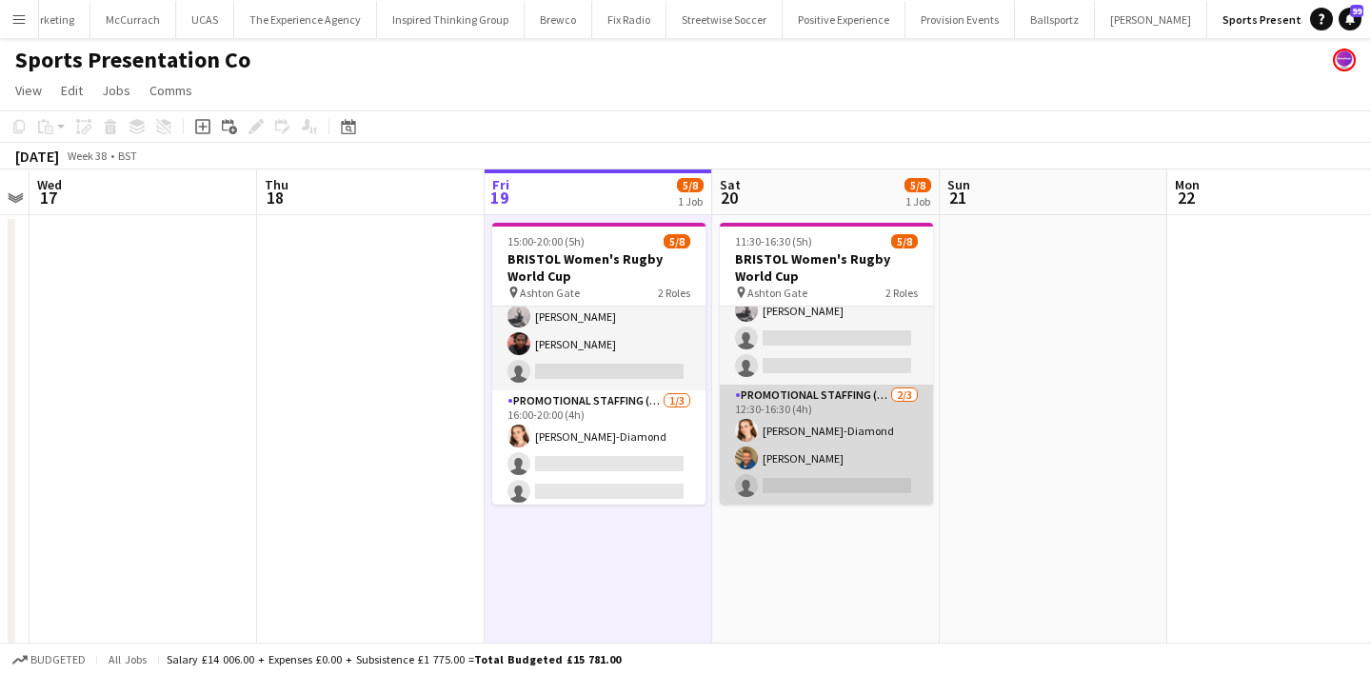
click at [796, 461] on app-card-role "Promotional Staffing (Brand Ambassadors) [DATE] 12:30-16:30 (4h) [PERSON_NAME]-…" at bounding box center [826, 445] width 213 height 120
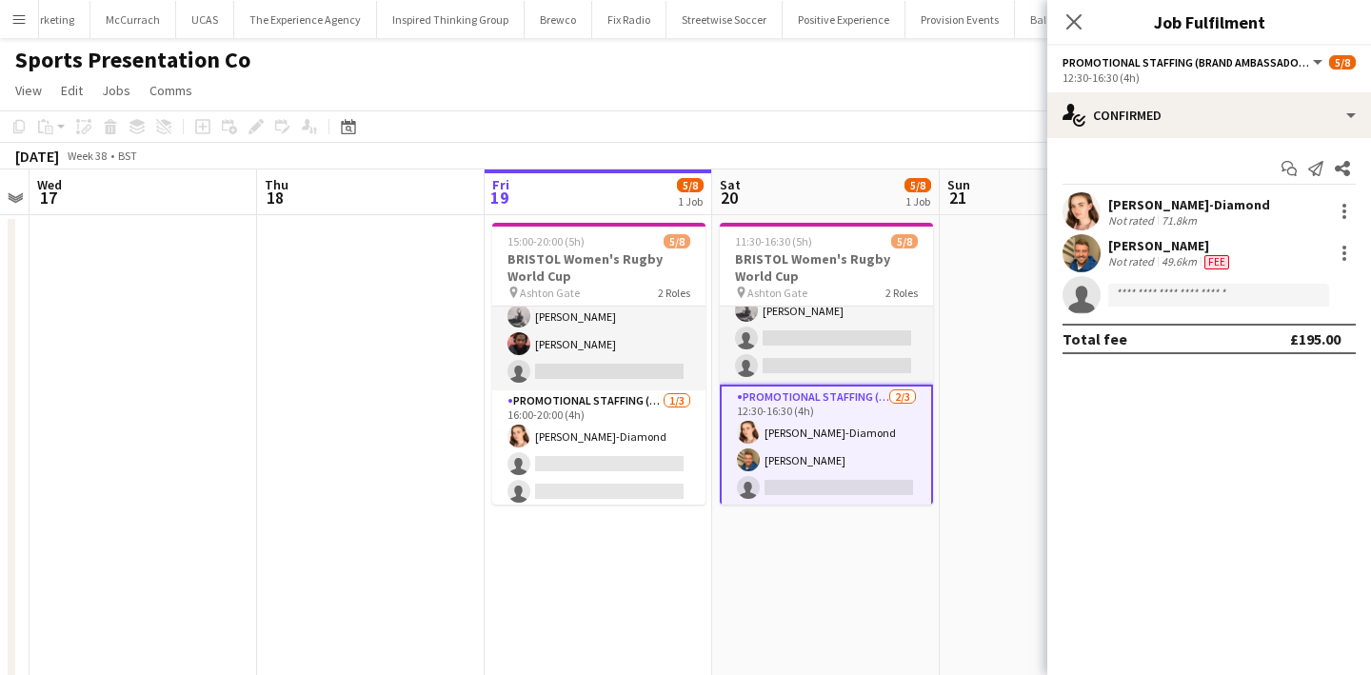
click at [1145, 253] on div "Matthew Howard" at bounding box center [1170, 245] width 125 height 17
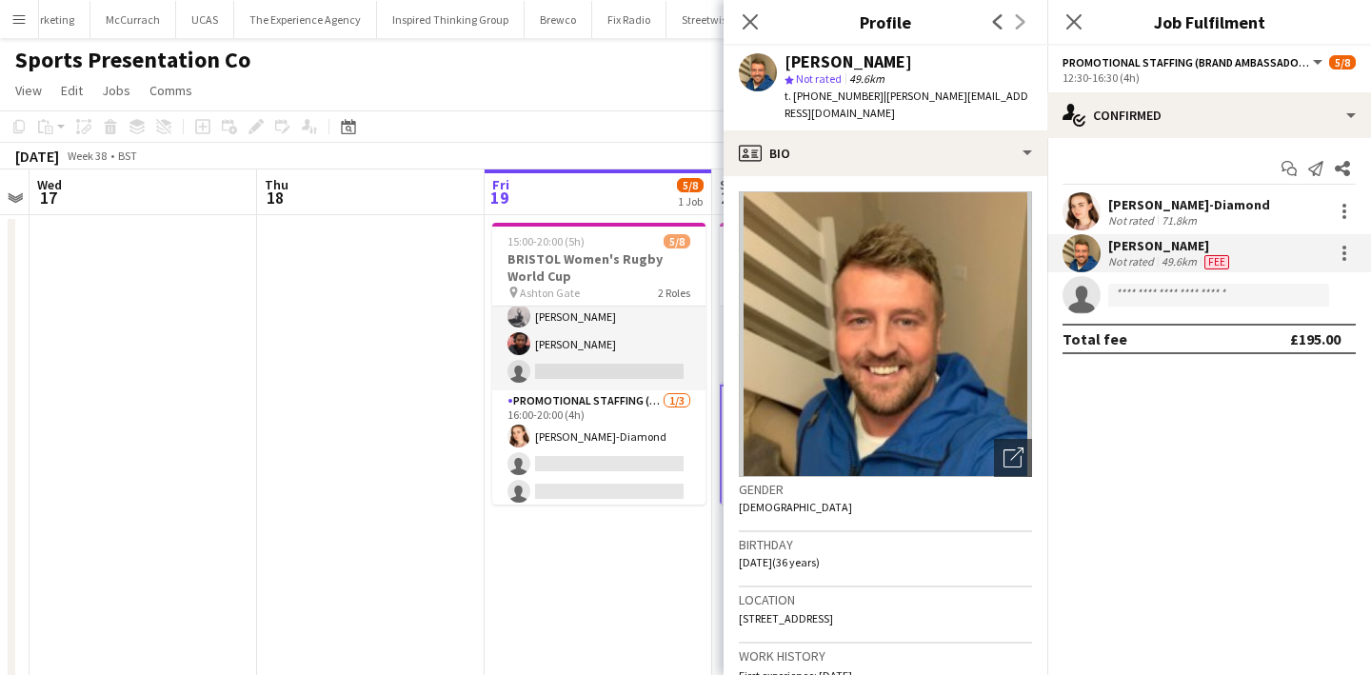
click at [822, 96] on span "t. +447572808151" at bounding box center [833, 96] width 99 height 14
drag, startPoint x: 822, startPoint y: 96, endPoint x: 800, endPoint y: 94, distance: 22.0
click at [800, 94] on span "t. +447572808151" at bounding box center [833, 96] width 99 height 14
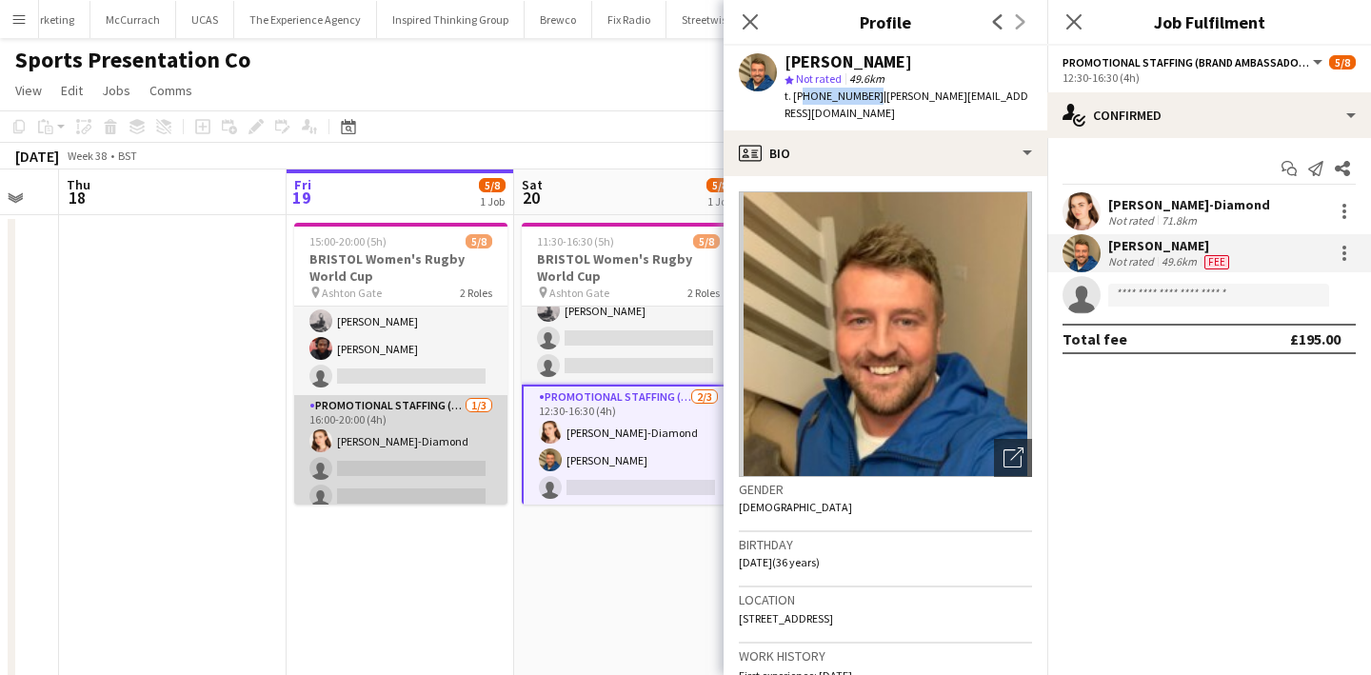
scroll to position [97, 0]
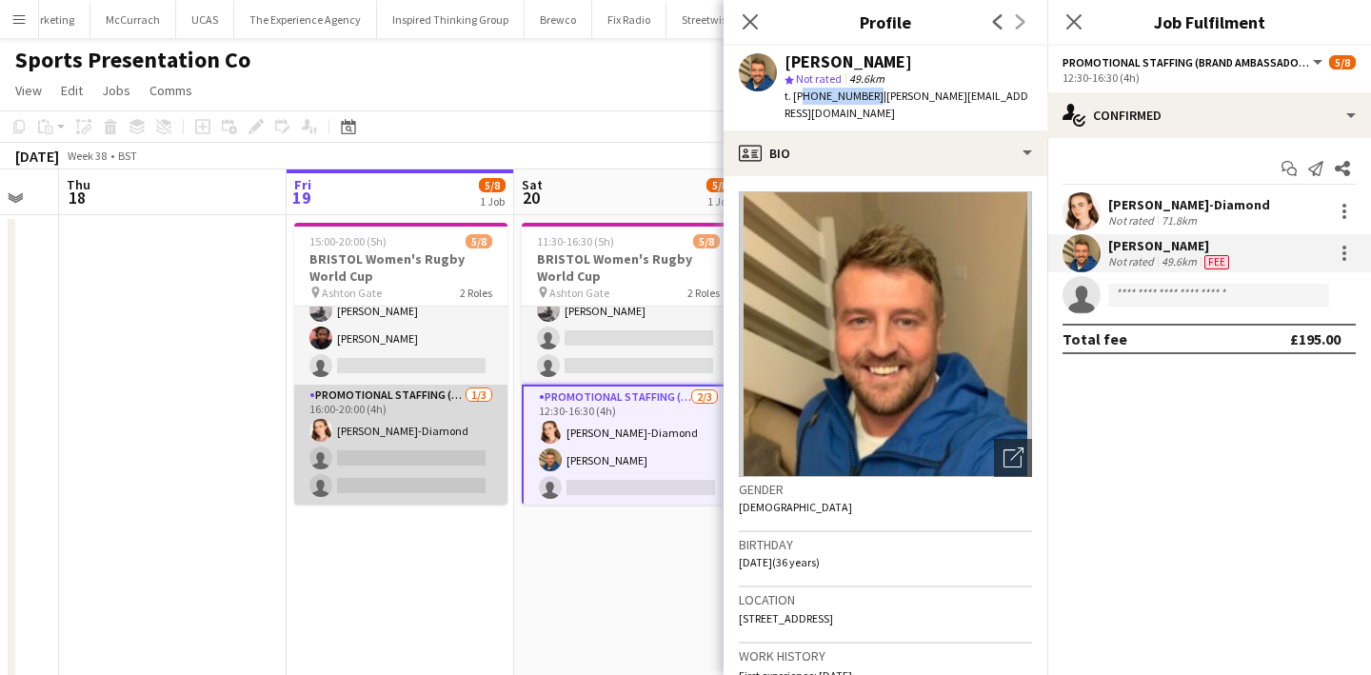
click at [421, 430] on app-card-role "Promotional Staffing (Brand Ambassadors) 1/3 16:00-20:00 (4h) Athena Gibson-Dia…" at bounding box center [400, 445] width 213 height 120
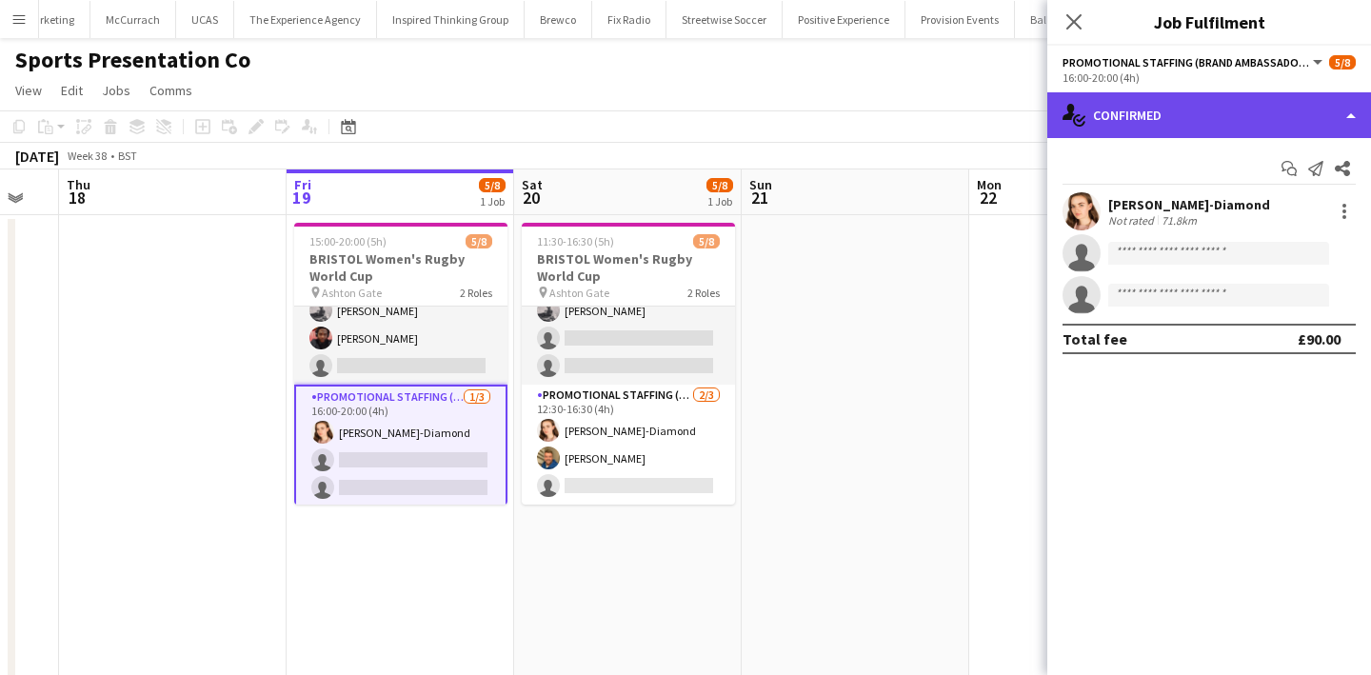
click at [1183, 120] on div "single-neutral-actions-check-2 Confirmed" at bounding box center [1209, 115] width 324 height 46
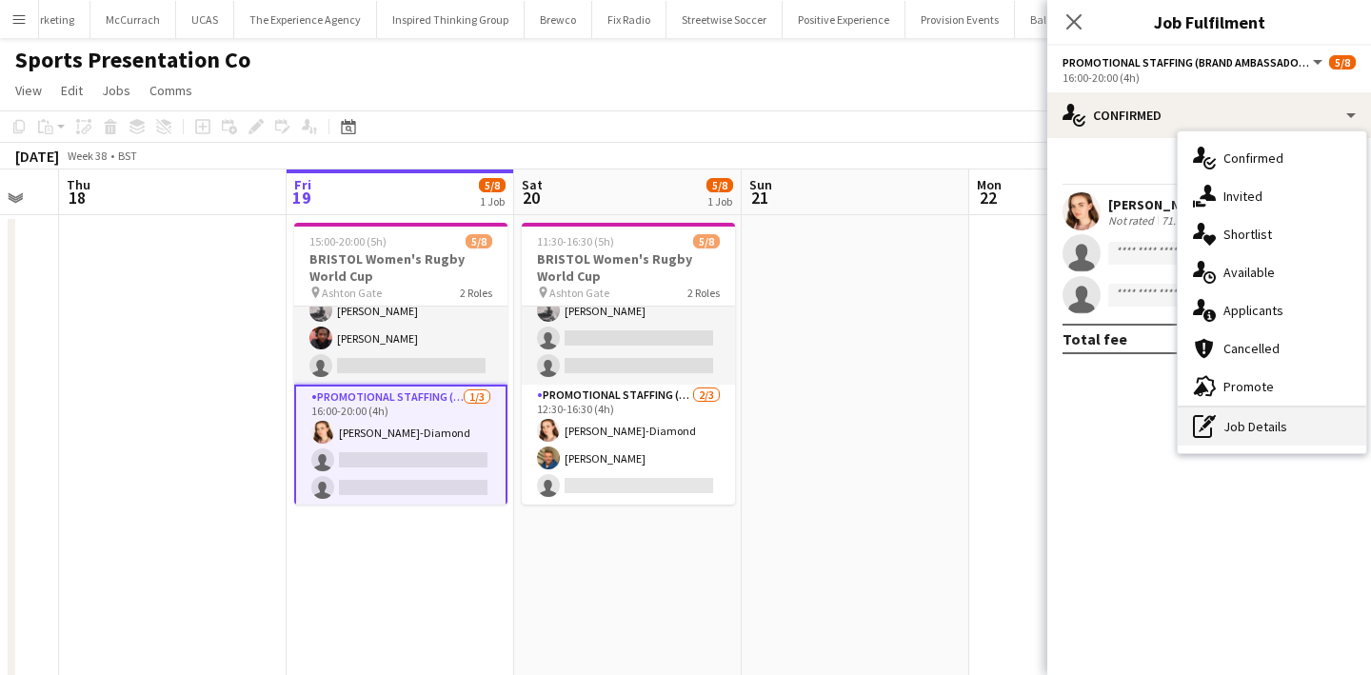
click at [1234, 417] on div "pen-write Job Details" at bounding box center [1271, 426] width 188 height 38
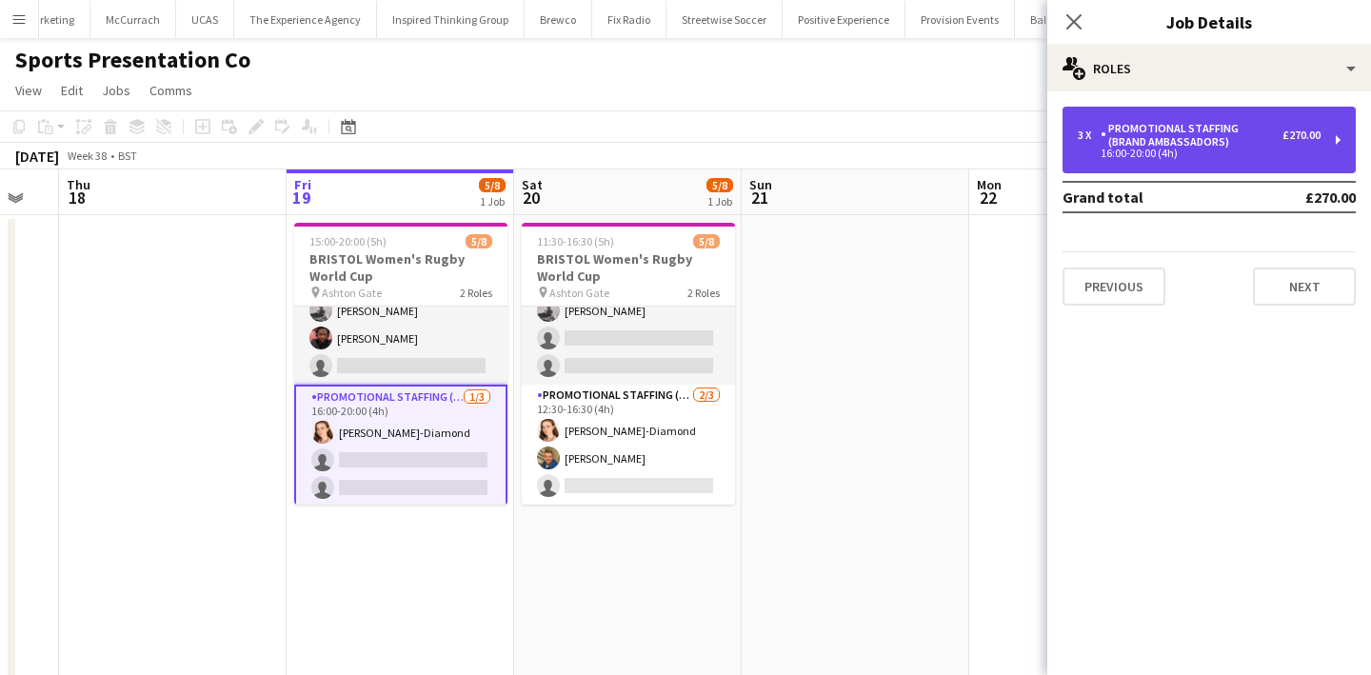
click at [1261, 164] on div "3 x Promotional Staffing (Brand Ambassadors) £270.00 16:00-20:00 (4h)" at bounding box center [1208, 140] width 293 height 67
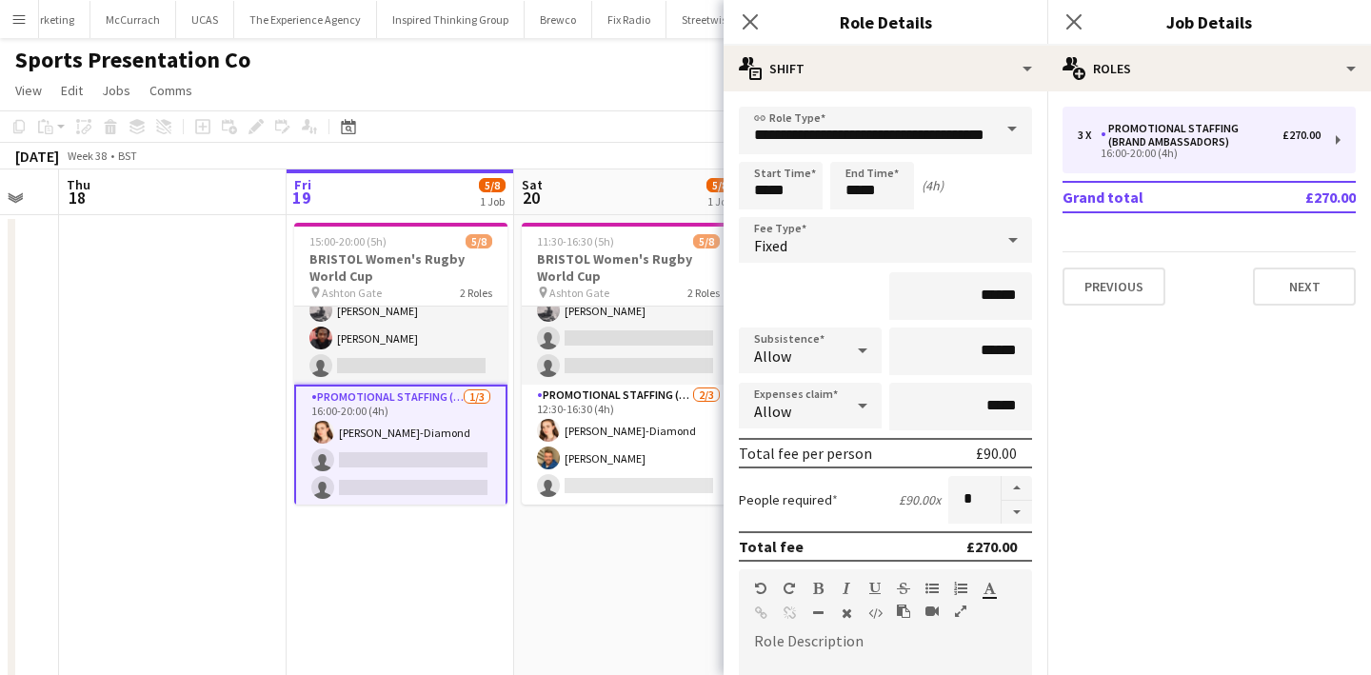
click at [233, 327] on app-date-cell at bounding box center [172, 523] width 227 height 617
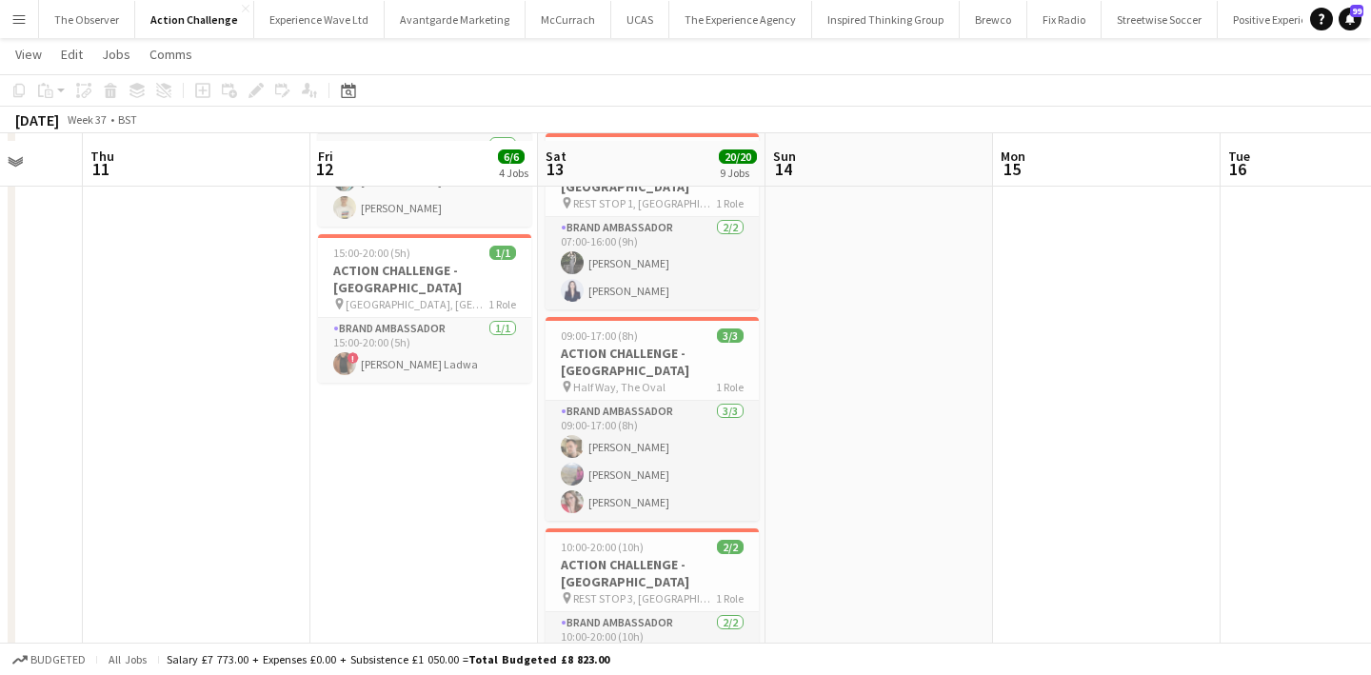
scroll to position [518, 0]
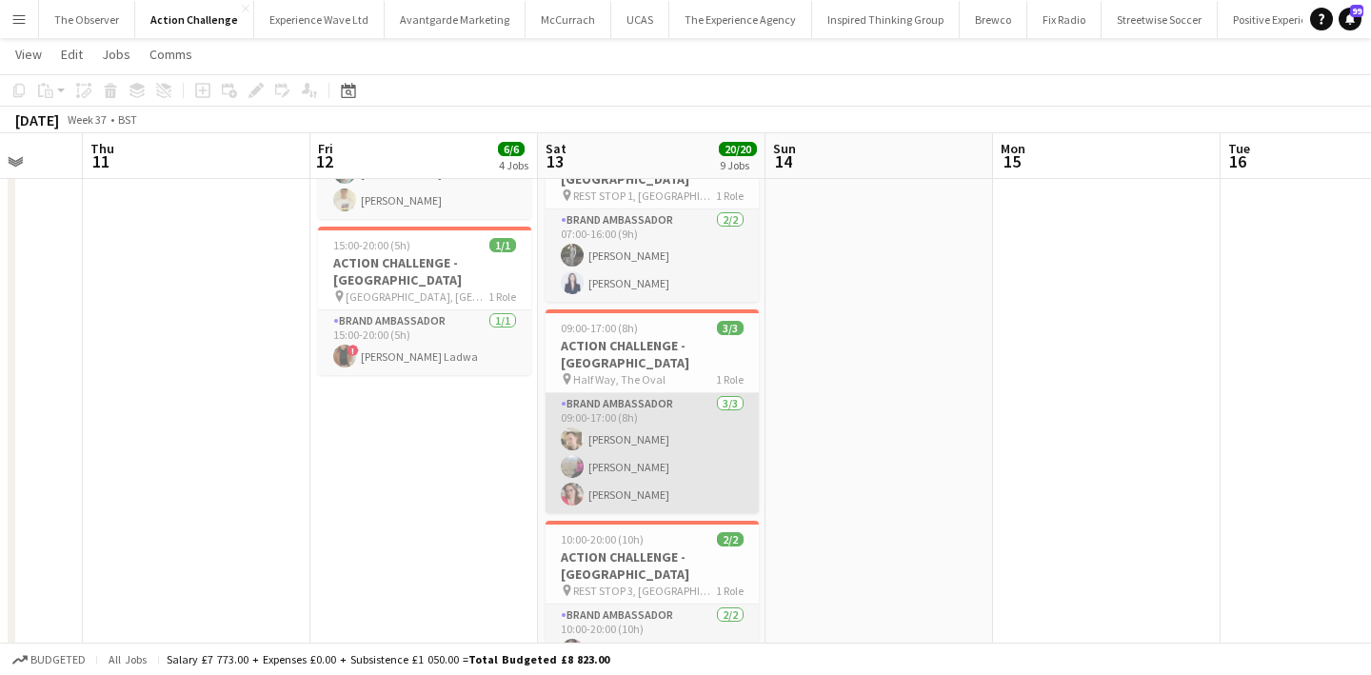
click at [662, 403] on app-card-role "Brand Ambassador [DATE] 09:00-17:00 (8h) [PERSON_NAME] [PERSON_NAME] [PERSON_NA…" at bounding box center [651, 453] width 213 height 120
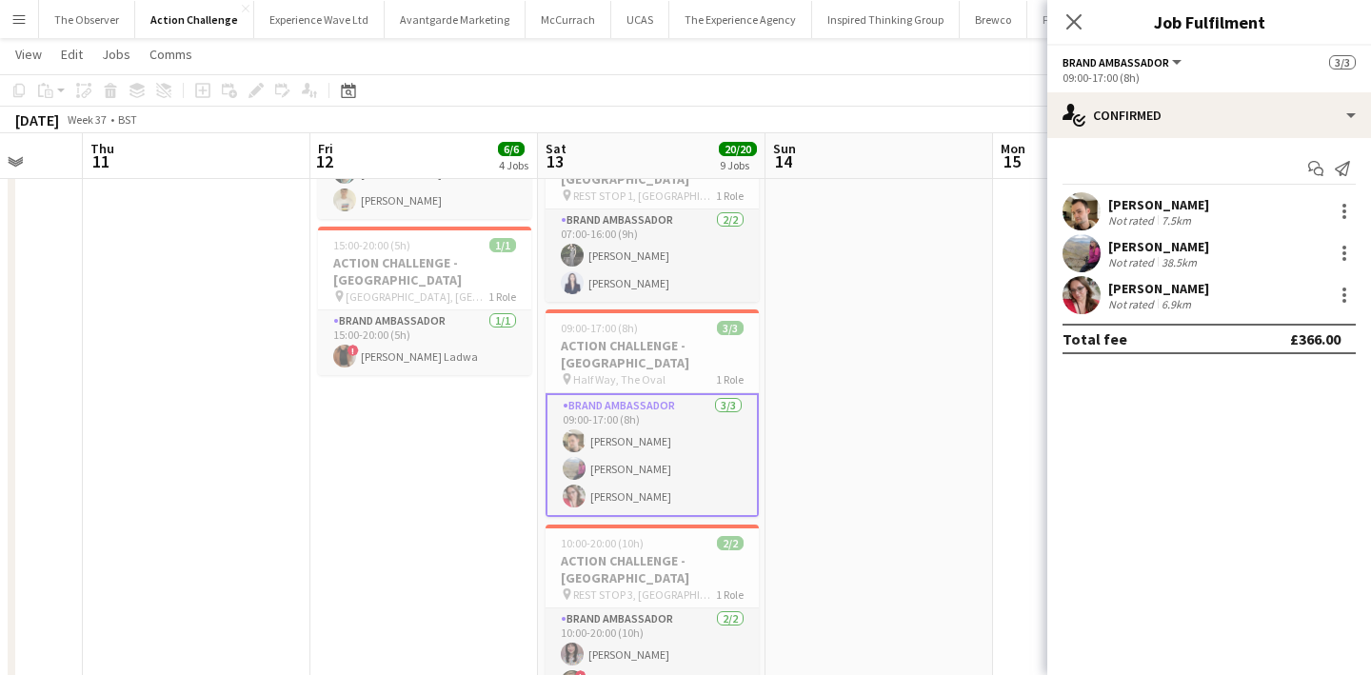
click at [1077, 216] on app-user-avatar at bounding box center [1081, 211] width 38 height 38
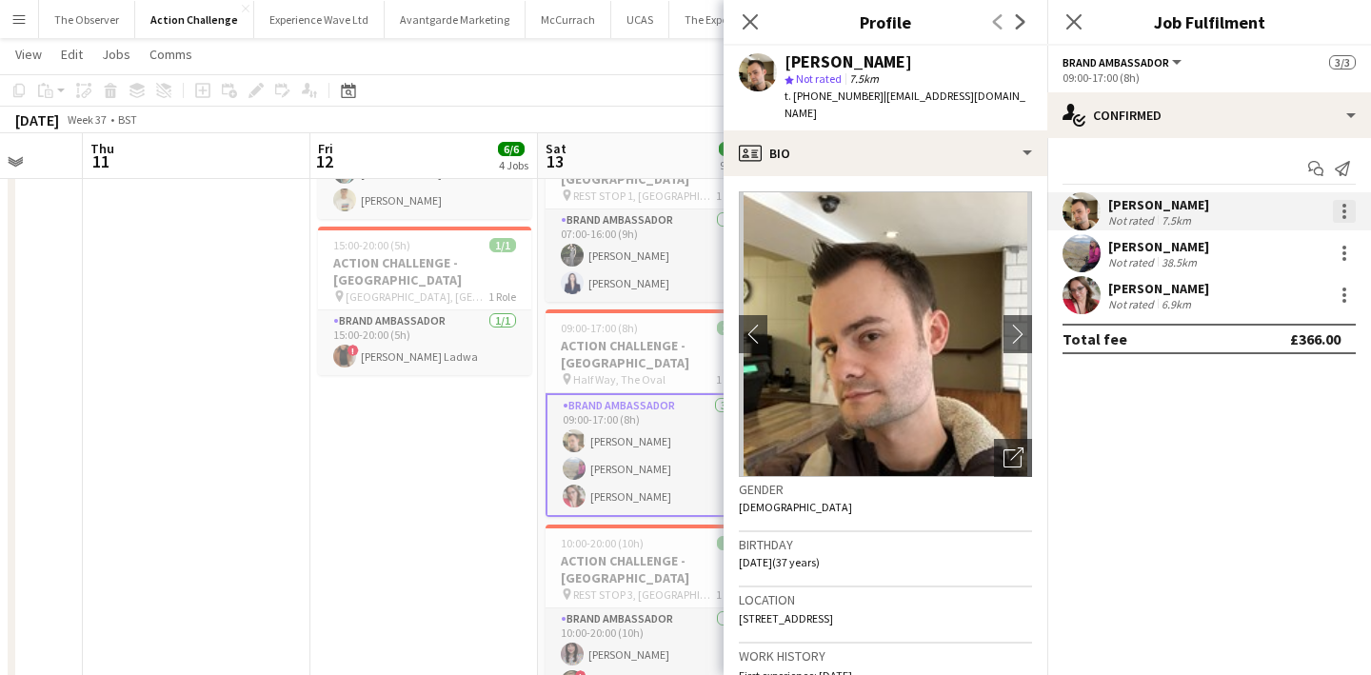
click at [1345, 217] on div at bounding box center [1344, 217] width 4 height 4
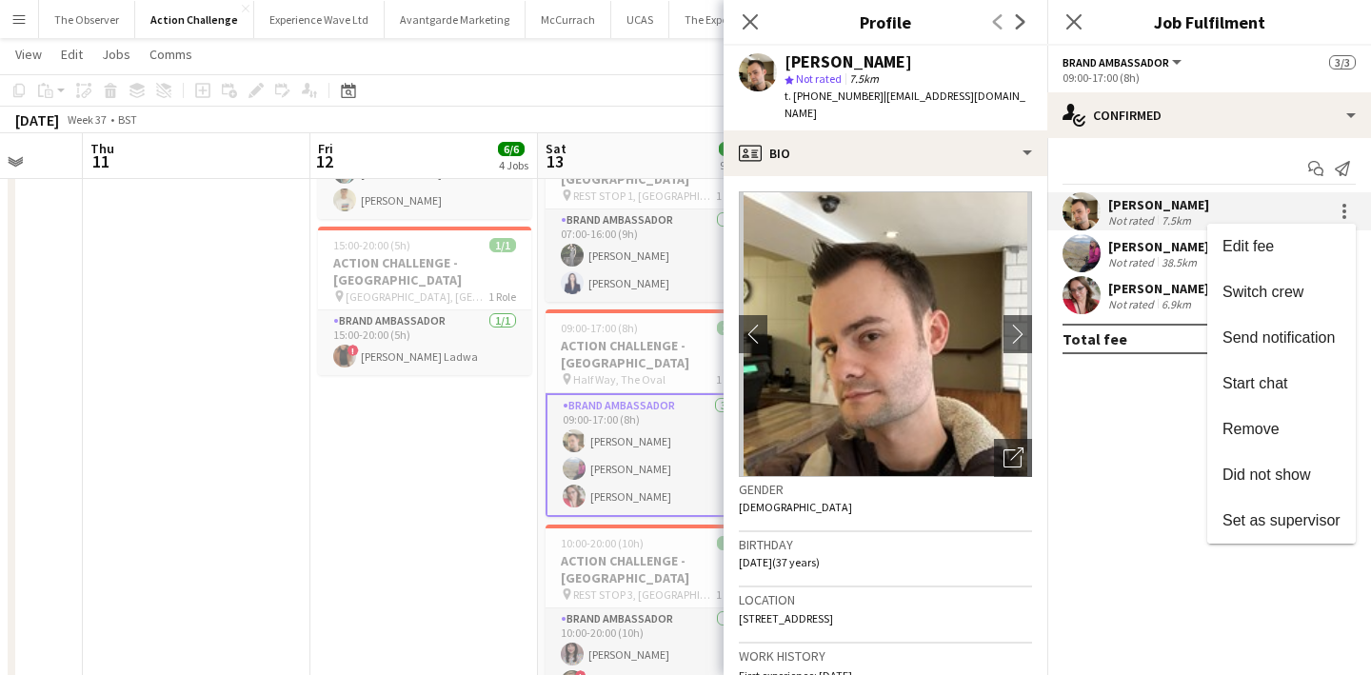
click at [586, 303] on div at bounding box center [685, 337] width 1371 height 675
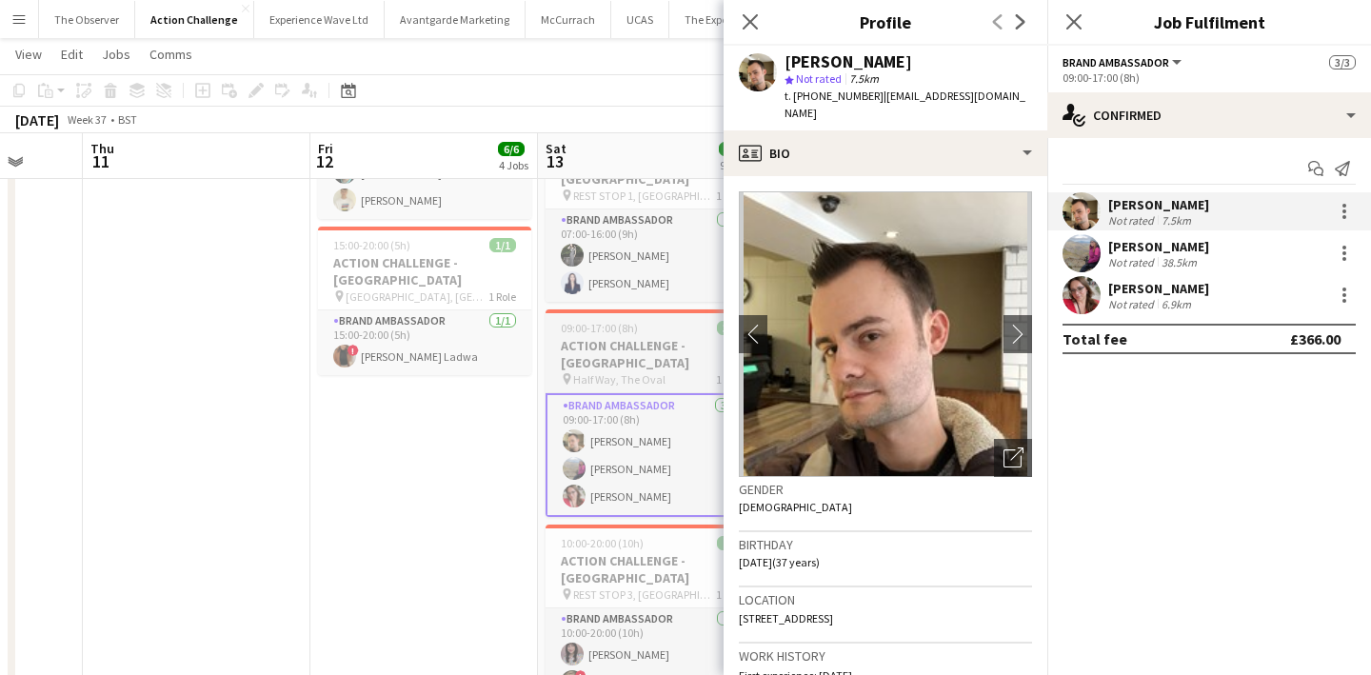
click at [623, 337] on h3 "ACTION CHALLENGE - [GEOGRAPHIC_DATA]" at bounding box center [651, 354] width 213 height 34
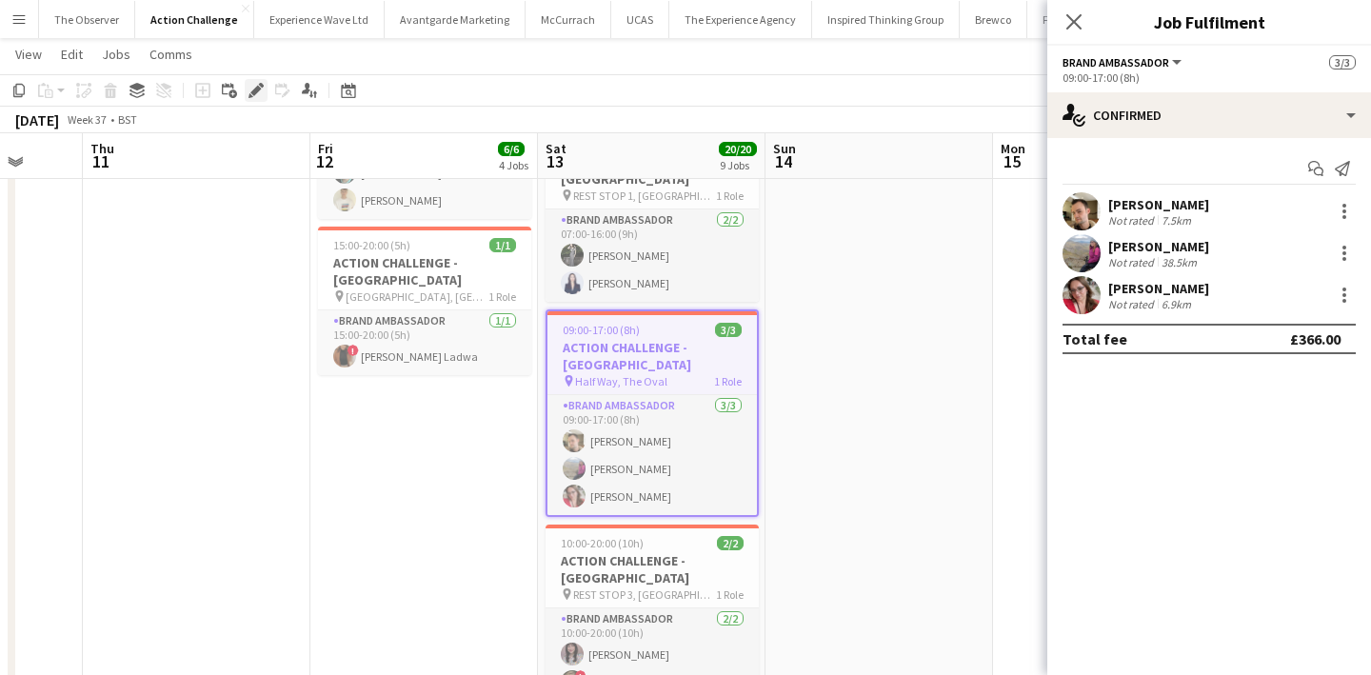
click at [248, 90] on icon "Edit" at bounding box center [255, 90] width 15 height 15
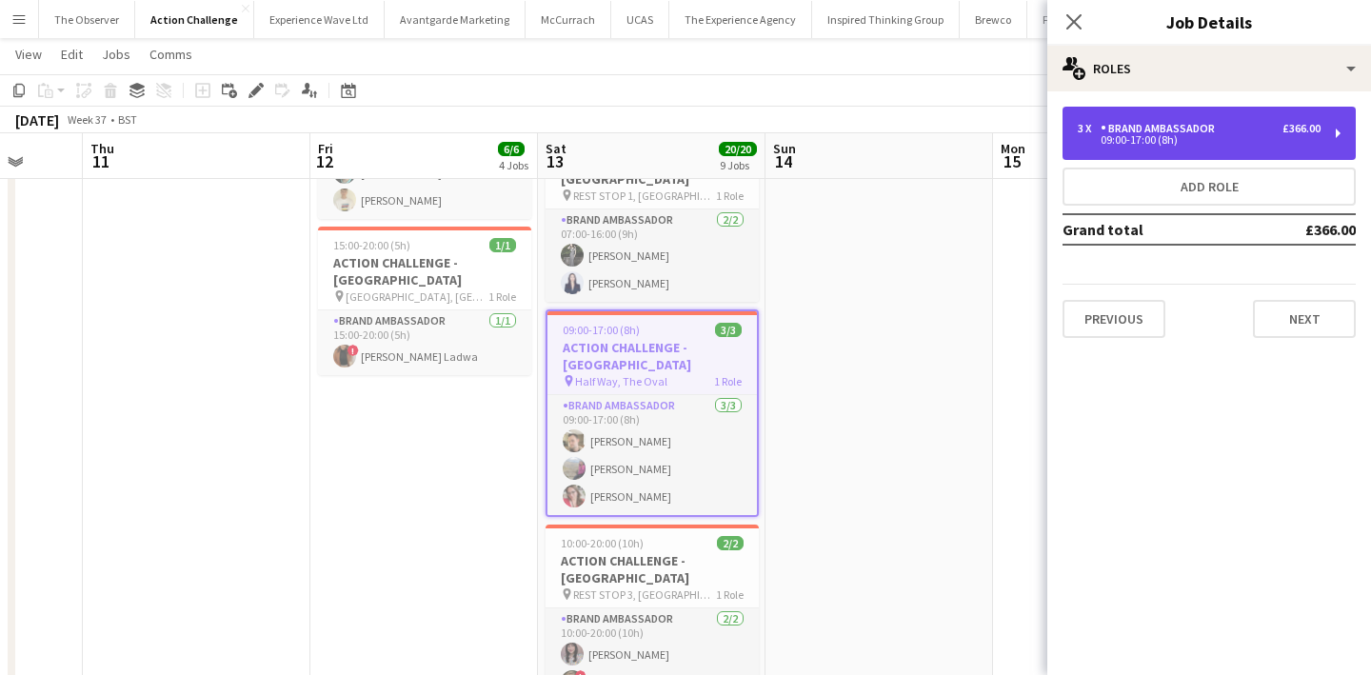
click at [1175, 130] on div "Brand Ambassador" at bounding box center [1161, 128] width 122 height 13
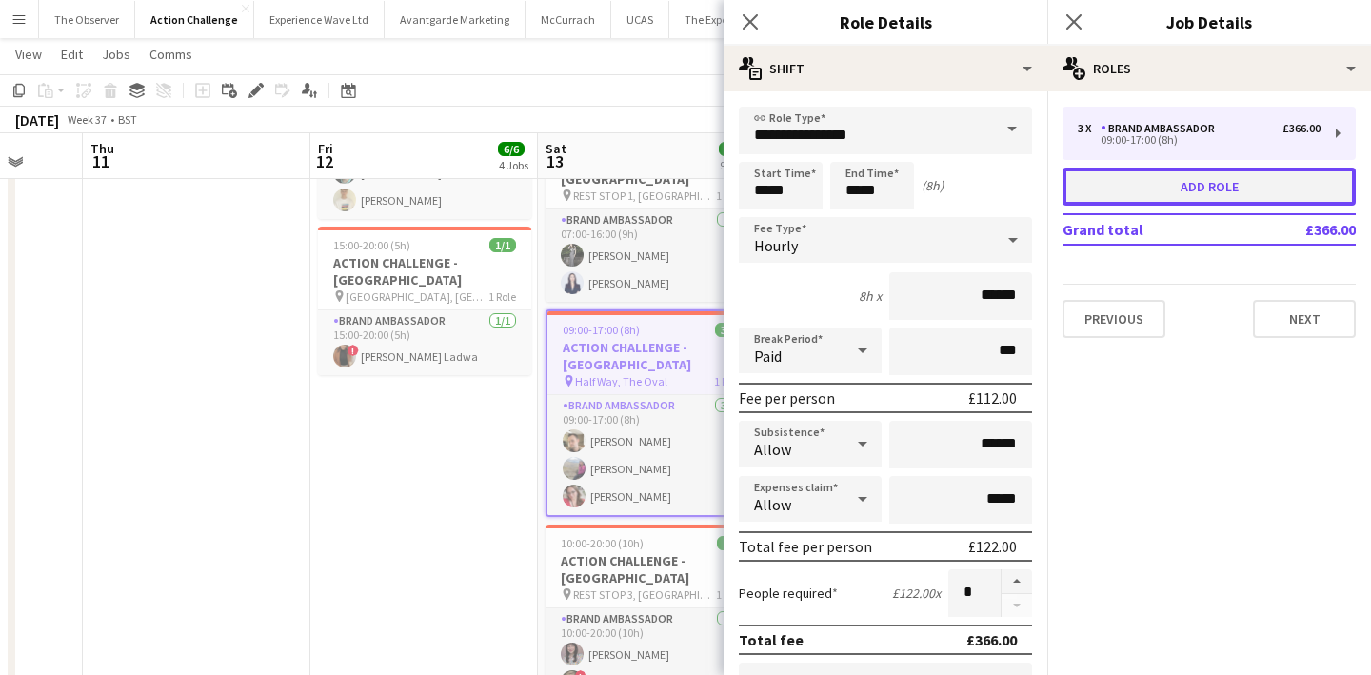
click at [1150, 178] on button "Add role" at bounding box center [1208, 187] width 293 height 38
type input "**********"
type input "*****"
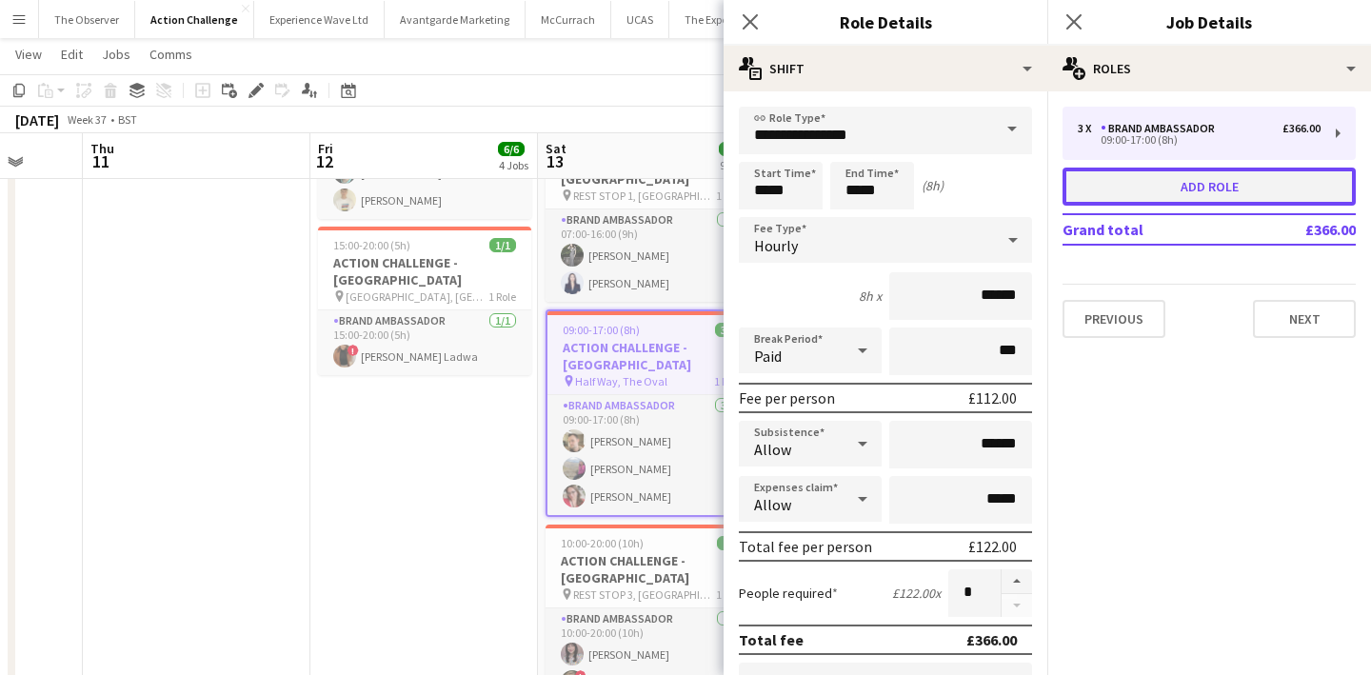
type input "*****"
type input "*"
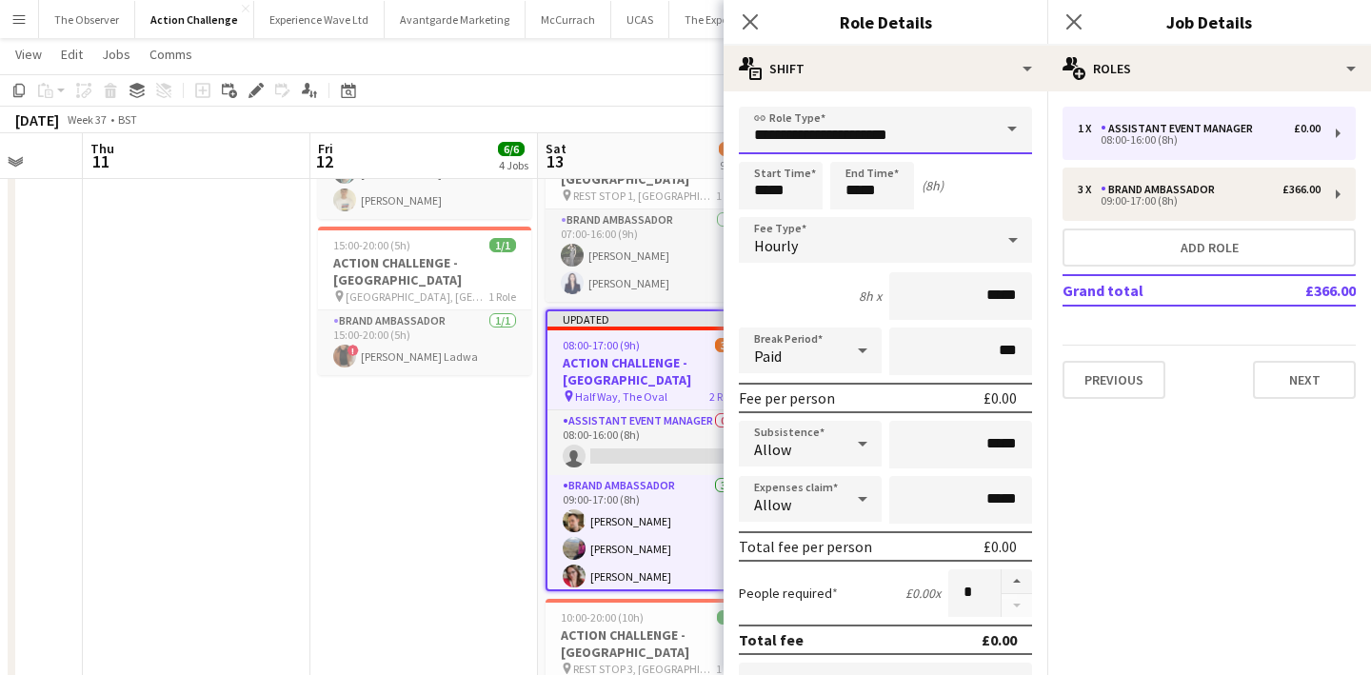
click at [923, 125] on input "**********" at bounding box center [885, 131] width 293 height 48
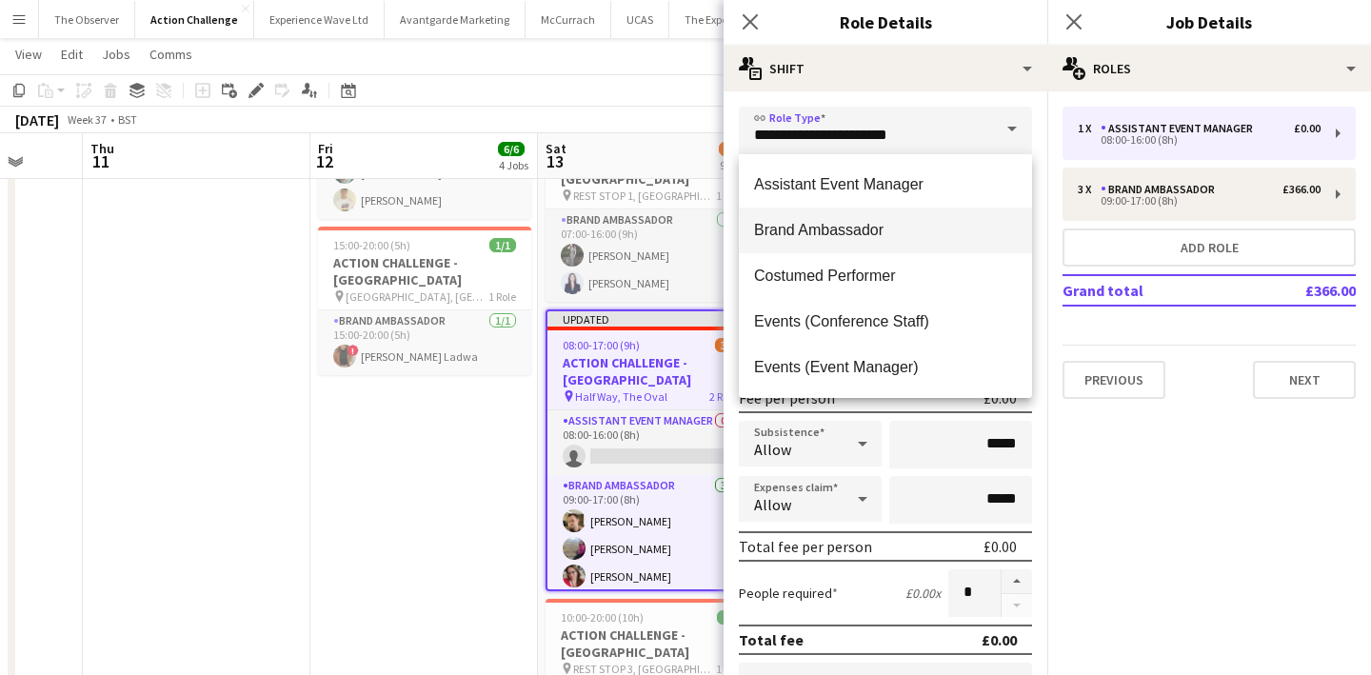
click at [871, 227] on span "Brand Ambassador" at bounding box center [885, 230] width 263 height 18
type input "**********"
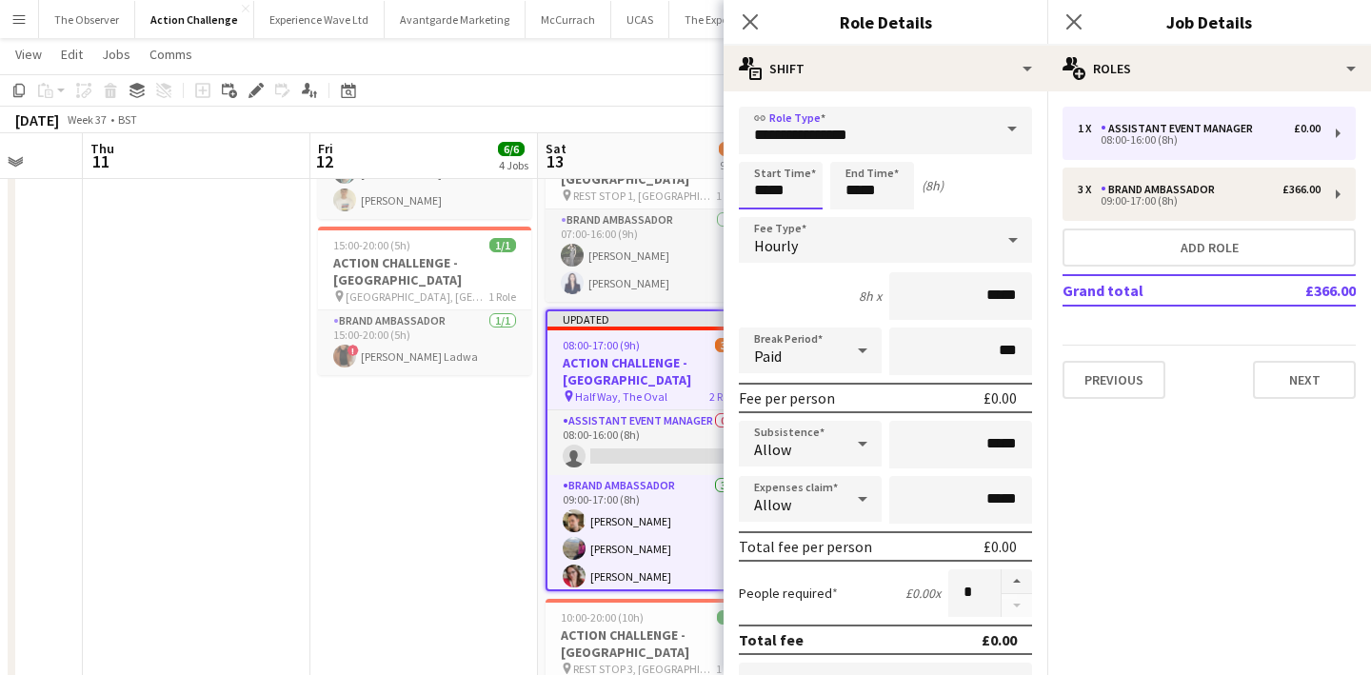
click at [776, 169] on input "*****" at bounding box center [781, 186] width 84 height 48
type input "*****"
click at [761, 154] on div at bounding box center [761, 152] width 38 height 19
click at [868, 222] on div "Hourly" at bounding box center [866, 240] width 255 height 46
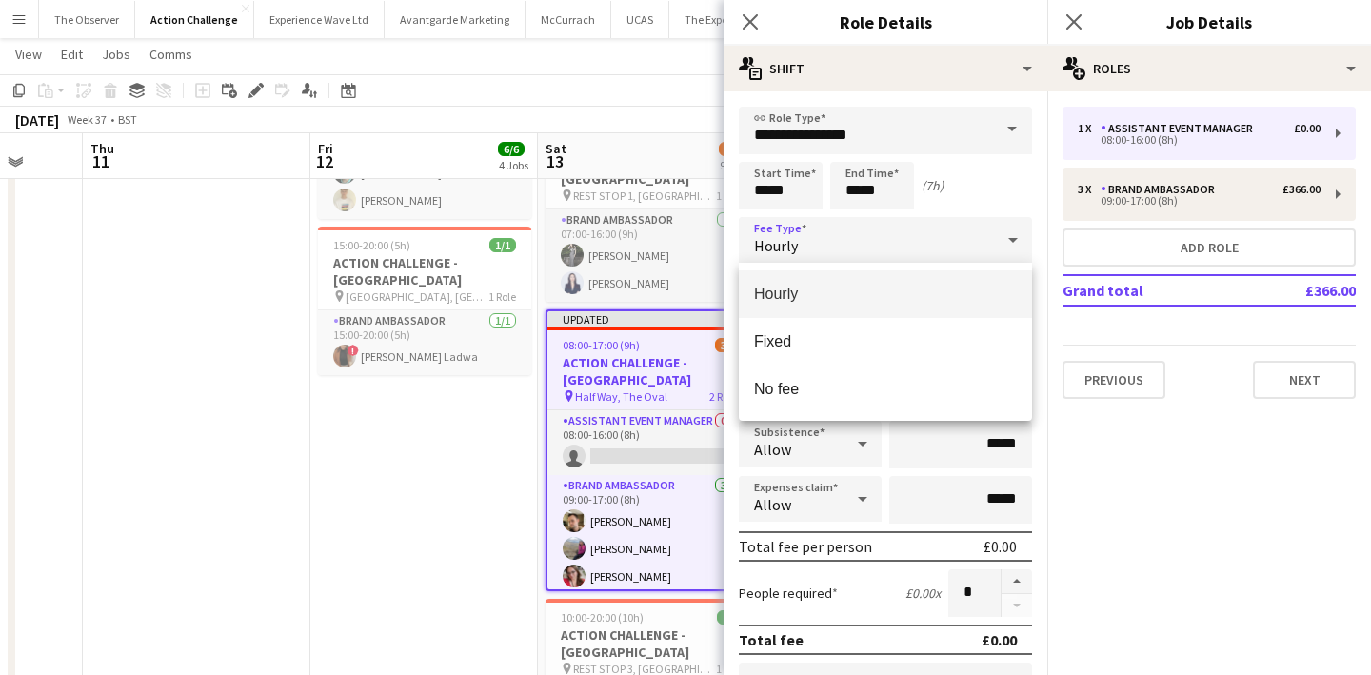
click at [859, 197] on div at bounding box center [685, 337] width 1371 height 675
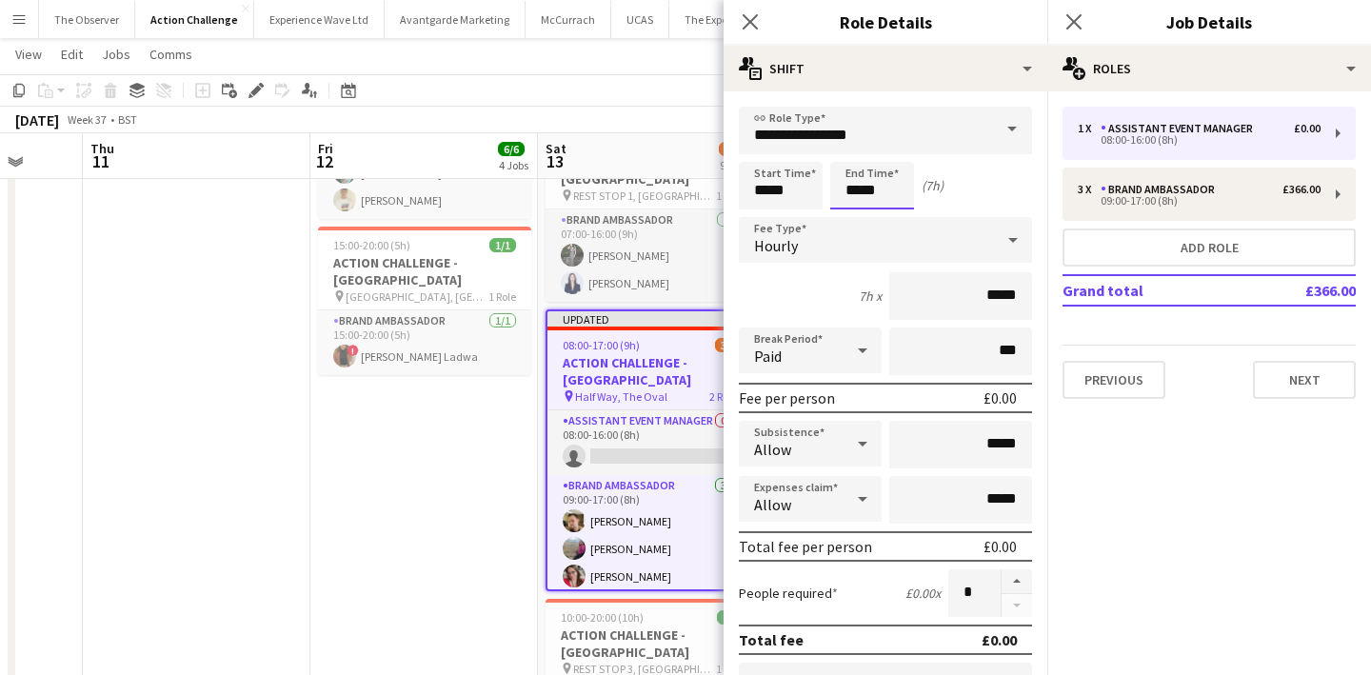
click at [859, 187] on input "*****" at bounding box center [872, 186] width 84 height 48
click at [859, 212] on div at bounding box center [853, 218] width 38 height 19
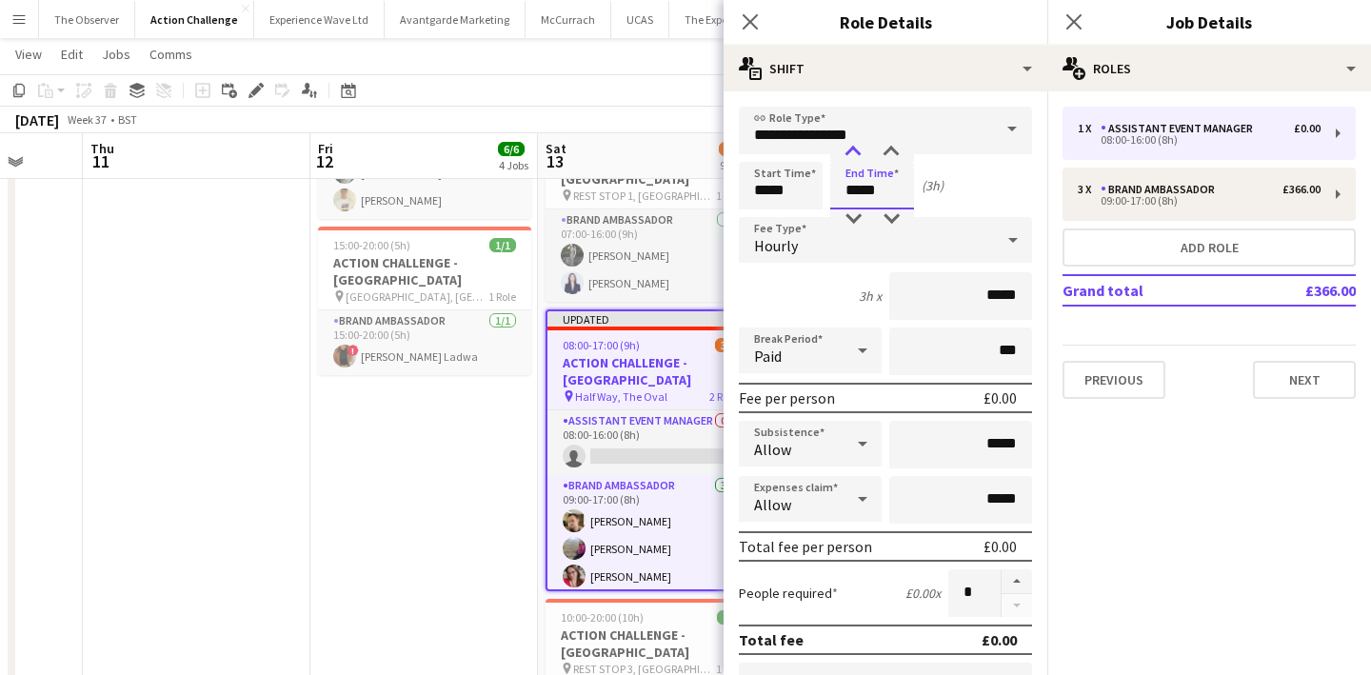
type input "*****"
click at [840, 147] on div at bounding box center [853, 152] width 38 height 19
click at [963, 243] on div "Hourly" at bounding box center [866, 240] width 255 height 46
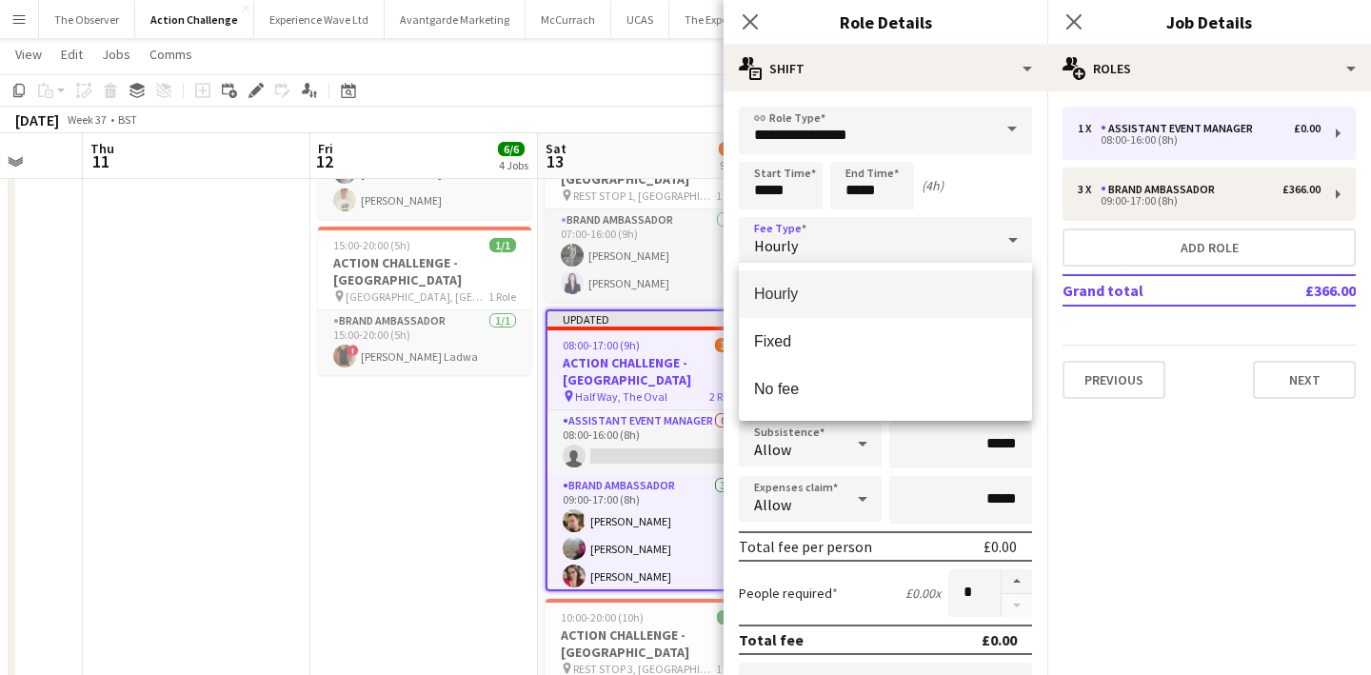
click at [956, 304] on mat-option "Hourly" at bounding box center [885, 294] width 293 height 48
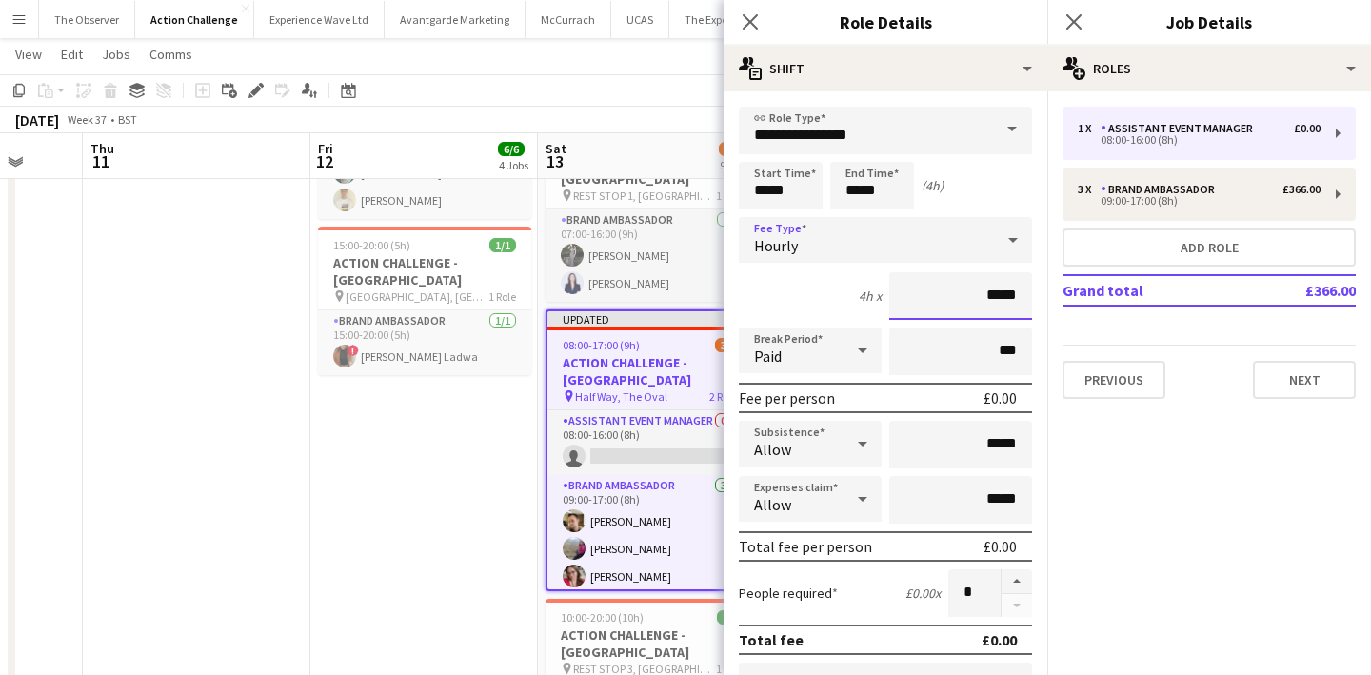
click at [1002, 295] on input "*****" at bounding box center [960, 296] width 143 height 48
type input "******"
click at [1009, 436] on input "*****" at bounding box center [960, 445] width 143 height 48
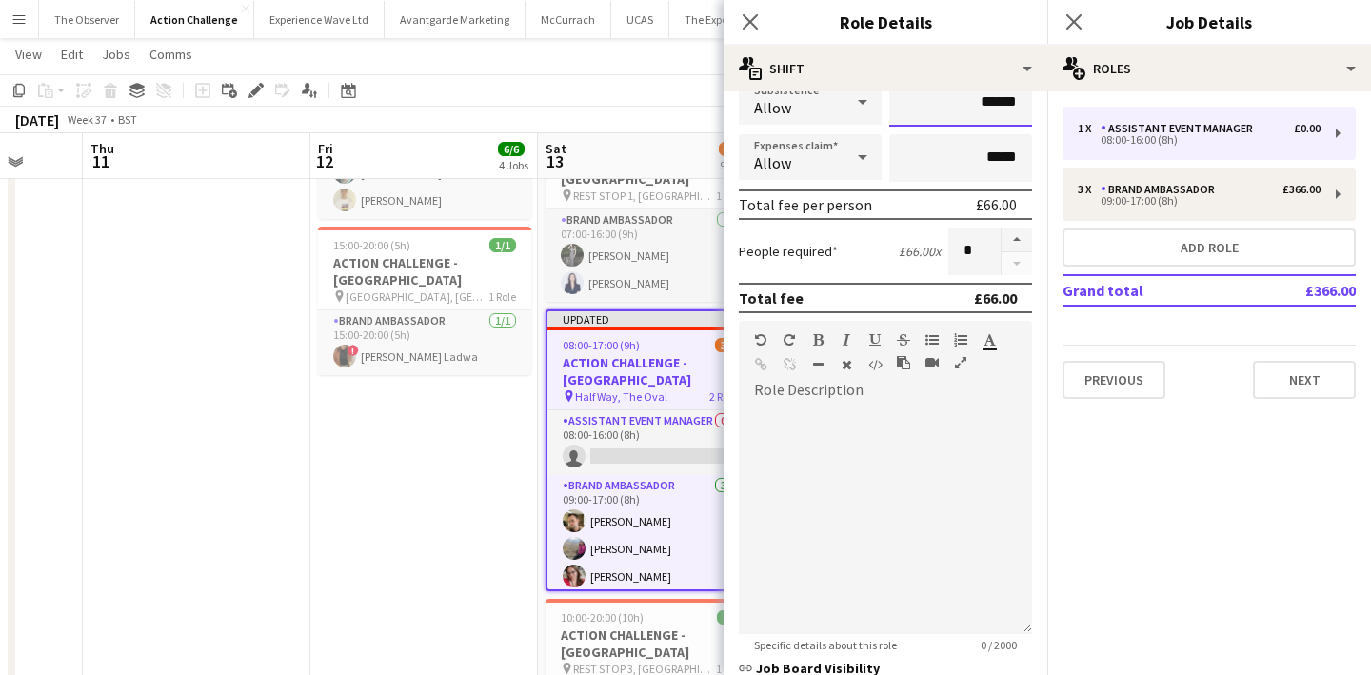
scroll to position [614, 0]
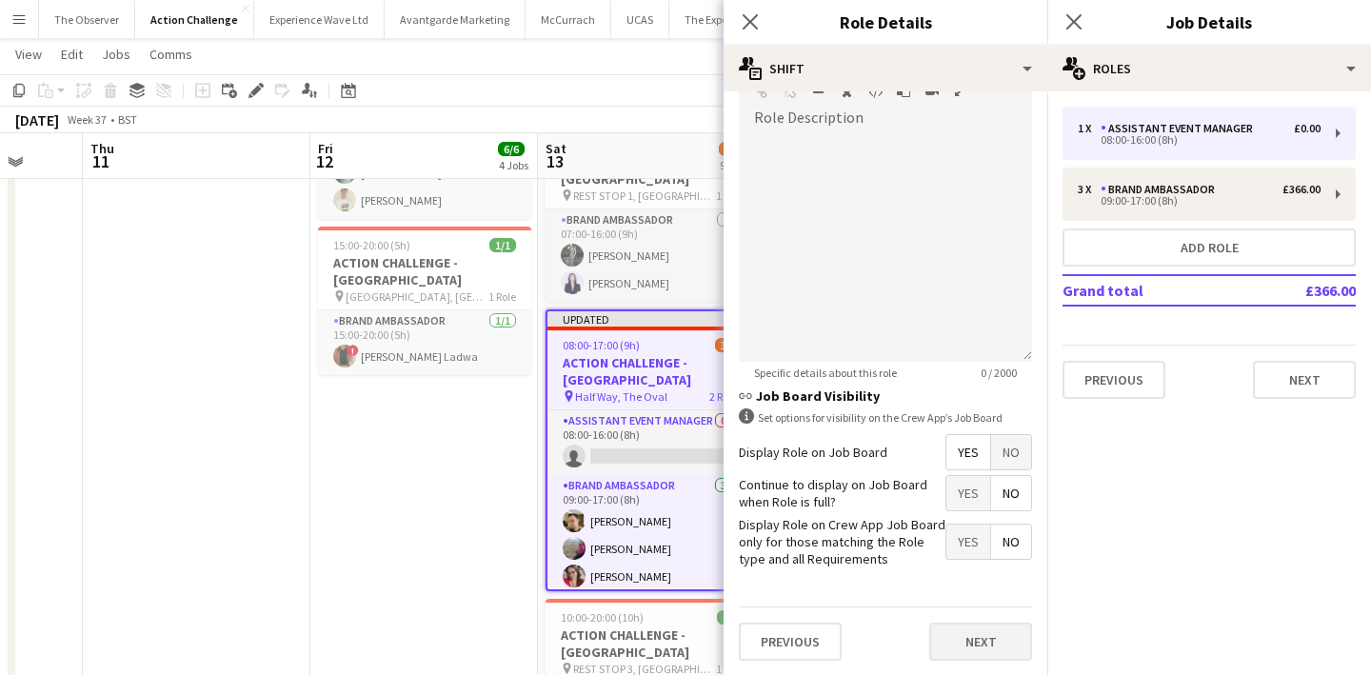
type input "******"
click at [994, 641] on button "Next" at bounding box center [980, 642] width 103 height 38
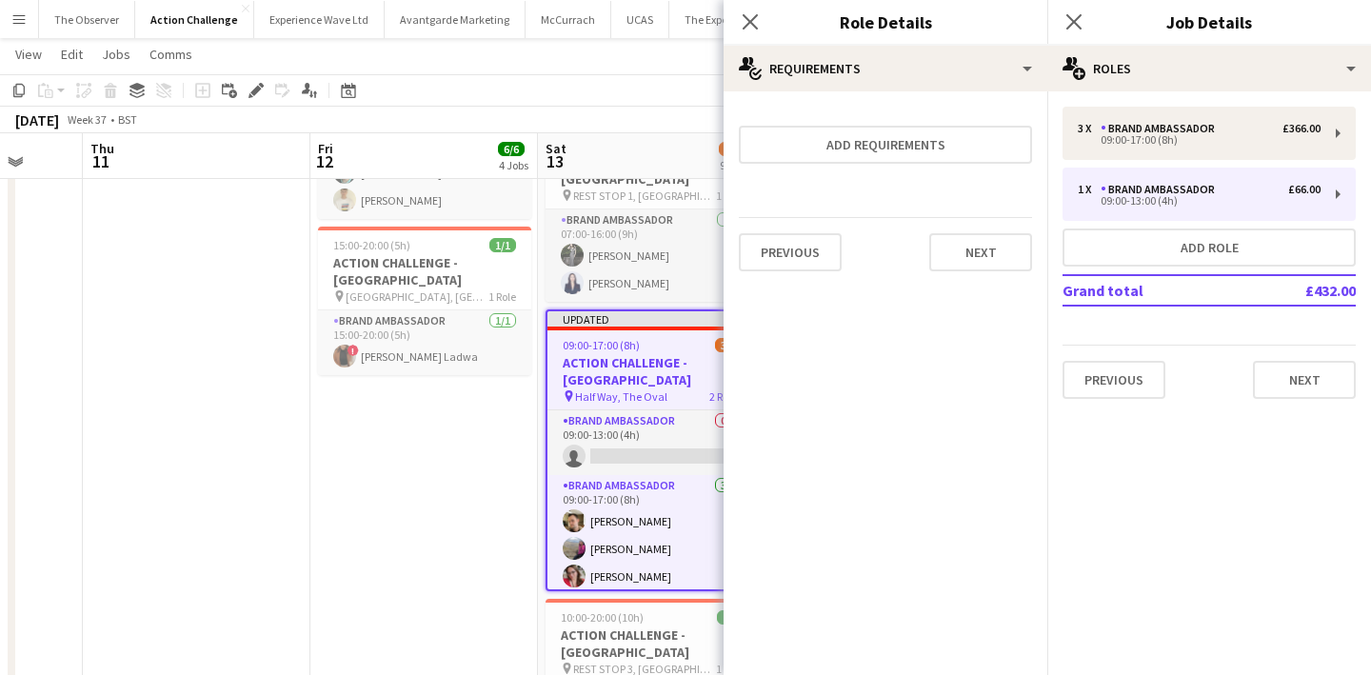
scroll to position [0, 0]
click at [474, 485] on app-date-cell "09:00-18:00 (9h) 2/2 ACTION CHALLENGE - [GEOGRAPHIC_DATA] pin FINISH, [PERSON_N…" at bounding box center [423, 613] width 227 height 1836
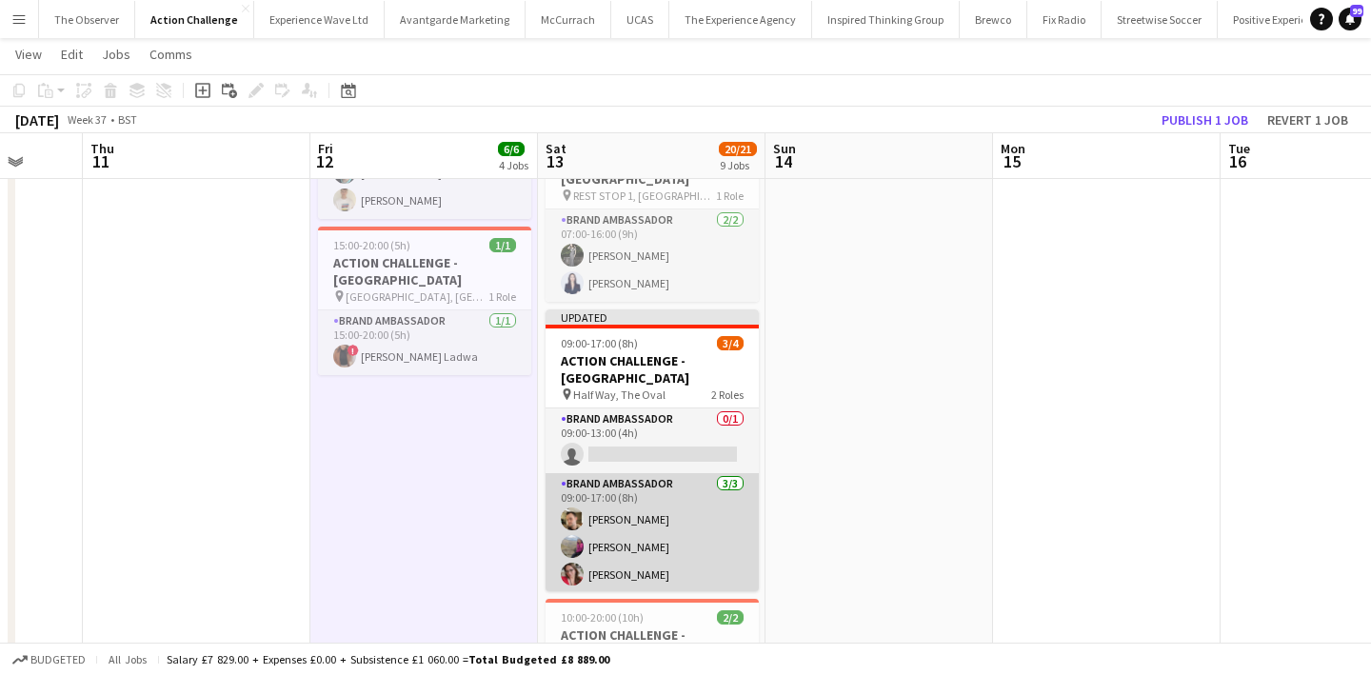
click at [673, 473] on app-card-role "Brand Ambassador [DATE] 09:00-17:00 (8h) [PERSON_NAME] [PERSON_NAME] [PERSON_NA…" at bounding box center [651, 533] width 213 height 120
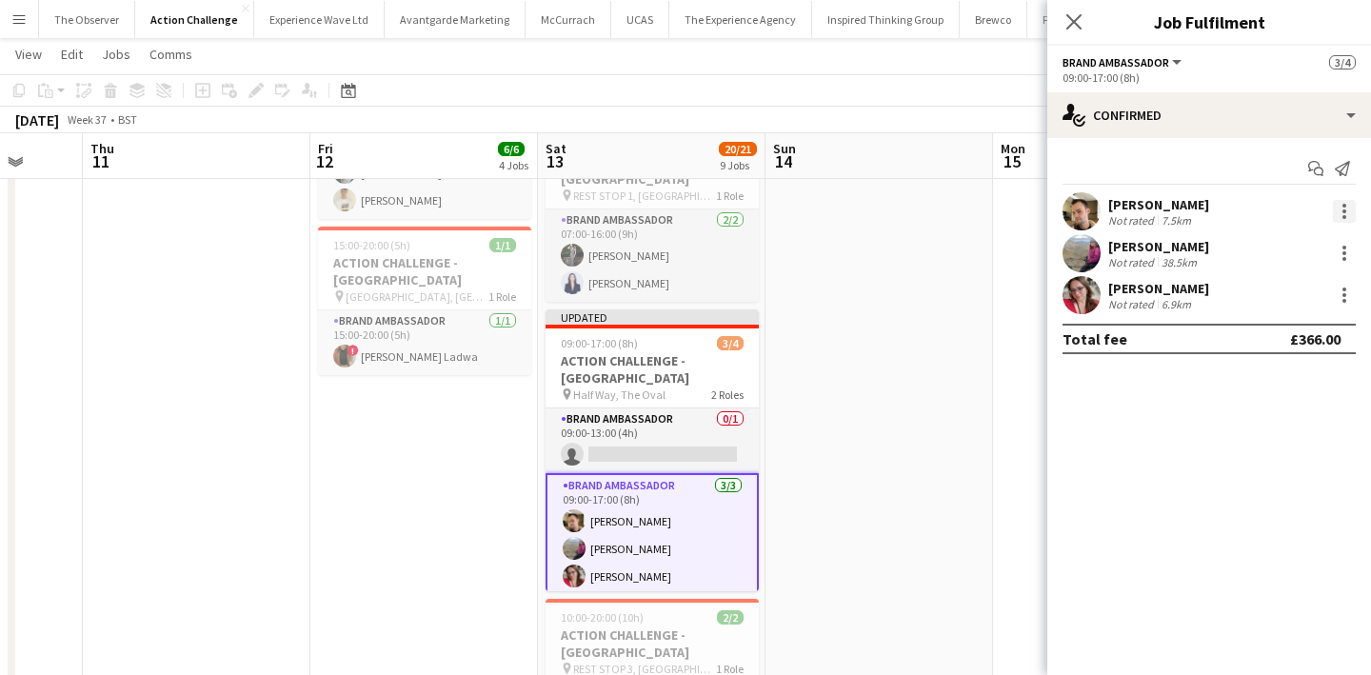
click at [1341, 220] on div at bounding box center [1344, 211] width 23 height 23
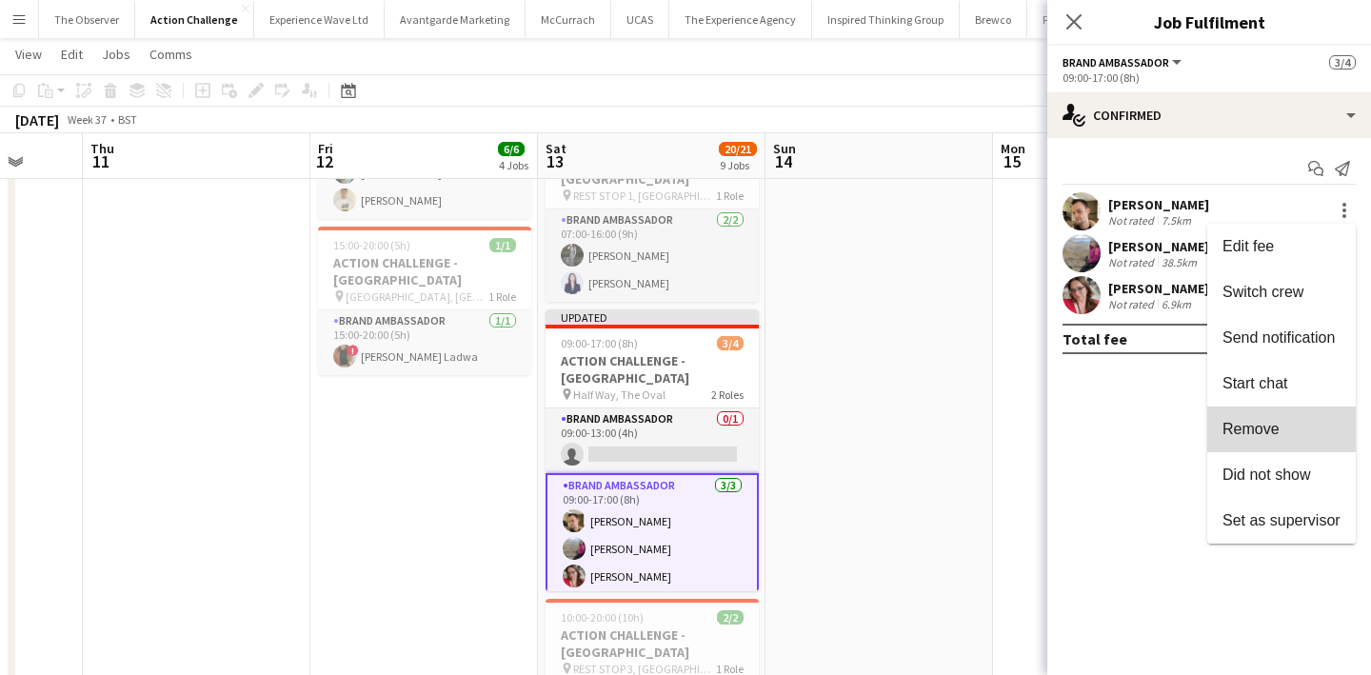
click at [1290, 431] on span "Remove" at bounding box center [1281, 429] width 118 height 17
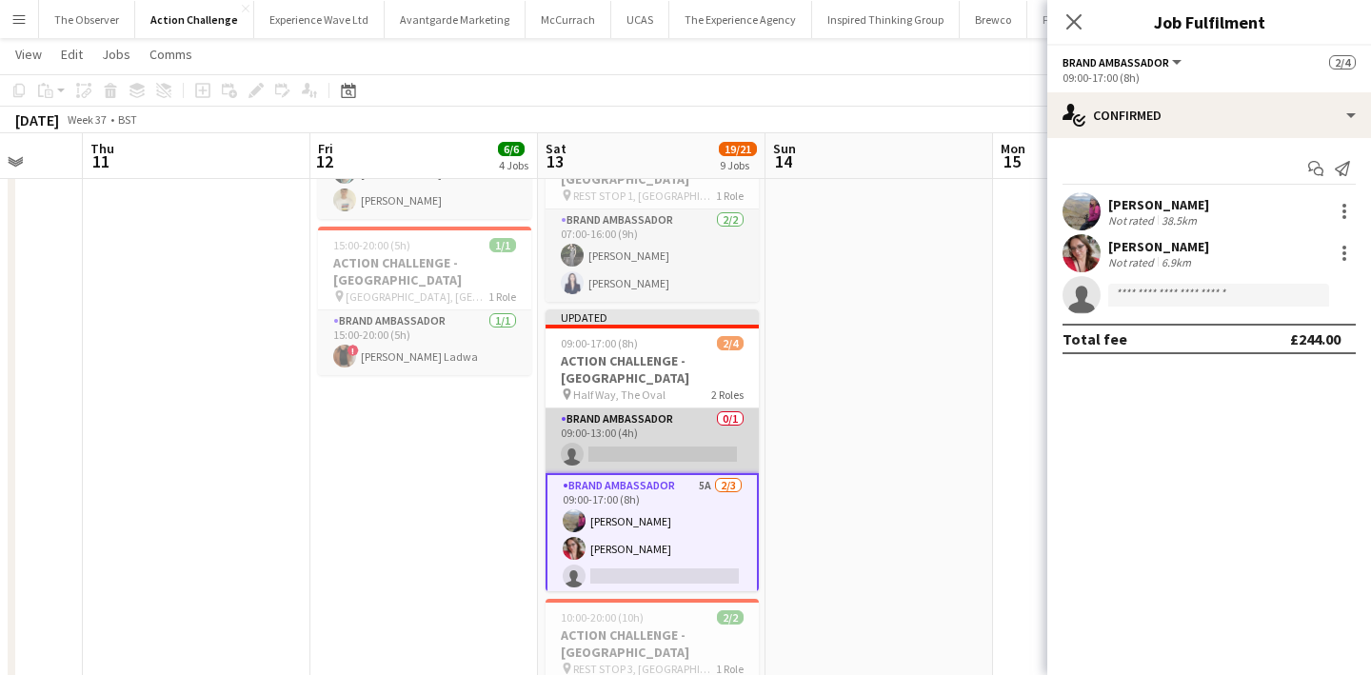
click at [696, 408] on app-card-role "Brand Ambassador 0/1 09:00-13:00 (4h) single-neutral-actions" at bounding box center [651, 440] width 213 height 65
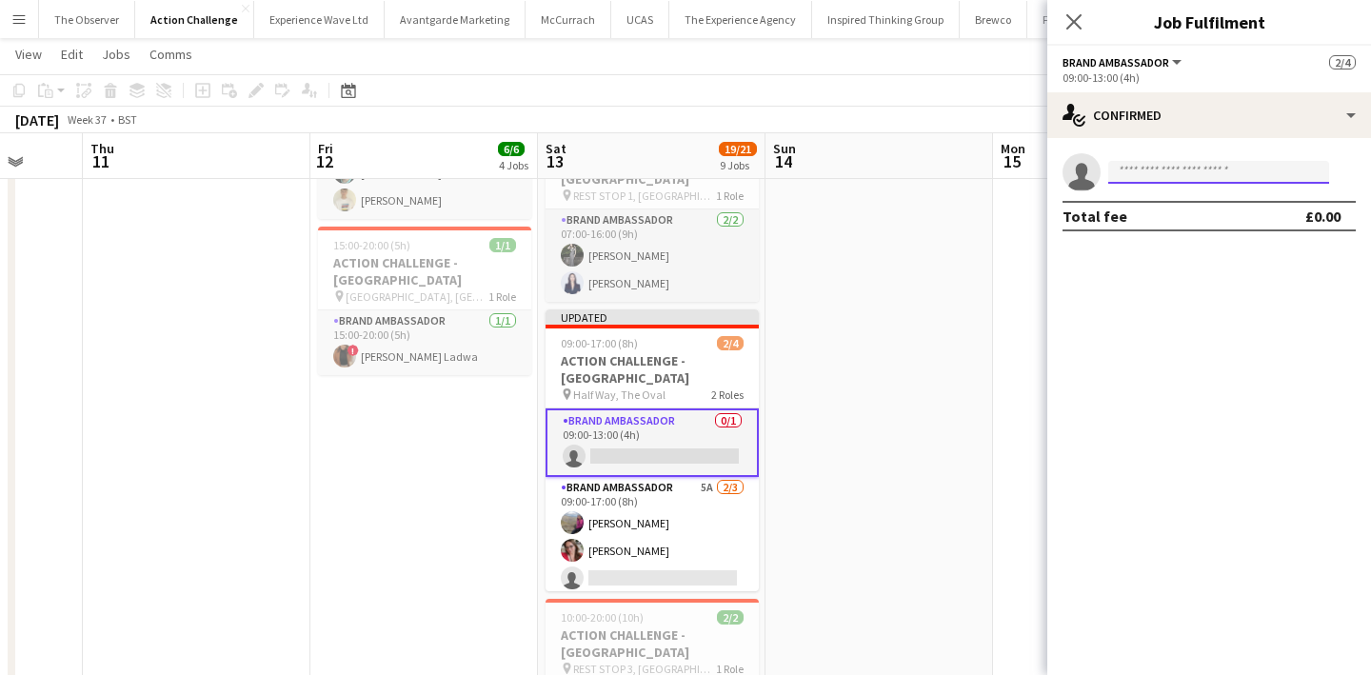
click at [1267, 182] on input at bounding box center [1218, 172] width 221 height 23
click at [1258, 171] on input at bounding box center [1218, 172] width 221 height 23
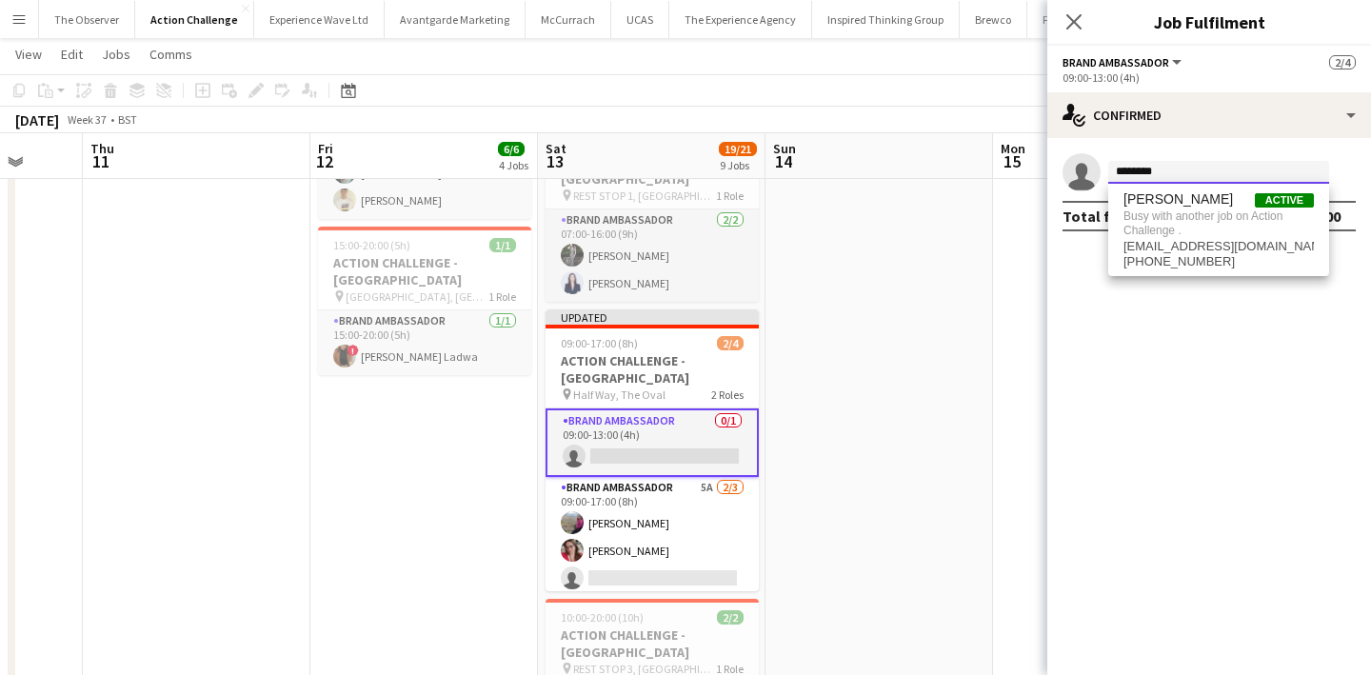
type input "********"
click at [961, 329] on app-date-cell at bounding box center [878, 613] width 227 height 1836
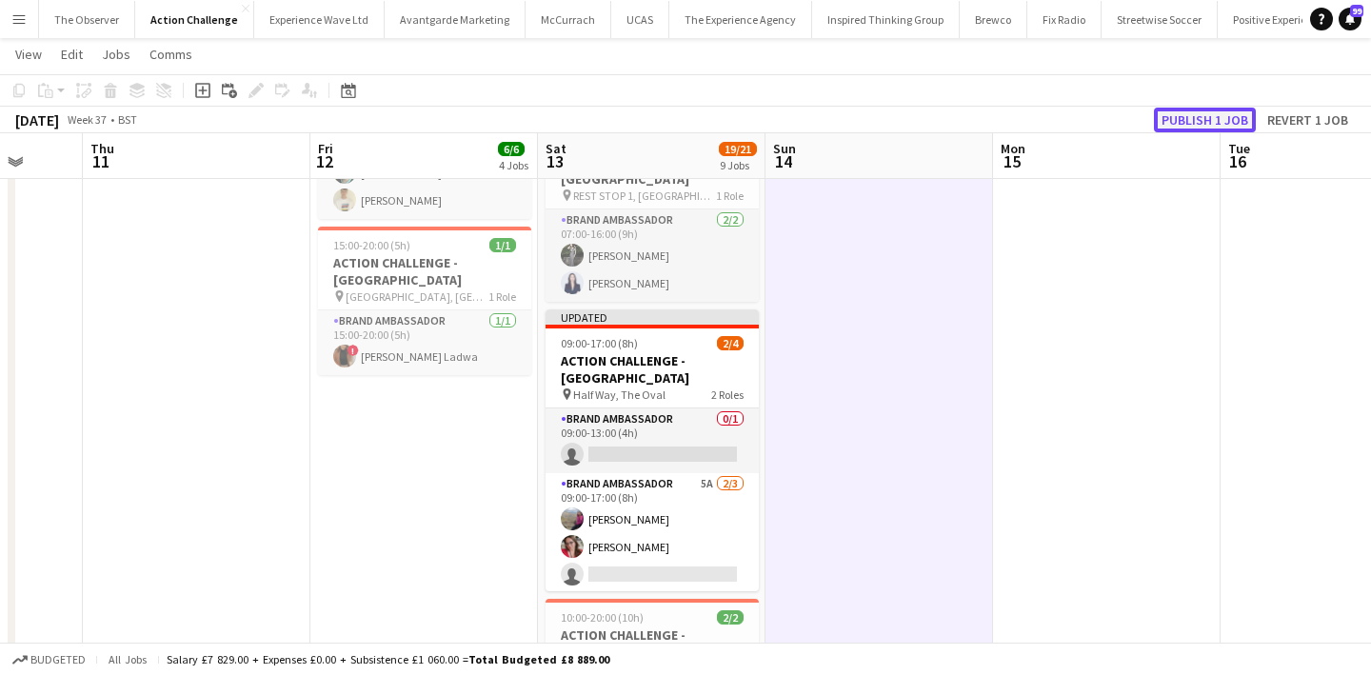
click at [1182, 119] on button "Publish 1 job" at bounding box center [1205, 120] width 102 height 25
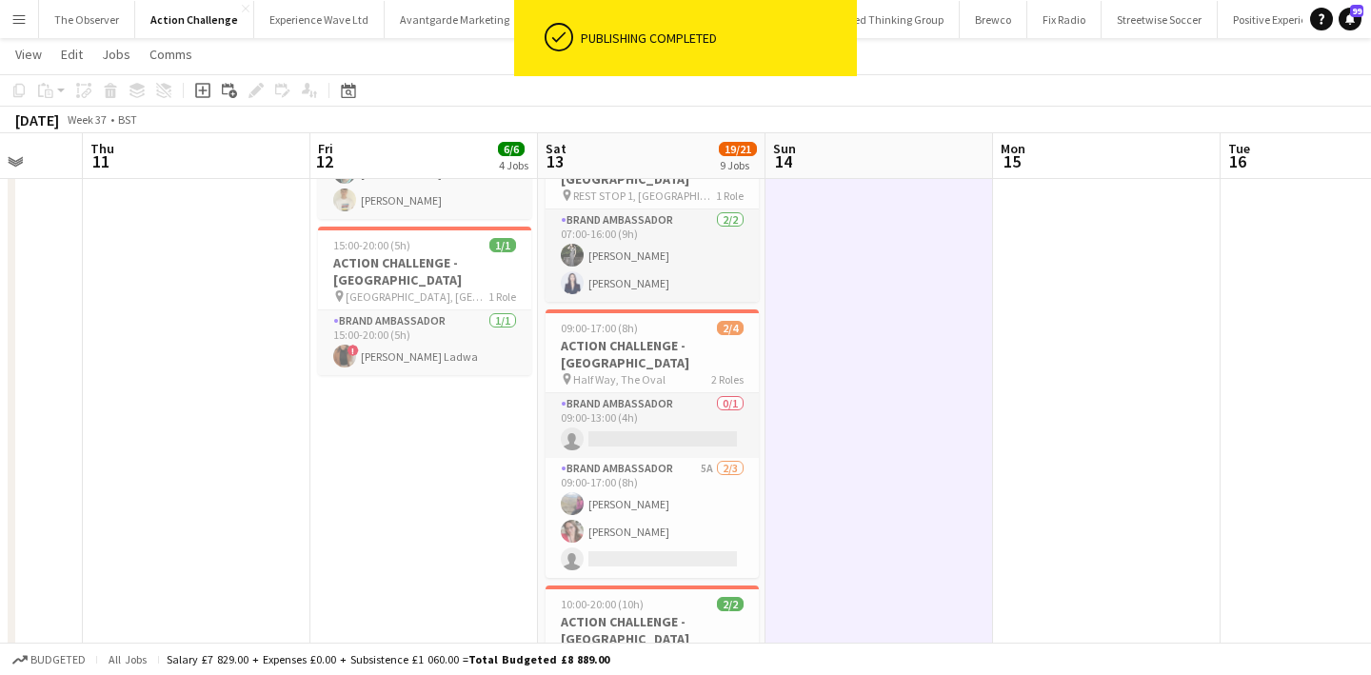
click at [696, 393] on app-card-role "Brand Ambassador 0/1 09:00-13:00 (4h) single-neutral-actions" at bounding box center [651, 425] width 213 height 65
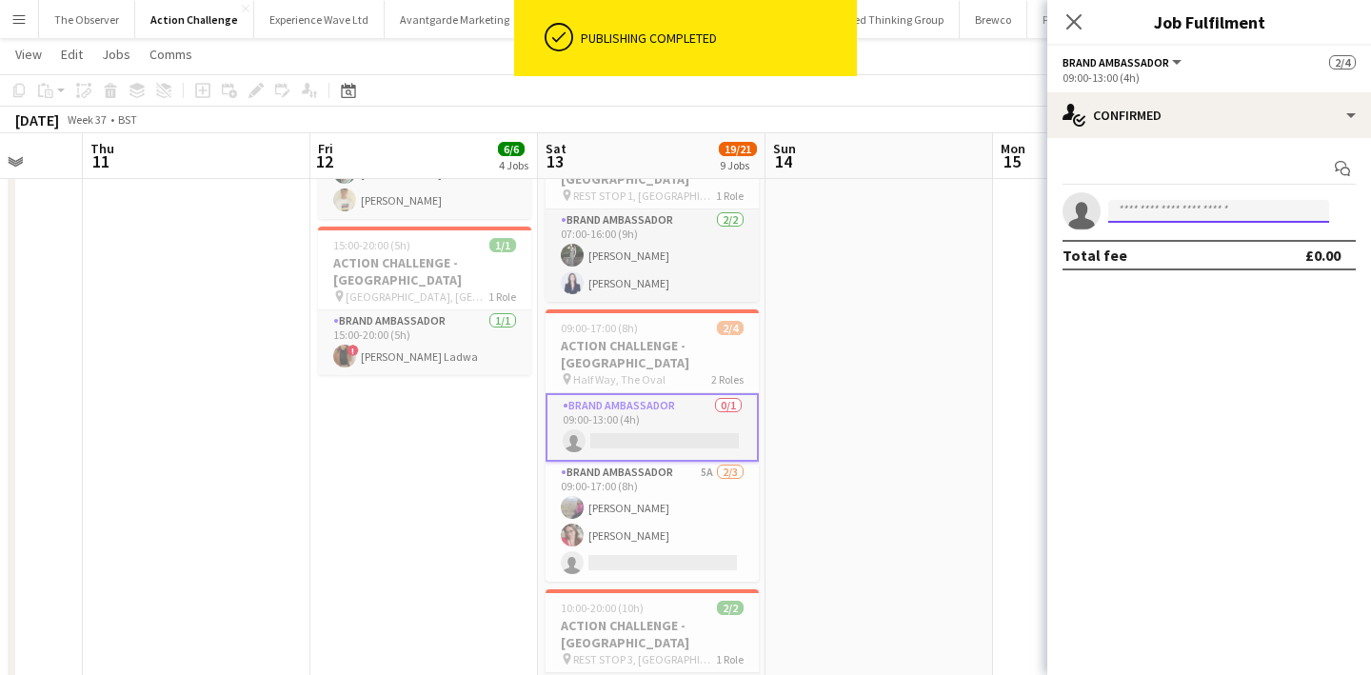
click at [1152, 209] on input at bounding box center [1218, 211] width 221 height 23
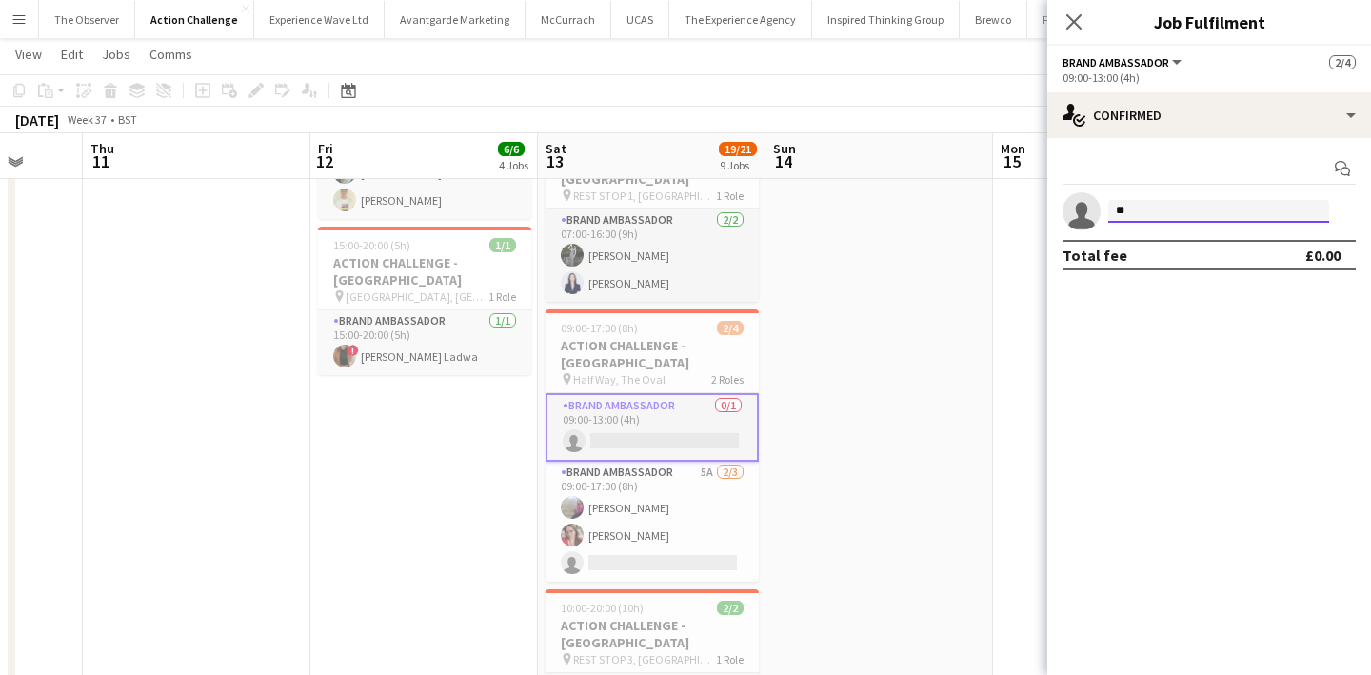
type input "*"
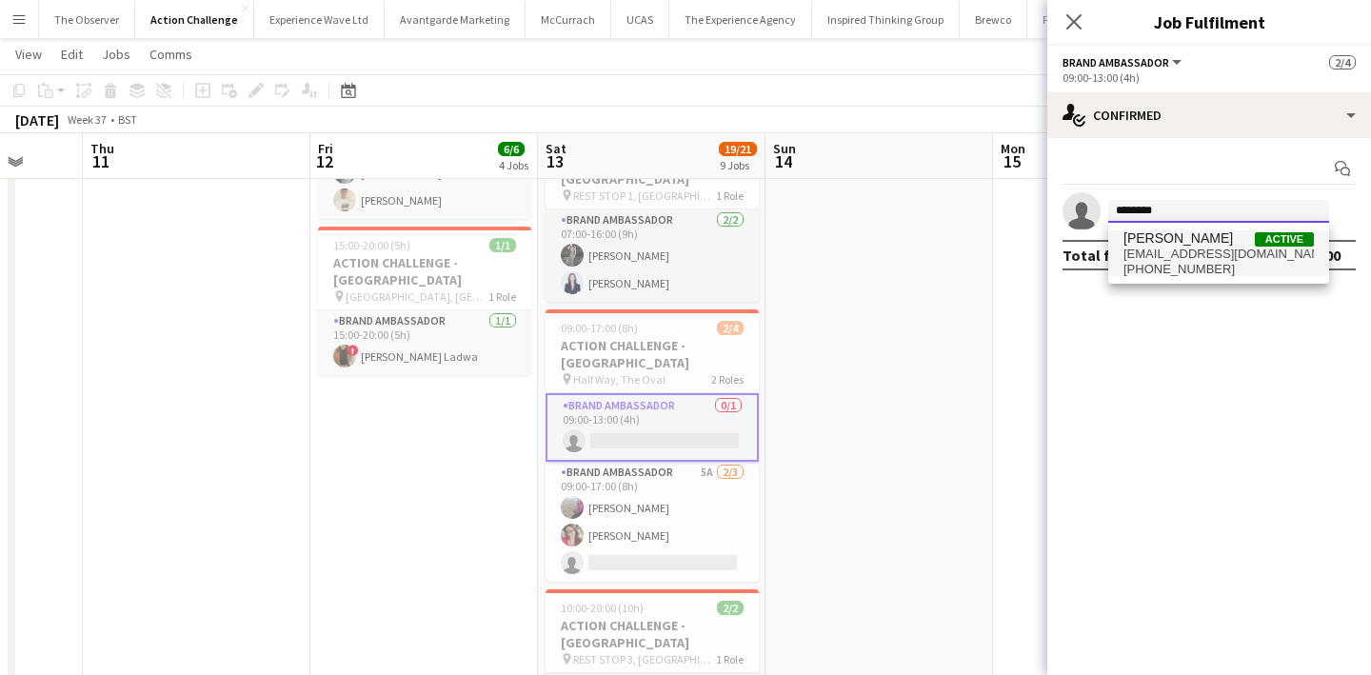
type input "********"
click at [1151, 238] on span "[PERSON_NAME]" at bounding box center [1177, 238] width 109 height 16
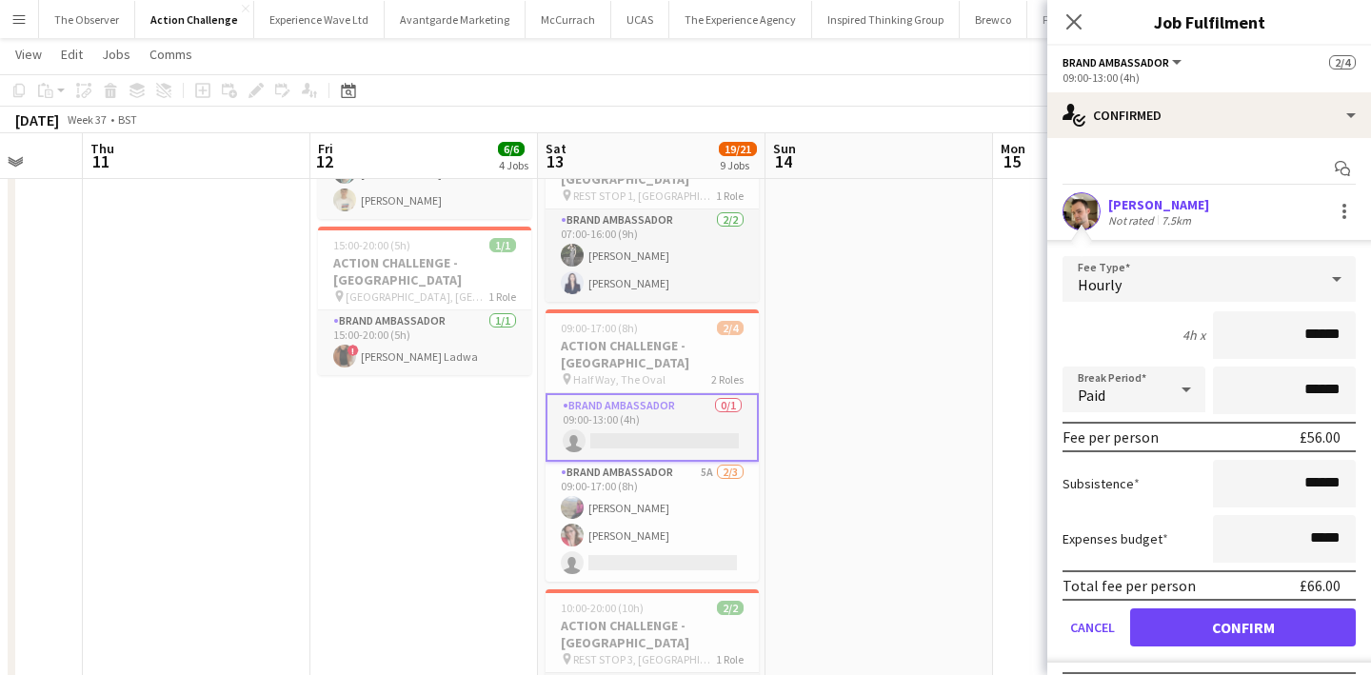
scroll to position [43, 0]
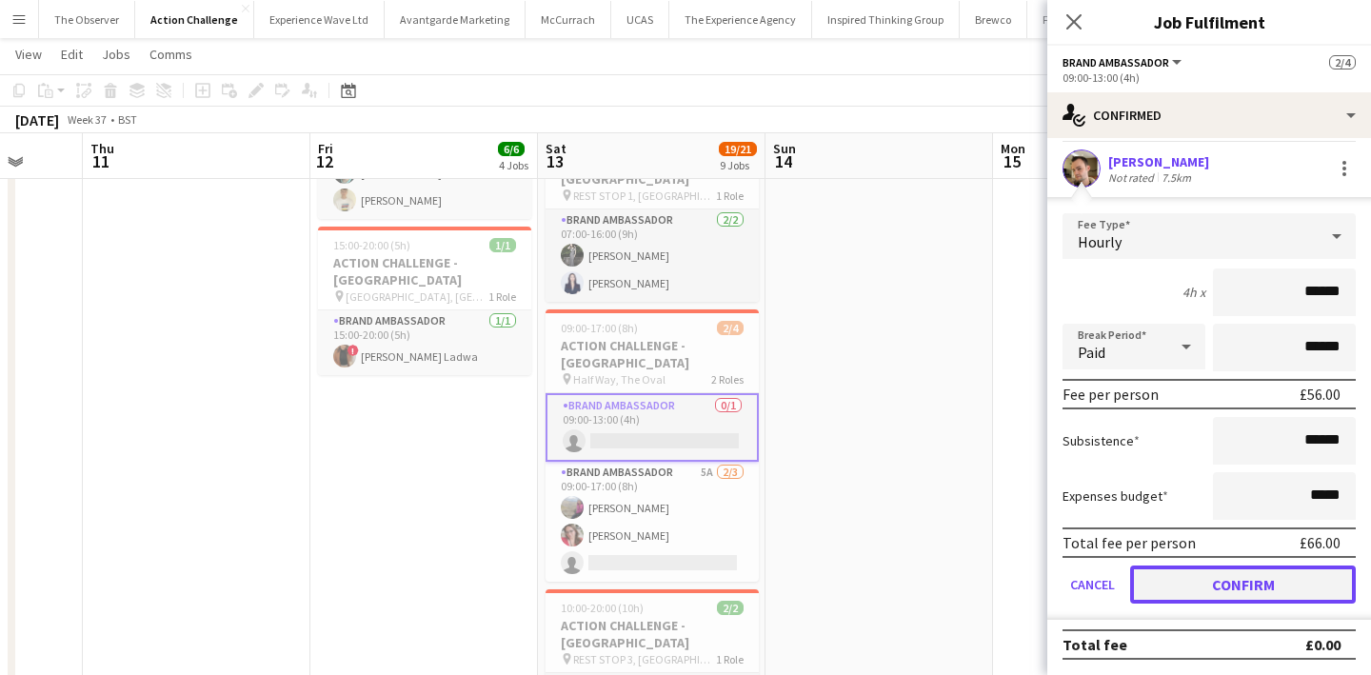
click at [1235, 582] on button "Confirm" at bounding box center [1243, 584] width 226 height 38
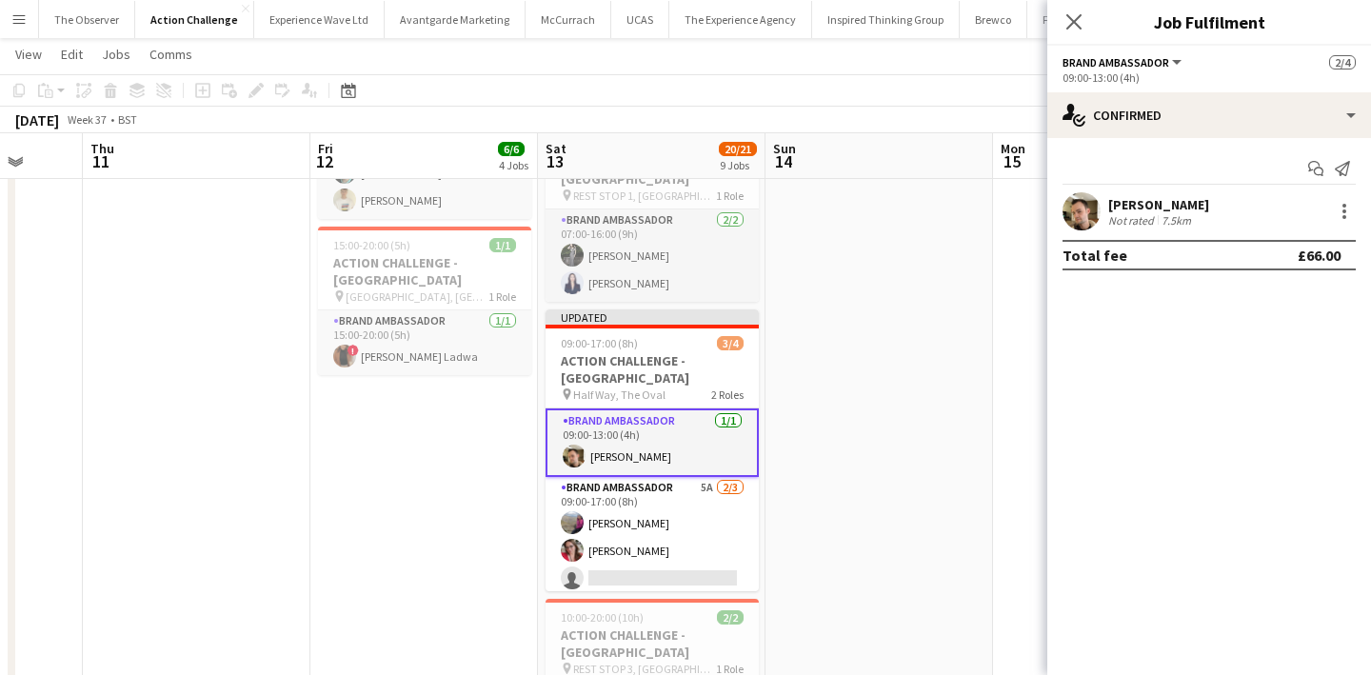
scroll to position [0, 0]
click at [888, 422] on app-date-cell at bounding box center [878, 613] width 227 height 1836
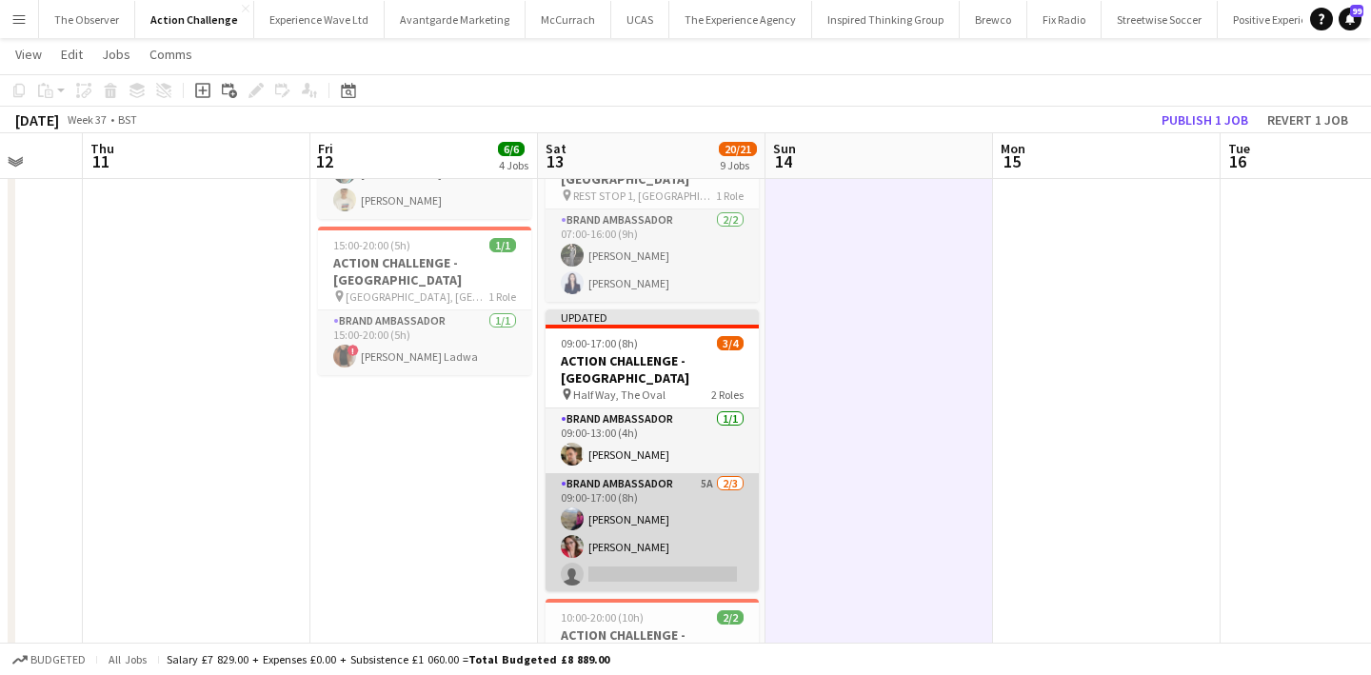
click at [694, 484] on app-card-role "Brand Ambassador 5A [DATE] 09:00-17:00 (8h) [PERSON_NAME] [PERSON_NAME] single-…" at bounding box center [651, 533] width 213 height 120
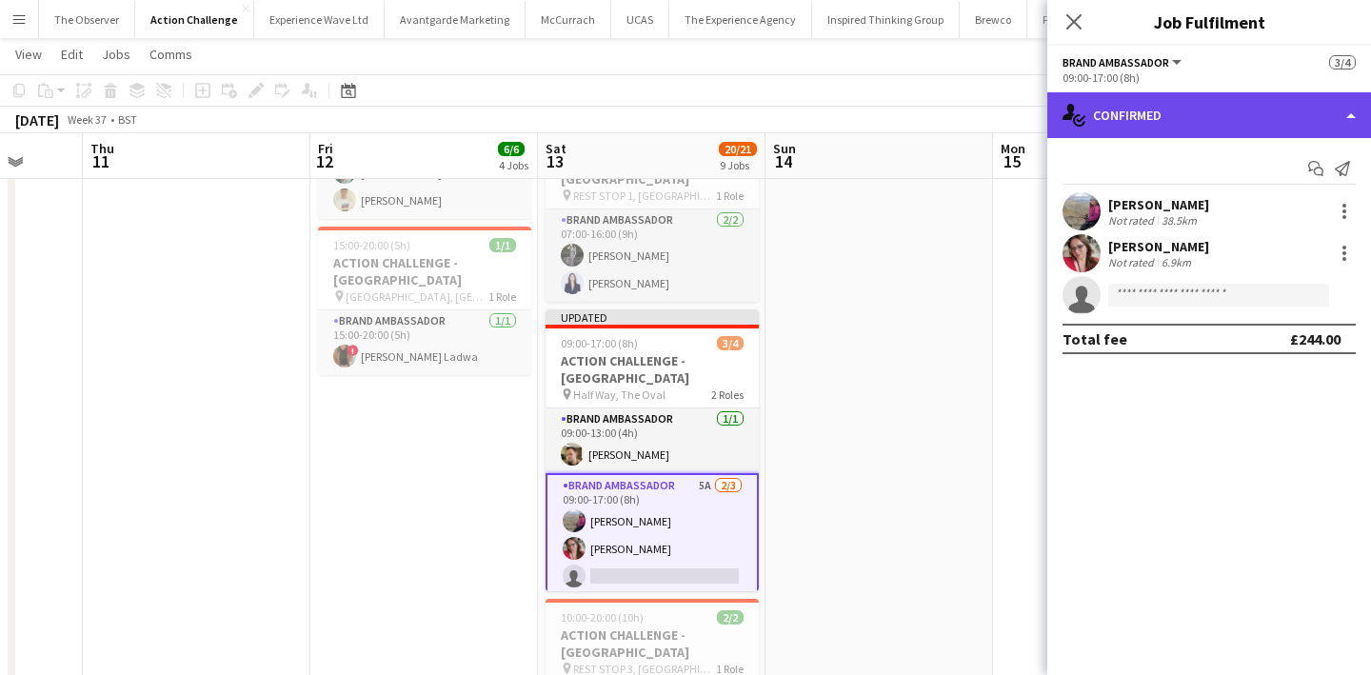
click at [1235, 107] on div "single-neutral-actions-check-2 Confirmed" at bounding box center [1209, 115] width 324 height 46
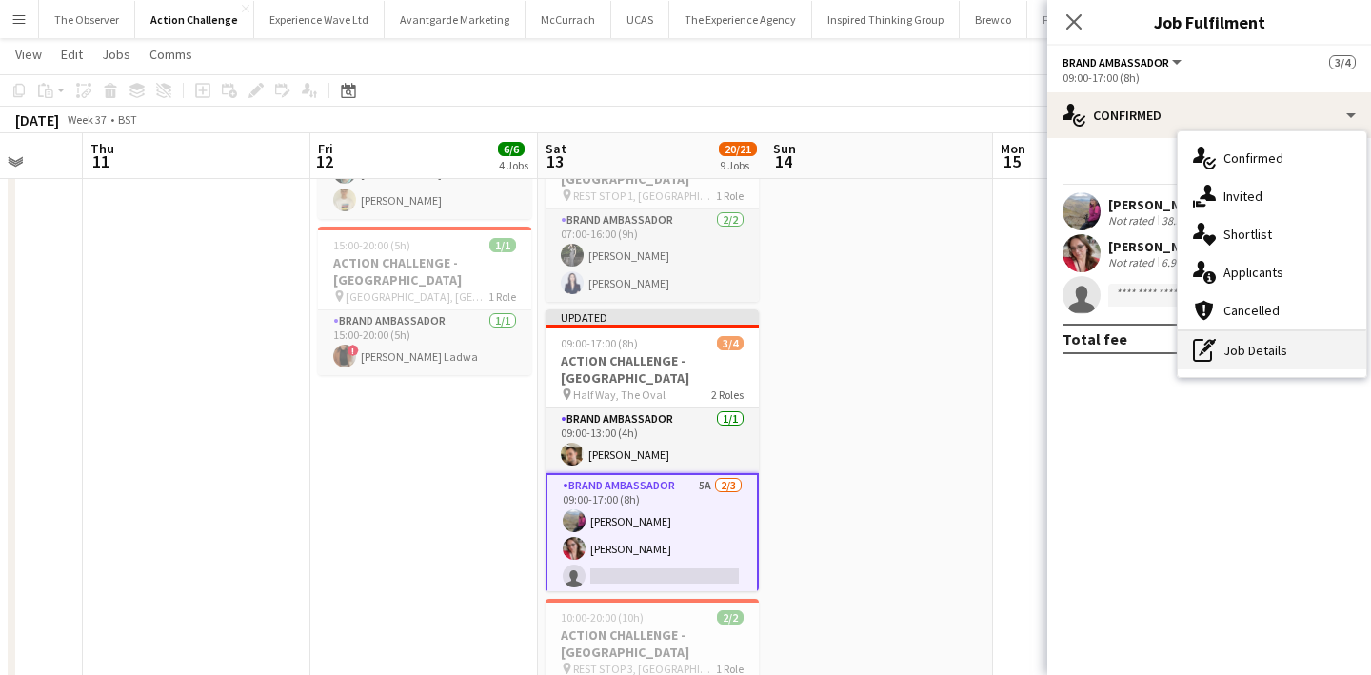
click at [1288, 349] on div "pen-write Job Details" at bounding box center [1271, 350] width 188 height 38
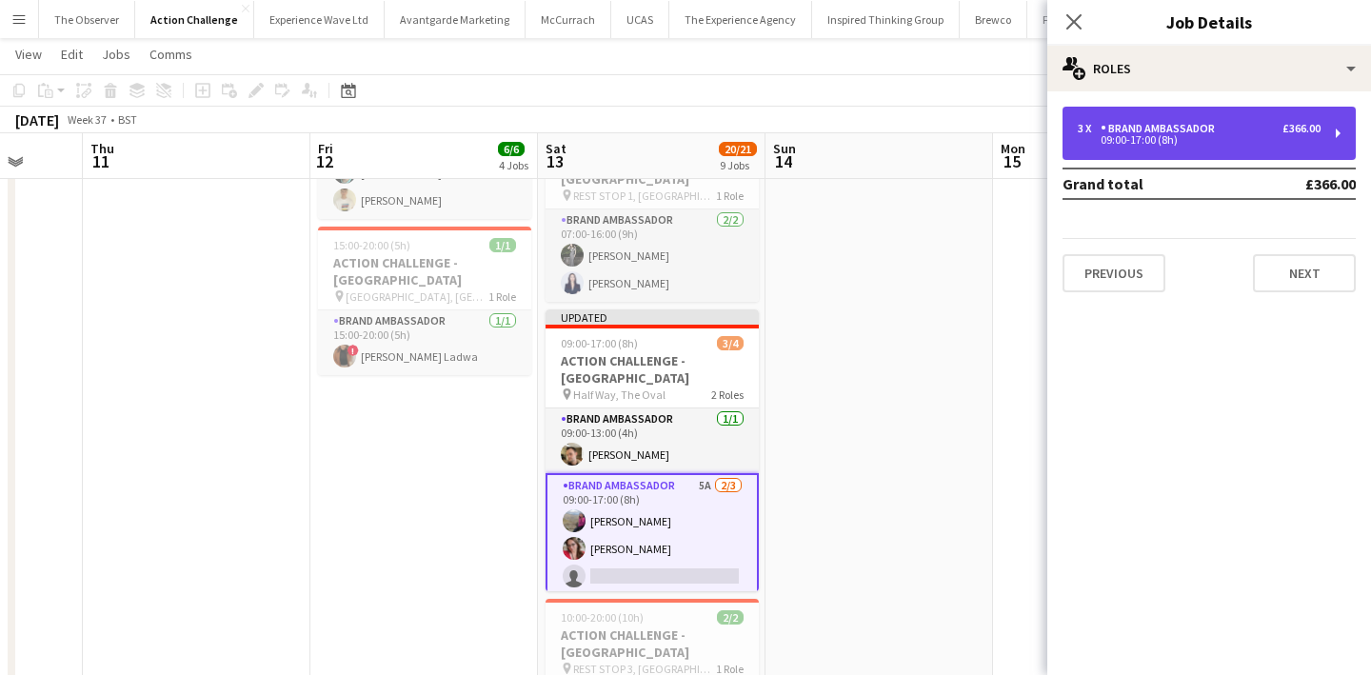
click at [1214, 141] on div "09:00-17:00 (8h)" at bounding box center [1198, 140] width 243 height 10
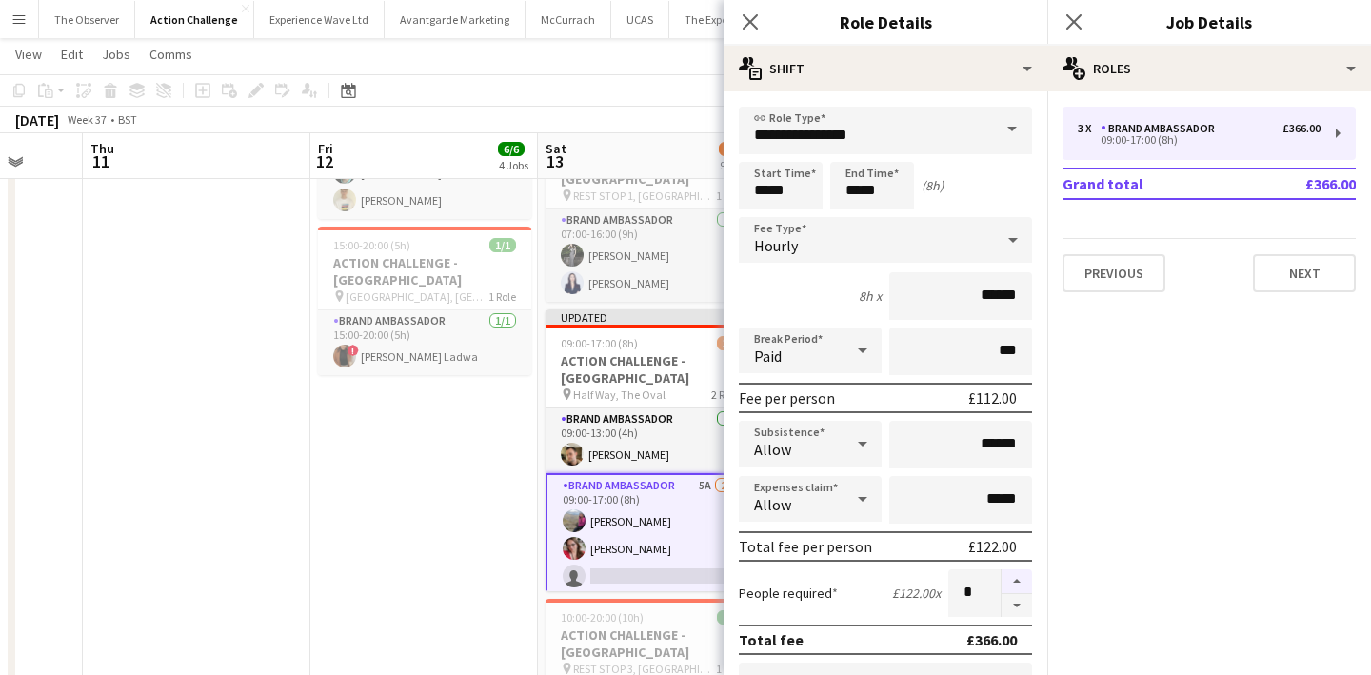
click at [1021, 574] on button "button" at bounding box center [1016, 581] width 30 height 25
click at [1021, 610] on button "button" at bounding box center [1016, 606] width 30 height 24
type input "*"
click at [435, 605] on app-date-cell "09:00-18:00 (9h) 2/2 ACTION CHALLENGE - [GEOGRAPHIC_DATA] pin FINISH, [PERSON_N…" at bounding box center [423, 613] width 227 height 1836
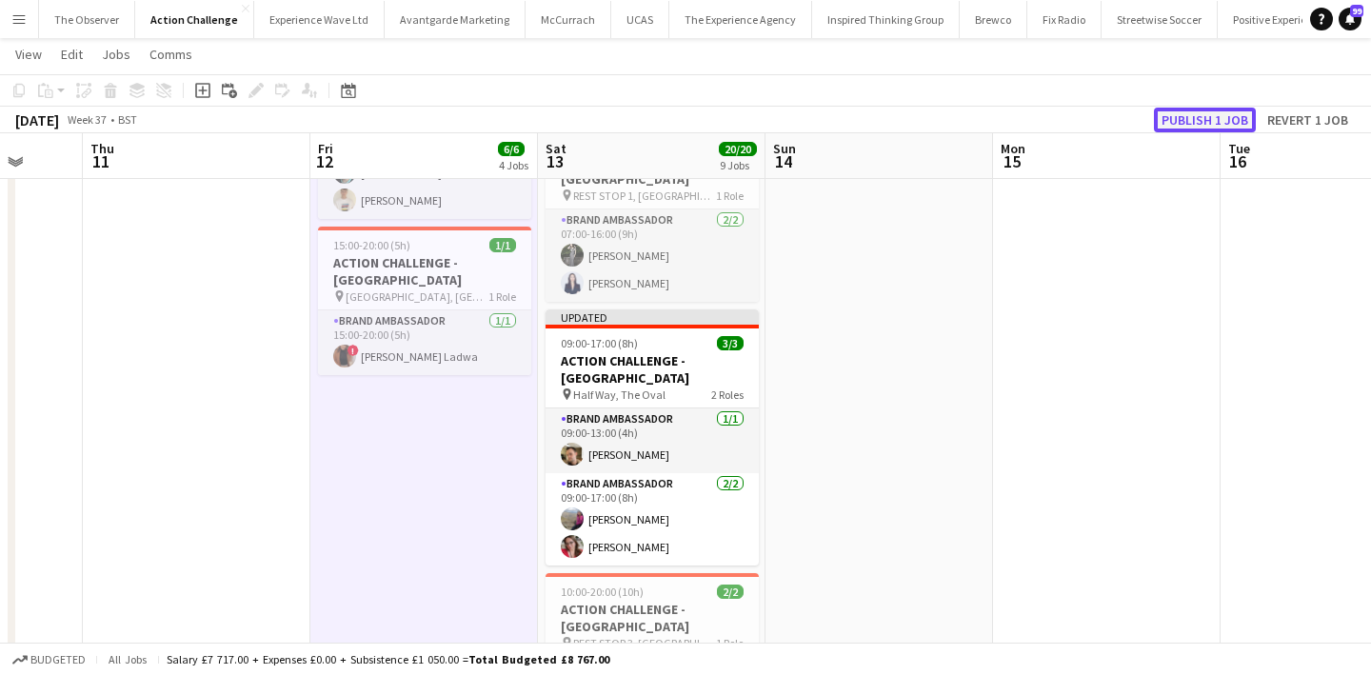
click at [1190, 119] on button "Publish 1 job" at bounding box center [1205, 120] width 102 height 25
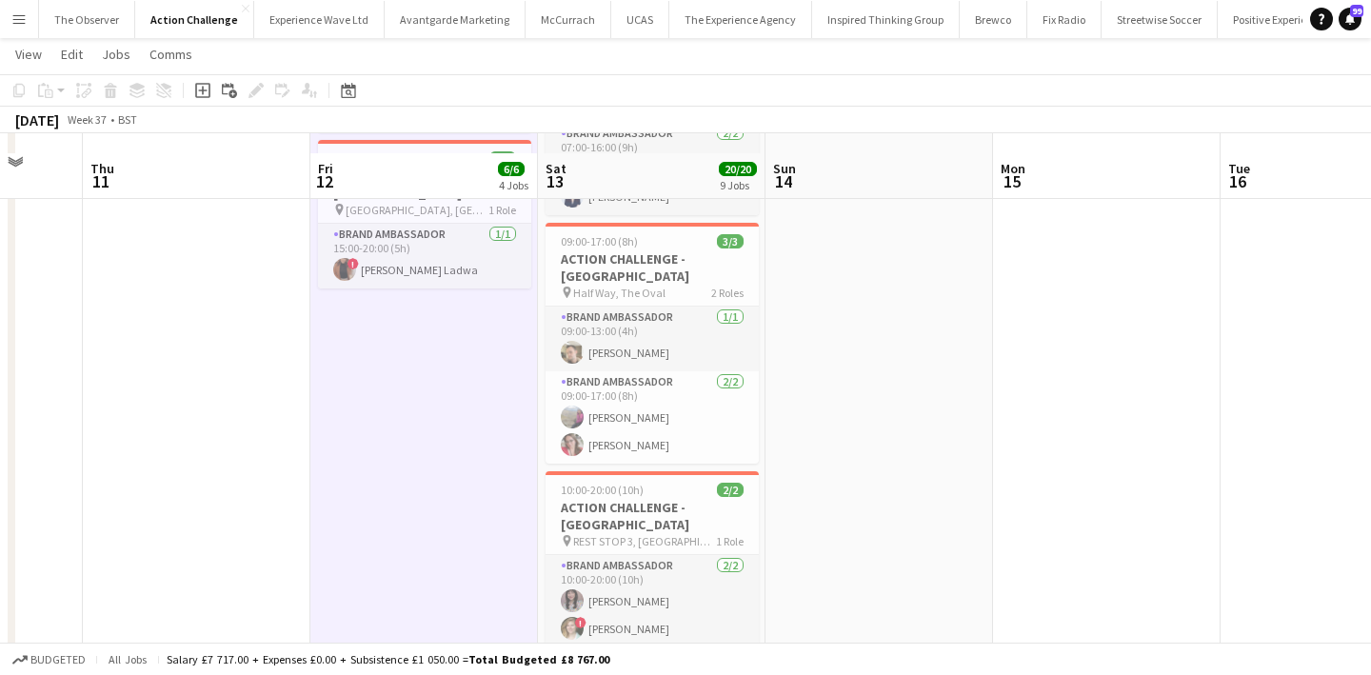
scroll to position [637, 0]
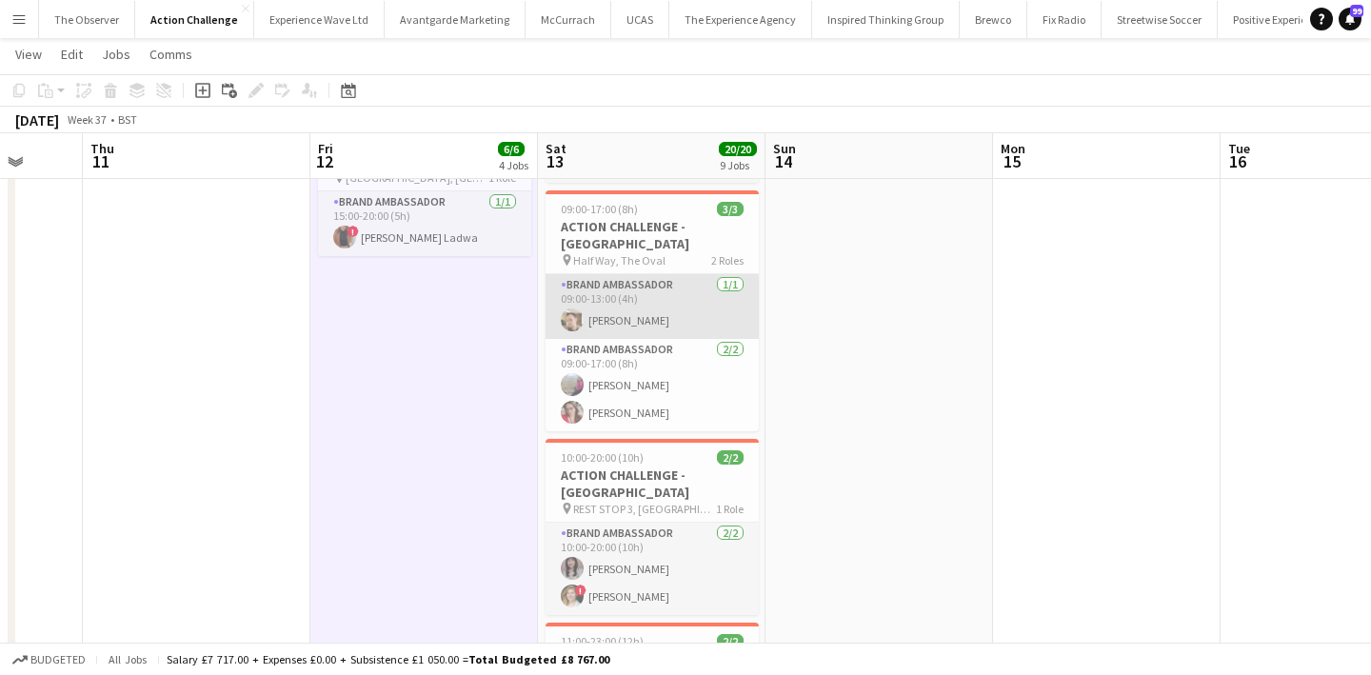
click at [663, 274] on app-card-role "Brand Ambassador [DATE] 09:00-13:00 (4h) [PERSON_NAME]" at bounding box center [651, 306] width 213 height 65
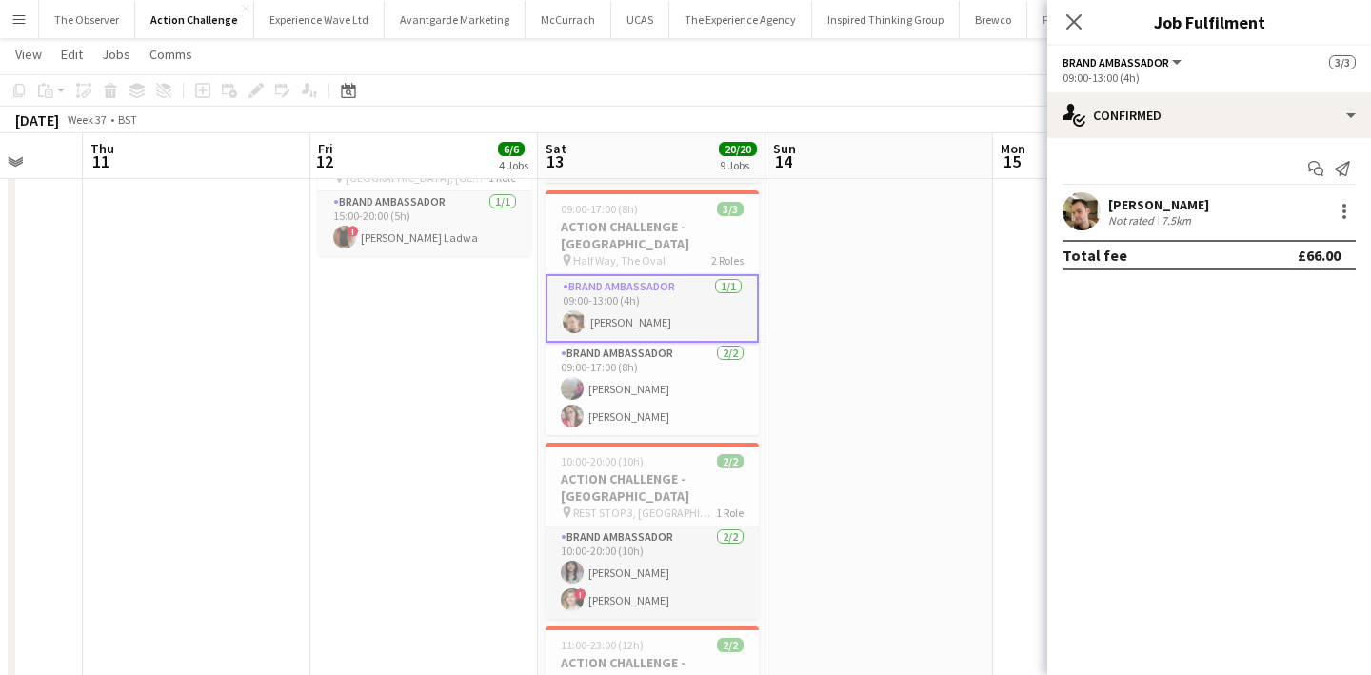
click at [865, 300] on app-date-cell at bounding box center [878, 474] width 227 height 1797
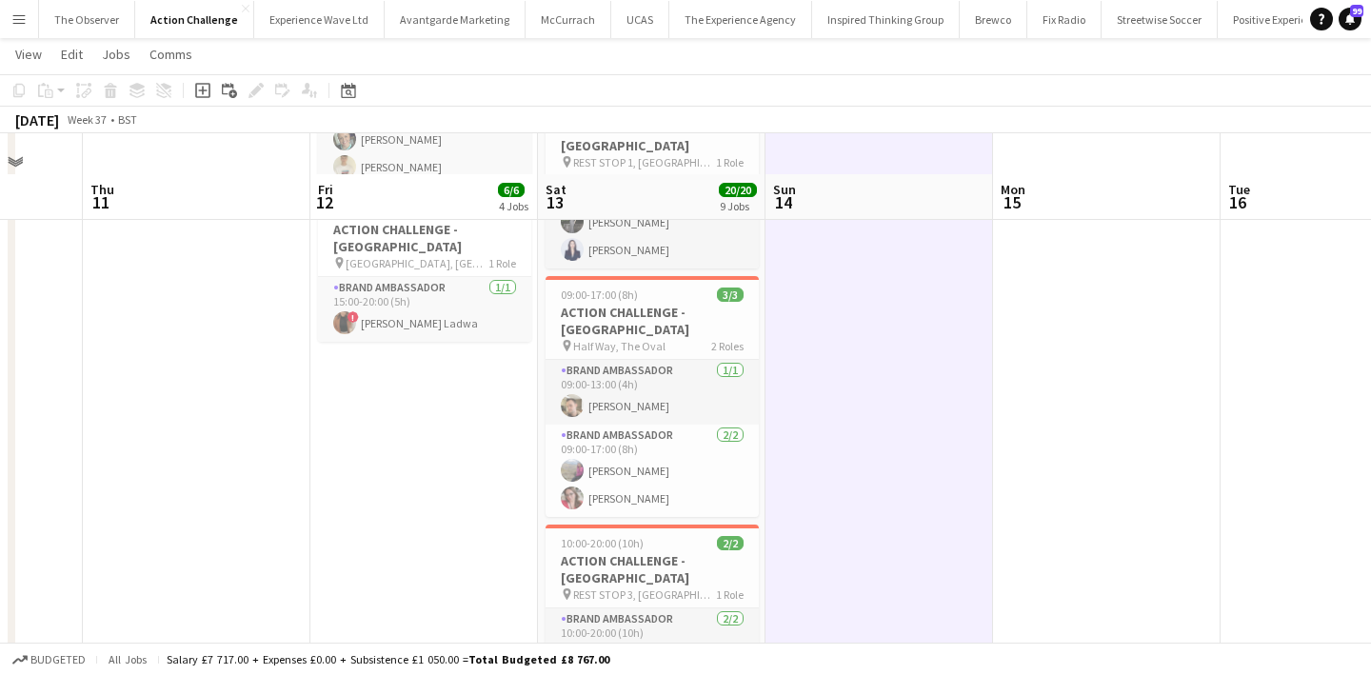
scroll to position [550, 0]
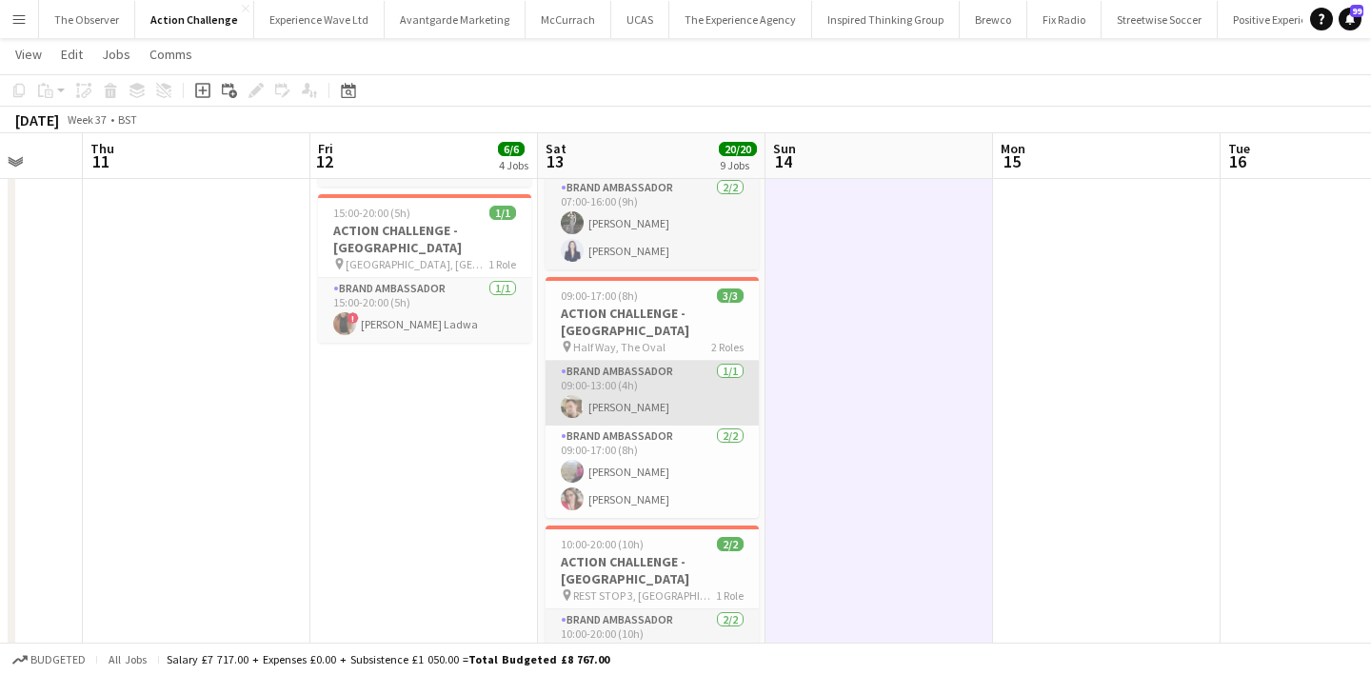
click at [630, 361] on app-card-role "Brand Ambassador [DATE] 09:00-13:00 (4h) [PERSON_NAME]" at bounding box center [651, 393] width 213 height 65
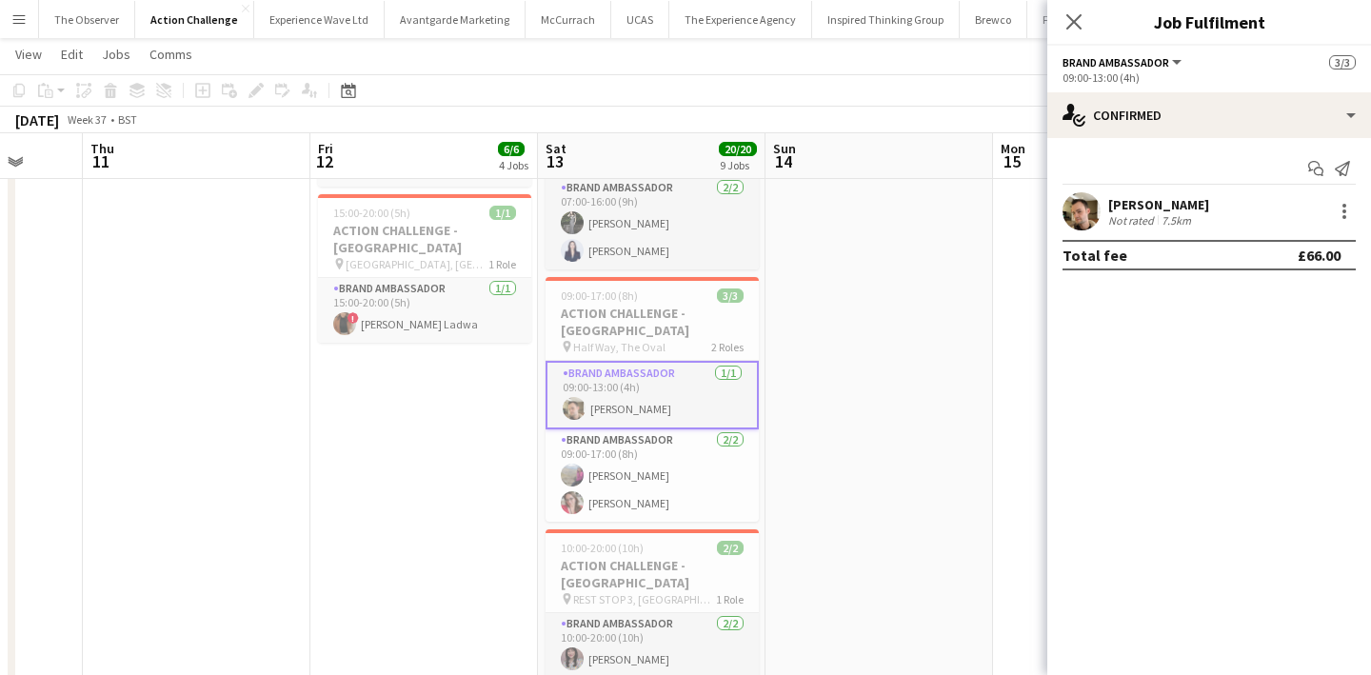
click at [484, 391] on app-date-cell "09:00-18:00 (9h) 2/2 ACTION CHALLENGE - [GEOGRAPHIC_DATA] pin FINISH, [PERSON_N…" at bounding box center [423, 561] width 227 height 1797
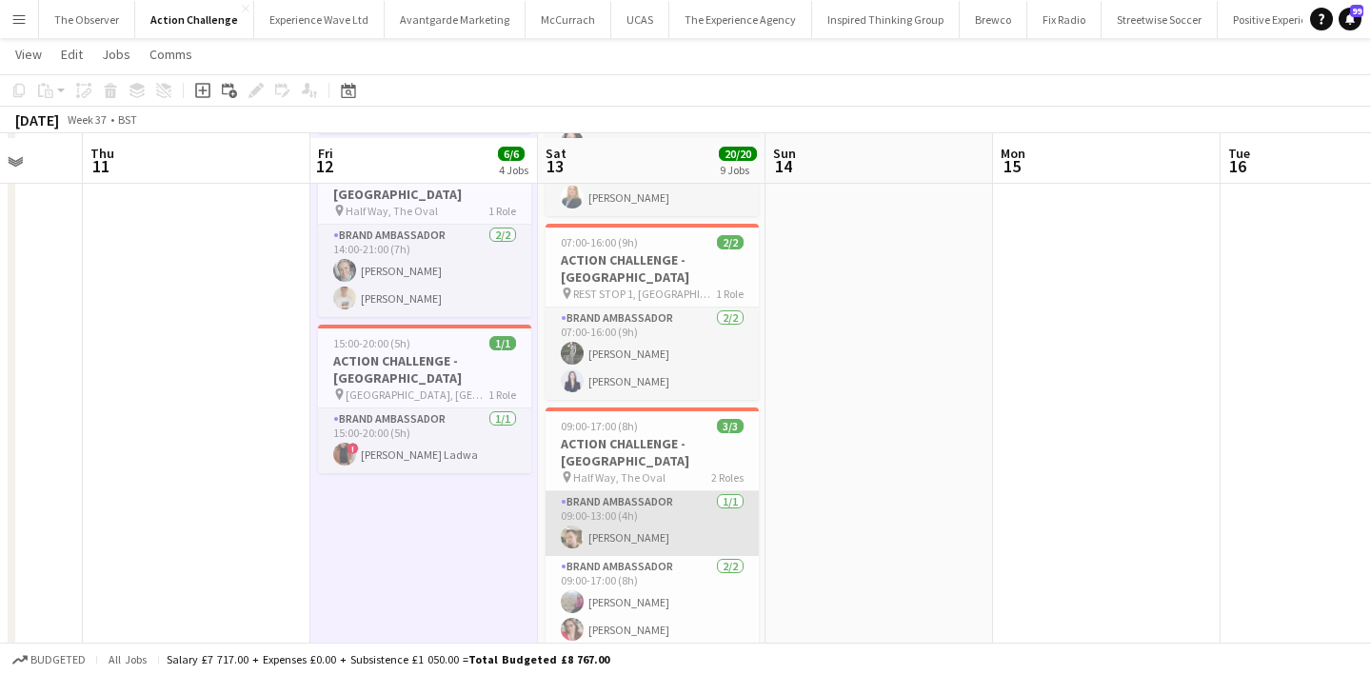
scroll to position [425, 0]
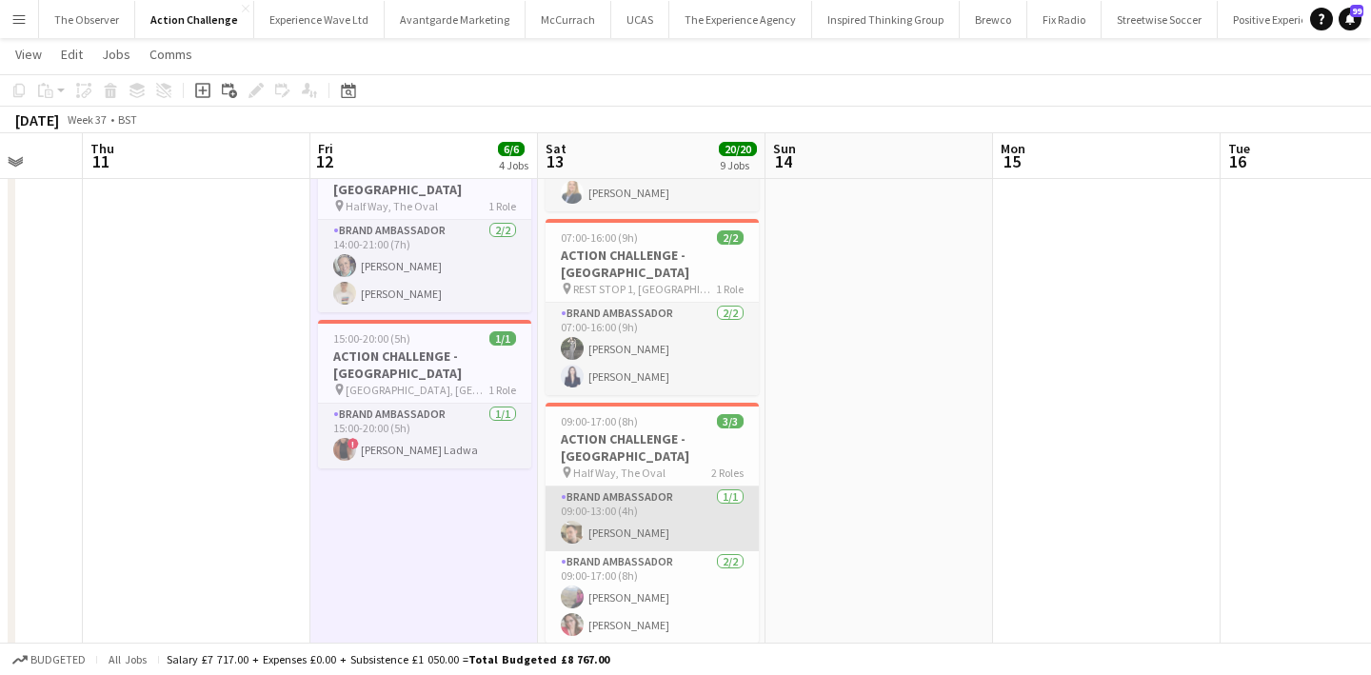
click at [634, 486] on app-card-role "Brand Ambassador [DATE] 09:00-13:00 (4h) [PERSON_NAME]" at bounding box center [651, 518] width 213 height 65
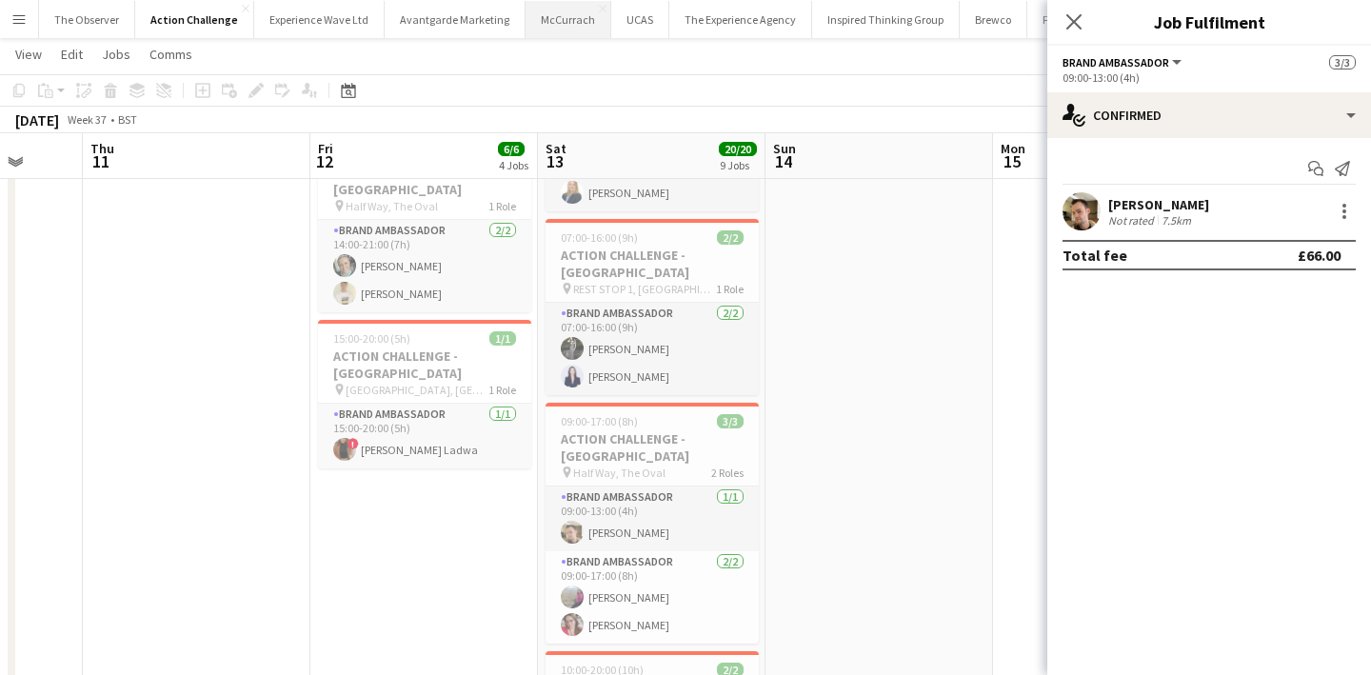
scroll to position [0, 0]
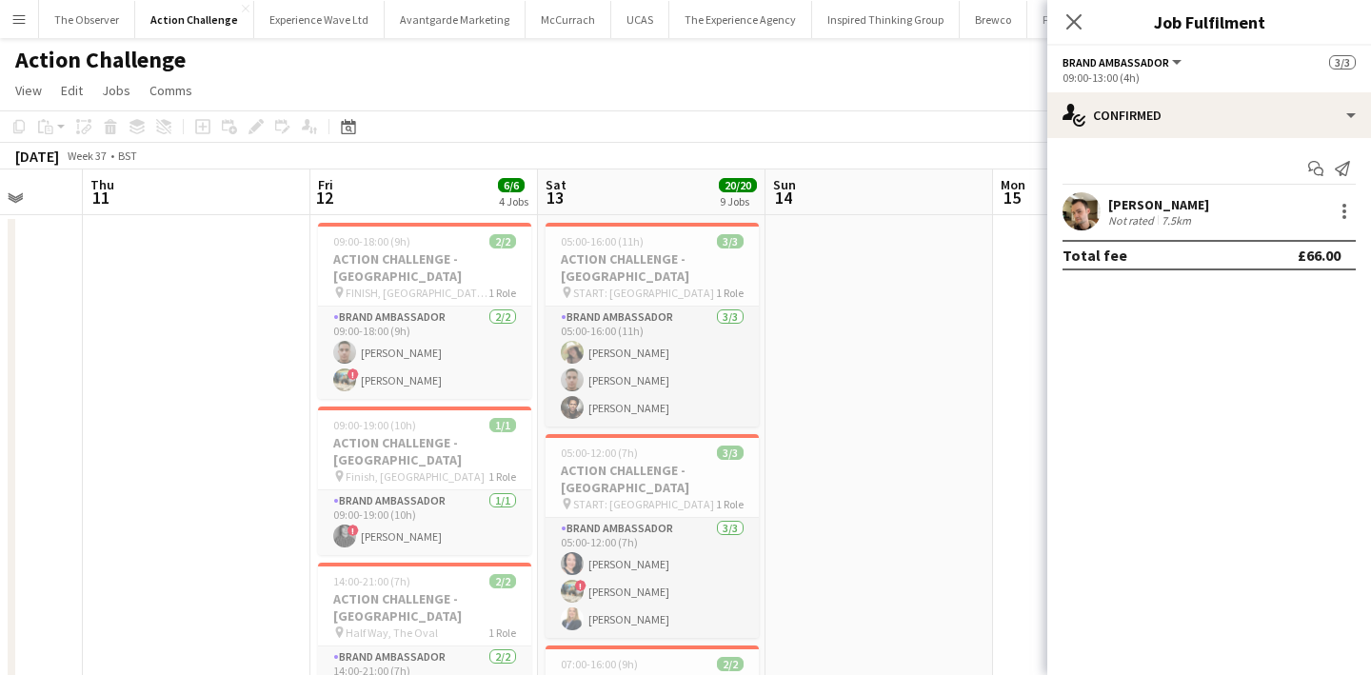
click at [24, 5] on button "Menu" at bounding box center [19, 19] width 38 height 38
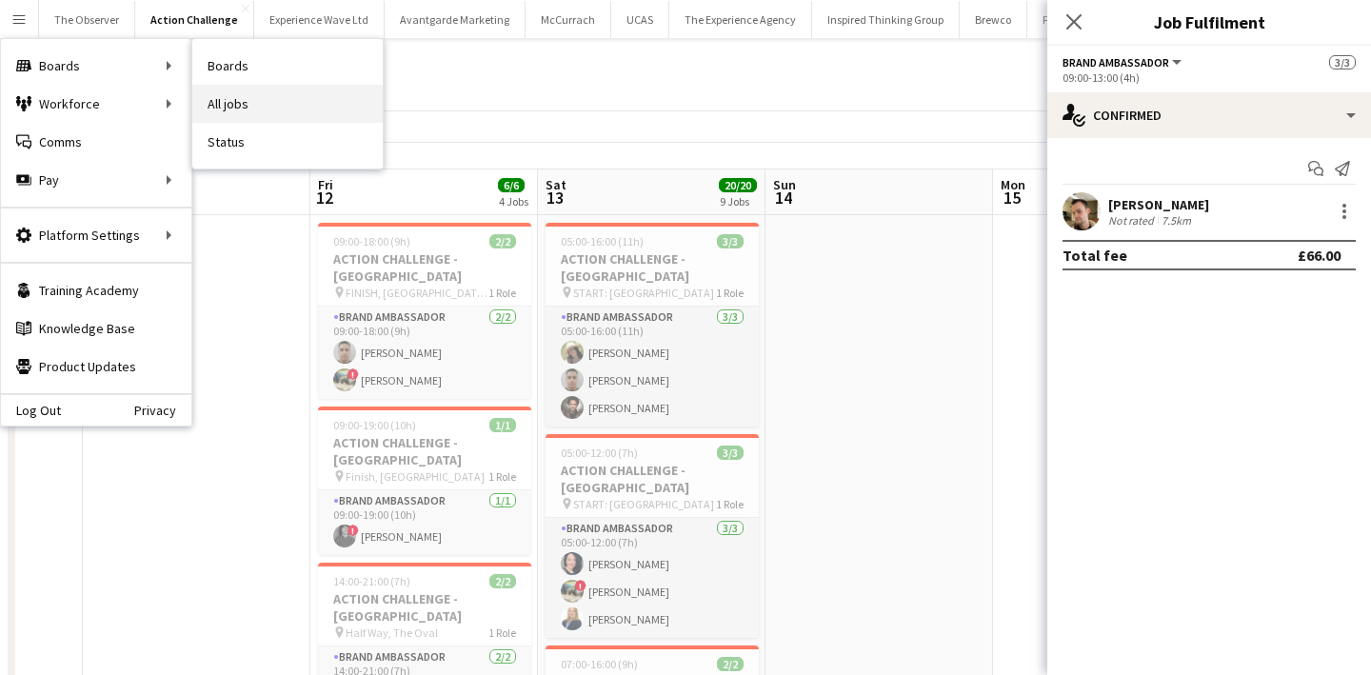
click at [227, 89] on link "All jobs" at bounding box center [287, 104] width 190 height 38
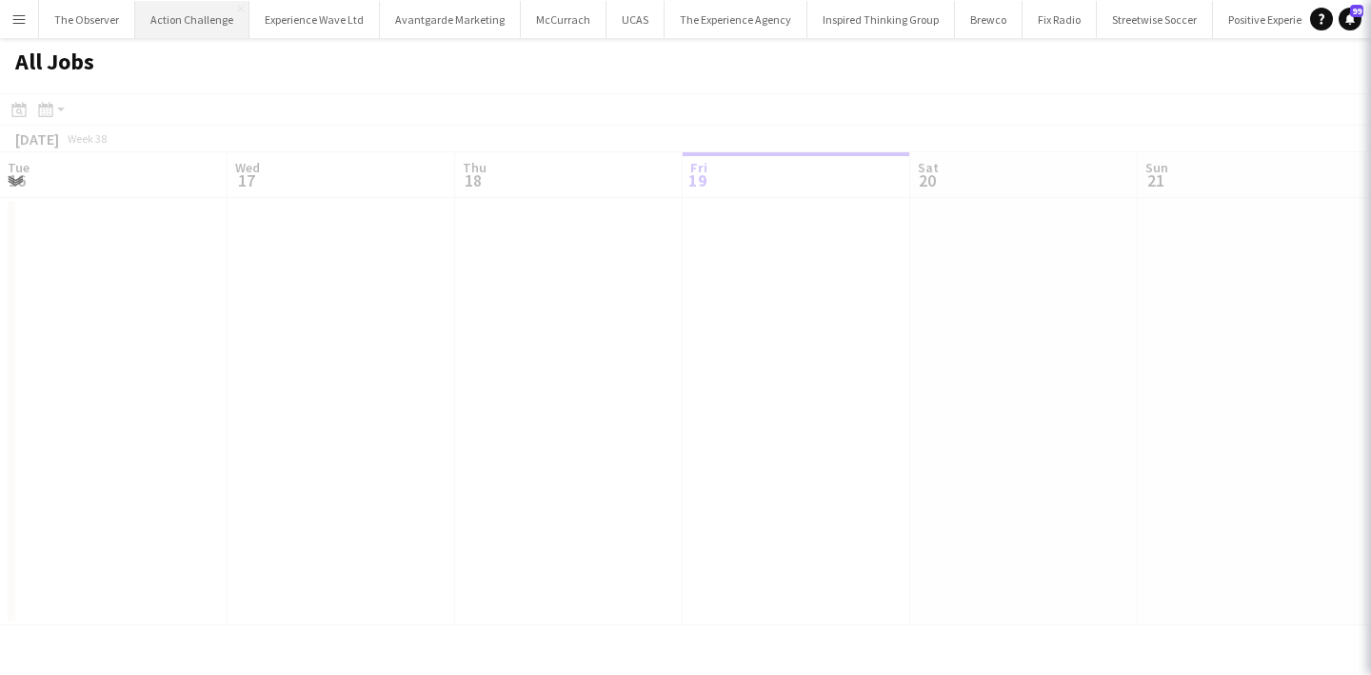
scroll to position [0, 455]
